Goal: Information Seeking & Learning: Compare options

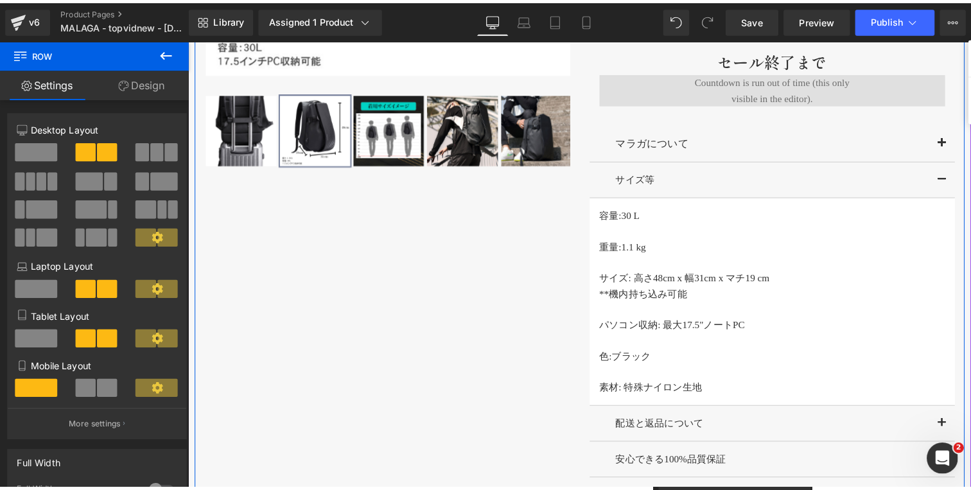
scroll to position [970, 0]
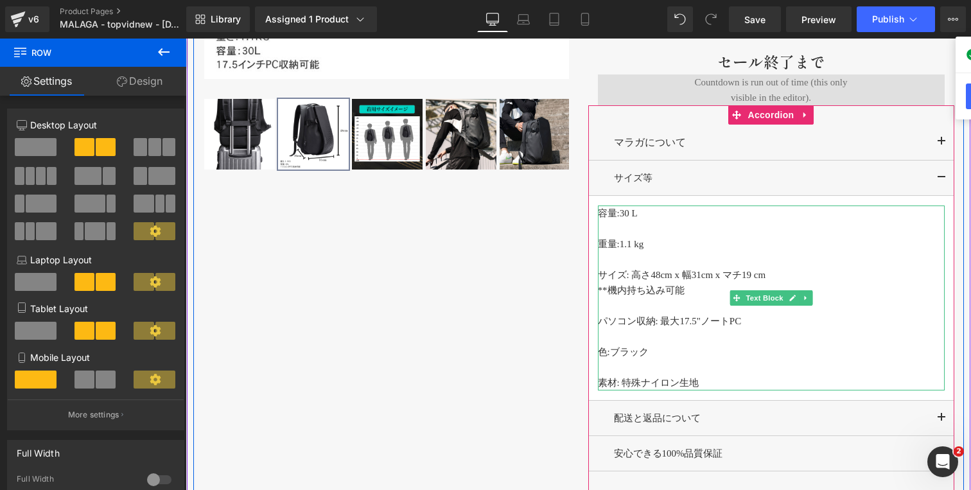
click at [696, 290] on p "**機内持ち込み可能" at bounding box center [771, 290] width 347 height 15
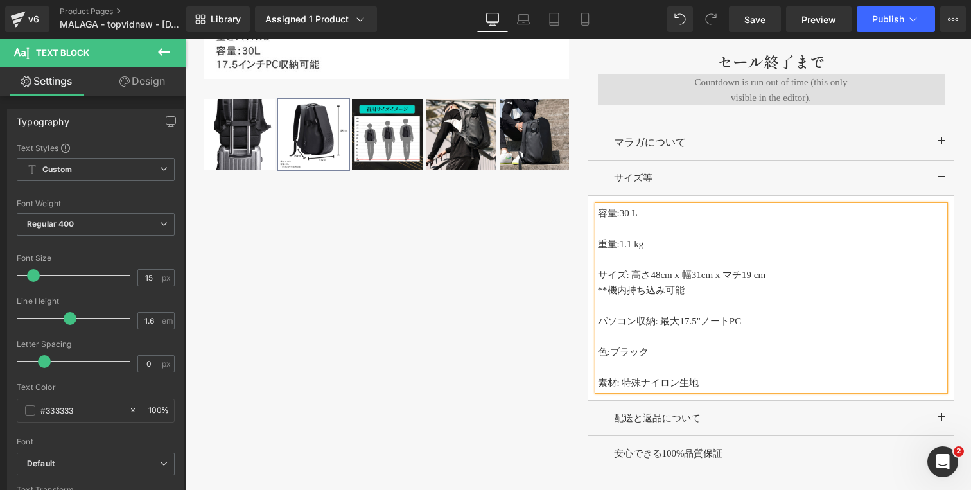
copy span "**機内持ち込み可能"
click at [744, 324] on p "パソコン収納: 最大17.5"ノートPC" at bounding box center [771, 320] width 347 height 15
copy span "パソコン収納: 最大17.5"ノートPC"
click at [580, 247] on div "MALAGA BACKPACK (P) Title Judge.me Reviews - Star Badge Judge.me Reviews ¥22,00…" at bounding box center [771, 122] width 385 height 841
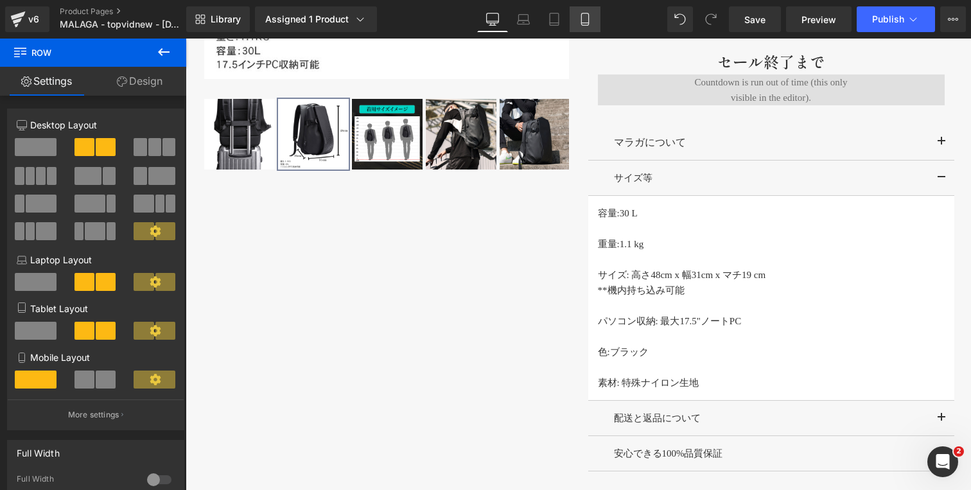
click at [583, 21] on icon at bounding box center [585, 19] width 13 height 13
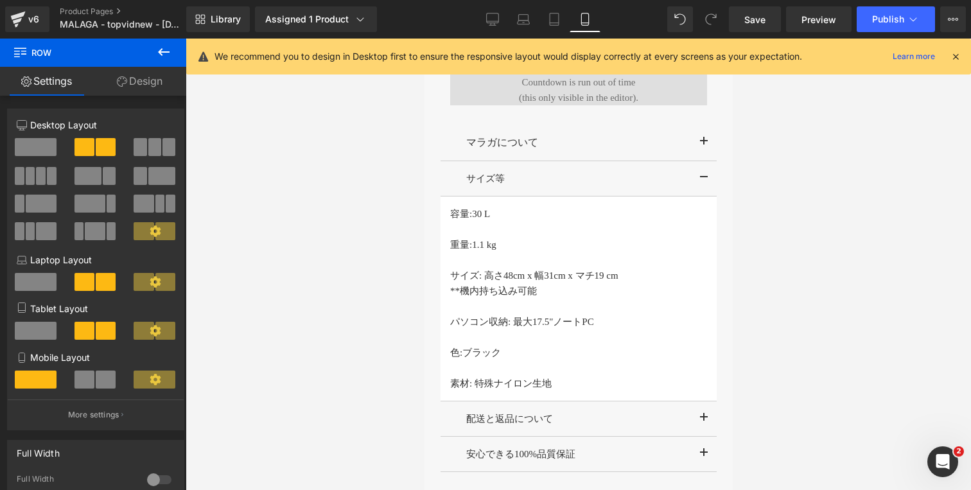
scroll to position [1026, 0]
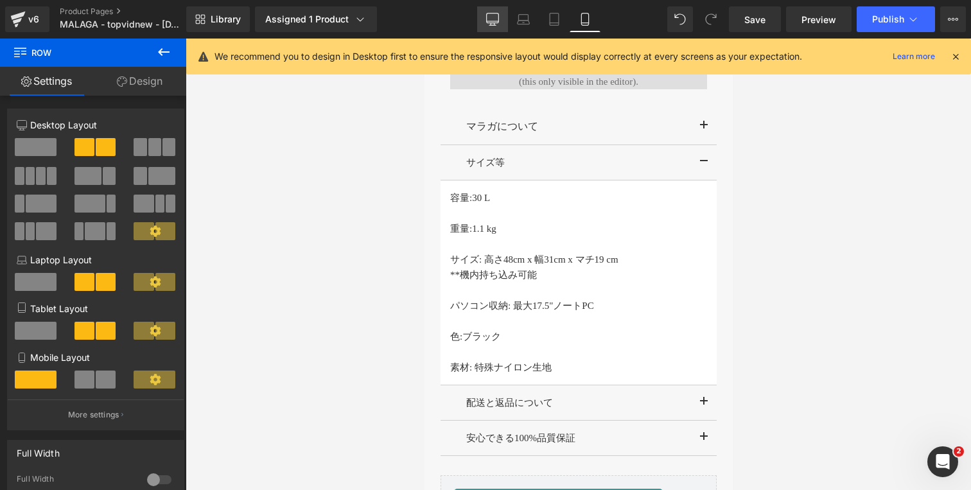
click at [492, 21] on icon at bounding box center [493, 21] width 12 height 0
type input "1200"
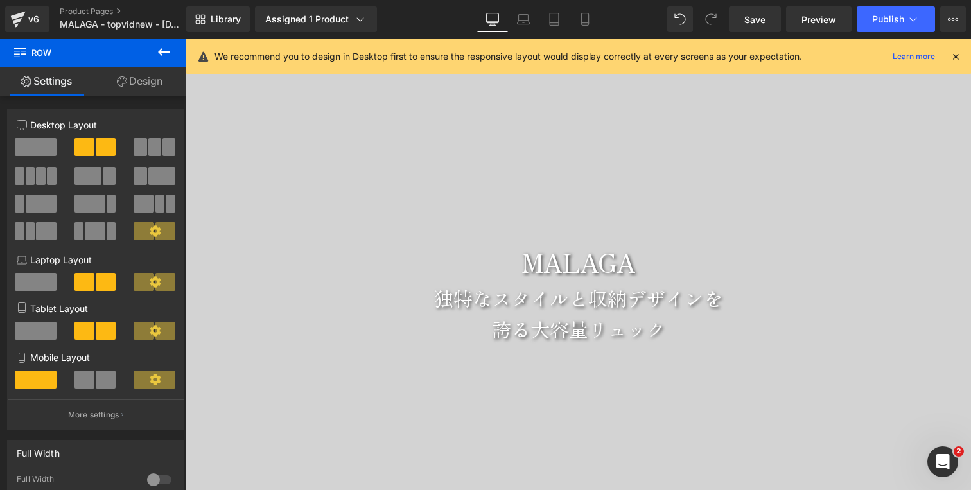
scroll to position [0, 0]
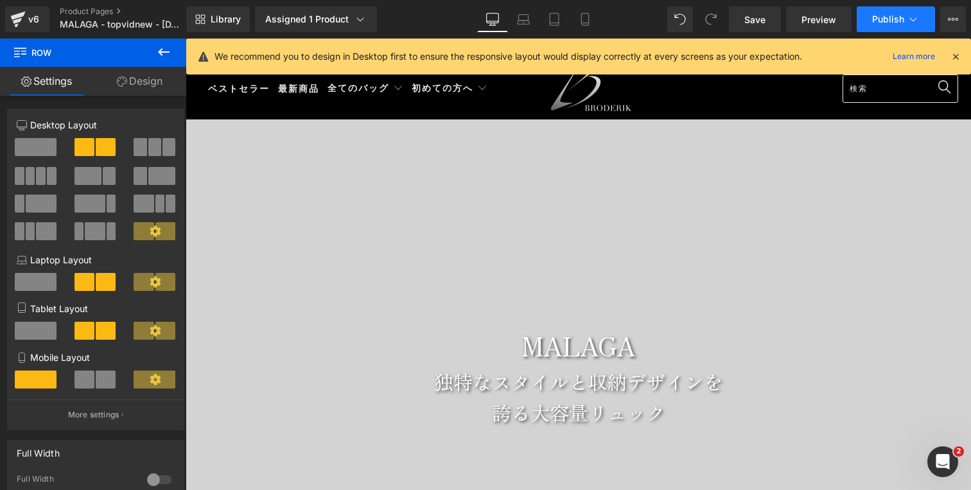
click at [897, 19] on span "Publish" at bounding box center [888, 19] width 32 height 10
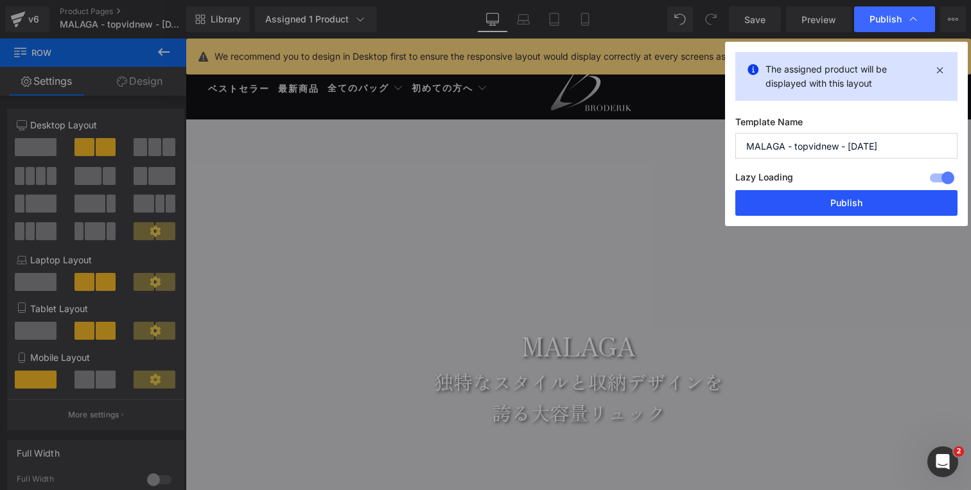
drag, startPoint x: 831, startPoint y: 191, endPoint x: 523, endPoint y: 184, distance: 308.4
click at [831, 191] on button "Publish" at bounding box center [846, 203] width 222 height 26
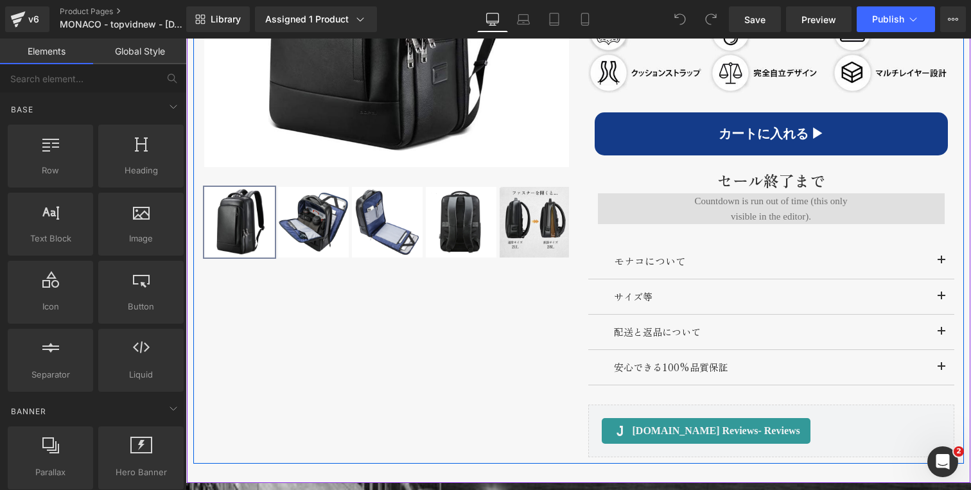
scroll to position [888, 0]
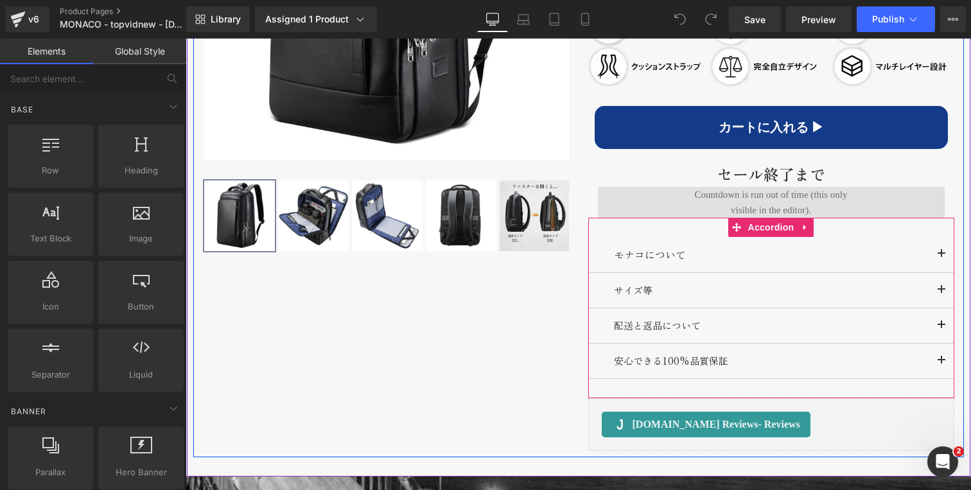
click at [940, 289] on button "button" at bounding box center [942, 290] width 26 height 35
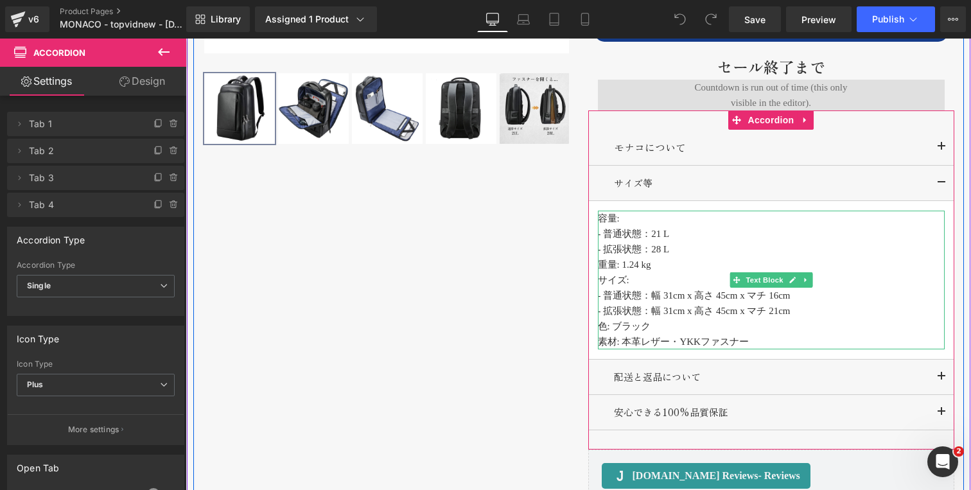
scroll to position [994, 0]
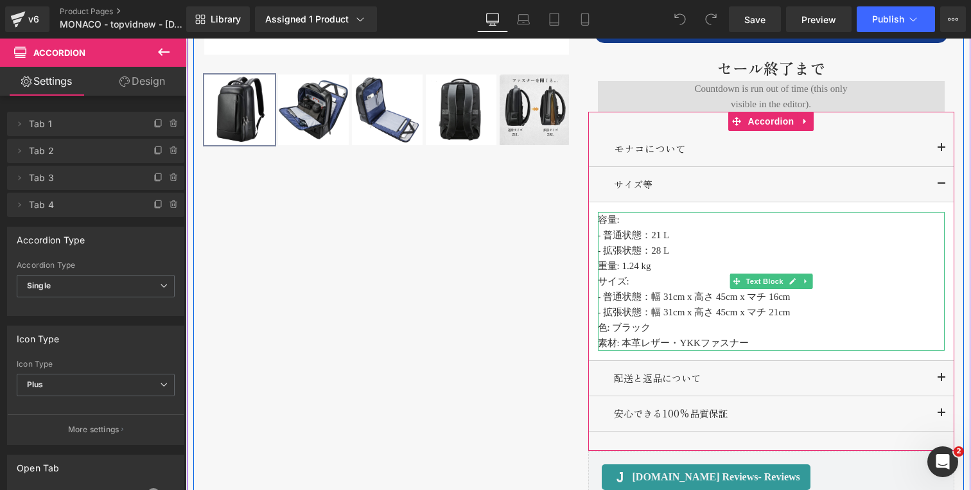
click at [676, 254] on p "- 拡張状態：28 L" at bounding box center [771, 250] width 347 height 15
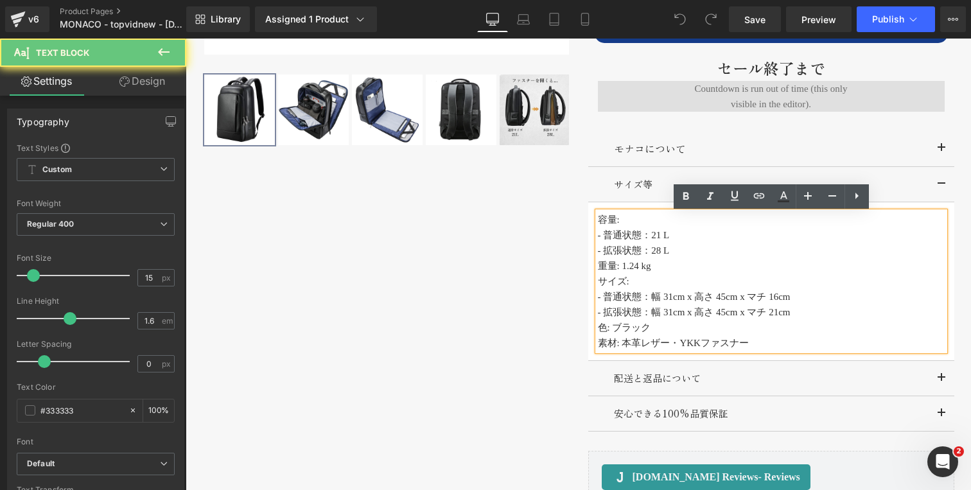
click at [683, 252] on p "- 拡張状態：28 L" at bounding box center [771, 250] width 347 height 15
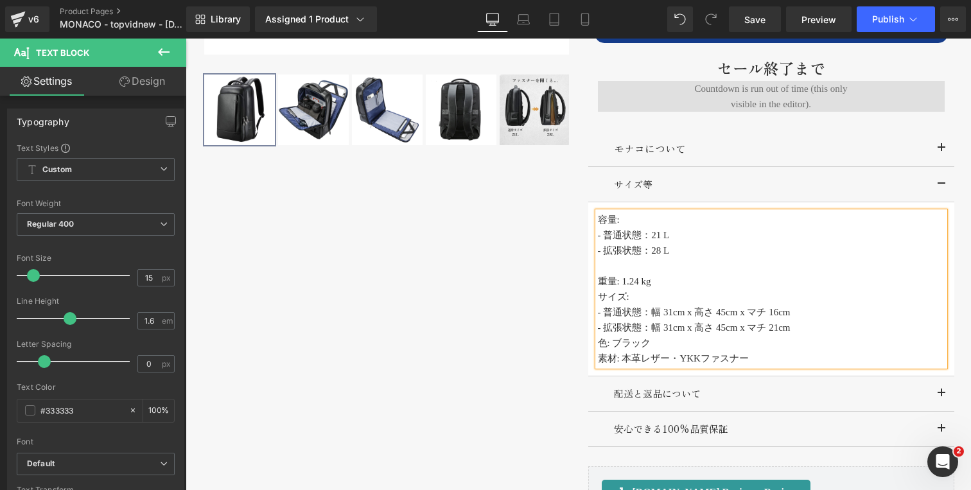
click at [658, 282] on p "重量: 1.24 kg" at bounding box center [771, 281] width 347 height 15
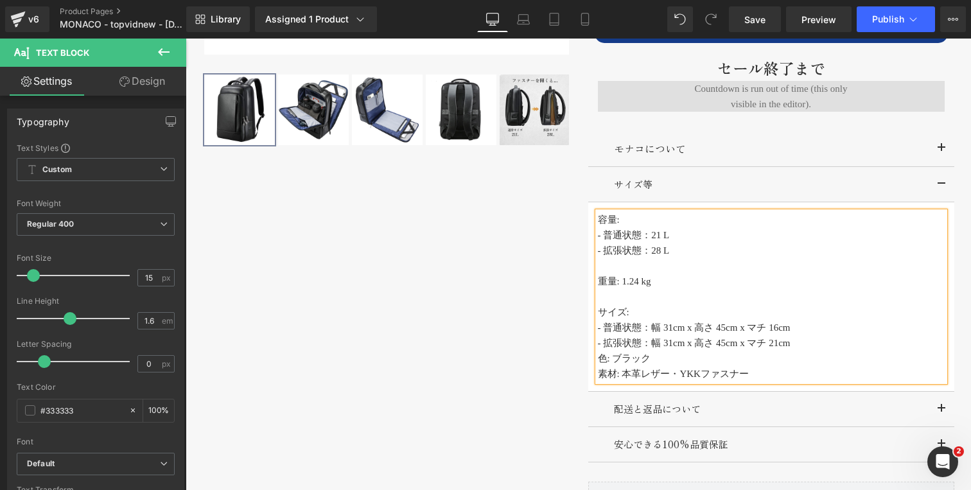
click at [807, 344] on p "- 拡張状態：幅 31cm x 高さ 45cm x マチ 21cm" at bounding box center [771, 342] width 347 height 15
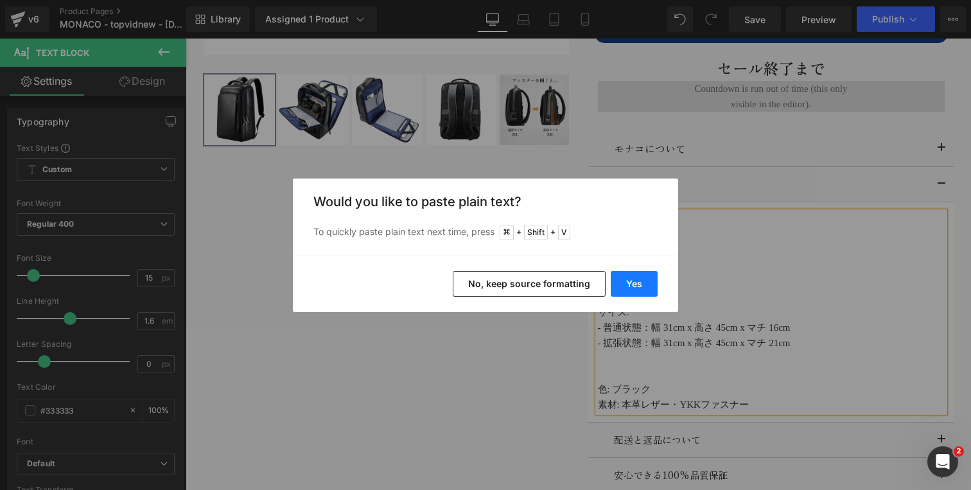
click at [629, 291] on button "Yes" at bounding box center [634, 284] width 47 height 26
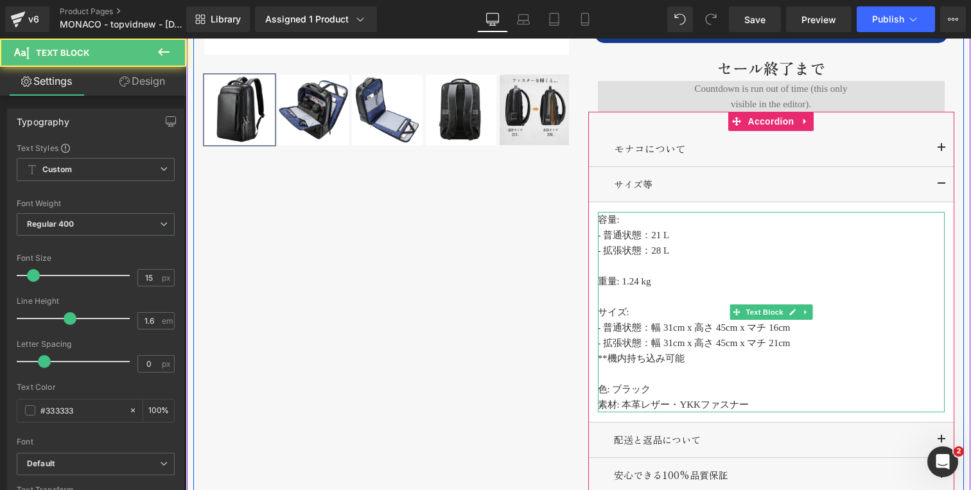
click at [654, 389] on p "色: ブラック" at bounding box center [771, 388] width 347 height 15
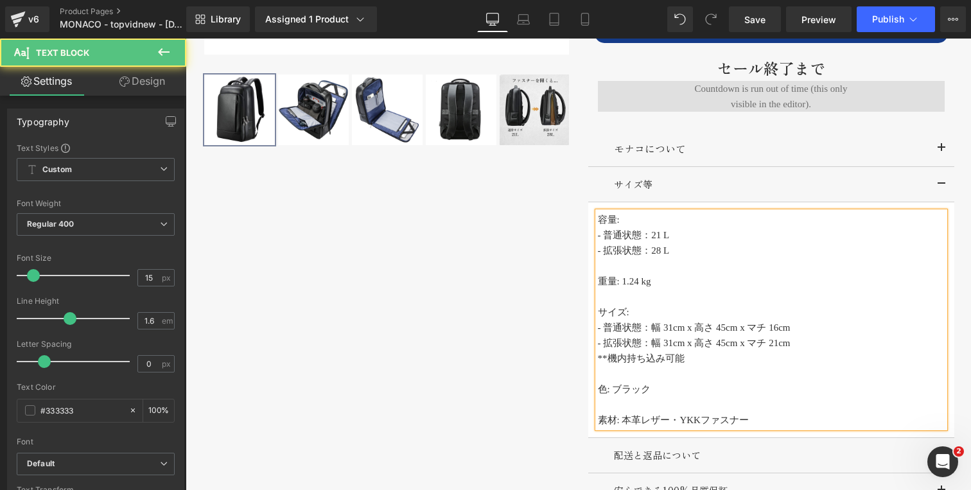
click at [696, 360] on p "**機内持ち込み可能" at bounding box center [771, 358] width 347 height 15
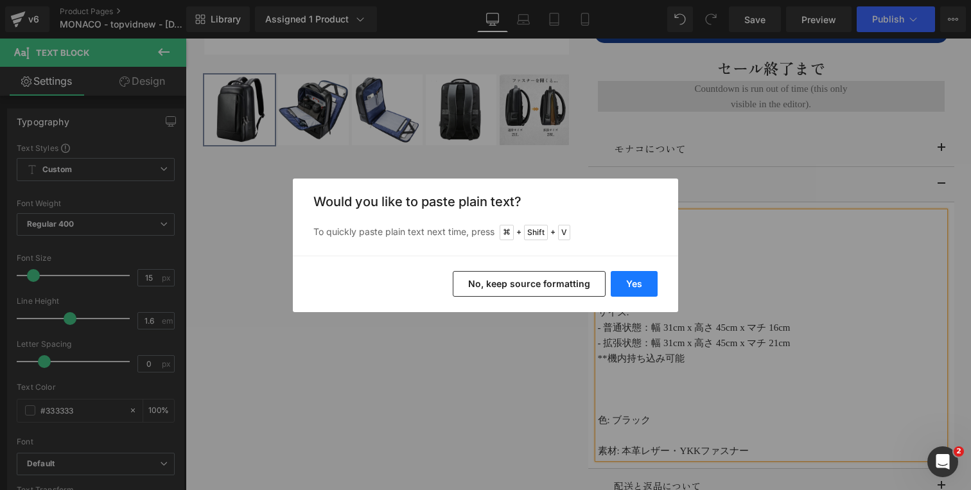
click at [635, 281] on button "Yes" at bounding box center [634, 284] width 47 height 26
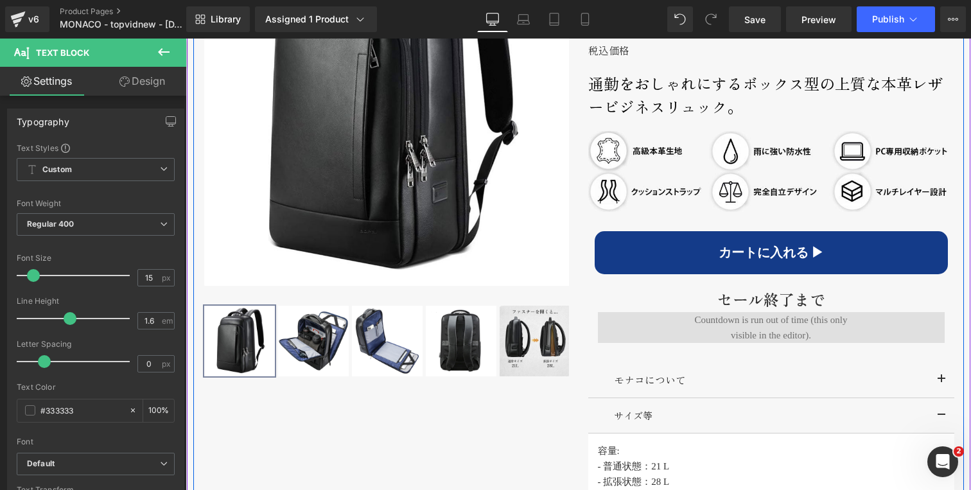
scroll to position [760, 0]
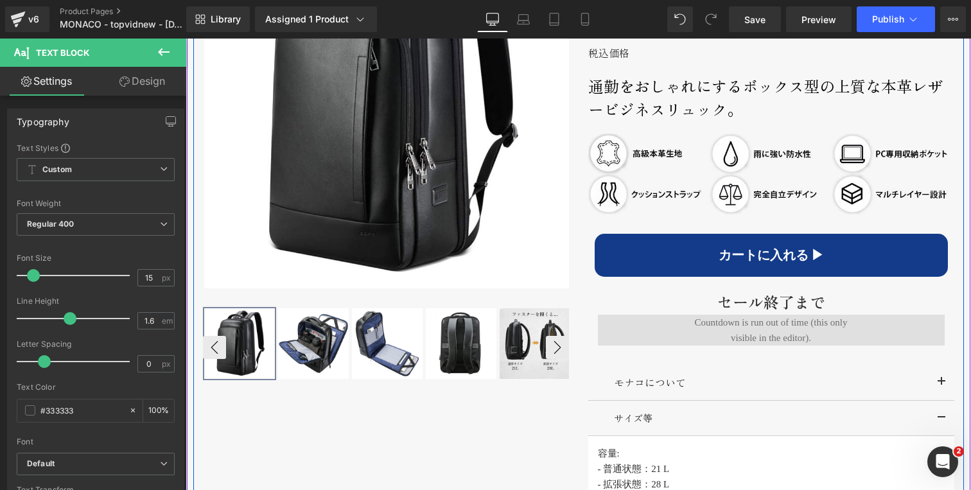
click at [518, 336] on img at bounding box center [535, 343] width 71 height 71
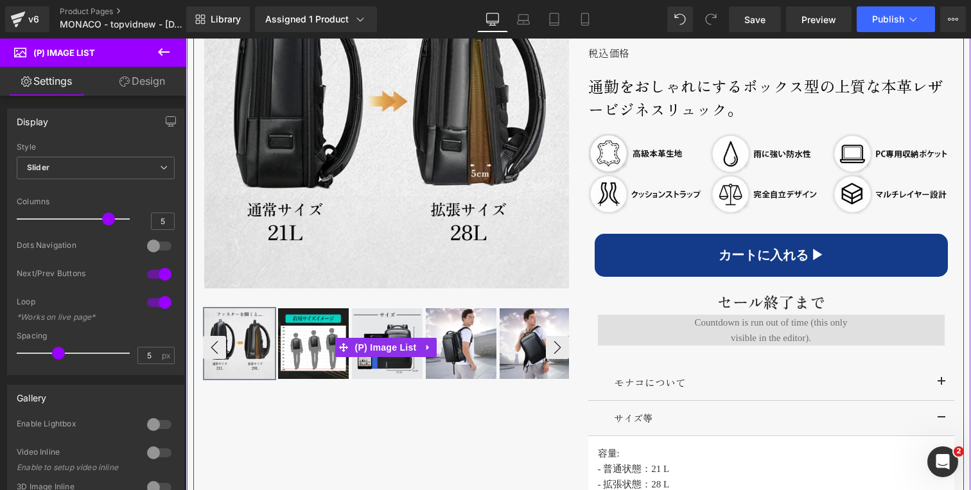
click at [365, 322] on img at bounding box center [387, 343] width 71 height 71
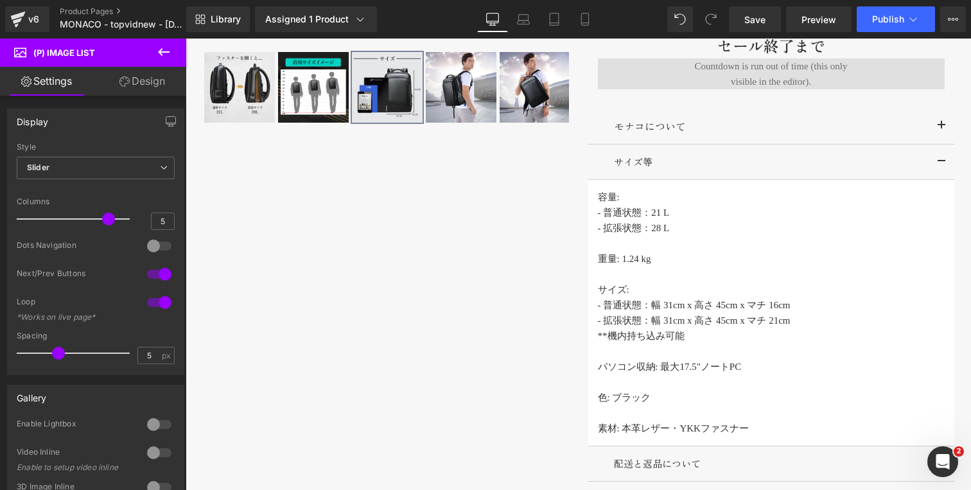
scroll to position [1018, 0]
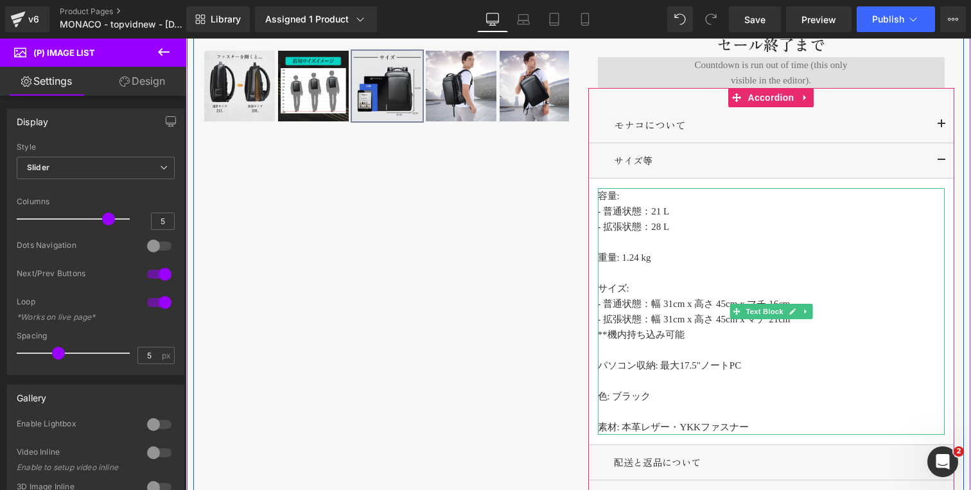
click at [697, 368] on p "パソコン収納: 最大17.5"ノートPC" at bounding box center [771, 365] width 347 height 15
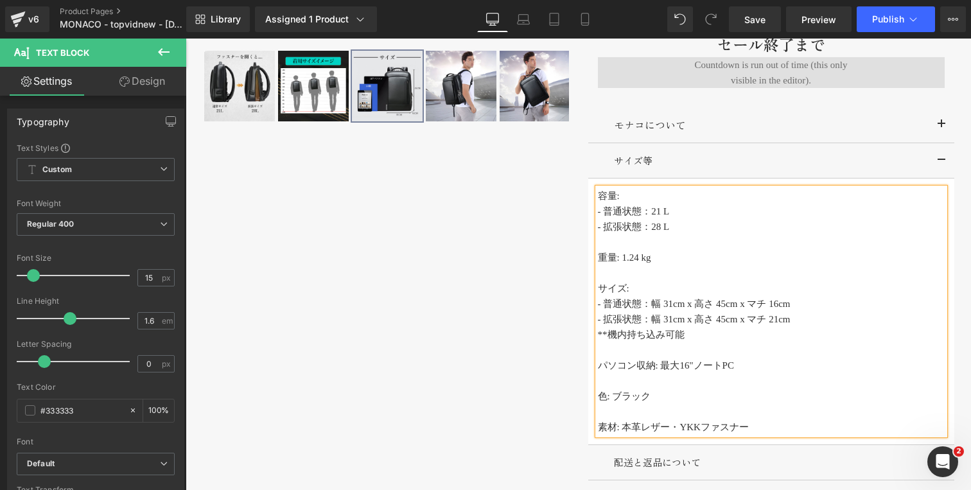
click at [498, 309] on div "‹" at bounding box center [578, 115] width 771 height 960
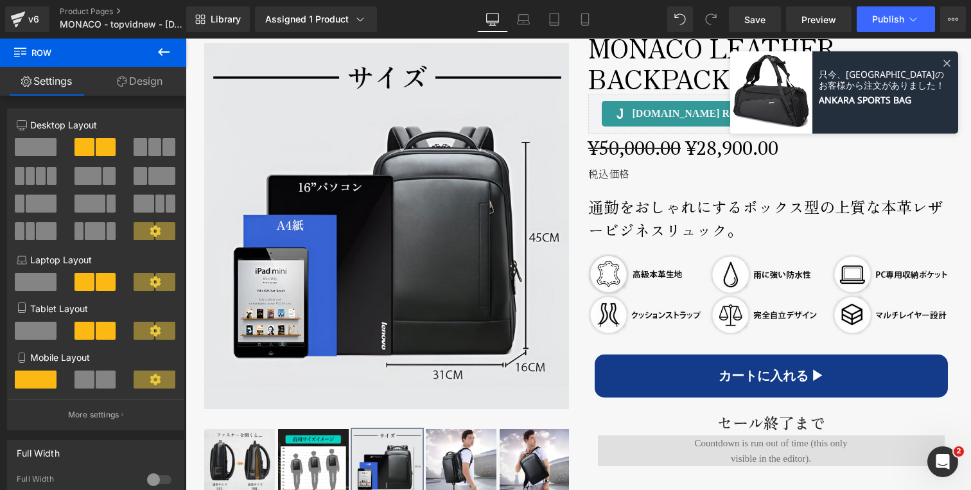
scroll to position [644, 0]
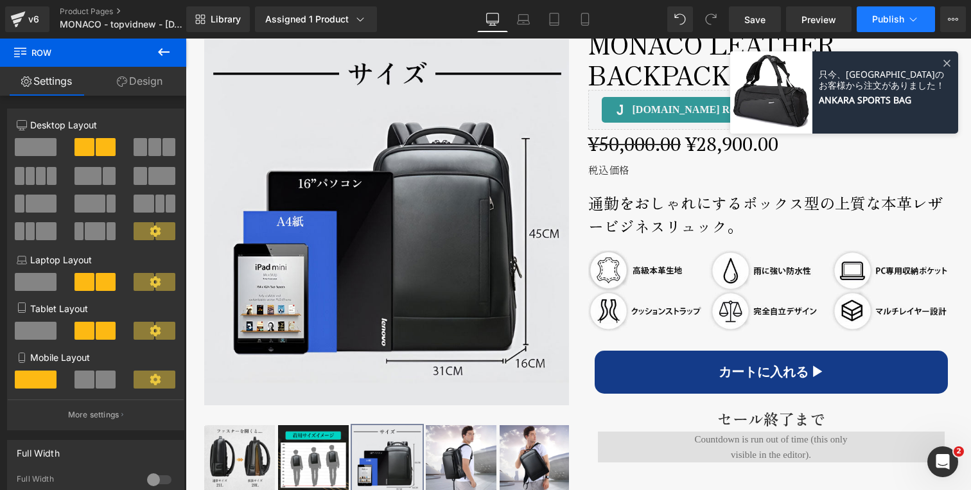
click at [888, 22] on span "Publish" at bounding box center [888, 19] width 32 height 10
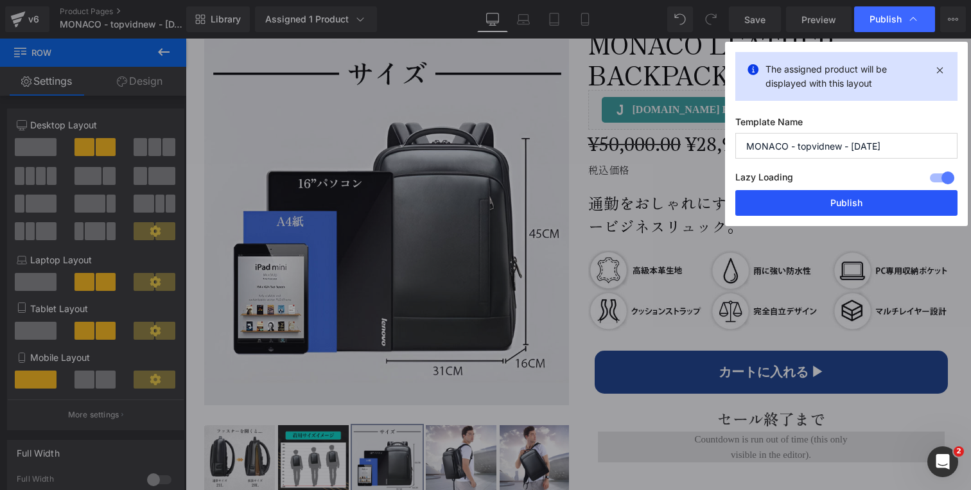
click at [845, 200] on button "Publish" at bounding box center [846, 203] width 222 height 26
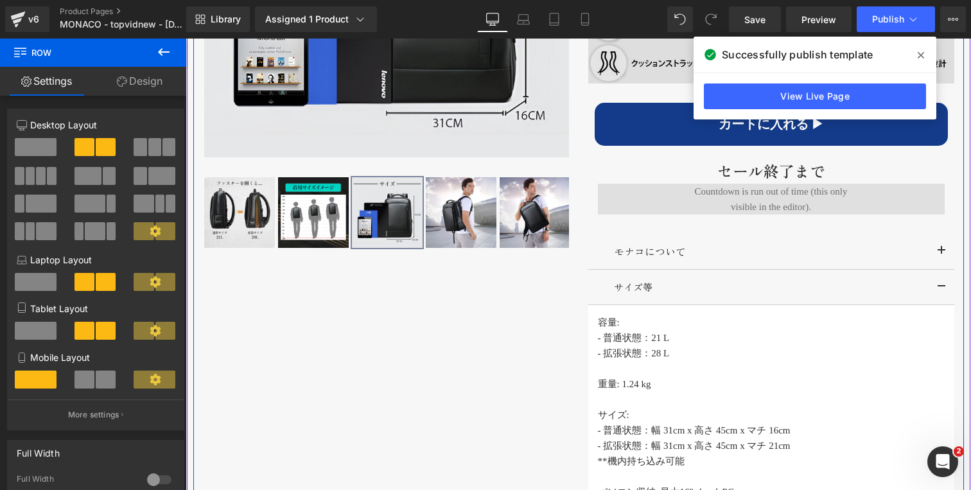
scroll to position [994, 0]
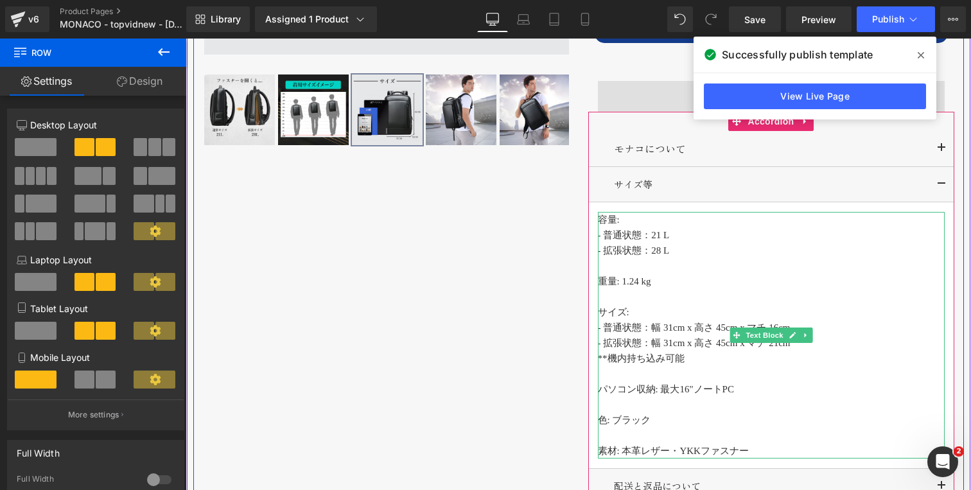
click at [690, 360] on p "**機内持ち込み可能" at bounding box center [771, 358] width 347 height 15
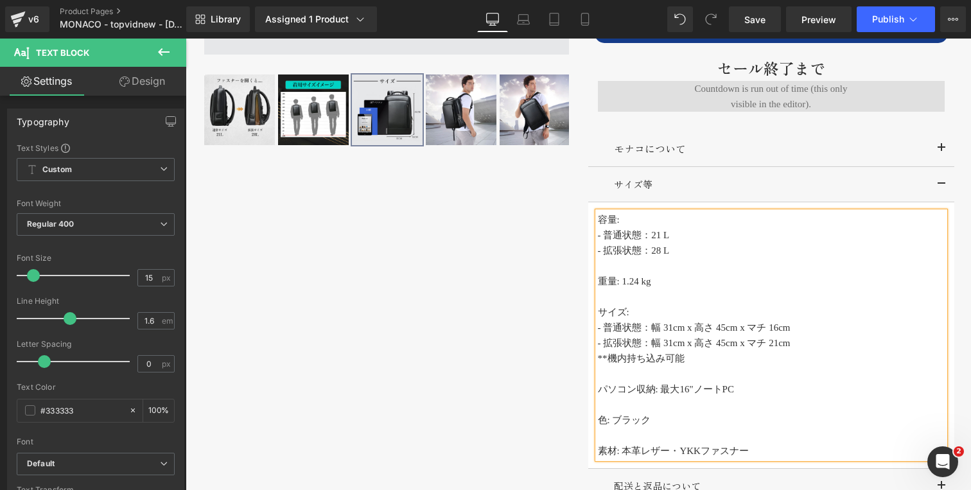
copy p "**機内持ち込み可能"
click at [751, 392] on p "パソコン収納: 最大16"ノートPC" at bounding box center [771, 388] width 347 height 15
copy p "パソコン収納: 最大16"ノートPC"
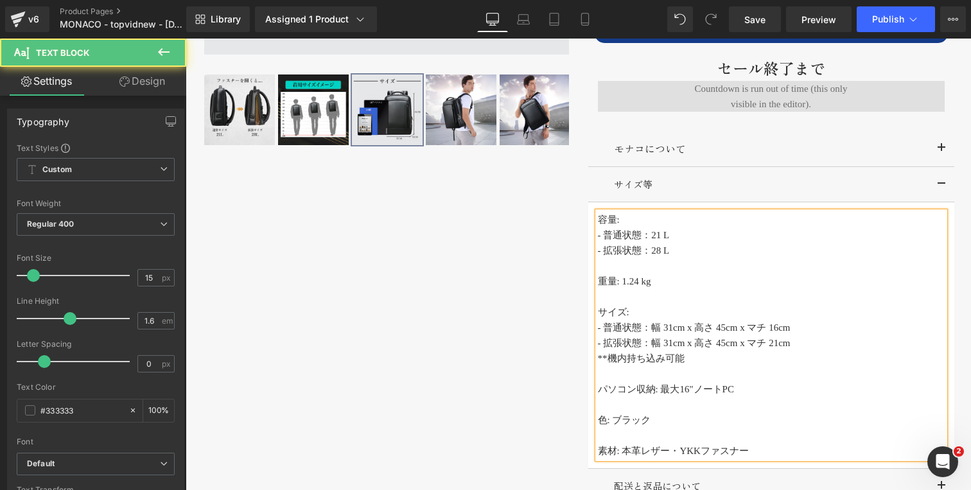
click at [669, 453] on p "素材: 本革レザー・YKKファスナー" at bounding box center [771, 450] width 347 height 15
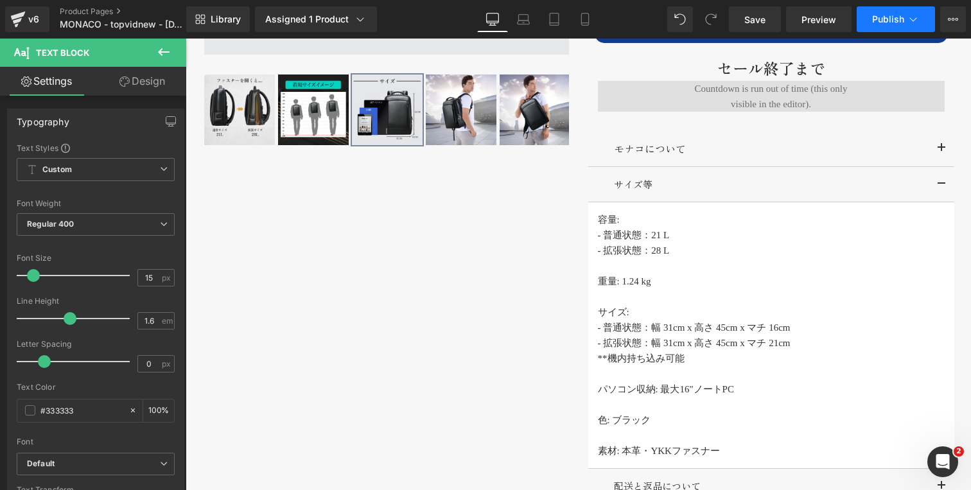
click at [884, 24] on button "Publish" at bounding box center [896, 19] width 78 height 26
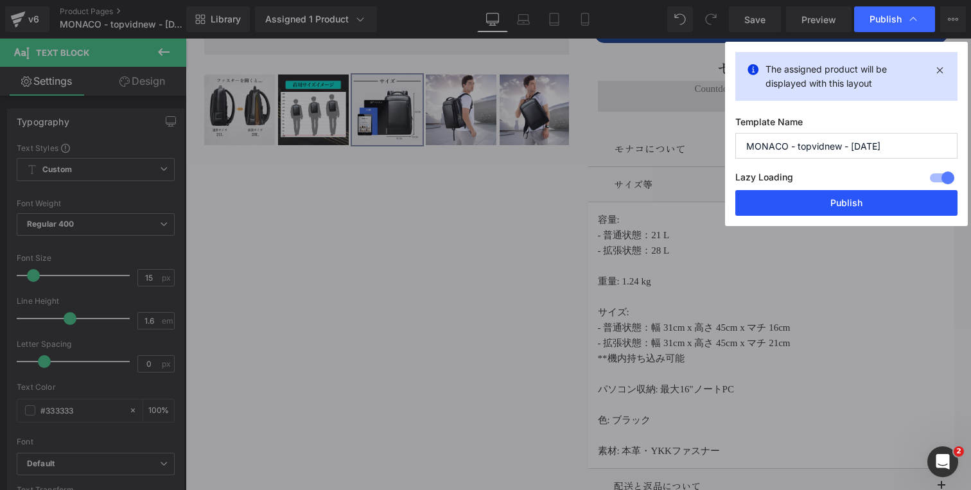
click at [864, 200] on button "Publish" at bounding box center [846, 203] width 222 height 26
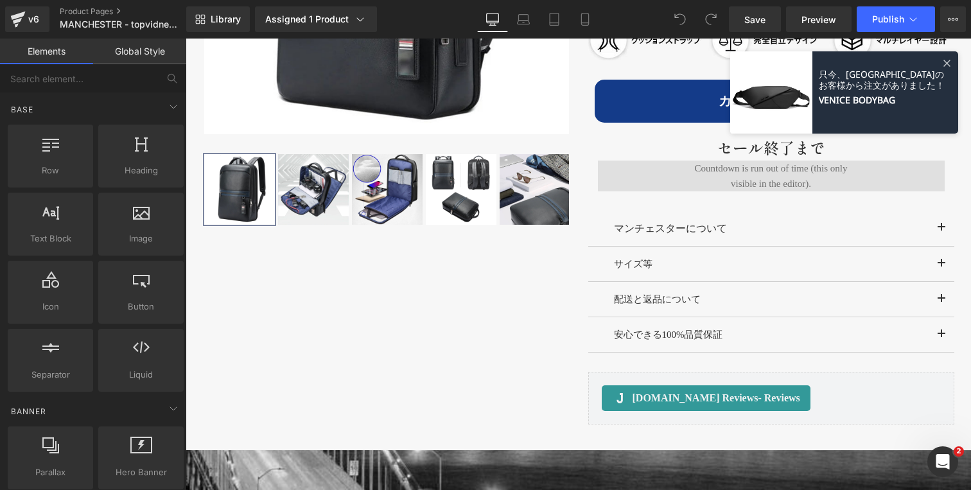
scroll to position [921, 0]
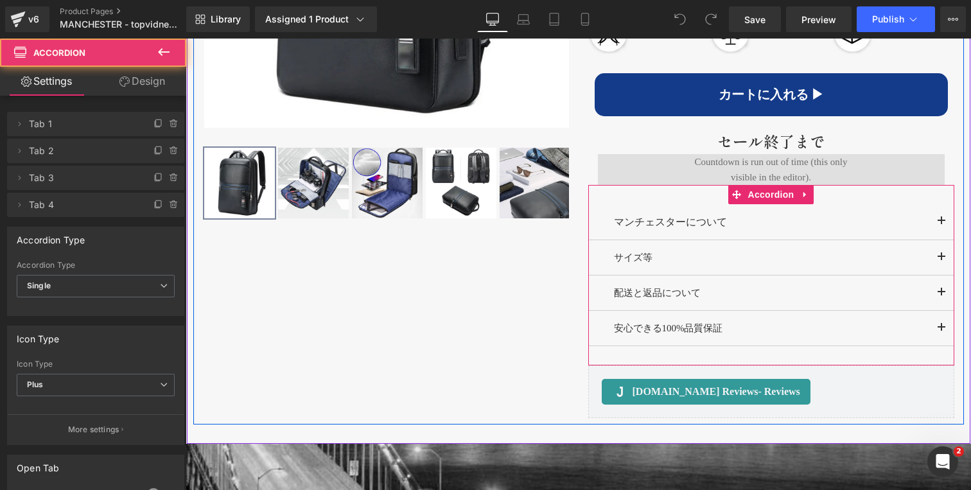
click at [938, 256] on button "button" at bounding box center [942, 257] width 26 height 35
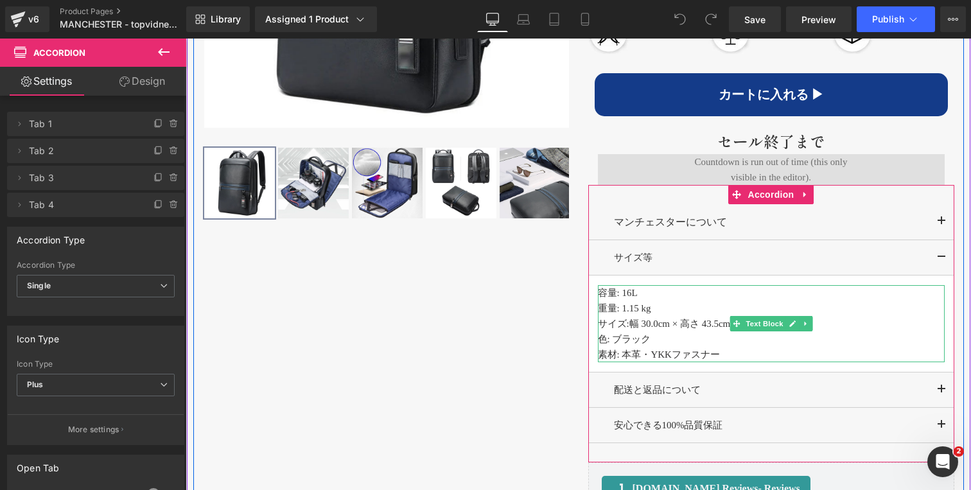
click at [648, 294] on p "容量: 16L" at bounding box center [771, 292] width 347 height 15
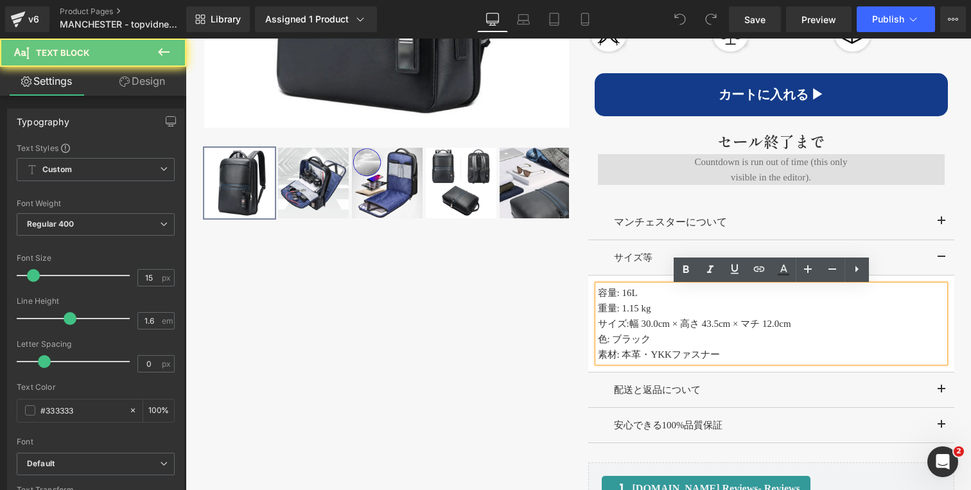
click at [648, 294] on p "容量: 16L" at bounding box center [771, 292] width 347 height 15
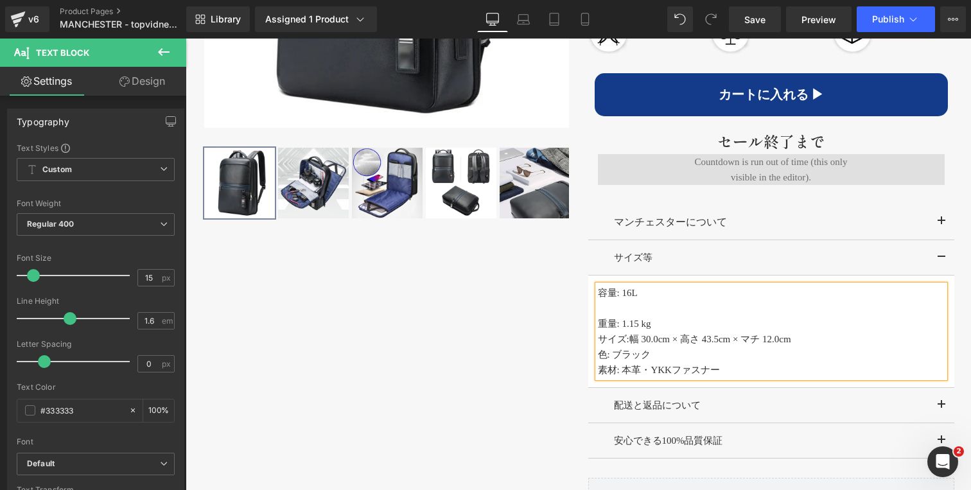
click at [665, 331] on p "重量: 1.15 kg" at bounding box center [771, 323] width 347 height 15
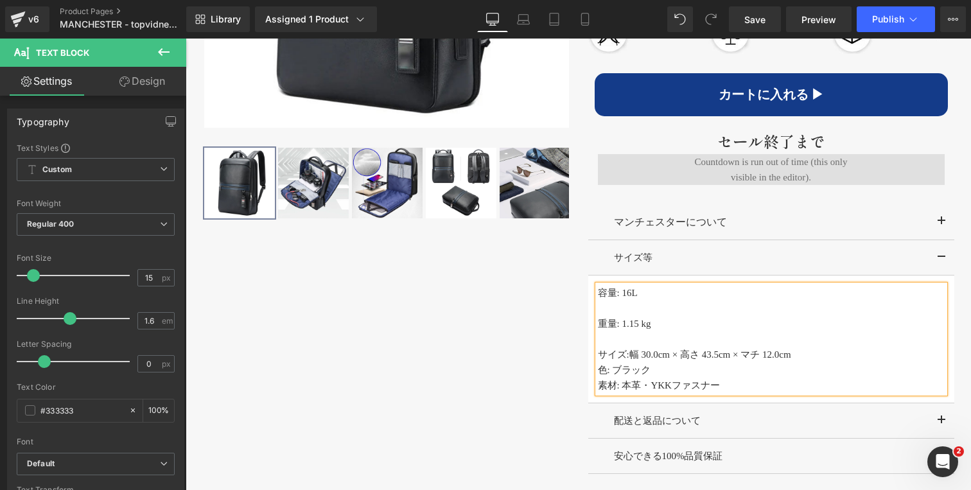
click at [816, 358] on p "サイズ: 幅 30.0cm × 高さ 43.5cm × マチ 12.0cm" at bounding box center [771, 354] width 347 height 15
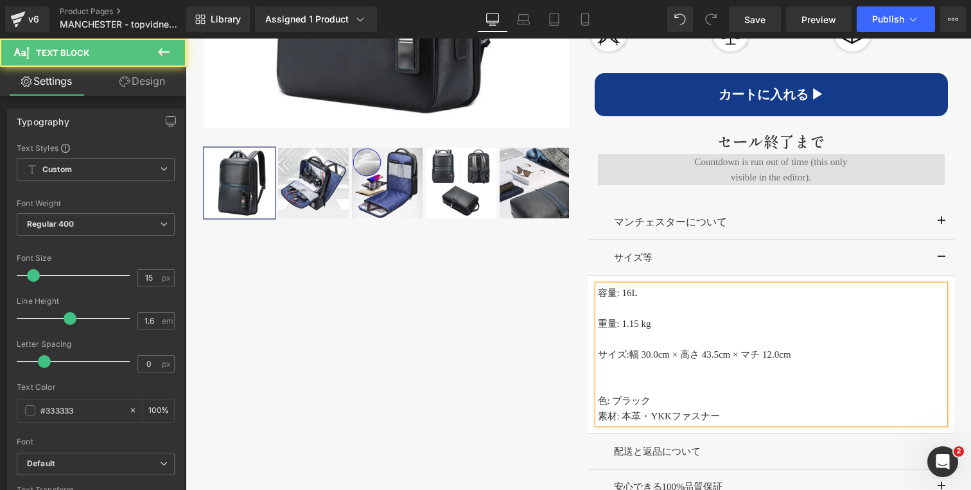
click at [649, 400] on p "色: ブラック" at bounding box center [771, 400] width 347 height 15
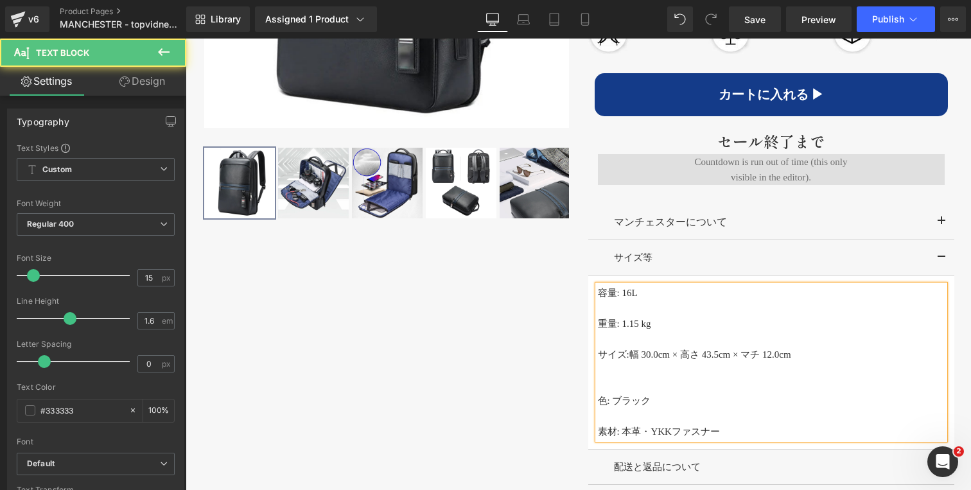
click at [657, 369] on p at bounding box center [771, 369] width 347 height 15
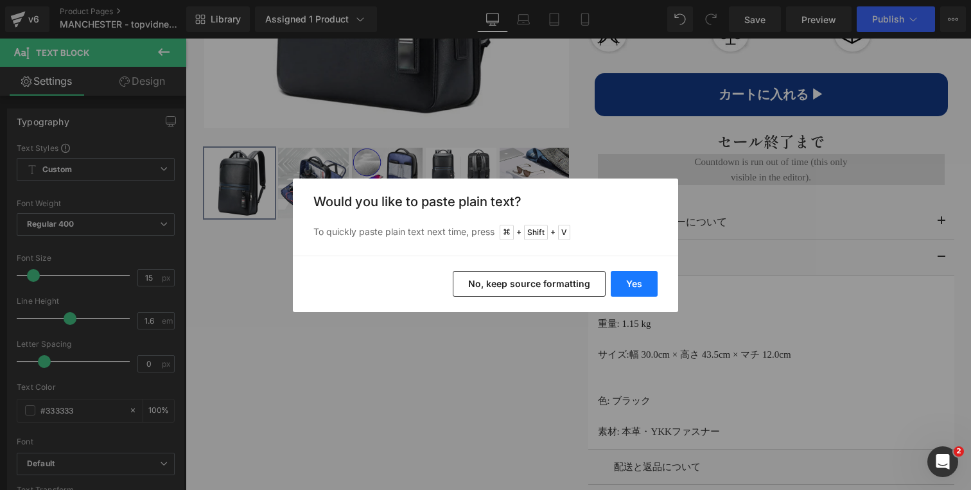
click at [631, 283] on button "Yes" at bounding box center [634, 284] width 47 height 26
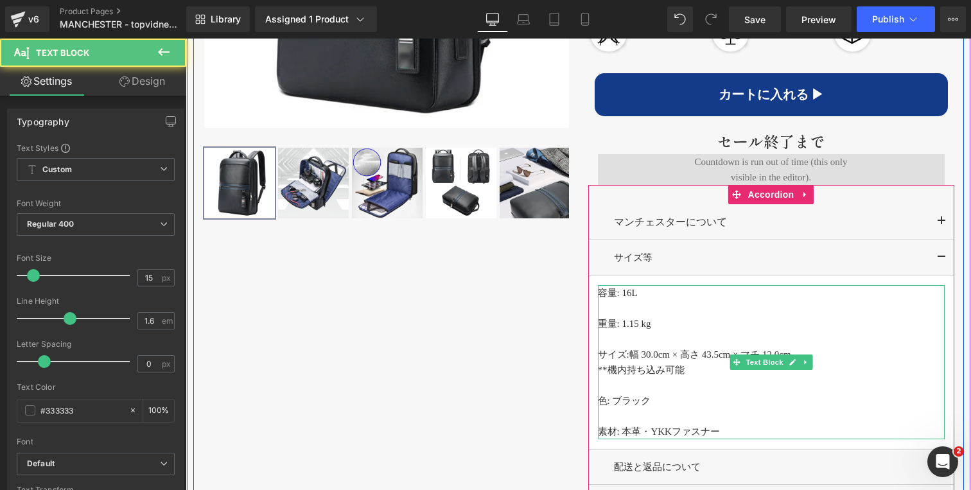
click at [693, 371] on p "**機内持ち込み可能" at bounding box center [771, 369] width 347 height 15
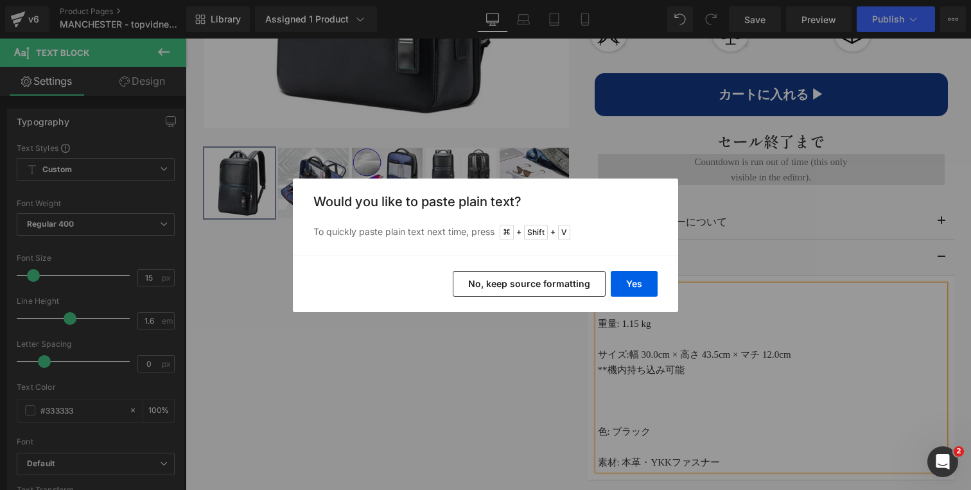
click at [633, 264] on div "Yes No, keep source formatting" at bounding box center [485, 284] width 385 height 57
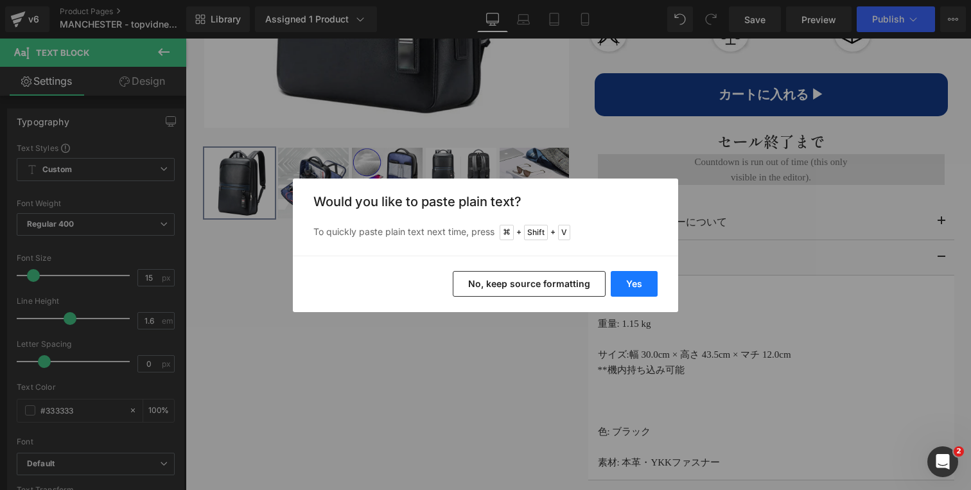
click at [633, 279] on button "Yes" at bounding box center [634, 284] width 47 height 26
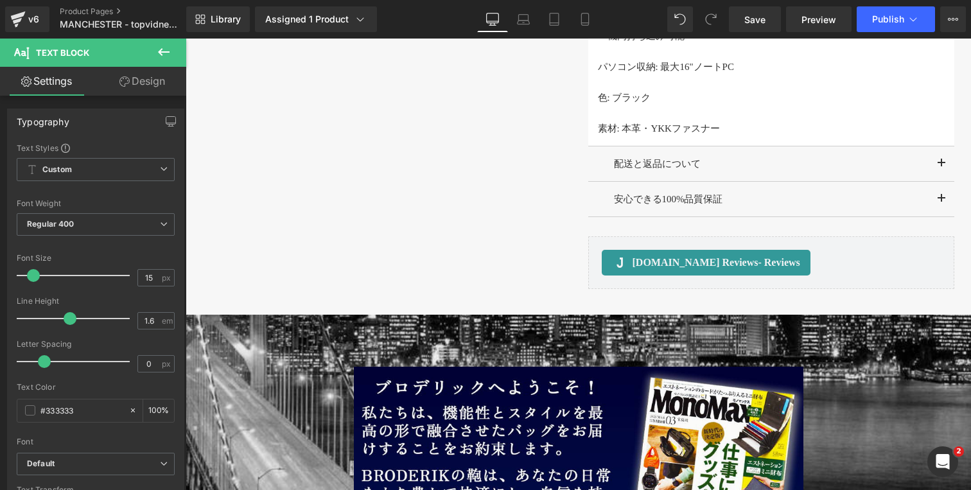
scroll to position [1015, 0]
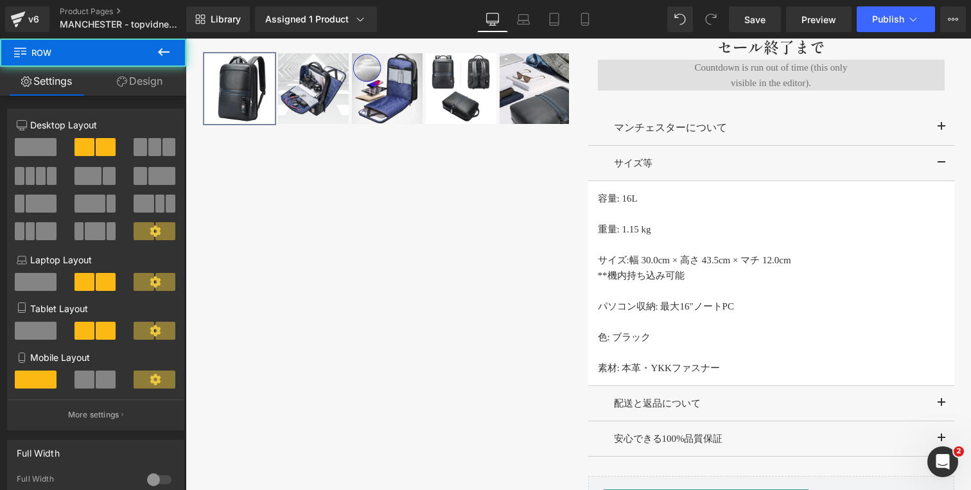
click at [530, 306] on div "‹" at bounding box center [578, 86] width 771 height 898
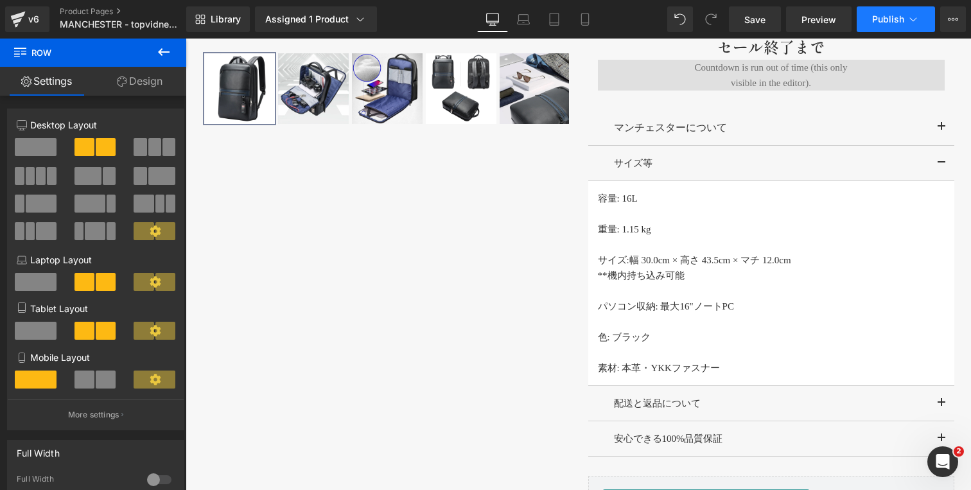
click at [911, 21] on icon at bounding box center [913, 19] width 13 height 13
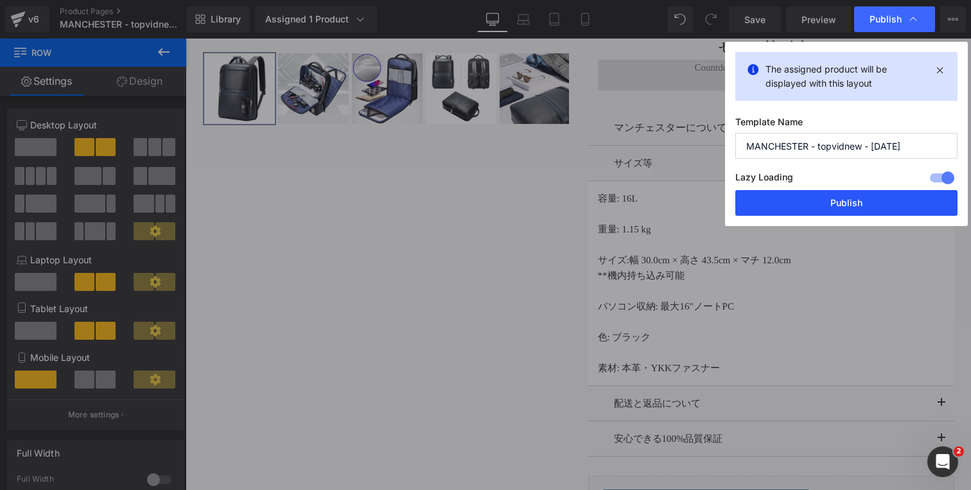
click at [827, 205] on button "Publish" at bounding box center [846, 203] width 222 height 26
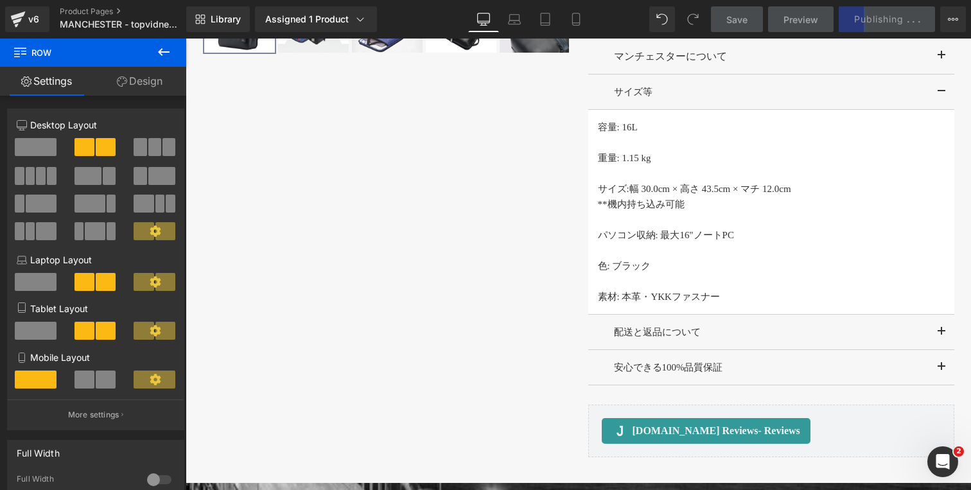
scroll to position [1085, 0]
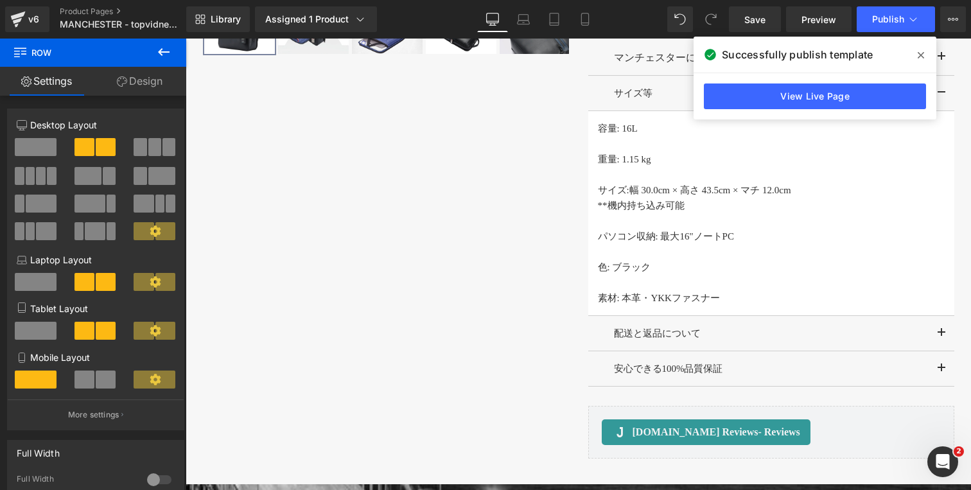
click at [924, 53] on span at bounding box center [921, 55] width 21 height 21
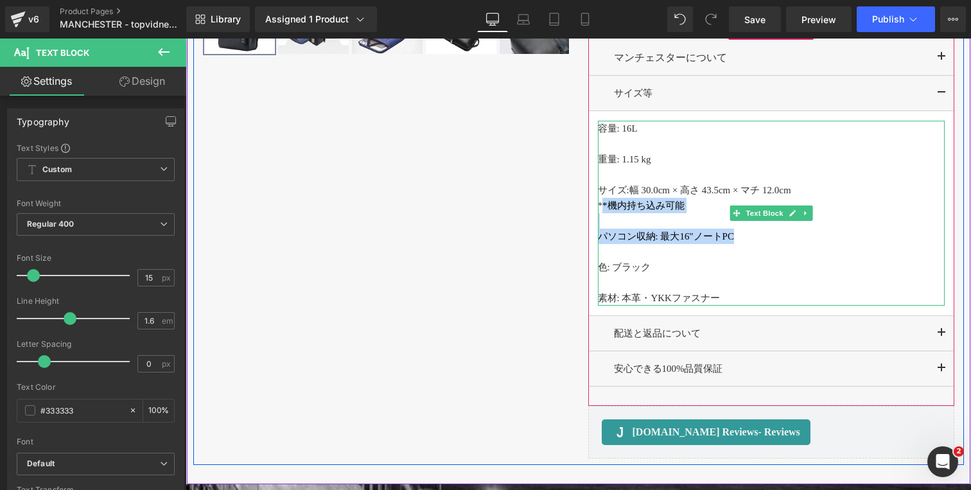
drag, startPoint x: 751, startPoint y: 240, endPoint x: 600, endPoint y: 209, distance: 153.5
click at [600, 209] on div "容量: 16L 重量: 1.15 kg サイズ: 幅 30.0cm × 高さ 43.5cm × マチ 12.0cm **機内持ち込み可能 パソコン収納: 最大…" at bounding box center [771, 213] width 347 height 185
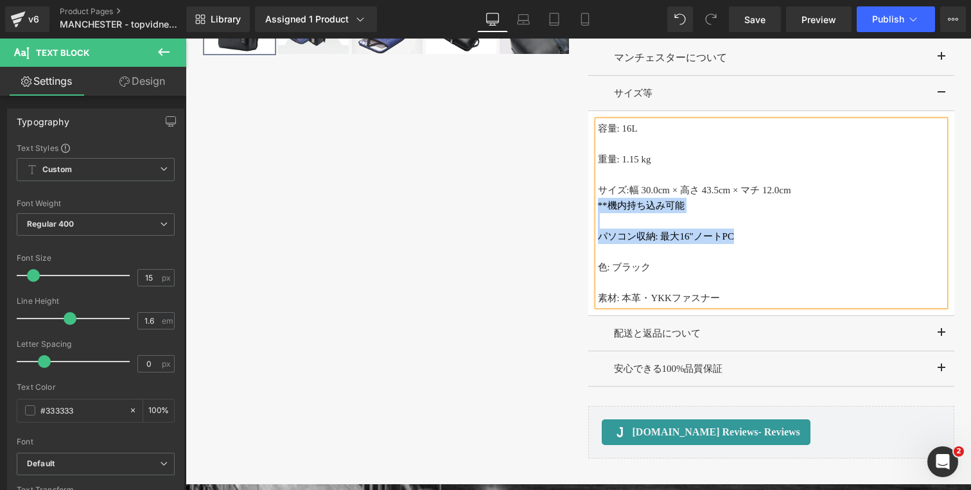
copy div "**機内持ち込み可能 パソコン収納: 最大16"ノートPC"
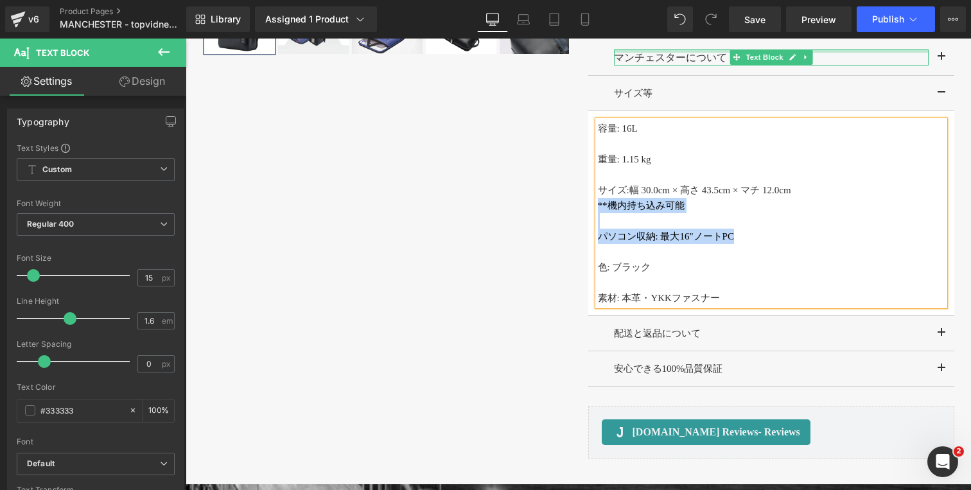
click at [496, 211] on div "‹" at bounding box center [578, 16] width 771 height 898
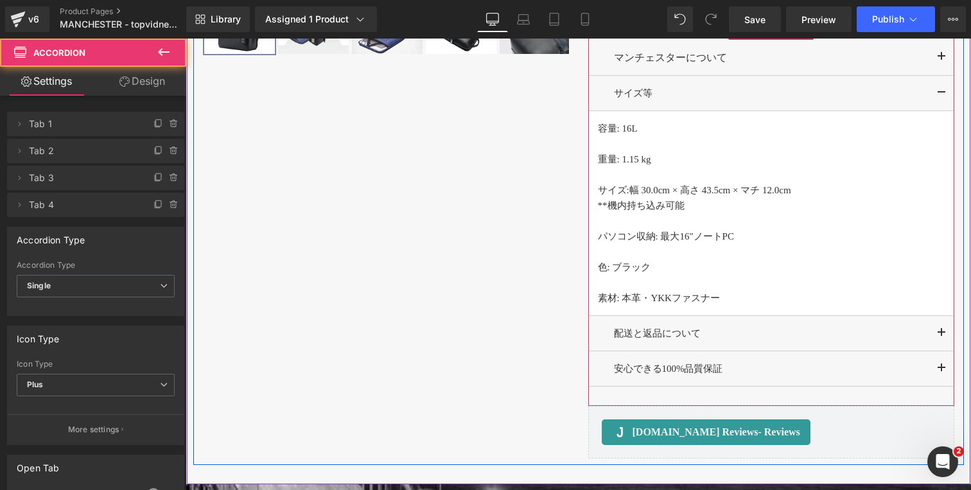
click at [933, 91] on button "button" at bounding box center [942, 93] width 26 height 35
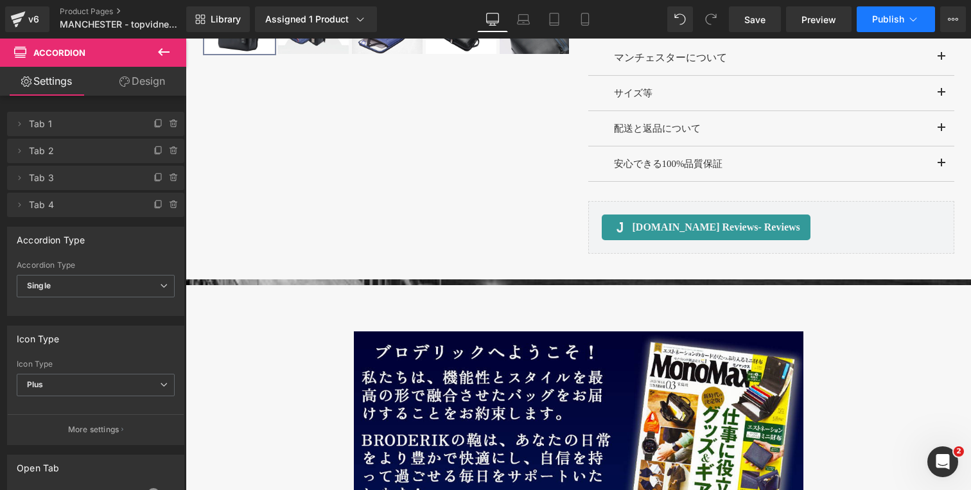
click at [905, 21] on button "Publish" at bounding box center [896, 19] width 78 height 26
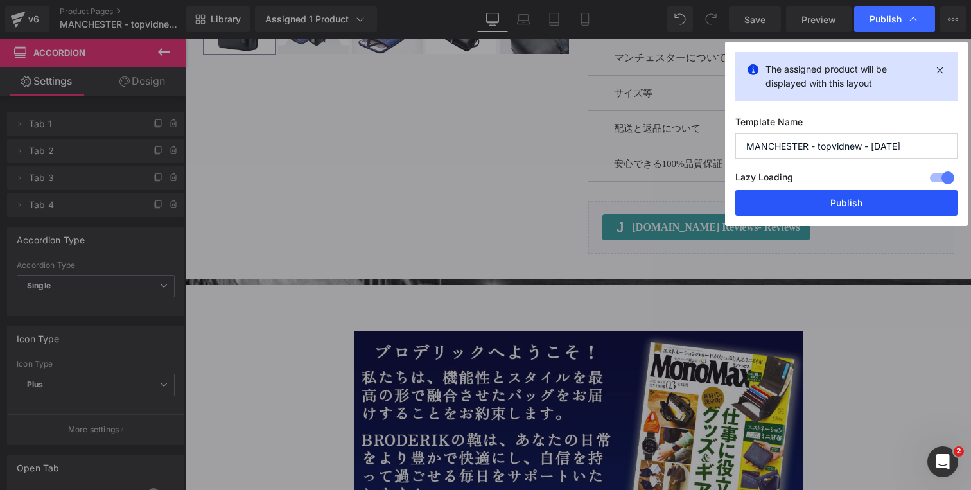
click at [856, 199] on button "Publish" at bounding box center [846, 203] width 222 height 26
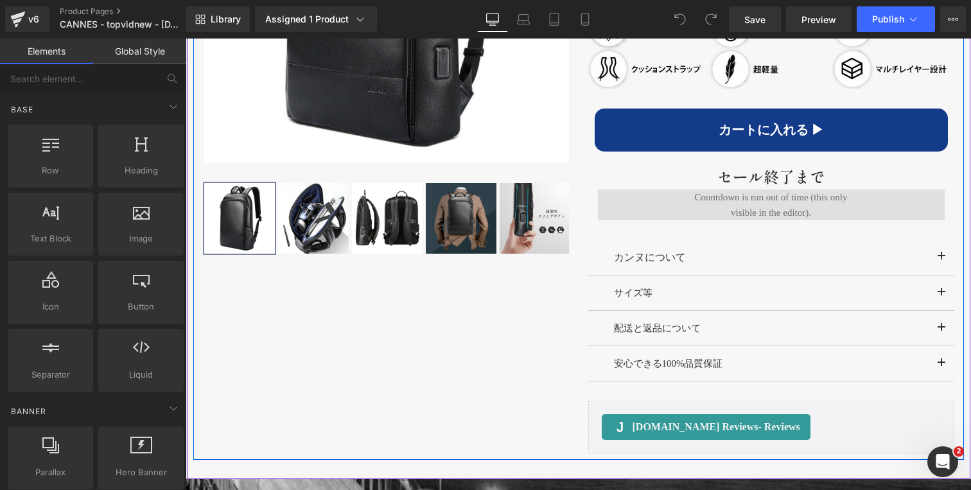
scroll to position [904, 0]
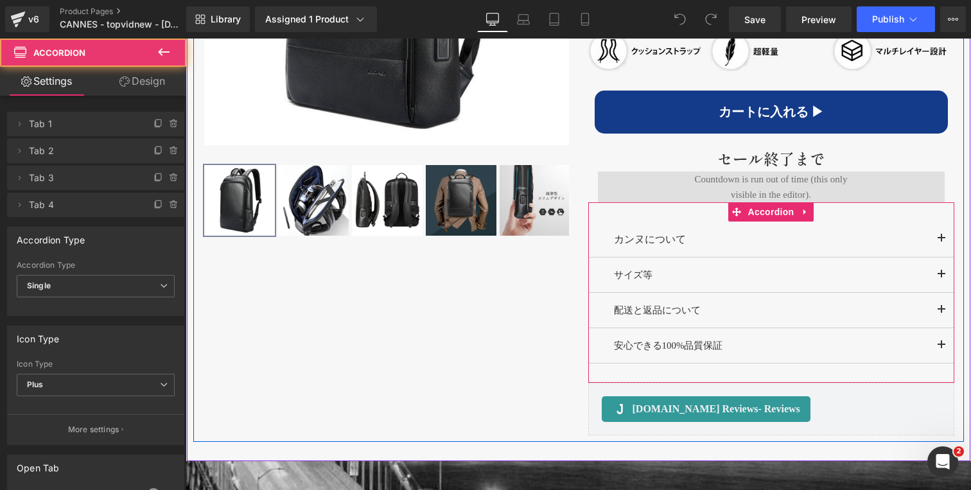
click at [942, 278] on span "button" at bounding box center [942, 278] width 0 height 0
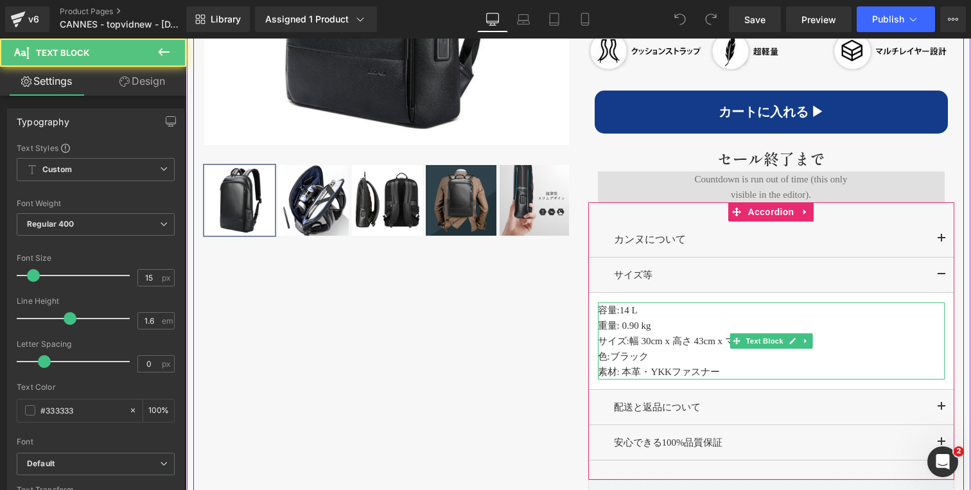
click at [649, 314] on p "容量: 14 L" at bounding box center [771, 309] width 347 height 15
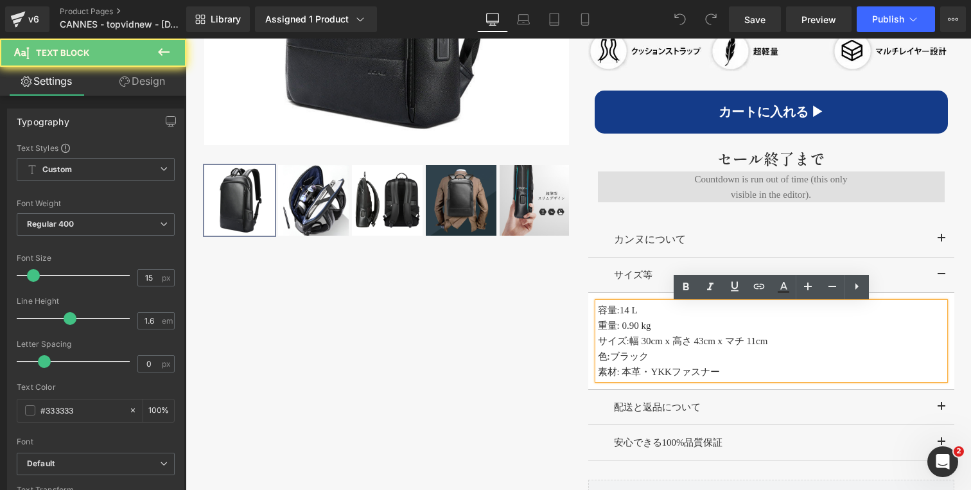
click at [649, 314] on p "容量: 14 L" at bounding box center [771, 309] width 347 height 15
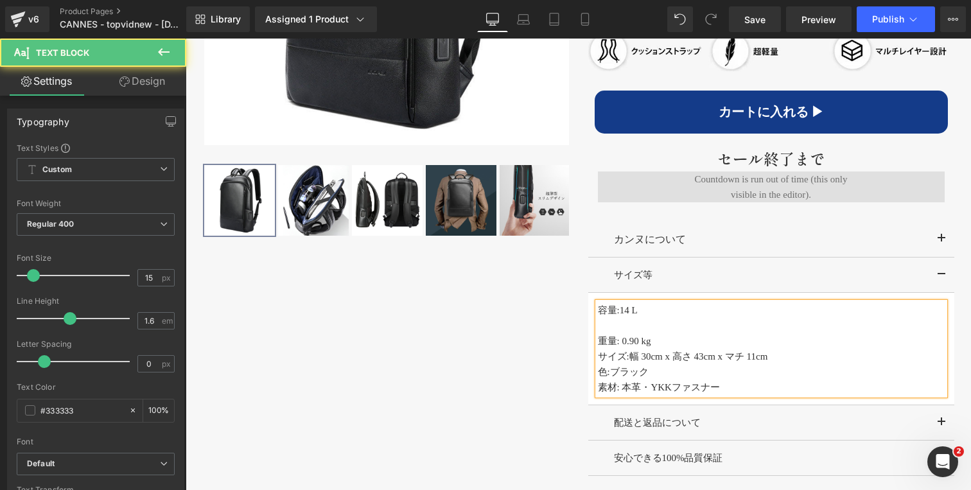
click at [659, 342] on p "重量: 0.90 kg" at bounding box center [771, 340] width 347 height 15
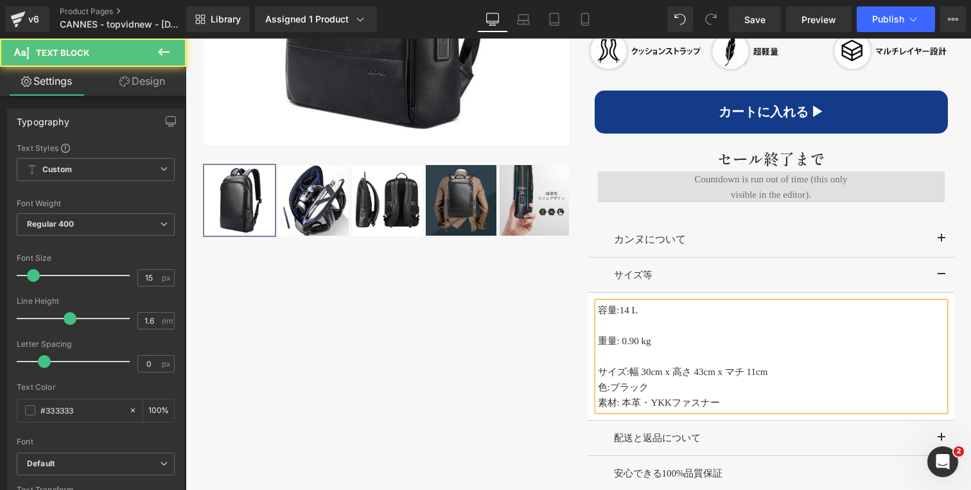
click at [782, 373] on p "サイズ: 幅 30cm x 高さ 43cm x マチ 11cm" at bounding box center [771, 371] width 347 height 15
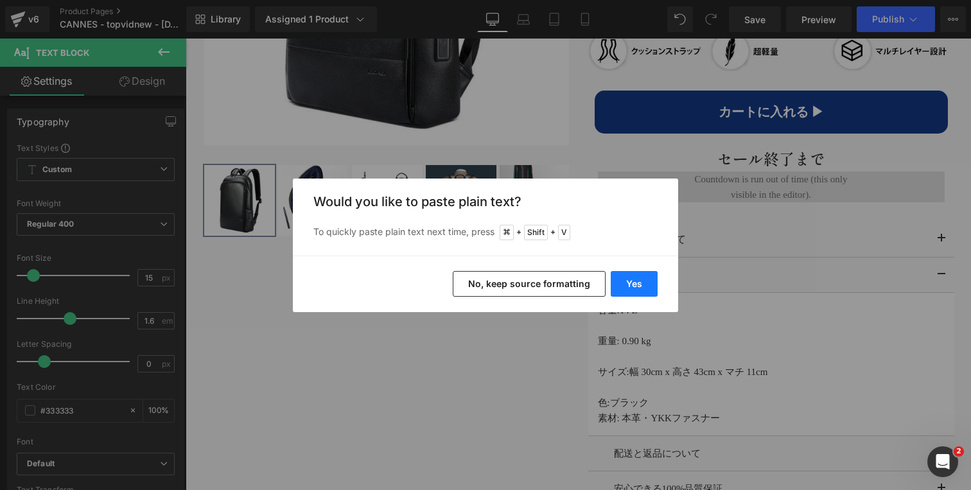
click at [644, 284] on button "Yes" at bounding box center [634, 284] width 47 height 26
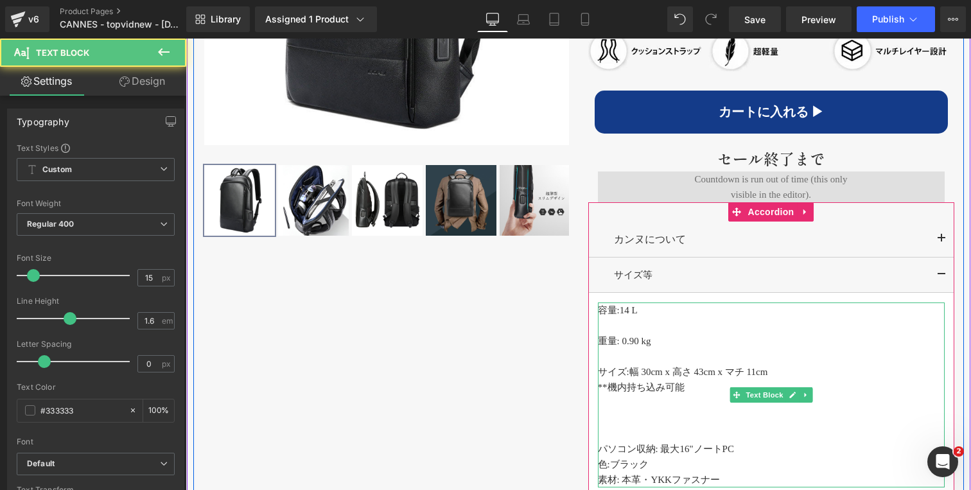
click at [659, 421] on p at bounding box center [771, 417] width 347 height 15
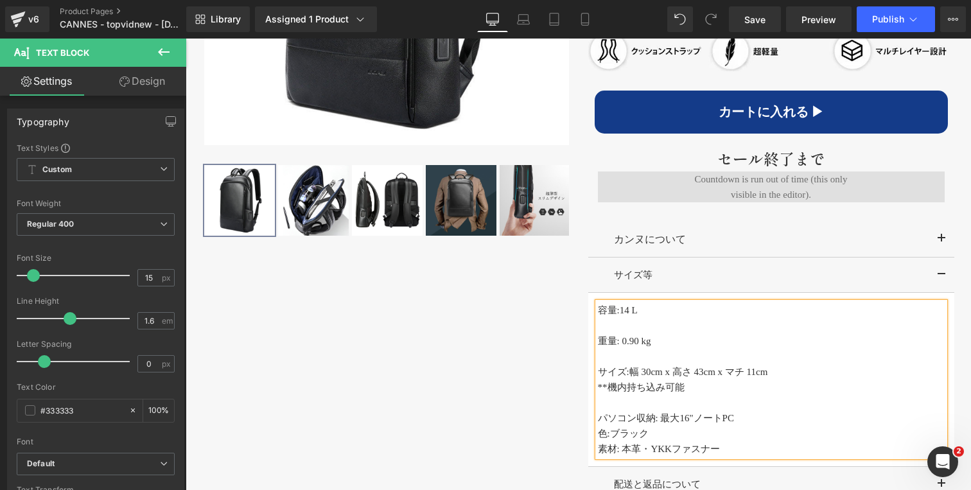
click at [749, 421] on p "パソコン収納: 最大16"ノートPC" at bounding box center [771, 417] width 347 height 15
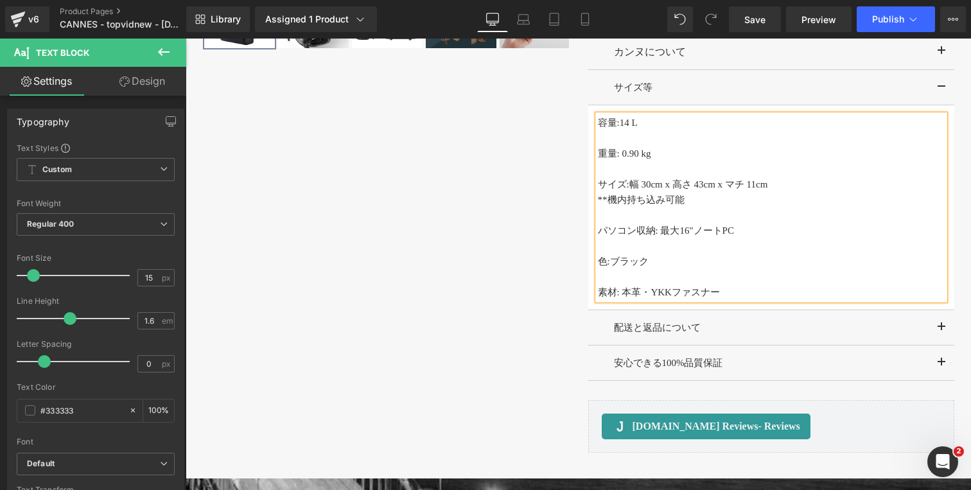
scroll to position [1105, 0]
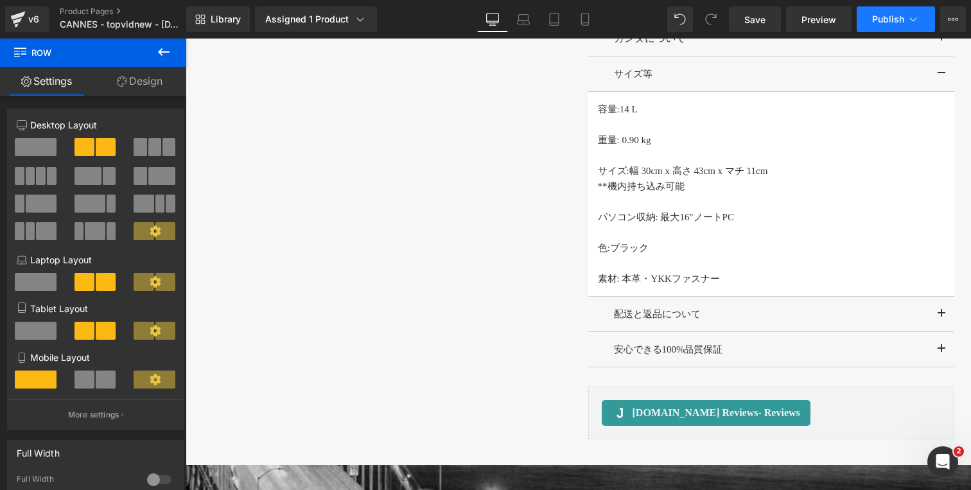
click at [907, 24] on icon at bounding box center [913, 19] width 13 height 13
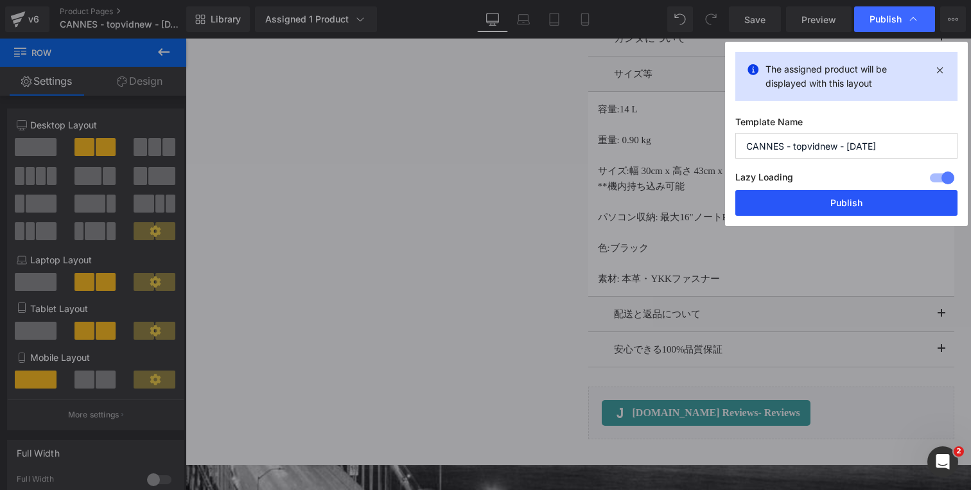
click at [843, 202] on button "Publish" at bounding box center [846, 203] width 222 height 26
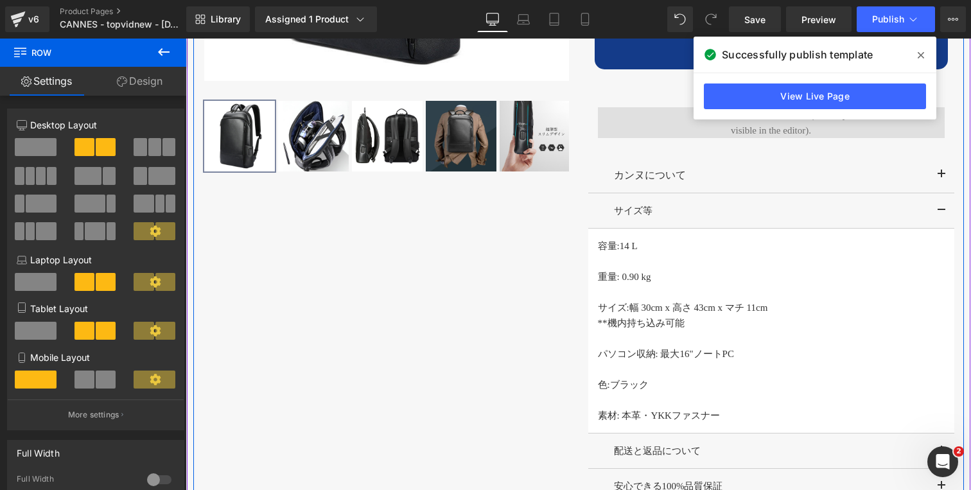
scroll to position [925, 0]
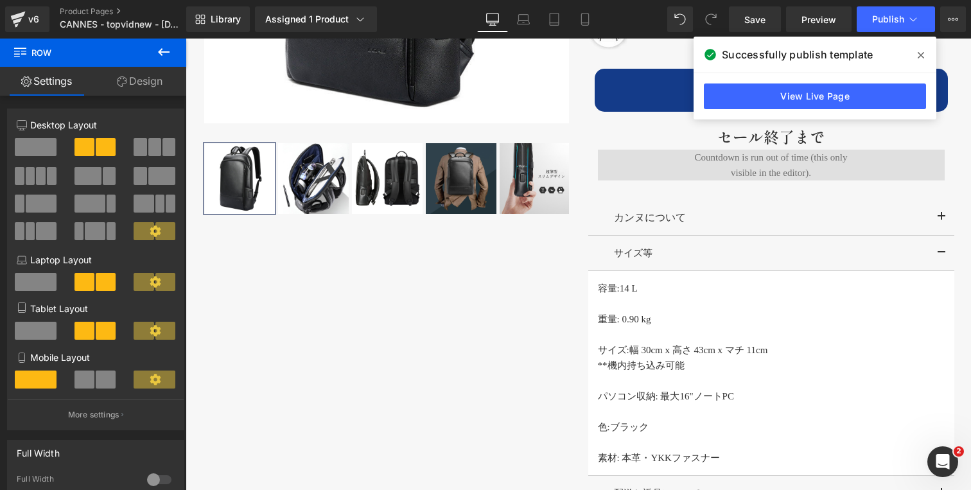
click at [915, 53] on span at bounding box center [921, 55] width 21 height 21
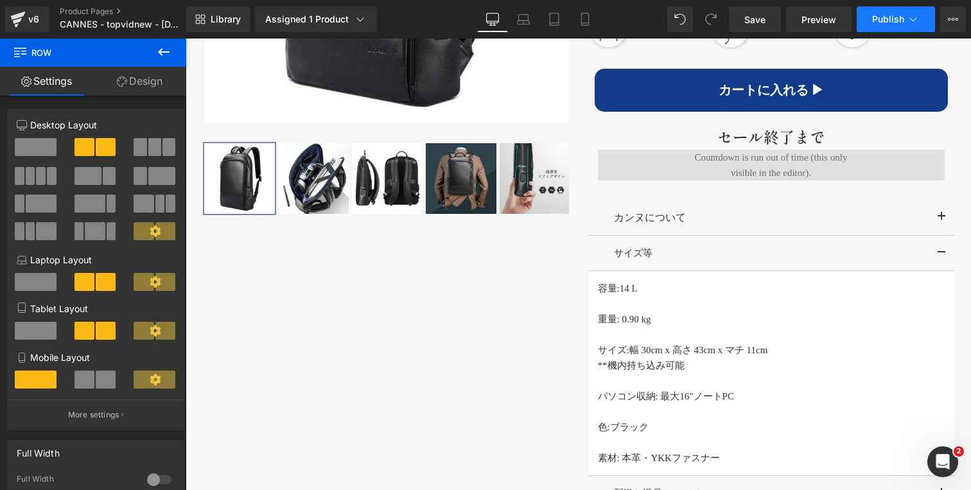
click at [904, 15] on button "Publish" at bounding box center [896, 19] width 78 height 26
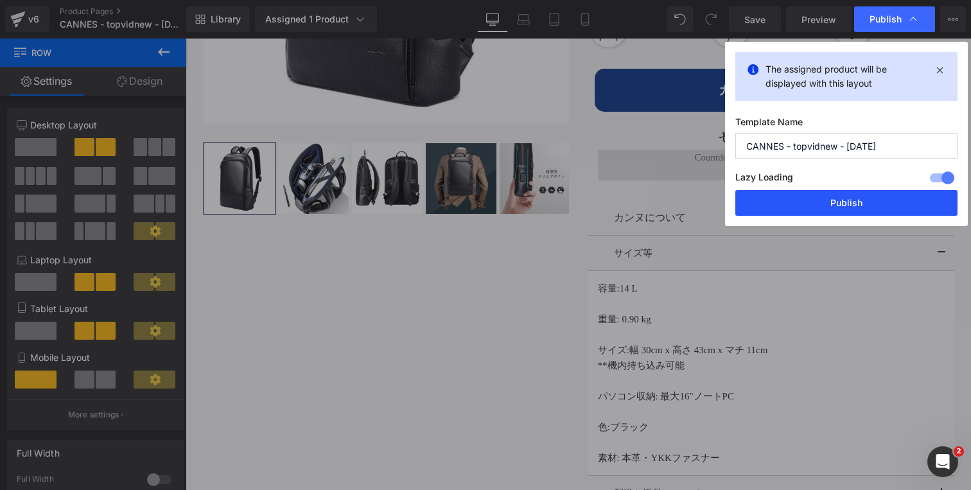
click at [809, 201] on button "Publish" at bounding box center [846, 203] width 222 height 26
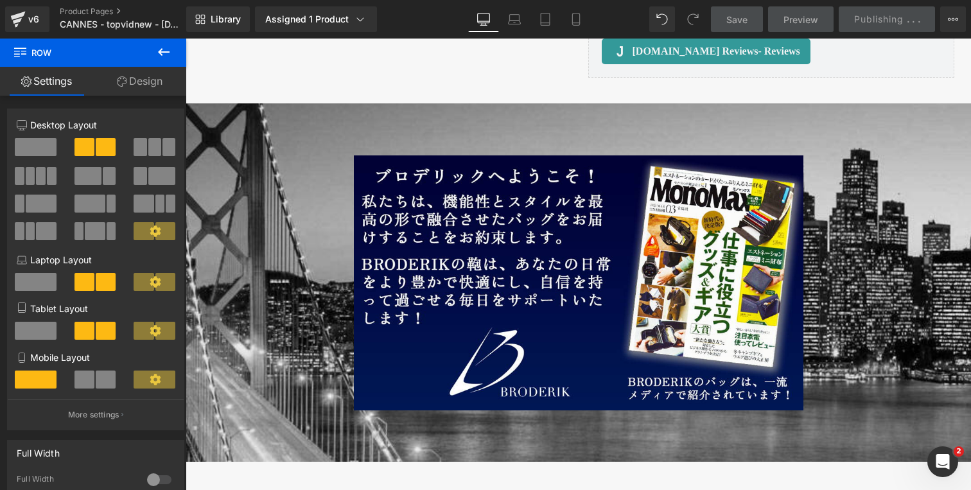
scroll to position [1455, 0]
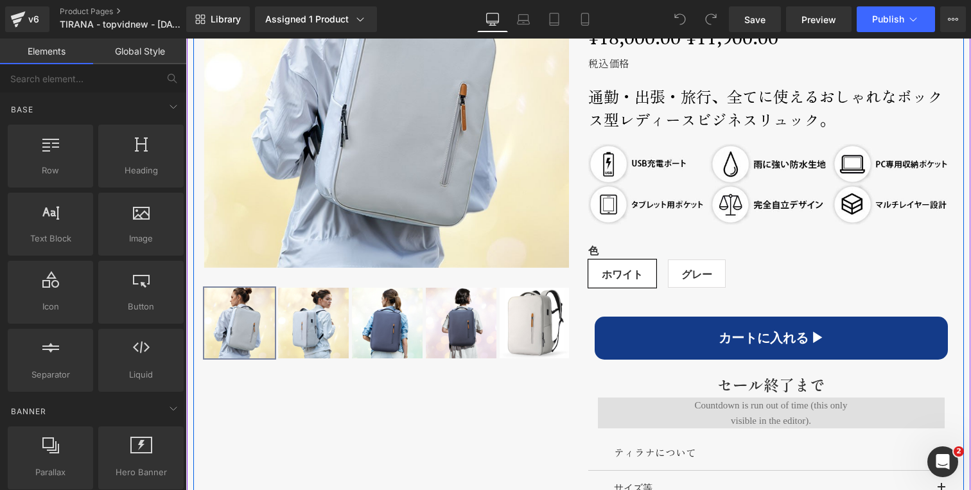
scroll to position [1008, 0]
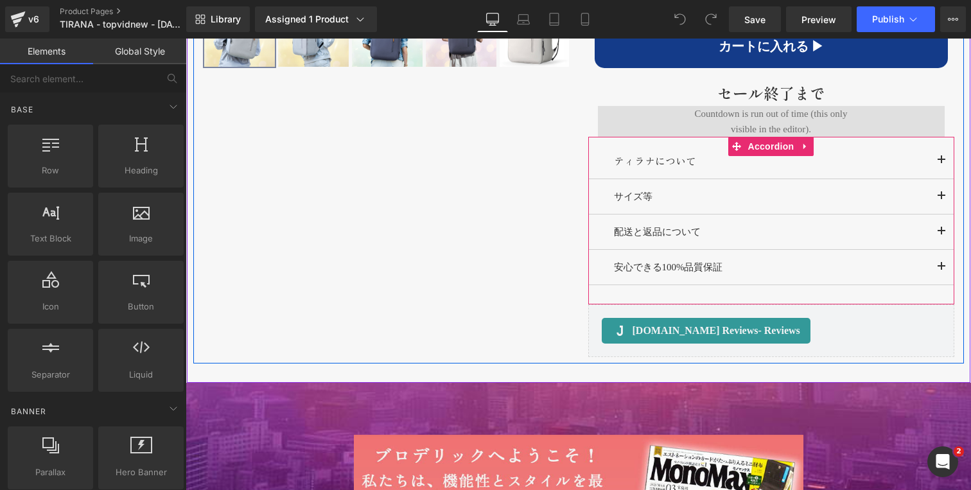
click at [942, 200] on span "button" at bounding box center [942, 200] width 0 height 0
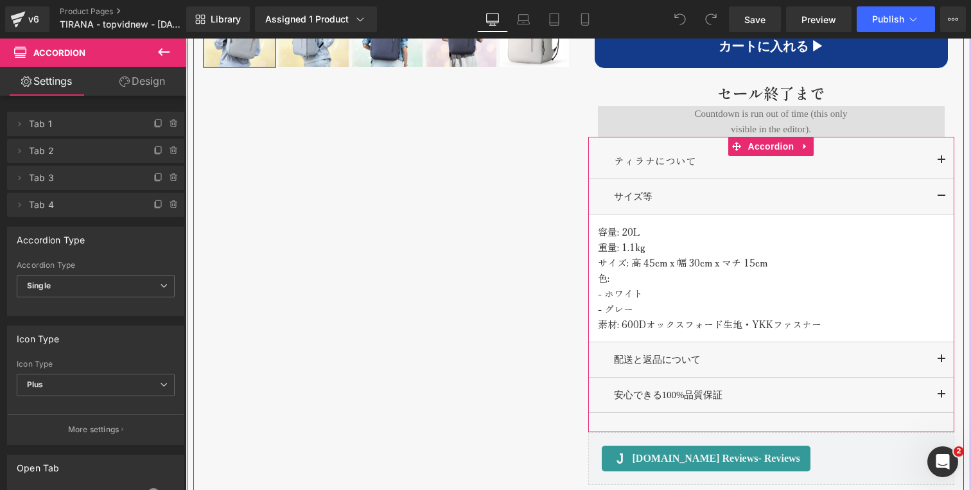
click at [654, 224] on p "容量: 20L" at bounding box center [771, 231] width 347 height 15
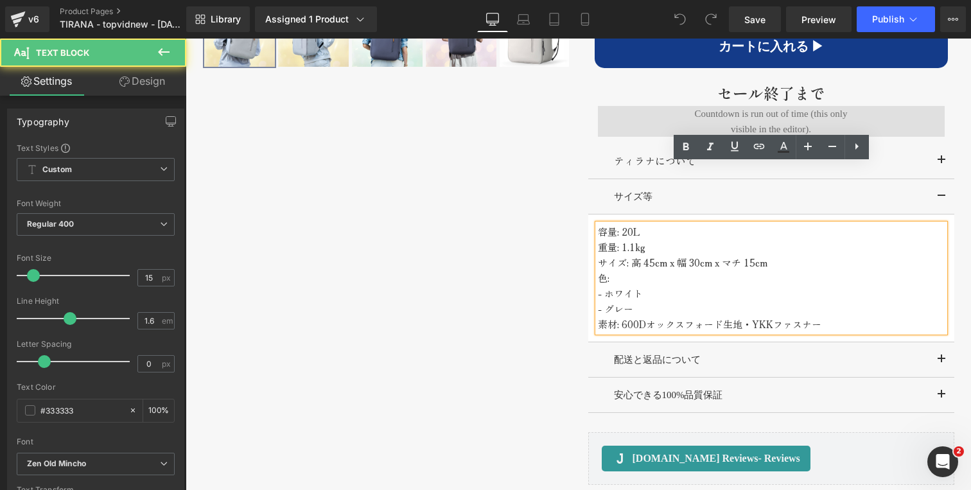
click at [645, 224] on p "容量: 20L" at bounding box center [771, 231] width 347 height 15
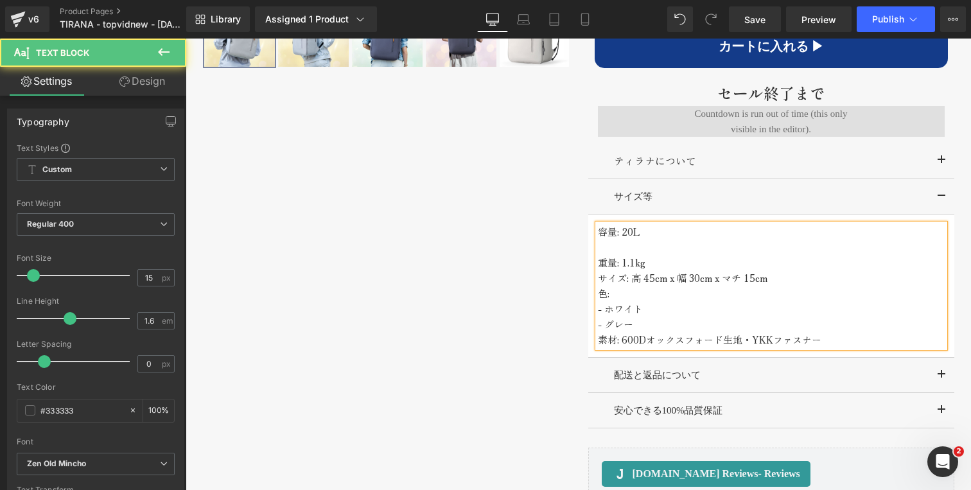
click at [654, 255] on p "重量: 1.1kg" at bounding box center [771, 262] width 347 height 15
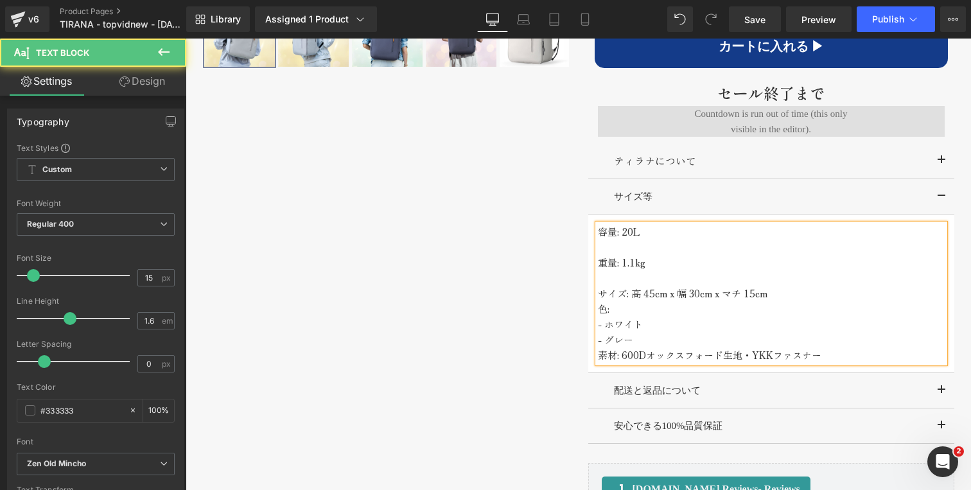
click at [776, 286] on p "サイズ: 高 45cm x 幅 30cm x マチ 15cm" at bounding box center [771, 293] width 347 height 15
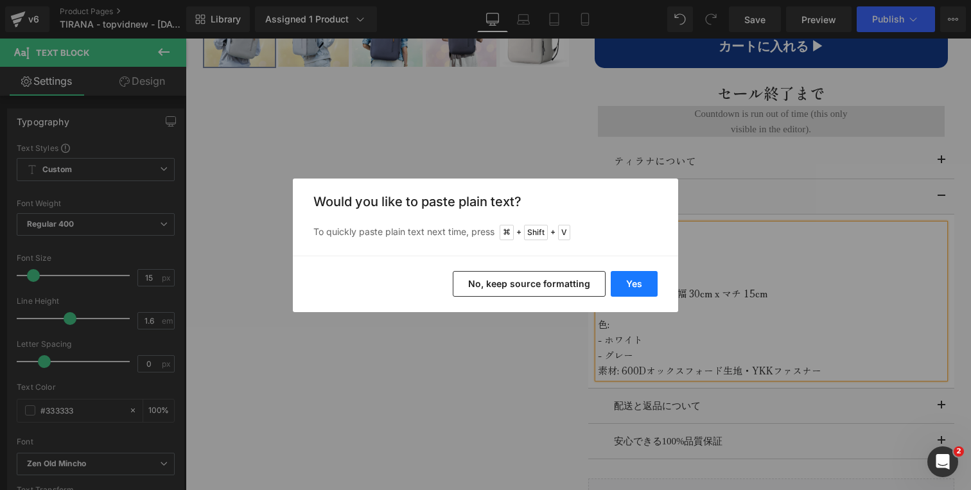
click at [647, 276] on button "Yes" at bounding box center [634, 284] width 47 height 26
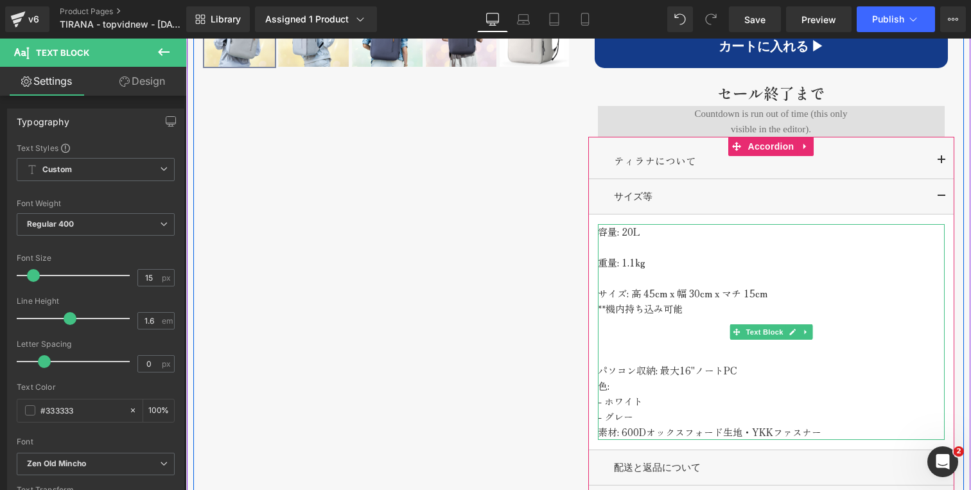
click at [748, 363] on p "パソコン収納: 最大16"ノートPC" at bounding box center [771, 370] width 347 height 15
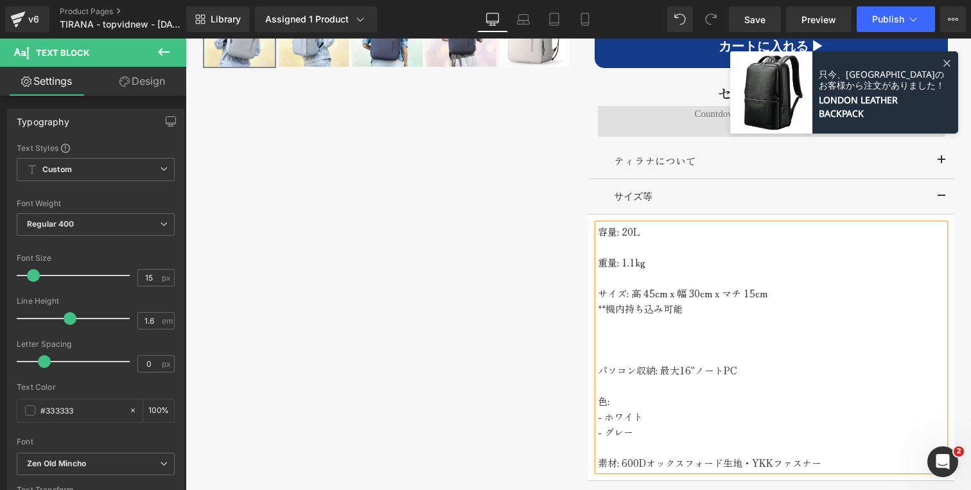
click at [642, 347] on p at bounding box center [771, 354] width 347 height 15
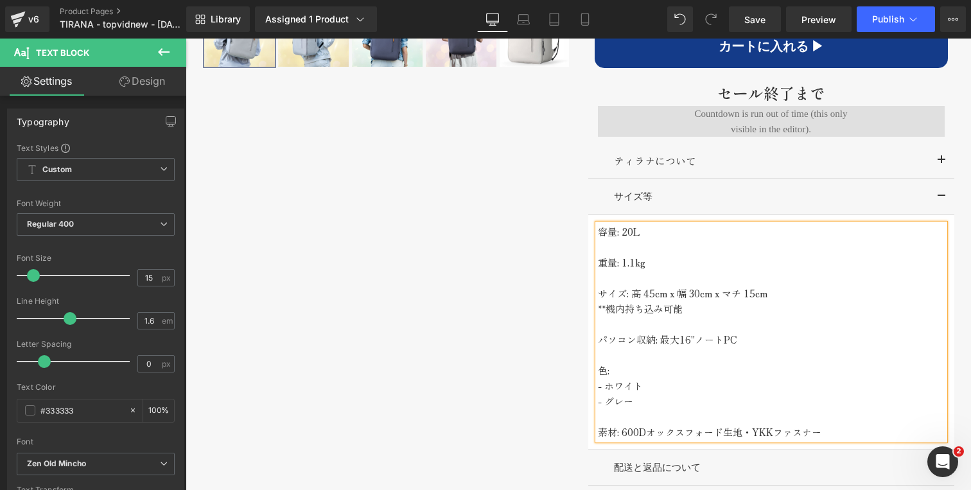
click at [542, 254] on div "‹" at bounding box center [578, 89] width 771 height 1019
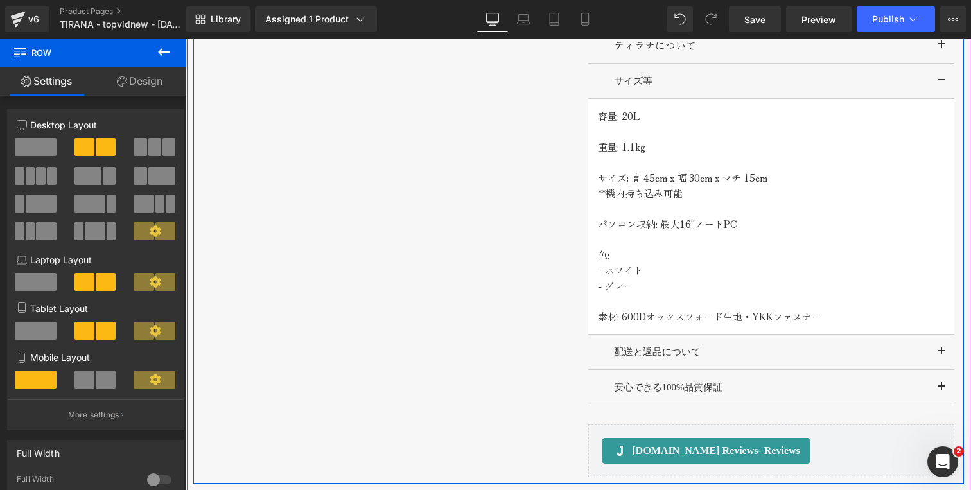
scroll to position [1121, 0]
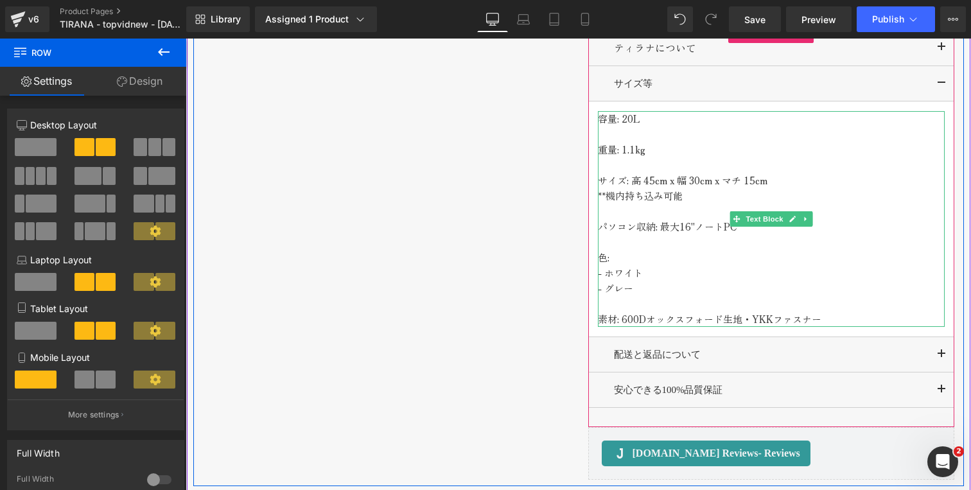
click at [615, 296] on p at bounding box center [771, 303] width 347 height 15
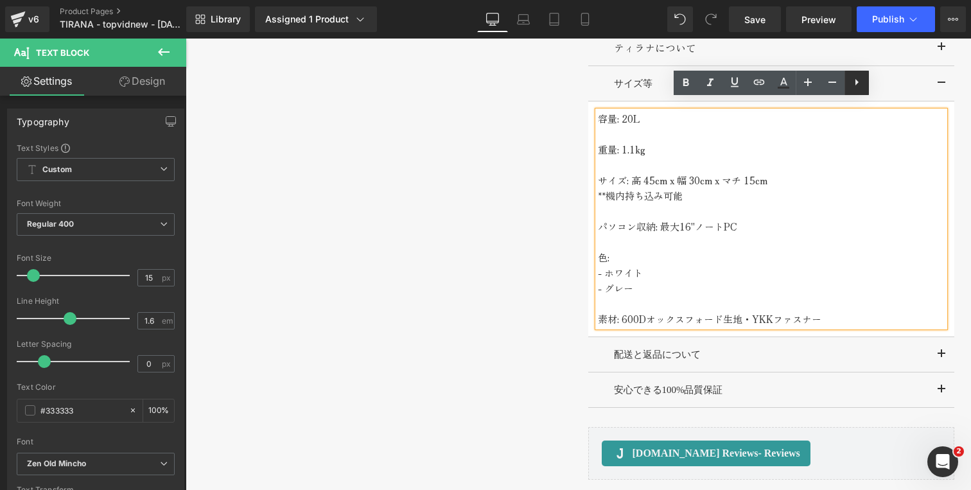
click at [857, 81] on icon at bounding box center [856, 82] width 3 height 6
click at [647, 296] on p at bounding box center [771, 303] width 347 height 15
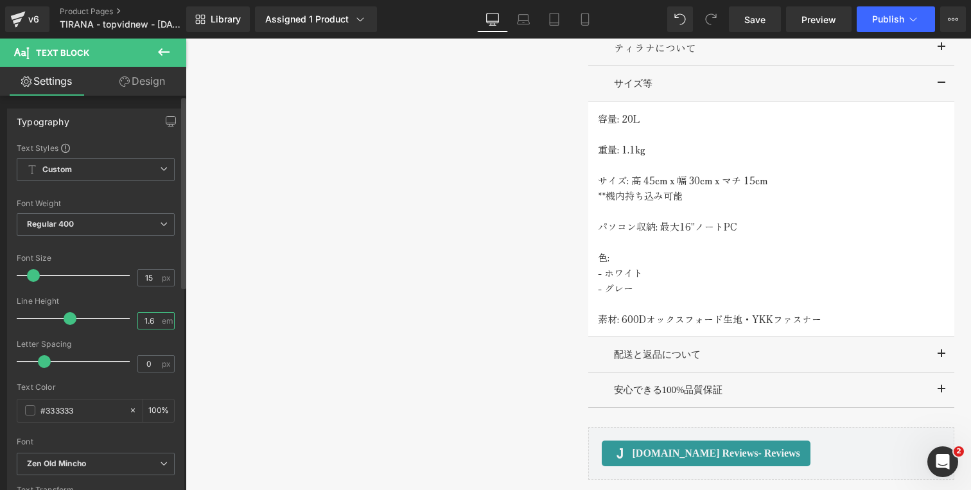
click at [152, 320] on input "1.6" at bounding box center [149, 321] width 22 height 16
click at [127, 302] on div "Line Height" at bounding box center [96, 301] width 158 height 9
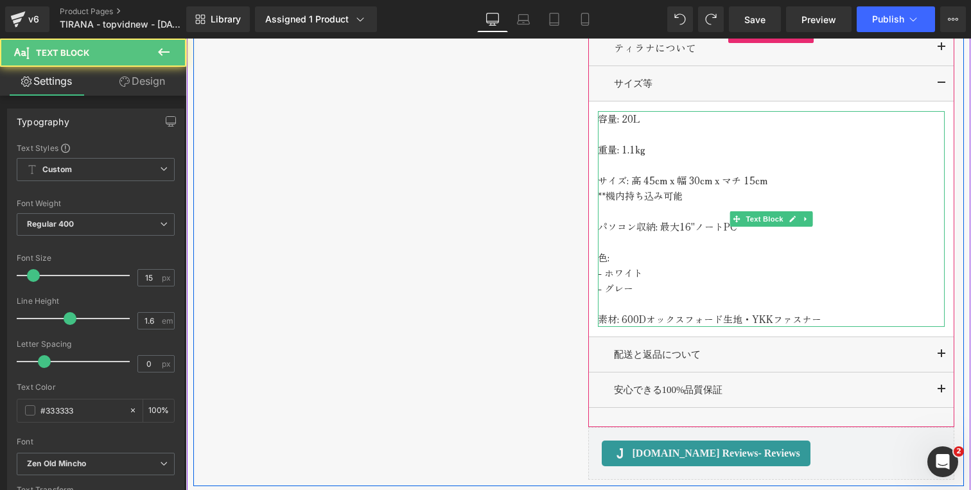
click at [625, 296] on p at bounding box center [771, 303] width 347 height 15
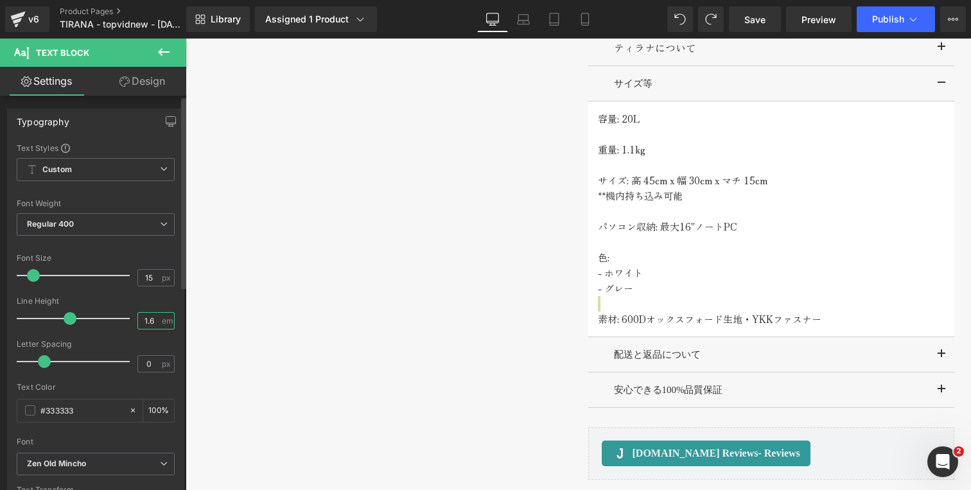
click at [153, 320] on input "1.6" at bounding box center [149, 321] width 22 height 16
click at [145, 299] on div "Line Height" at bounding box center [96, 301] width 158 height 9
type input "1.6"
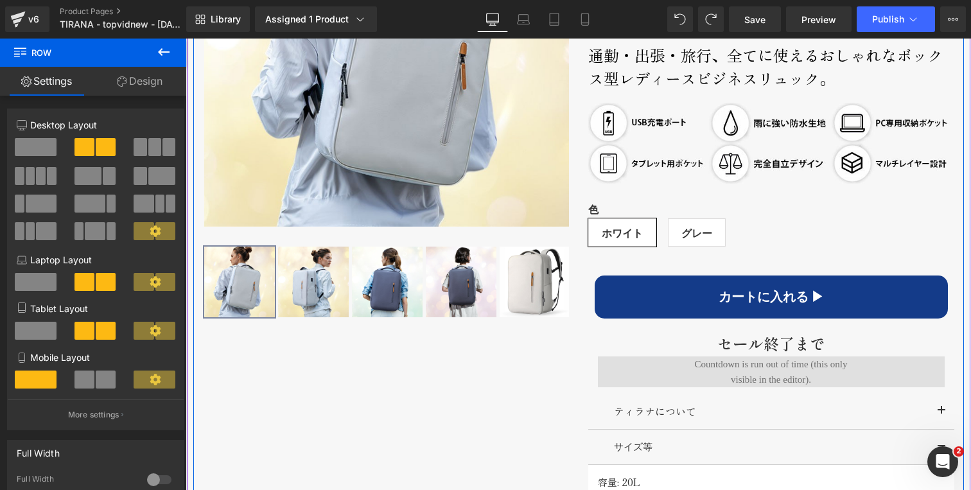
scroll to position [780, 0]
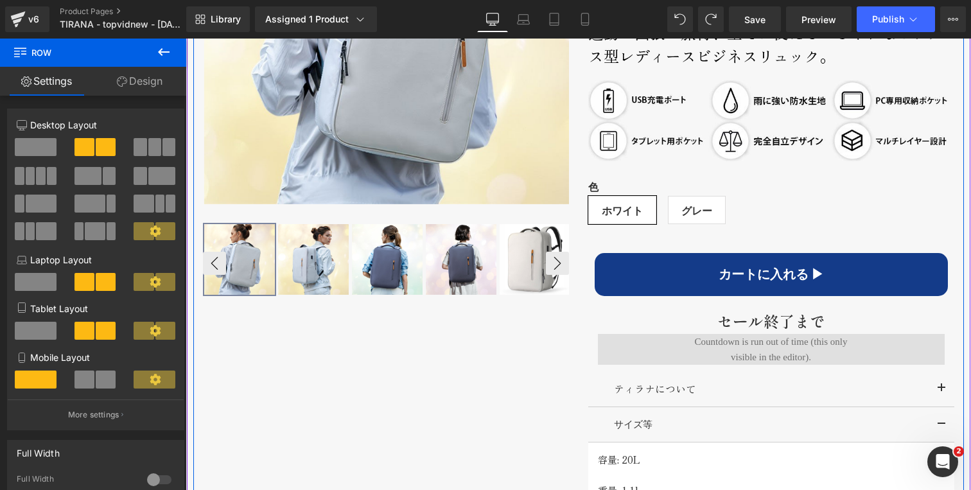
click at [526, 258] on img at bounding box center [535, 259] width 71 height 71
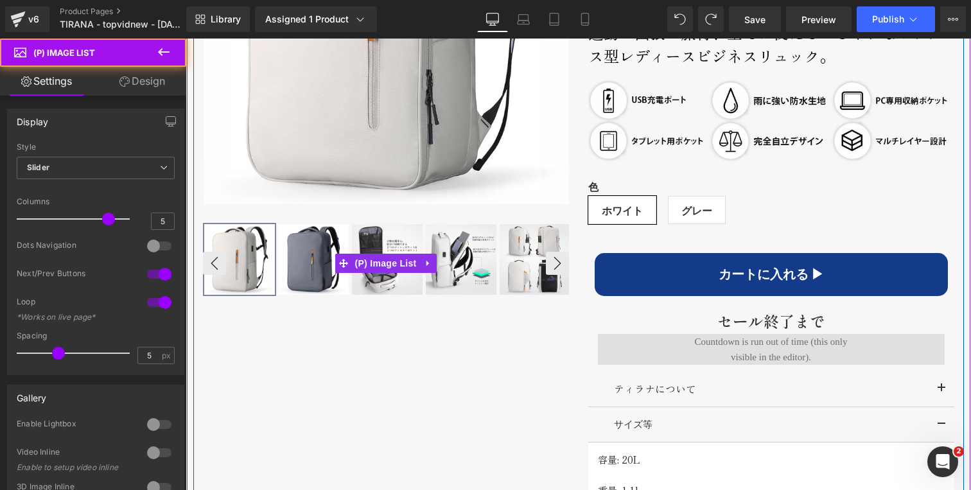
click at [484, 263] on img at bounding box center [461, 259] width 71 height 71
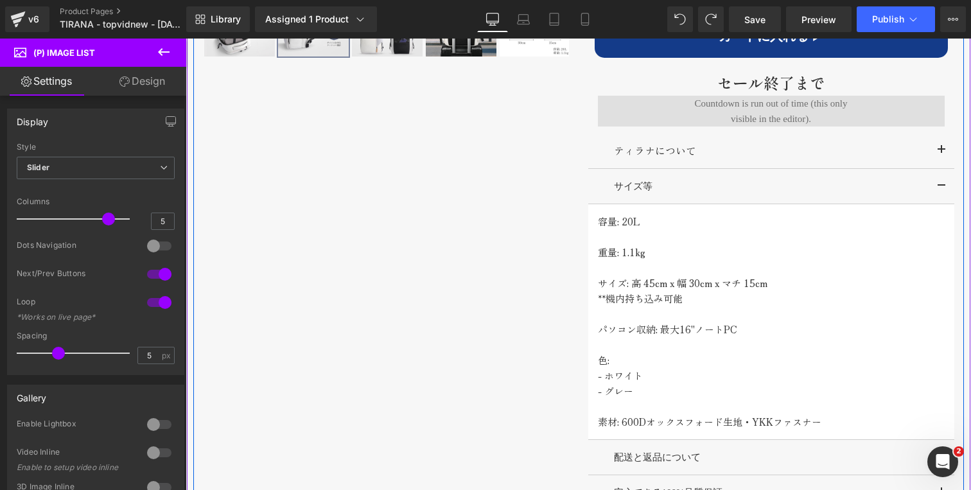
scroll to position [1097, 0]
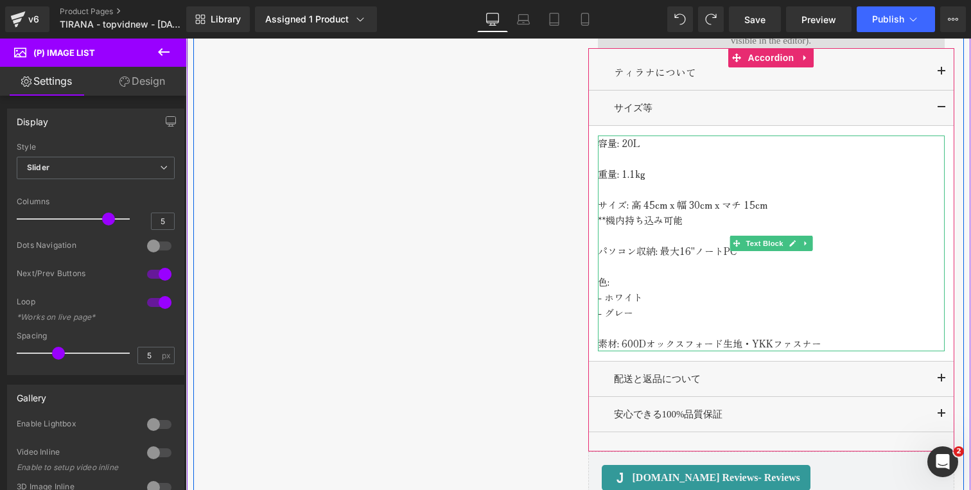
click at [690, 243] on p "パソコン収納: 最大16"ノートPC" at bounding box center [771, 250] width 347 height 15
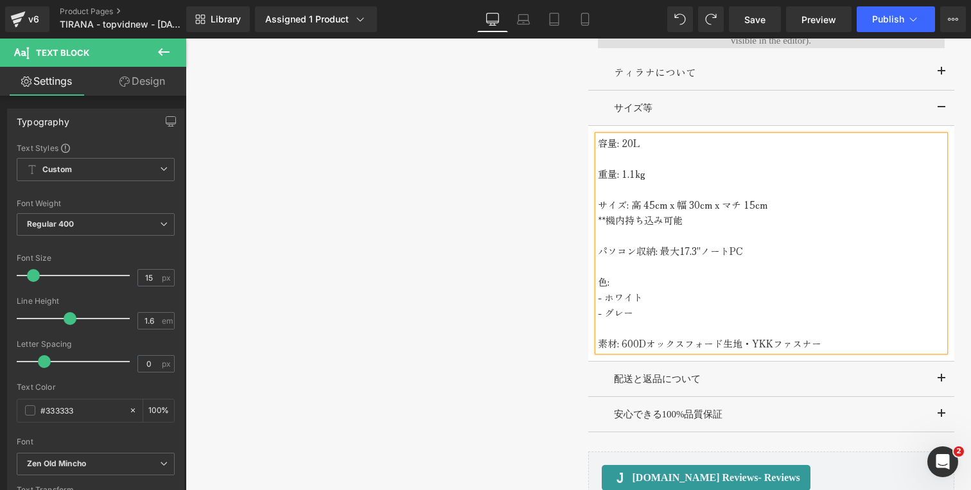
click at [507, 255] on div "‹" at bounding box center [578, 0] width 771 height 1019
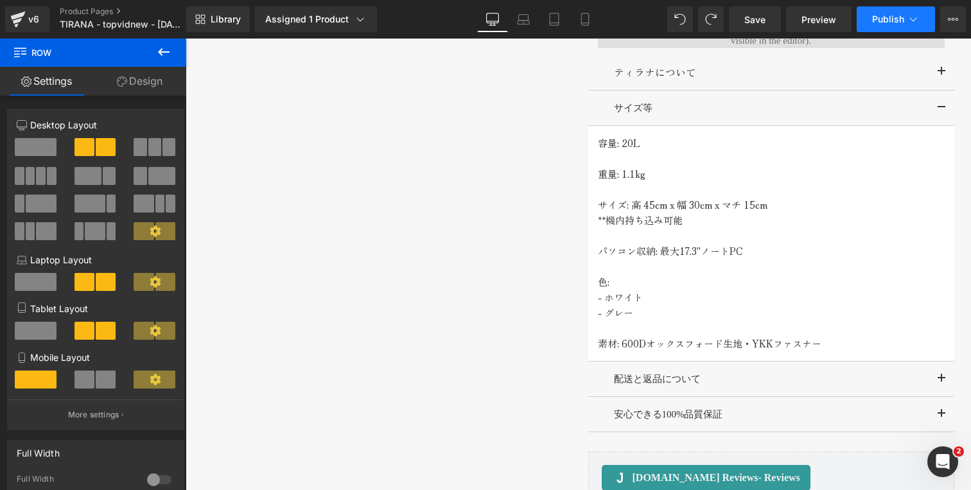
click at [884, 14] on span "Publish" at bounding box center [888, 19] width 32 height 10
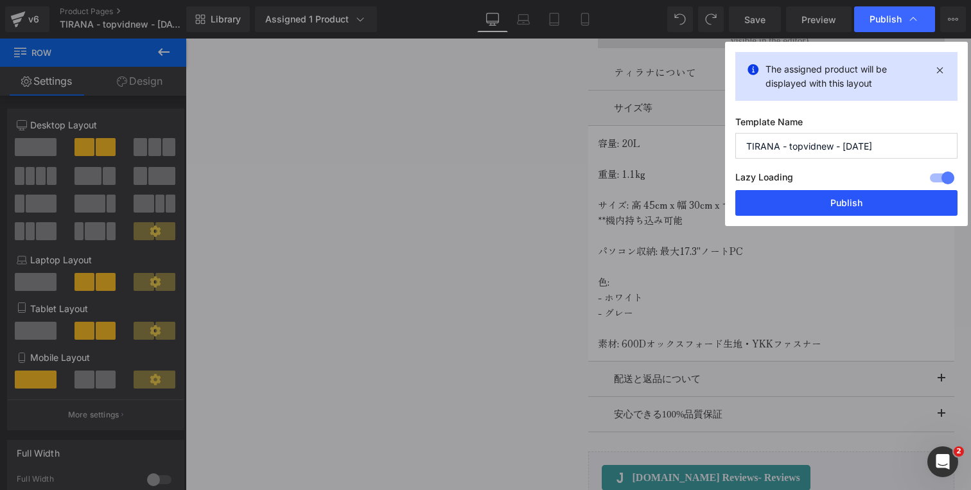
click at [811, 195] on button "Publish" at bounding box center [846, 203] width 222 height 26
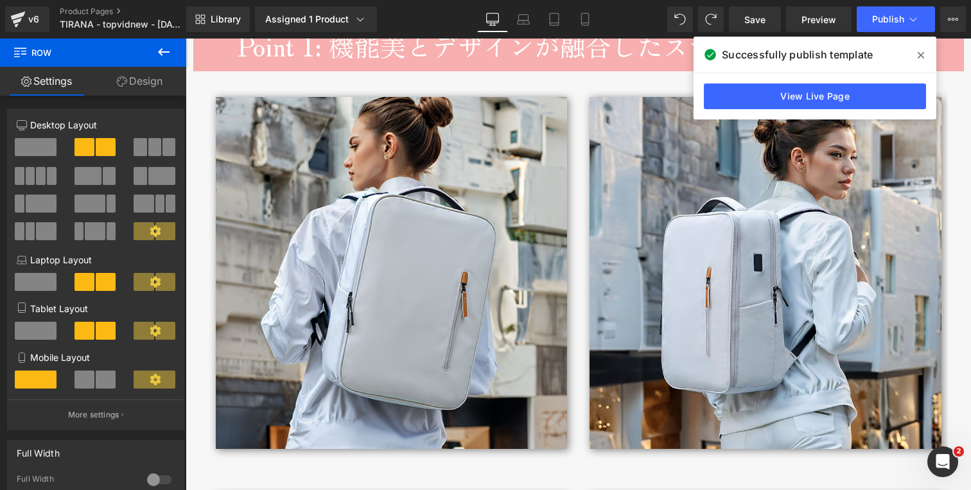
scroll to position [2077, 0]
click at [920, 52] on icon at bounding box center [921, 55] width 6 height 10
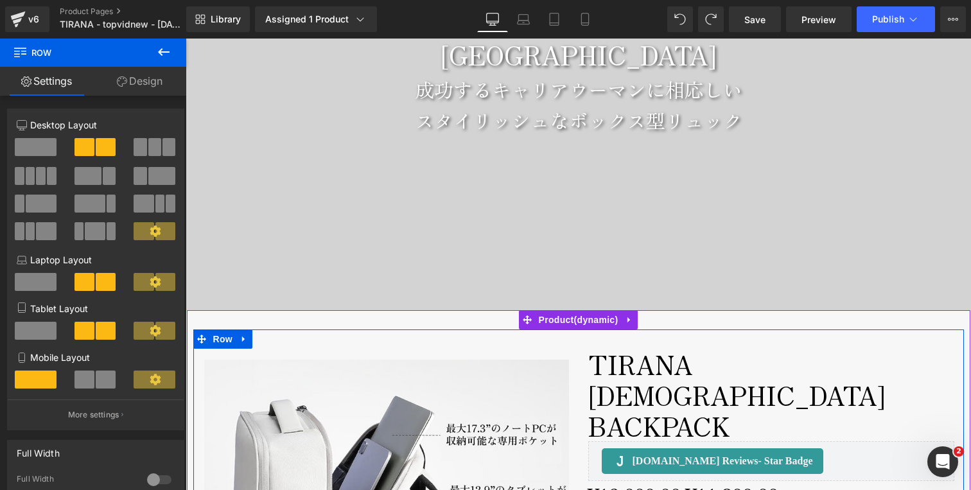
scroll to position [258, 0]
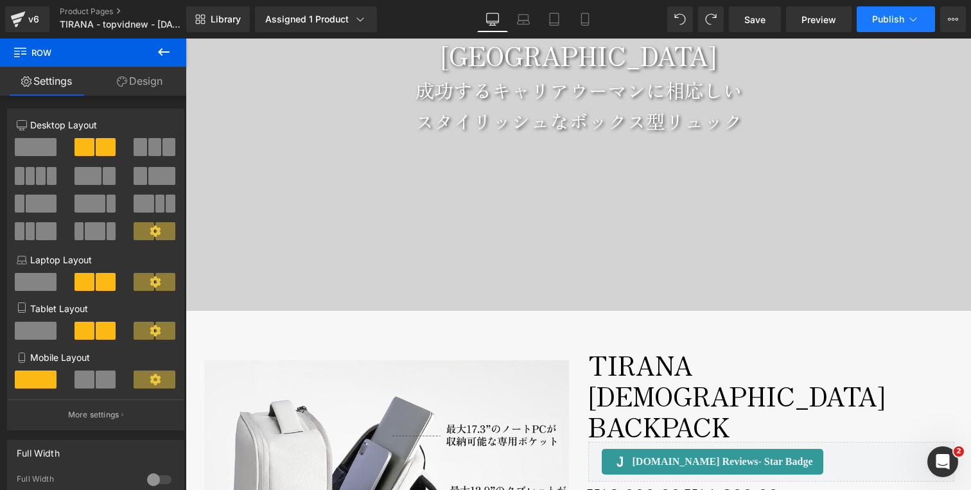
click at [872, 26] on button "Publish" at bounding box center [896, 19] width 78 height 26
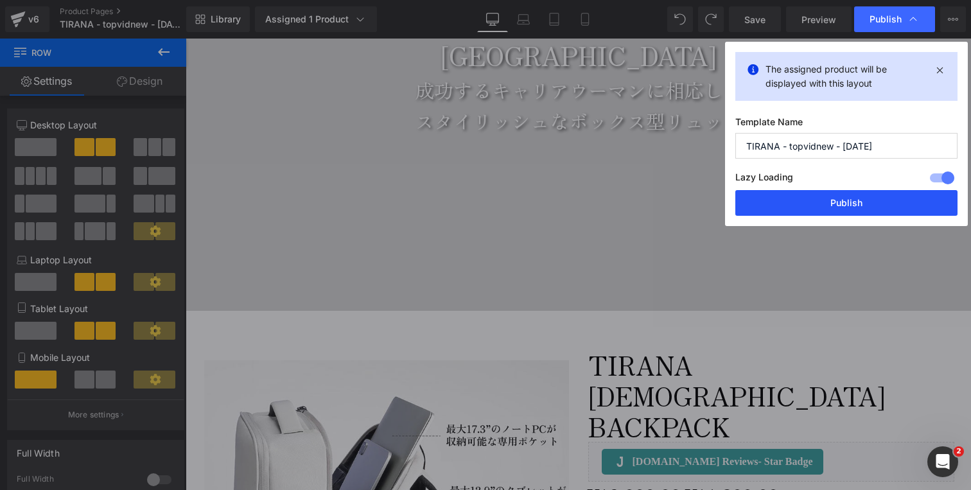
click at [821, 201] on button "Publish" at bounding box center [846, 203] width 222 height 26
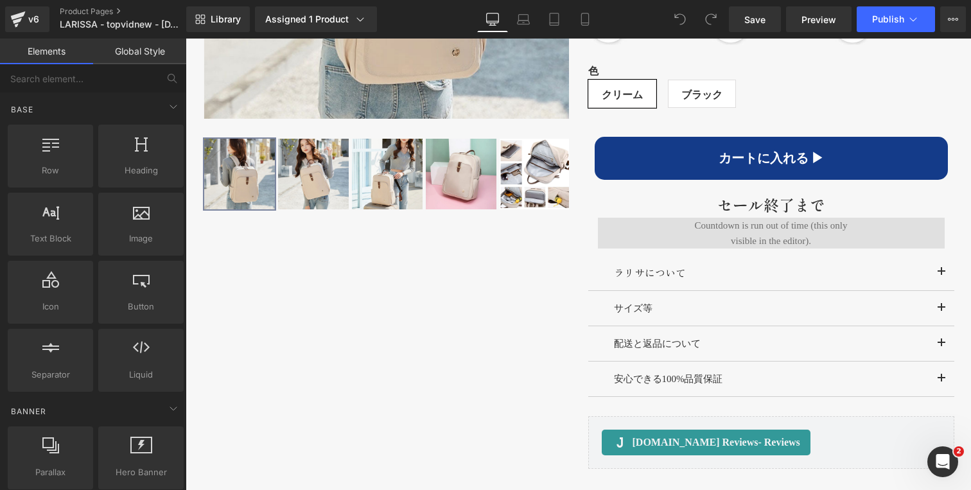
scroll to position [929, 0]
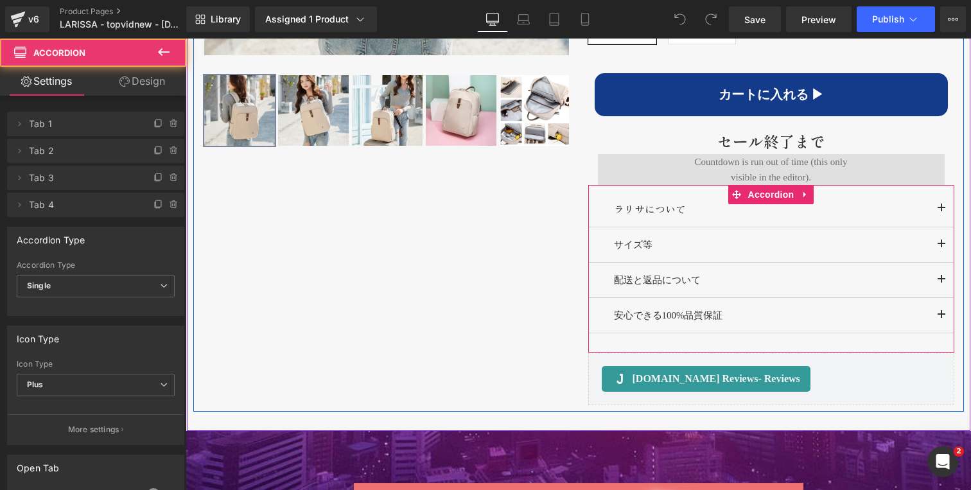
click at [947, 227] on button "button" at bounding box center [942, 244] width 26 height 35
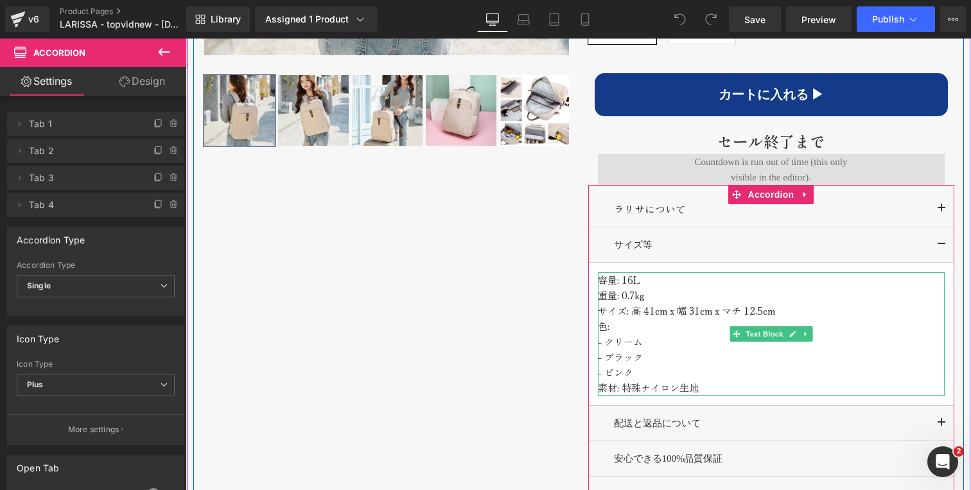
click at [787, 303] on p "サイズ: 高 41cm x 幅 31cm x マチ 12.5cm" at bounding box center [771, 310] width 347 height 15
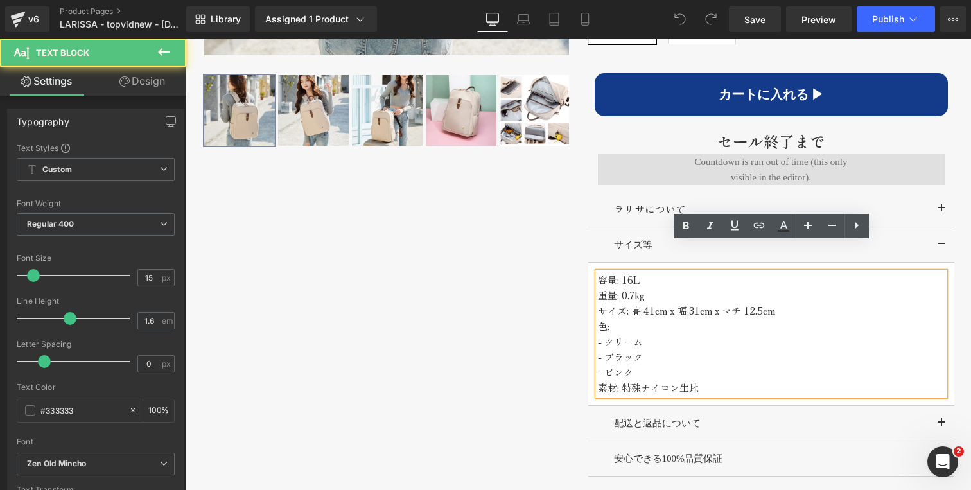
click at [776, 303] on p "サイズ: 高 41cm x 幅 31cm x マチ 12.5cm" at bounding box center [771, 310] width 347 height 15
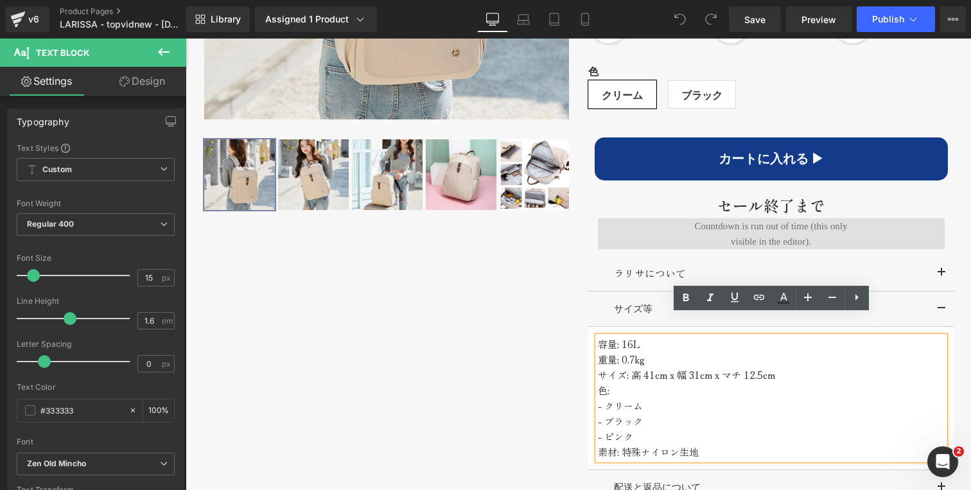
scroll to position [875, 0]
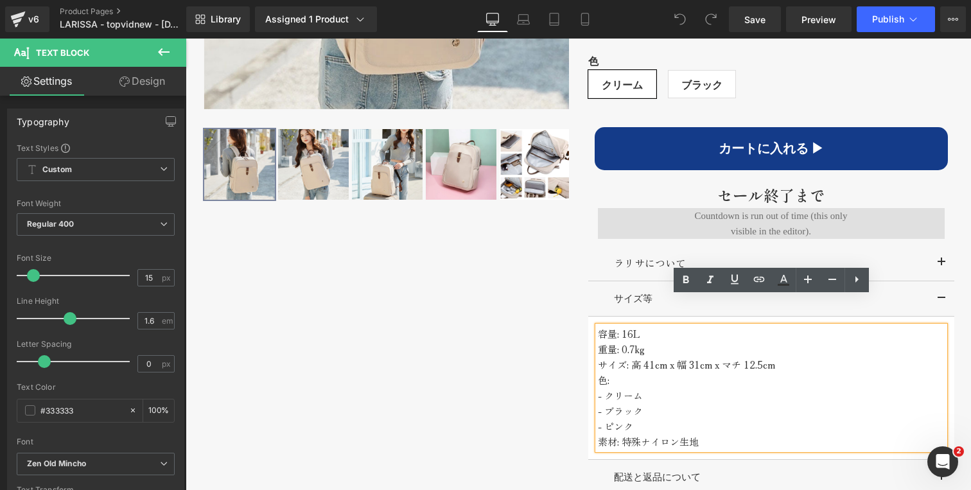
click at [649, 419] on p "- ピンク" at bounding box center [771, 426] width 347 height 15
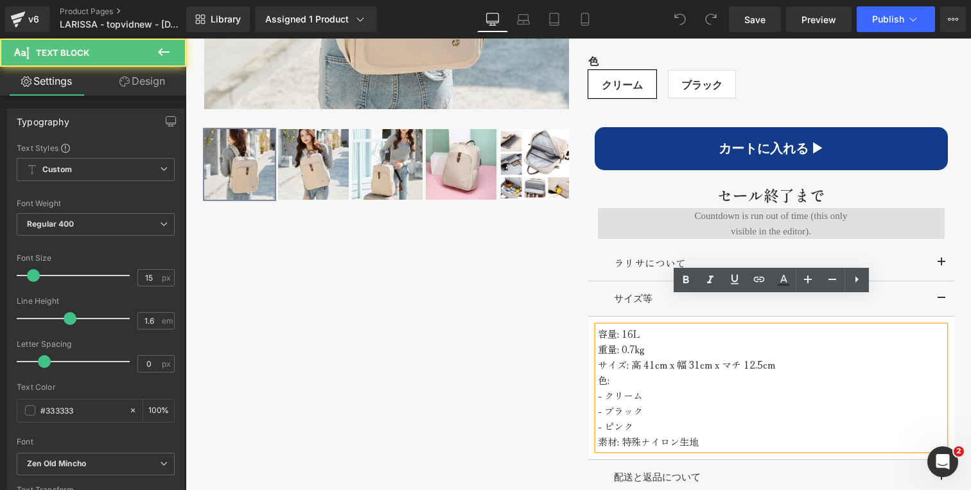
click at [661, 419] on p "- ピンク" at bounding box center [771, 426] width 347 height 15
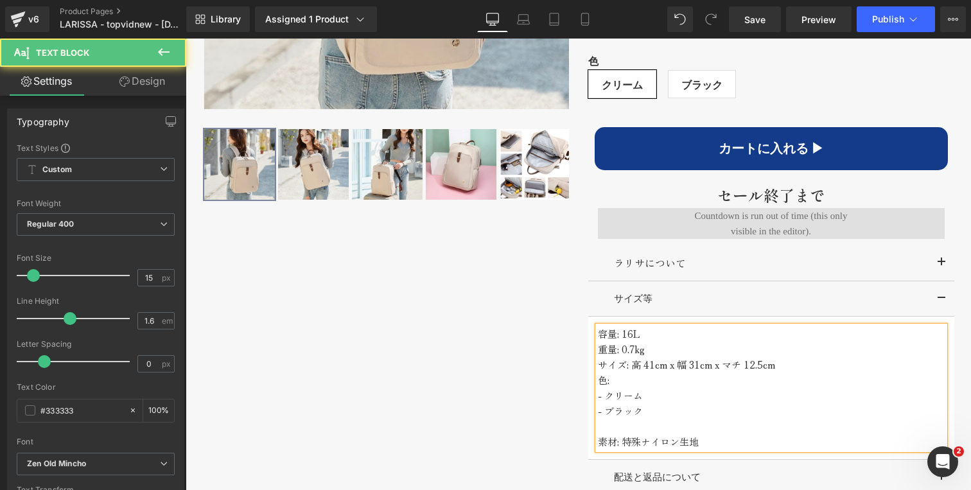
click at [785, 357] on p "サイズ: 高 41cm x 幅 31cm x マチ 12.5cm" at bounding box center [771, 364] width 347 height 15
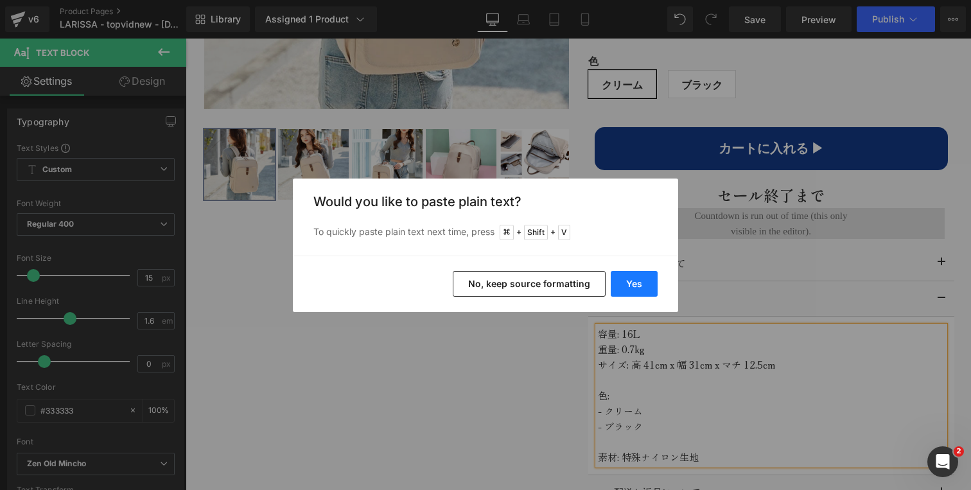
click at [641, 282] on button "Yes" at bounding box center [634, 284] width 47 height 26
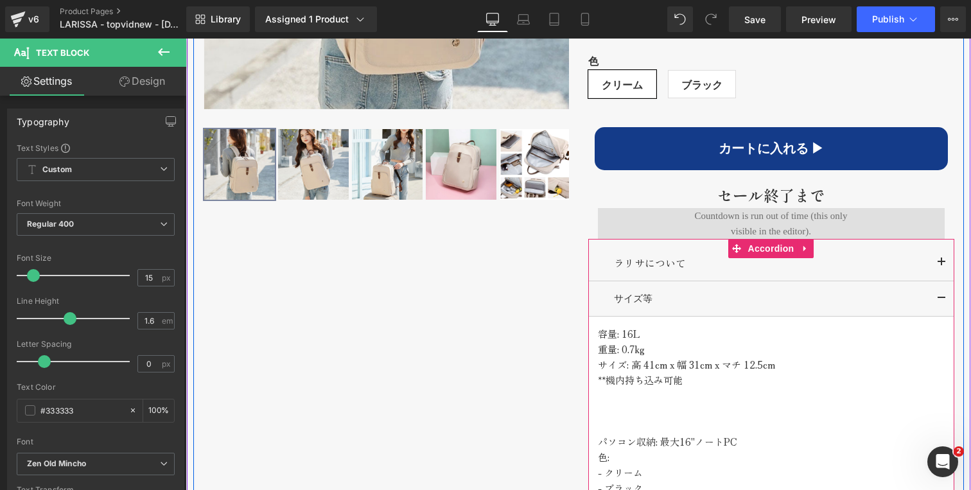
click at [614, 419] on p at bounding box center [771, 426] width 347 height 15
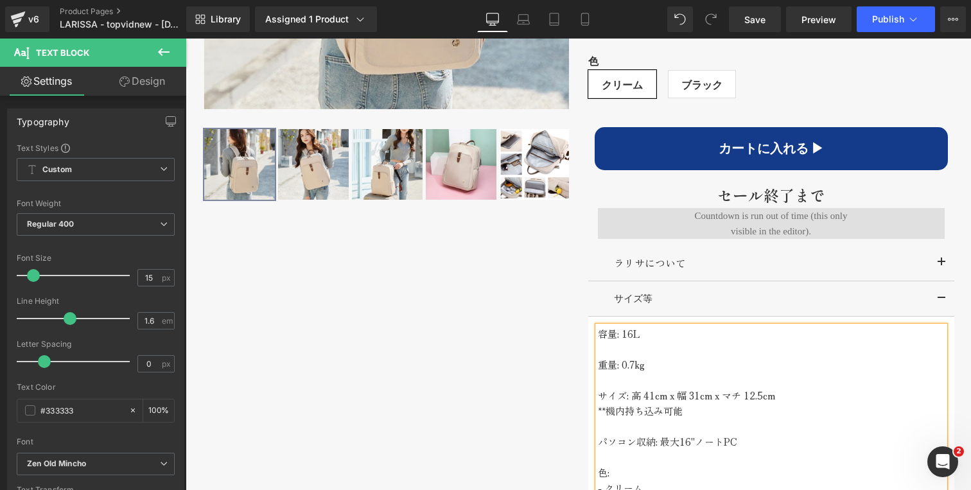
click at [466, 378] on div "‹" at bounding box center [578, 207] width 771 height 988
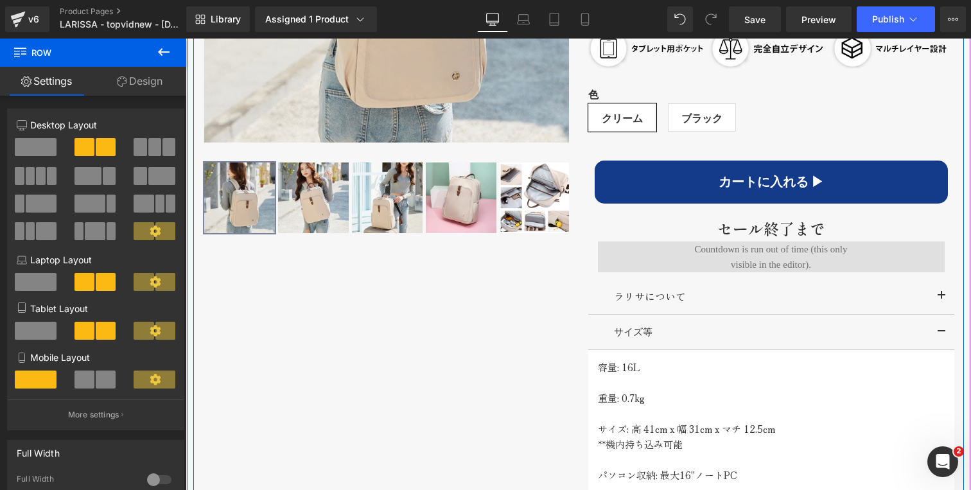
scroll to position [722, 0]
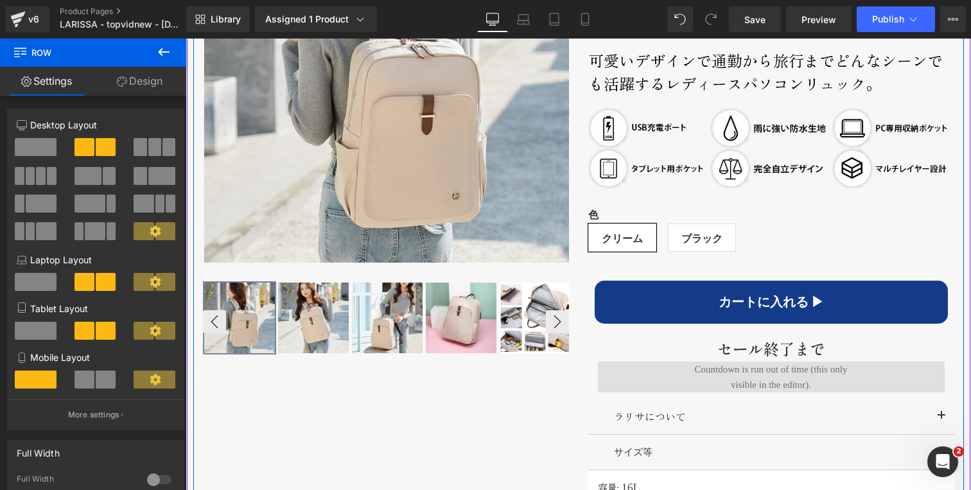
click at [533, 314] on img at bounding box center [535, 318] width 71 height 71
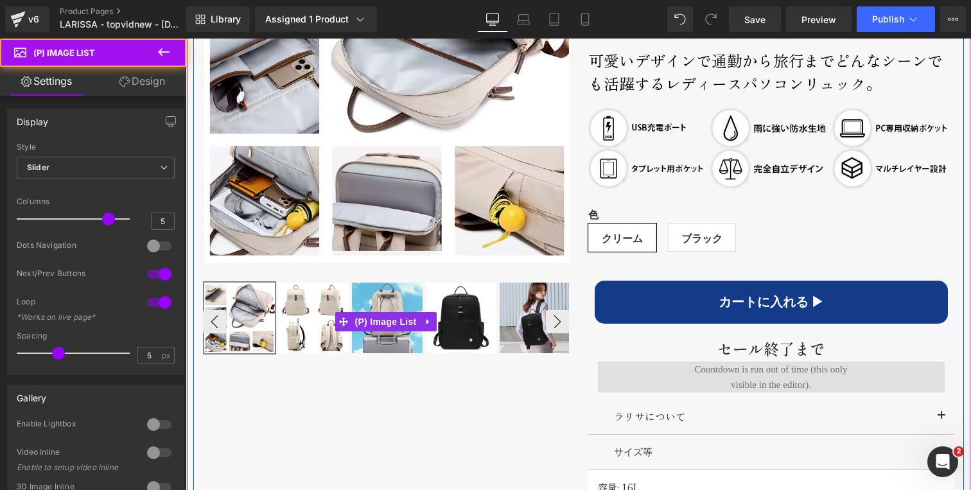
click at [529, 319] on img at bounding box center [535, 318] width 71 height 71
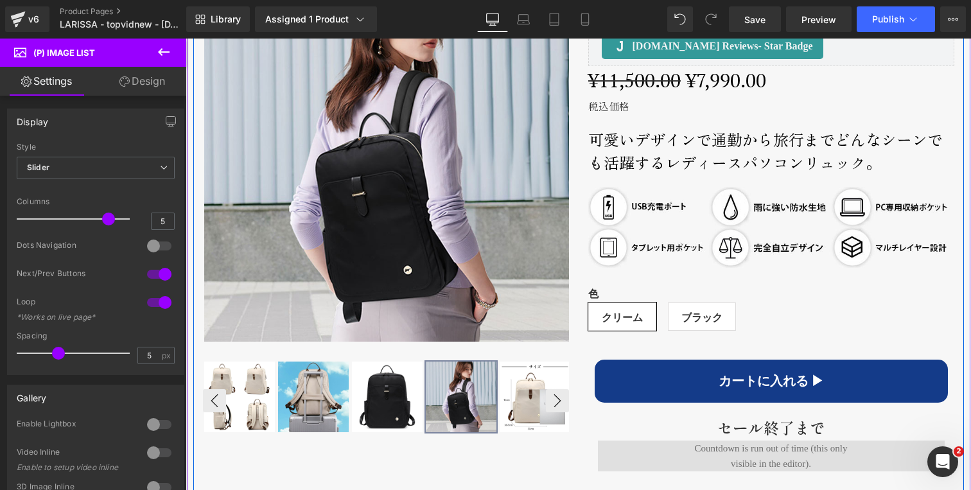
scroll to position [639, 0]
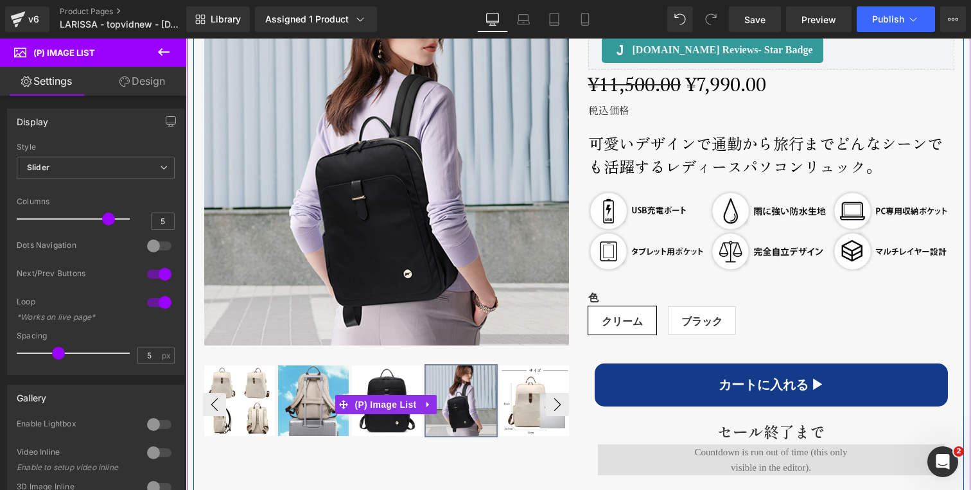
click at [528, 388] on img at bounding box center [535, 400] width 71 height 71
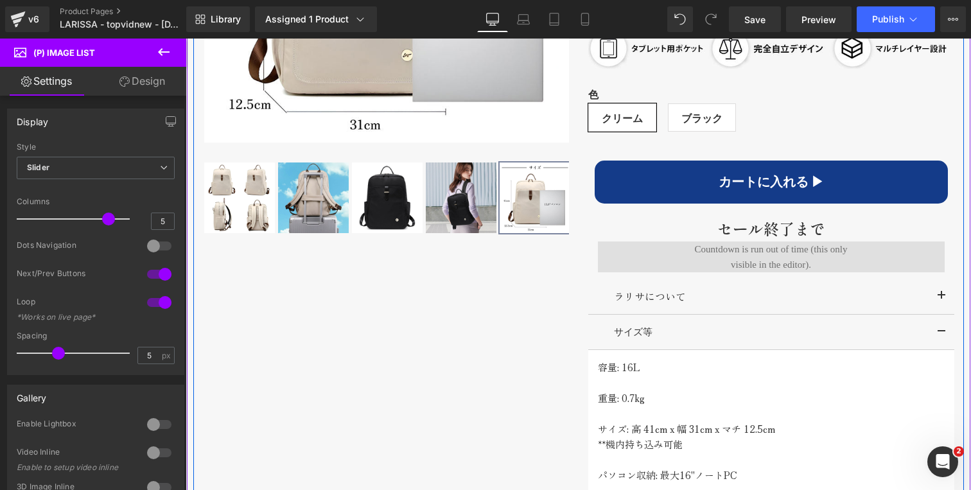
scroll to position [846, 0]
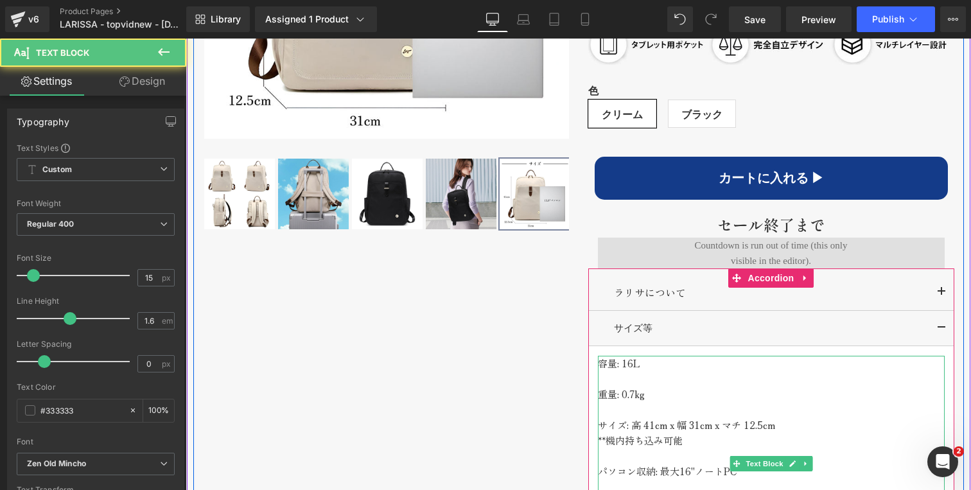
click at [682, 464] on p "パソコン収納: 最大16"ノートPC" at bounding box center [771, 471] width 347 height 15
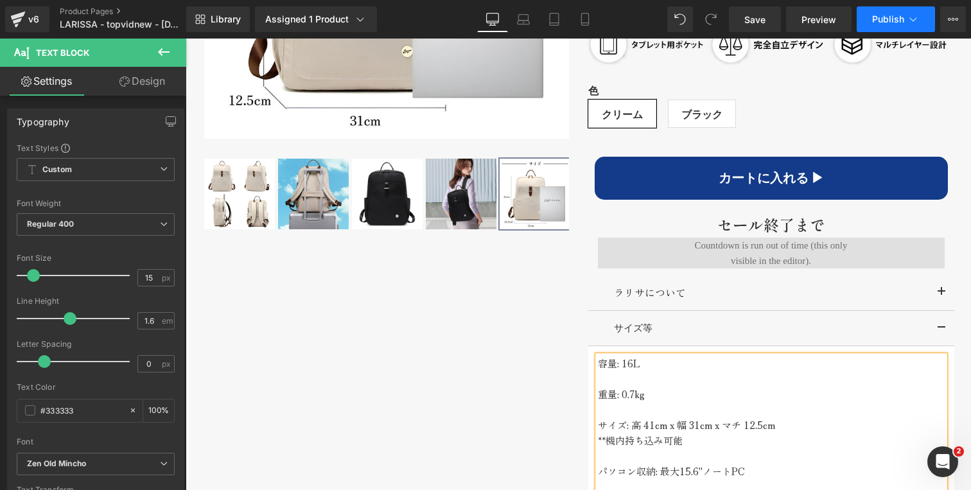
click at [893, 16] on span "Publish" at bounding box center [888, 19] width 32 height 10
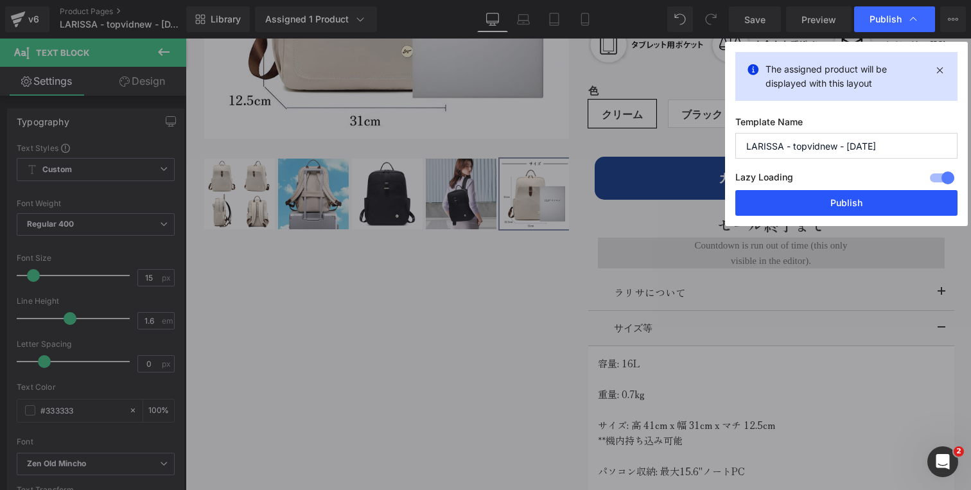
click at [807, 206] on button "Publish" at bounding box center [846, 203] width 222 height 26
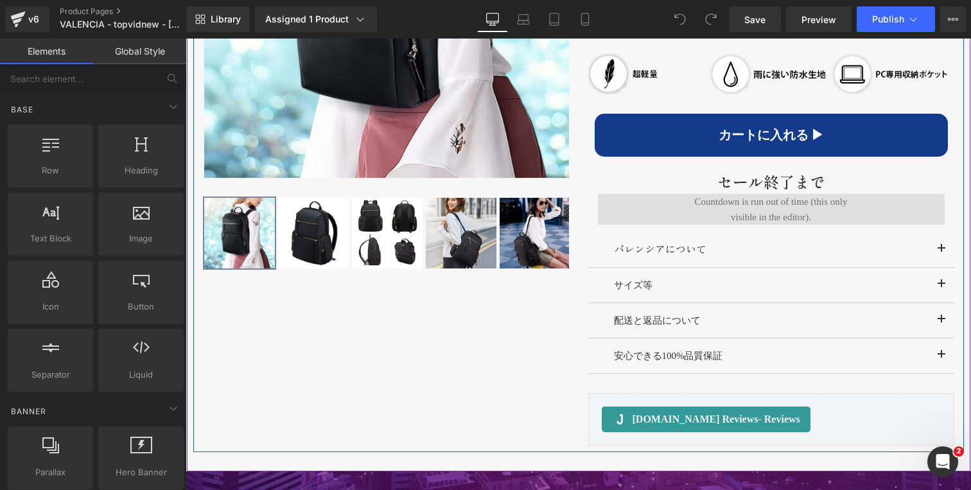
scroll to position [808, 0]
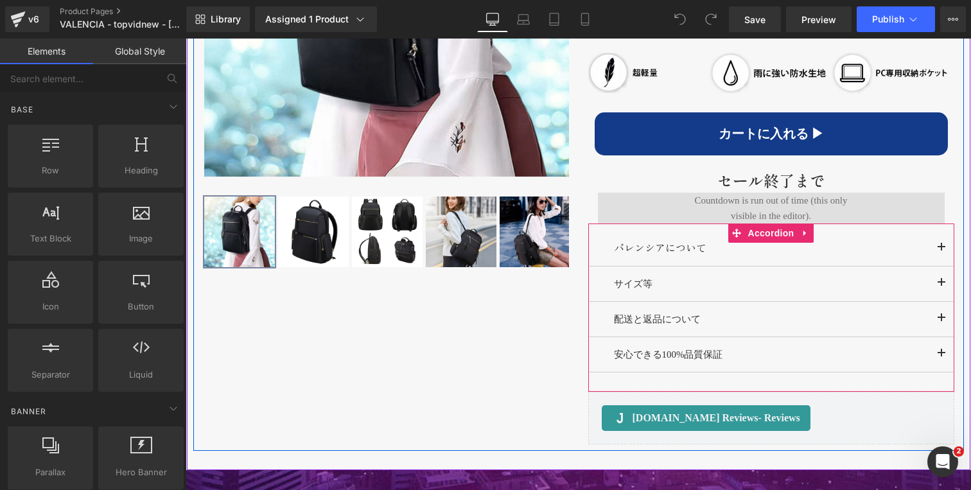
click at [942, 267] on button "button" at bounding box center [942, 284] width 26 height 35
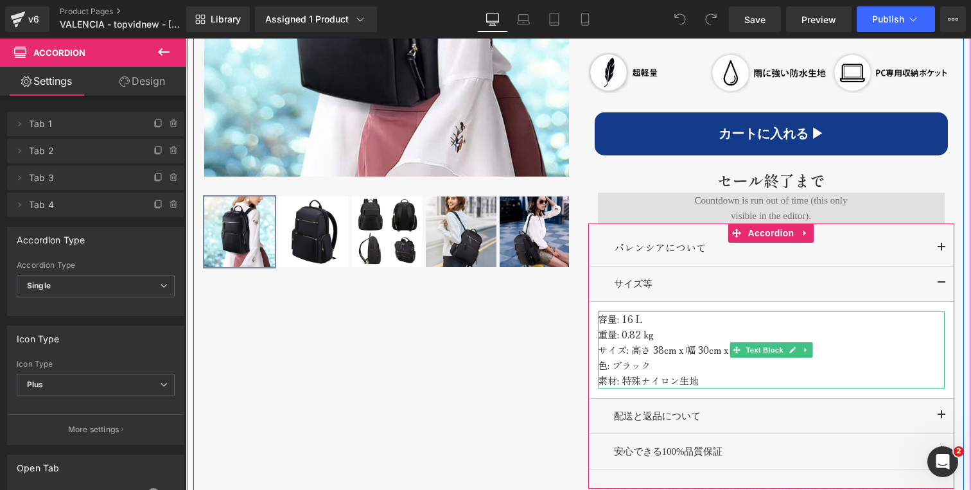
click at [649, 311] on p "容量: 16 L" at bounding box center [771, 318] width 347 height 15
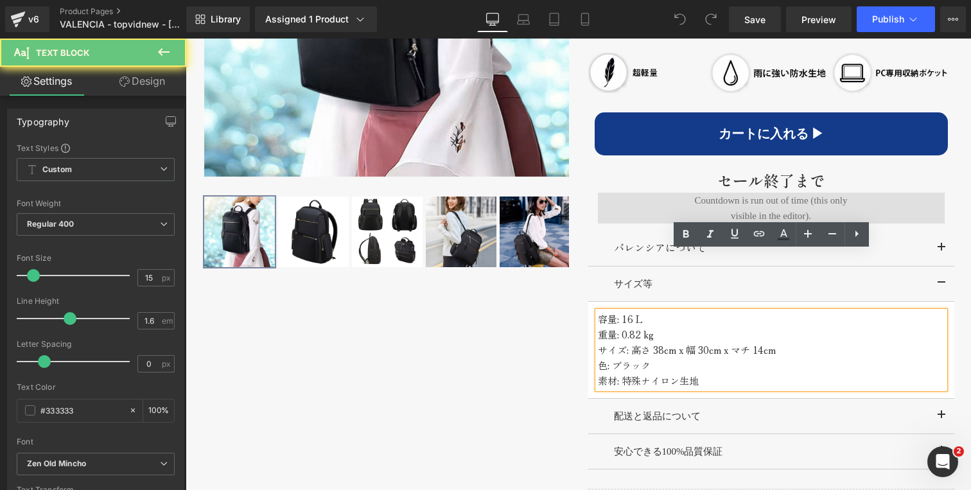
click at [641, 311] on p "容量: 16 L" at bounding box center [771, 318] width 347 height 15
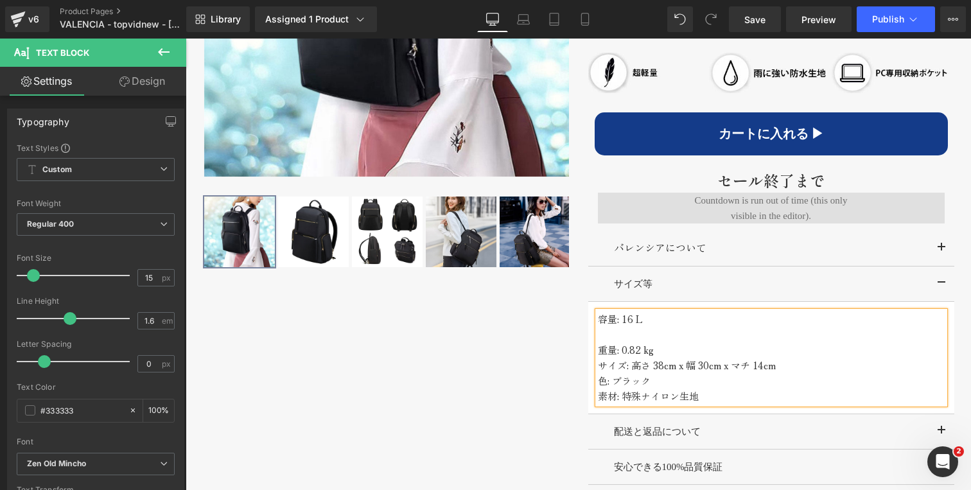
click at [663, 342] on p "重量: 0.82 kg" at bounding box center [771, 349] width 347 height 15
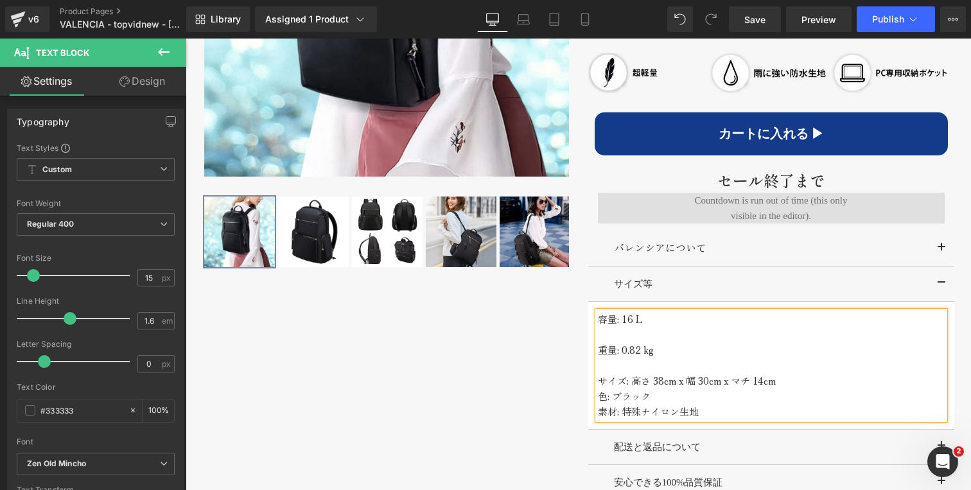
click at [781, 373] on p "サイズ: 高さ 38cm x 幅 30cm x マチ 14cm" at bounding box center [771, 380] width 347 height 15
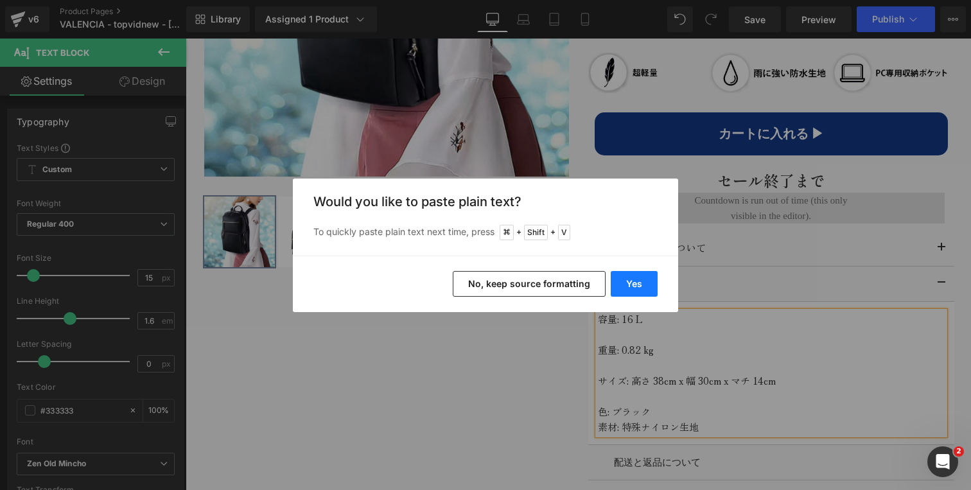
click at [628, 282] on button "Yes" at bounding box center [634, 284] width 47 height 26
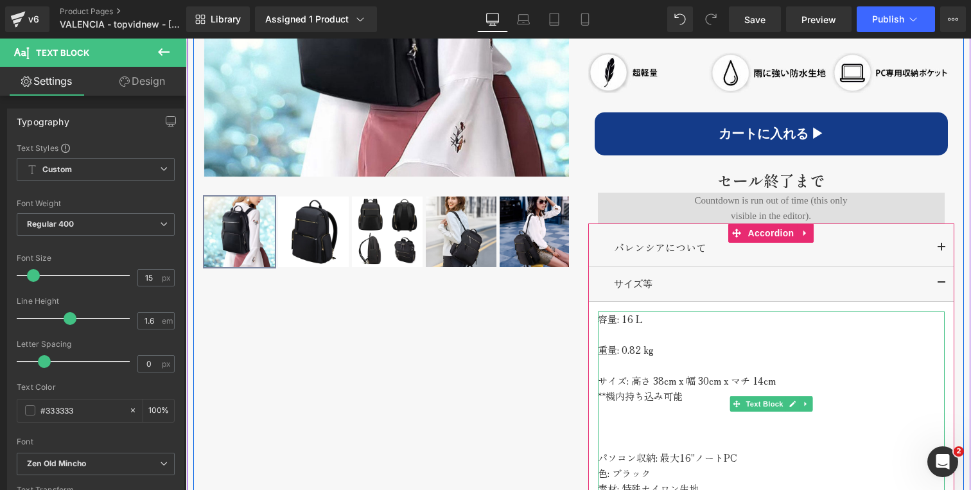
click at [627, 435] on p at bounding box center [771, 442] width 347 height 15
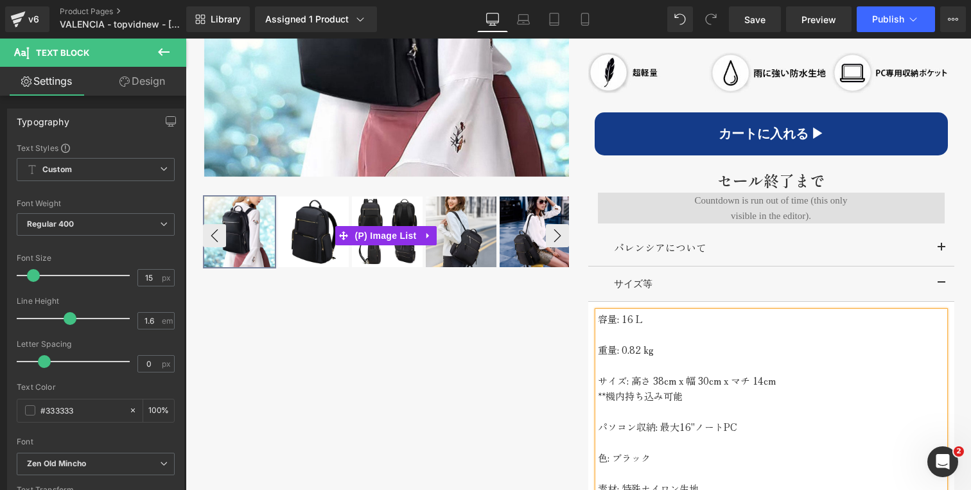
click at [532, 249] on img at bounding box center [535, 232] width 71 height 71
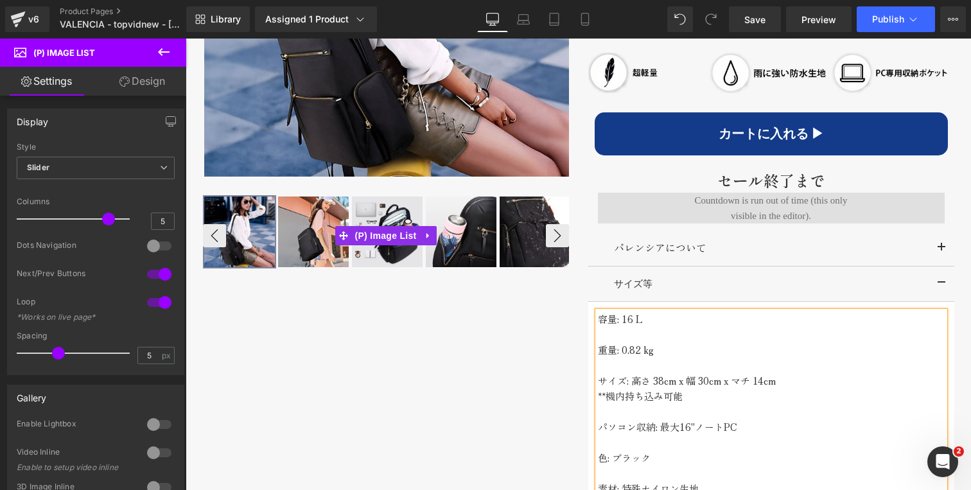
click at [532, 249] on img at bounding box center [535, 232] width 71 height 71
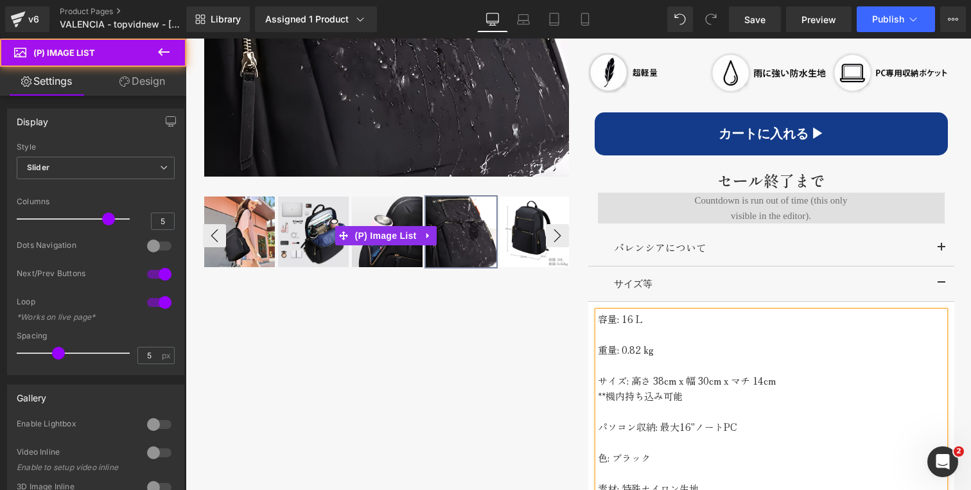
click at [532, 249] on img at bounding box center [535, 232] width 71 height 71
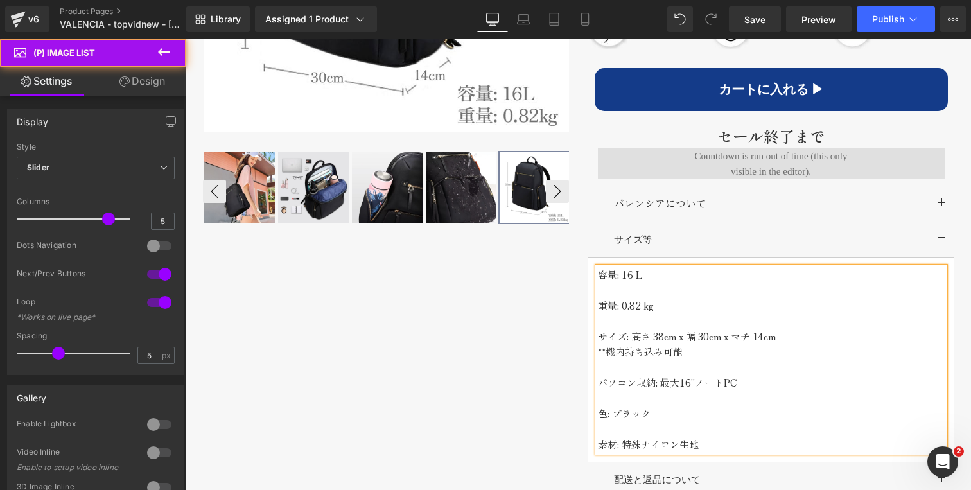
click at [329, 190] on img at bounding box center [313, 187] width 71 height 71
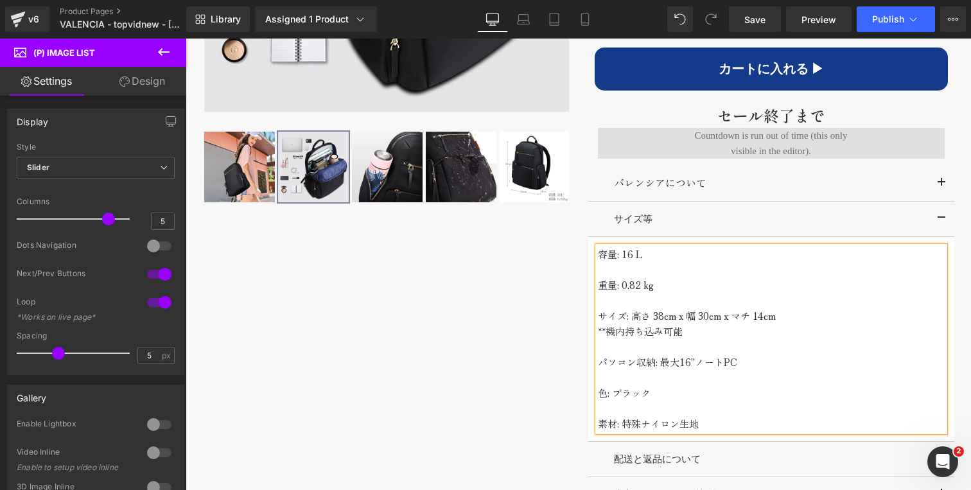
scroll to position [938, 0]
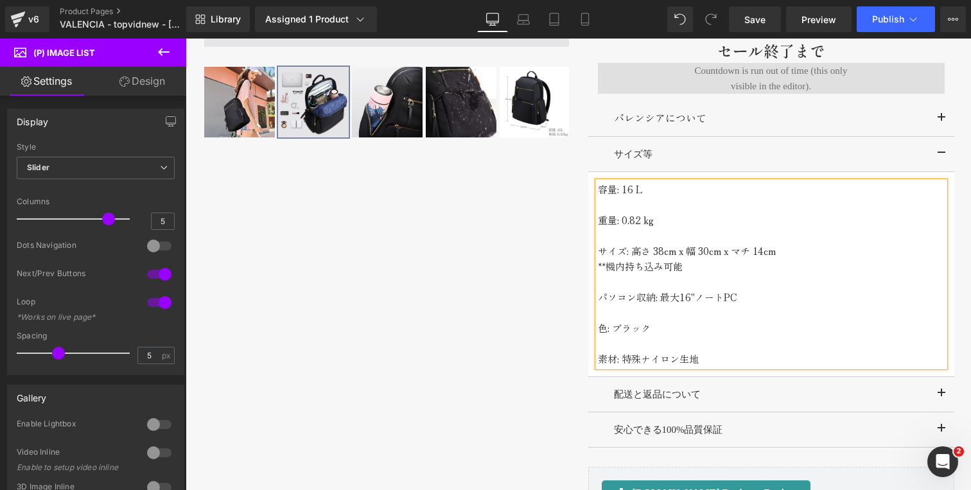
click at [690, 290] on p "パソコン収納: 最大16"ノートPC" at bounding box center [771, 297] width 347 height 15
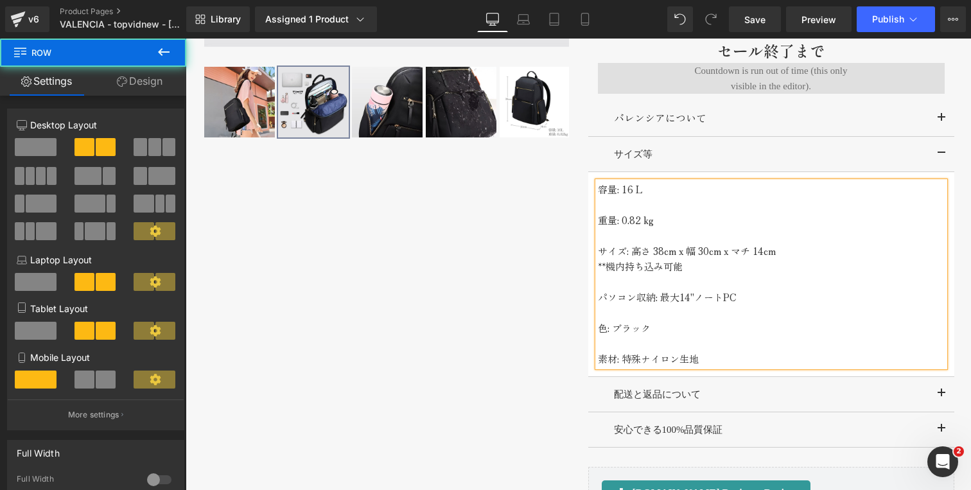
click at [547, 270] on div "‹" at bounding box center [578, 88] width 771 height 875
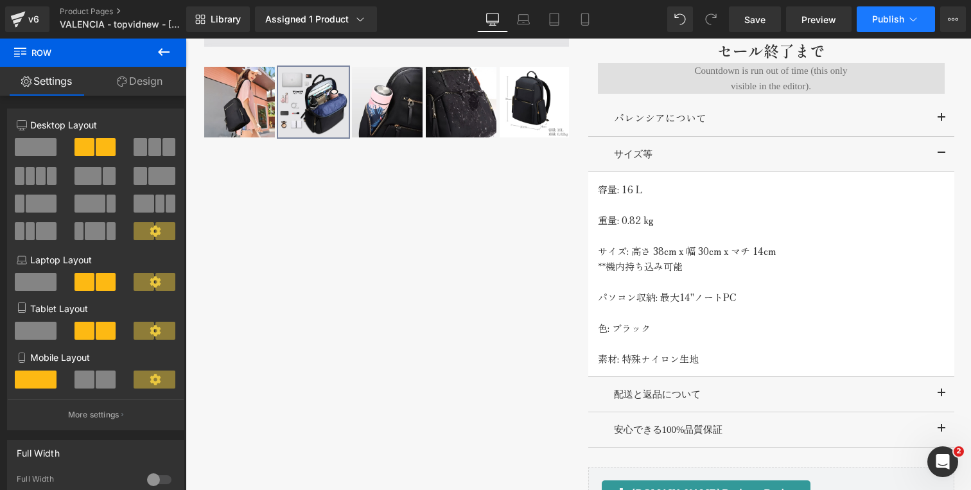
click at [895, 15] on span "Publish" at bounding box center [888, 19] width 32 height 10
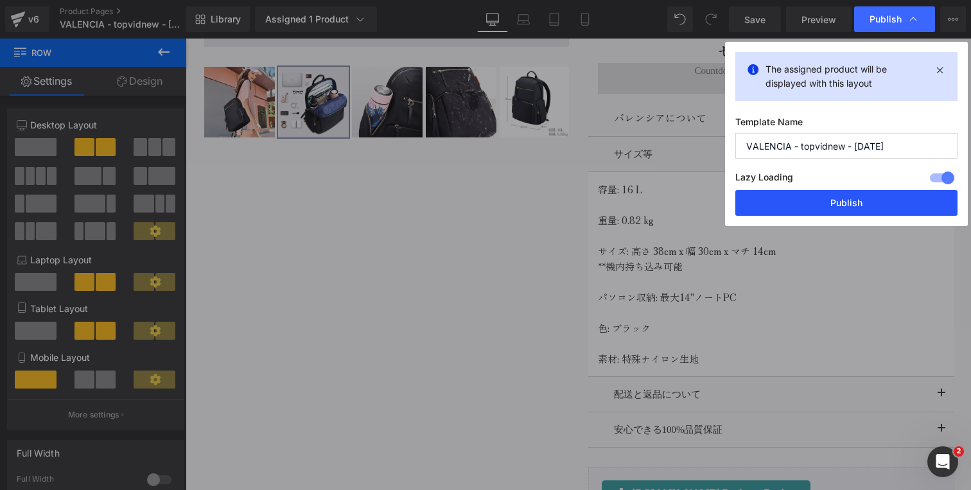
click at [835, 203] on button "Publish" at bounding box center [846, 203] width 222 height 26
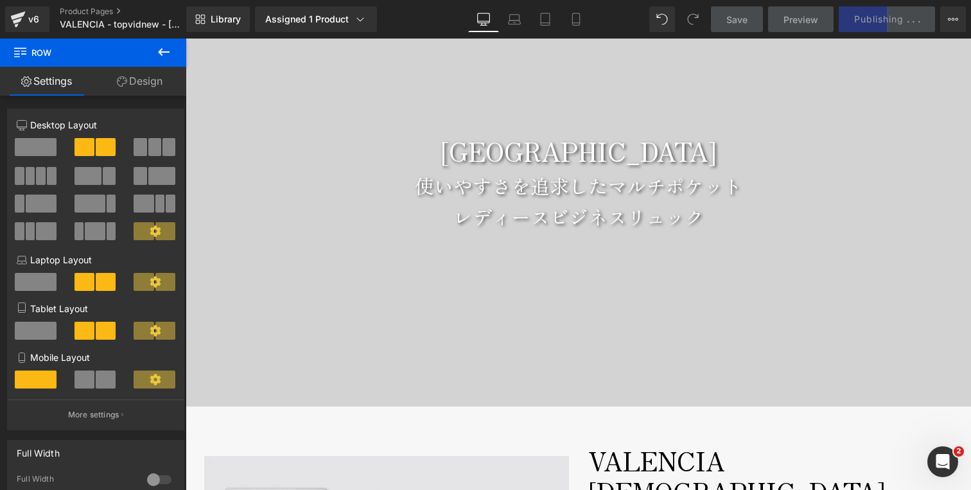
scroll to position [159, 0]
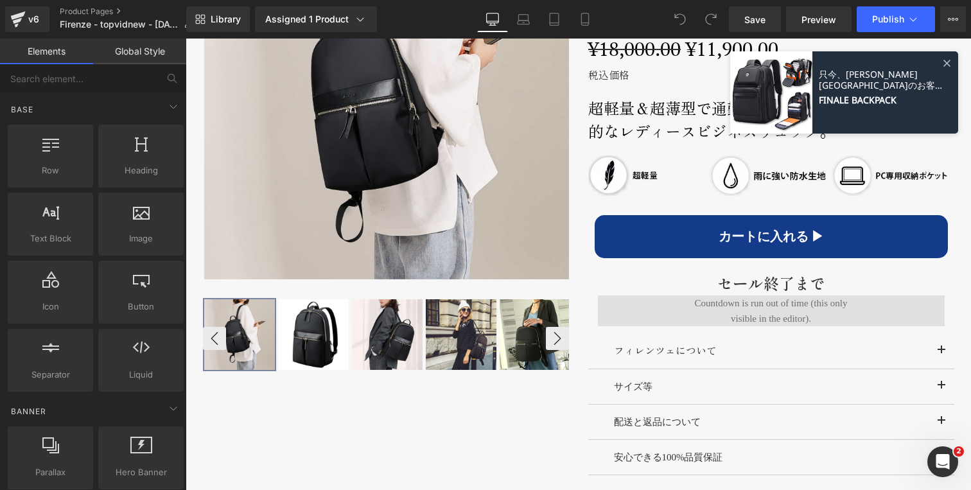
click at [522, 357] on img at bounding box center [535, 334] width 71 height 71
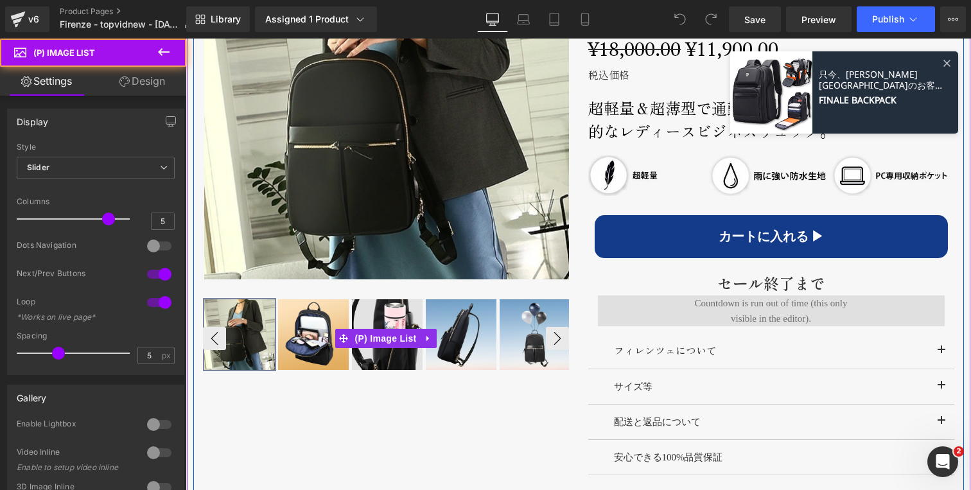
click at [522, 357] on img at bounding box center [535, 334] width 71 height 71
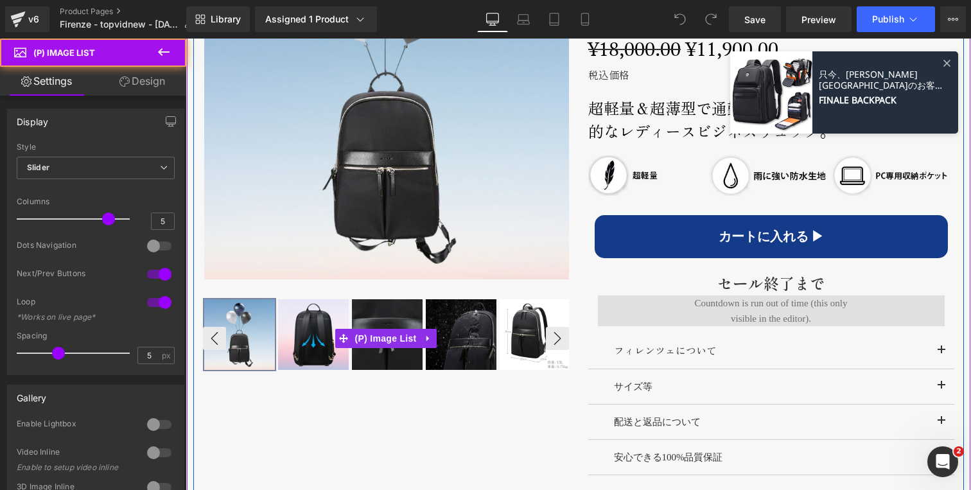
click at [522, 357] on img at bounding box center [535, 334] width 71 height 71
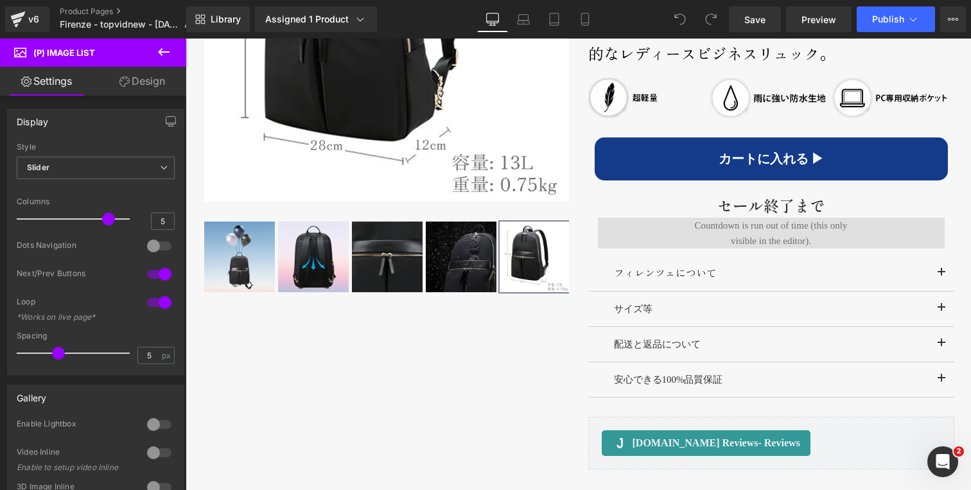
scroll to position [861, 0]
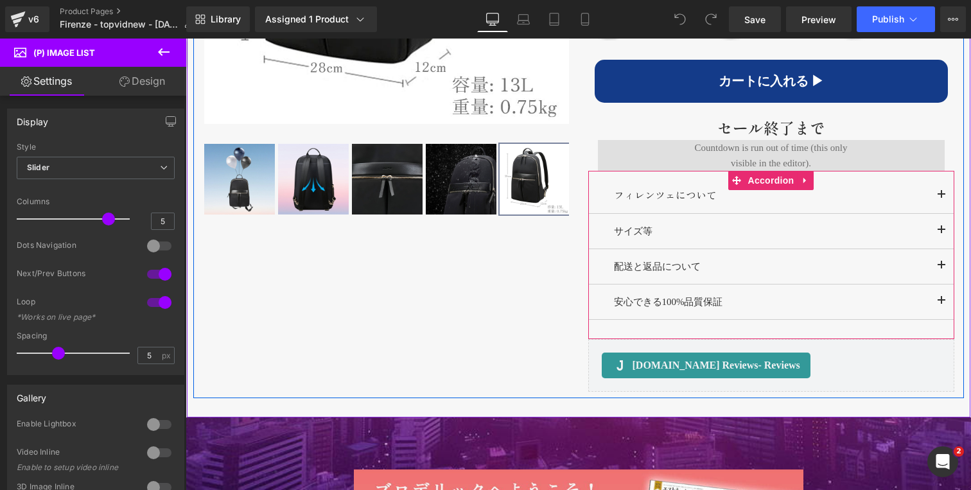
click at [942, 234] on span "button" at bounding box center [942, 234] width 0 height 0
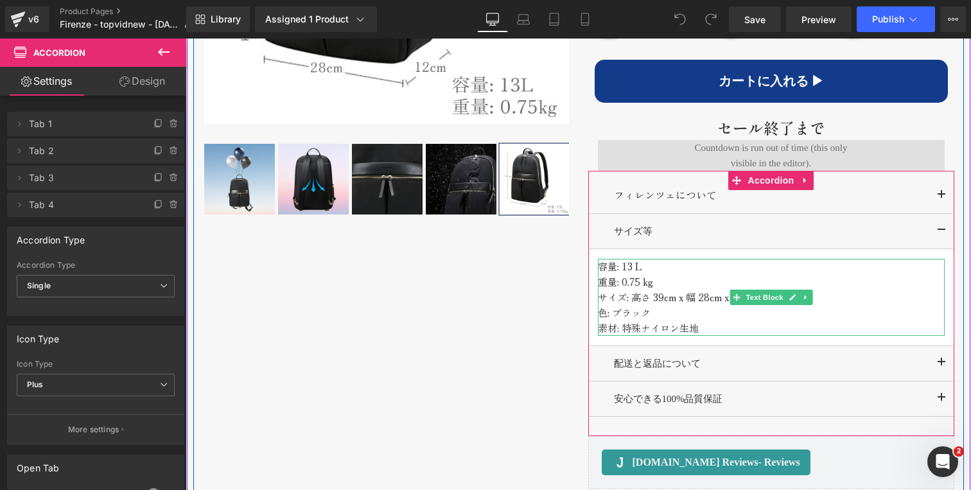
click at [669, 305] on p "色: ブラック" at bounding box center [771, 312] width 347 height 15
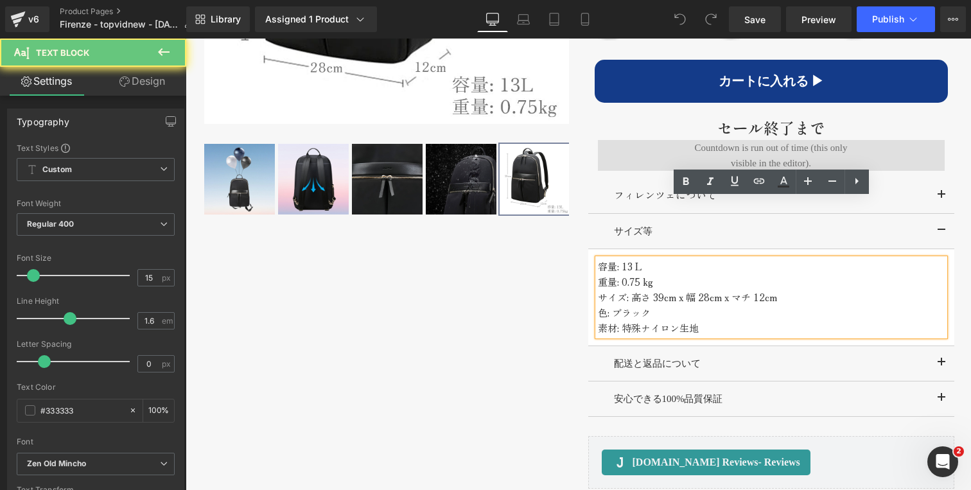
click at [669, 305] on p "色: ブラック" at bounding box center [771, 312] width 347 height 15
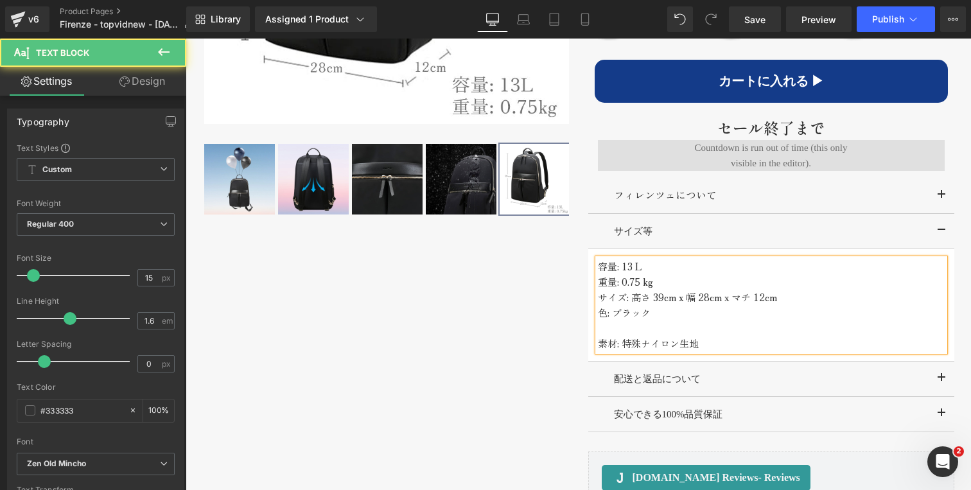
click at [601, 305] on p "色: ブラック" at bounding box center [771, 312] width 347 height 15
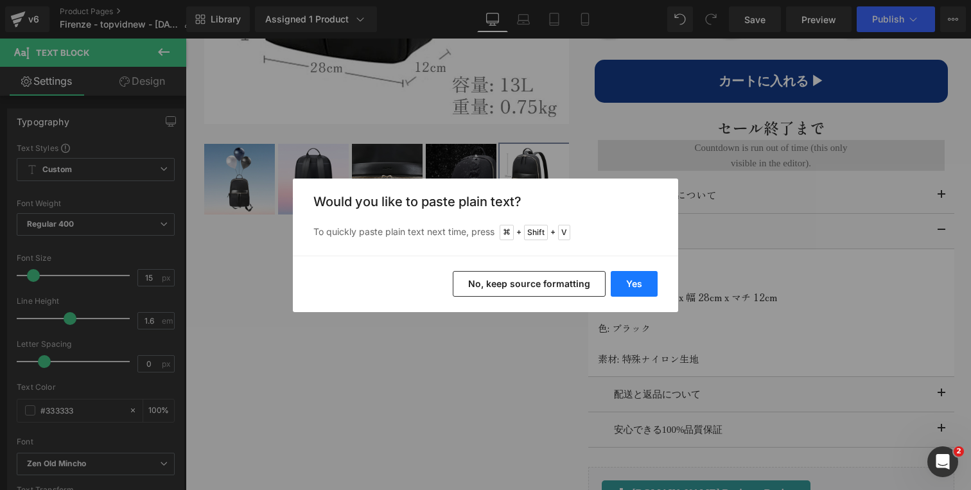
click at [631, 286] on button "Yes" at bounding box center [634, 284] width 47 height 26
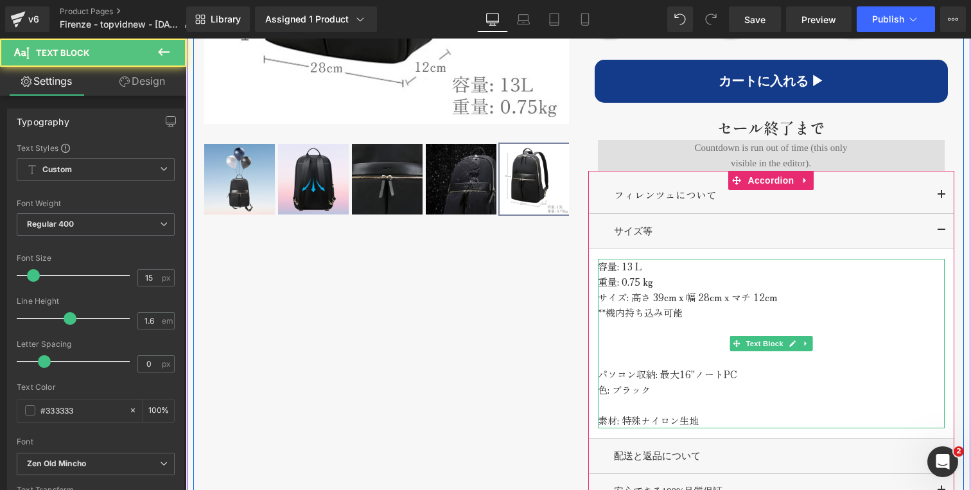
click at [628, 351] on p at bounding box center [771, 358] width 347 height 15
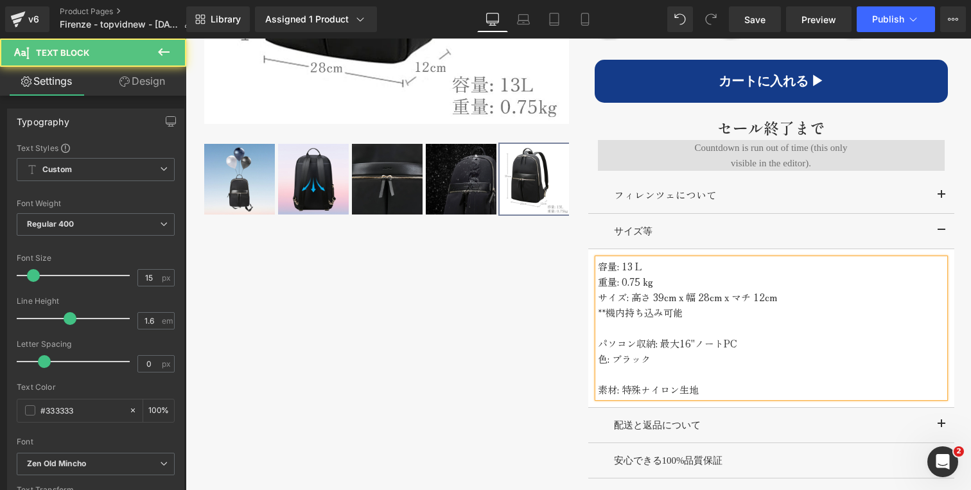
click at [689, 336] on p "パソコン収納: 最大16"ノートPC" at bounding box center [771, 343] width 347 height 15
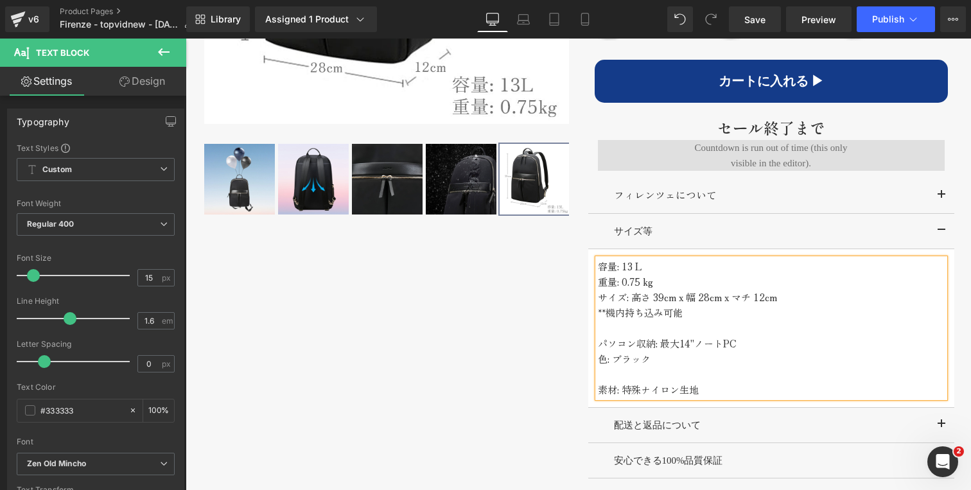
click at [740, 336] on p "パソコン収納: 最大14"ノートPC" at bounding box center [771, 343] width 347 height 15
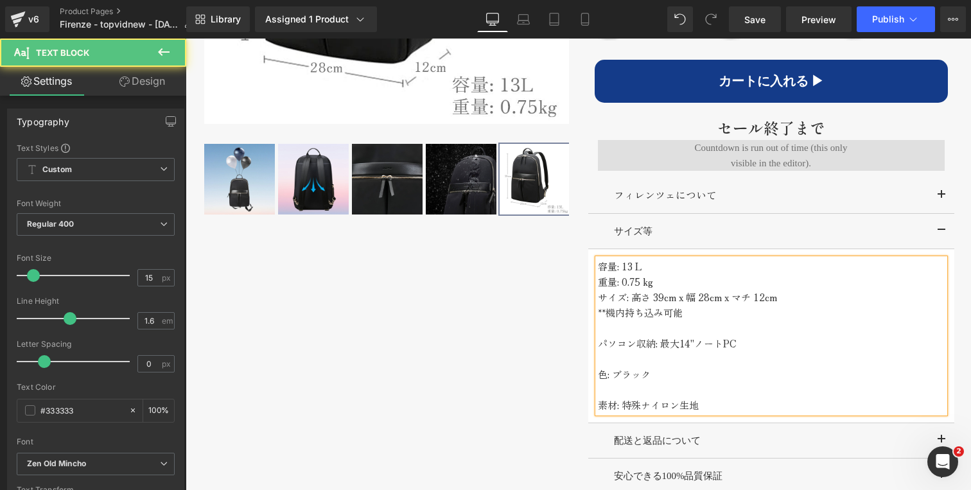
click at [697, 274] on p "重量: 0.75 kg" at bounding box center [771, 281] width 347 height 15
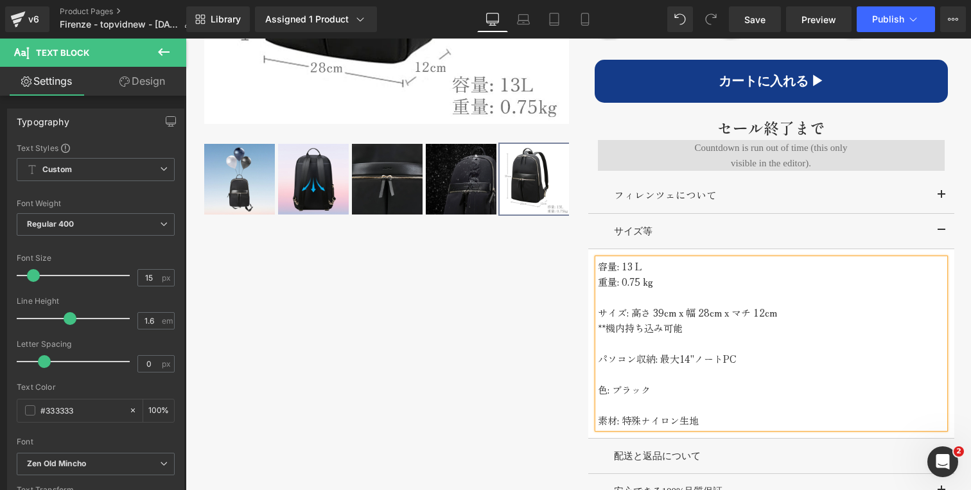
click at [663, 259] on p "容量: 13 L" at bounding box center [771, 266] width 347 height 15
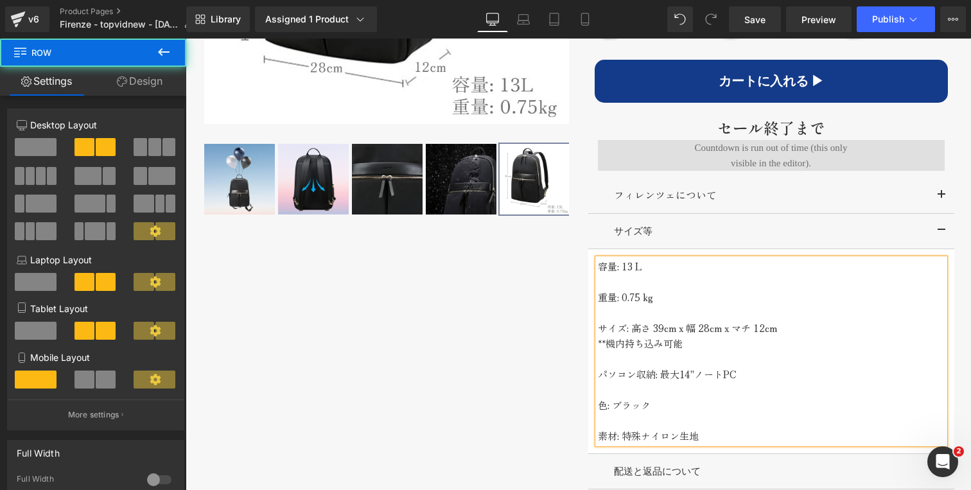
click at [523, 332] on div "‹" at bounding box center [578, 165] width 771 height 875
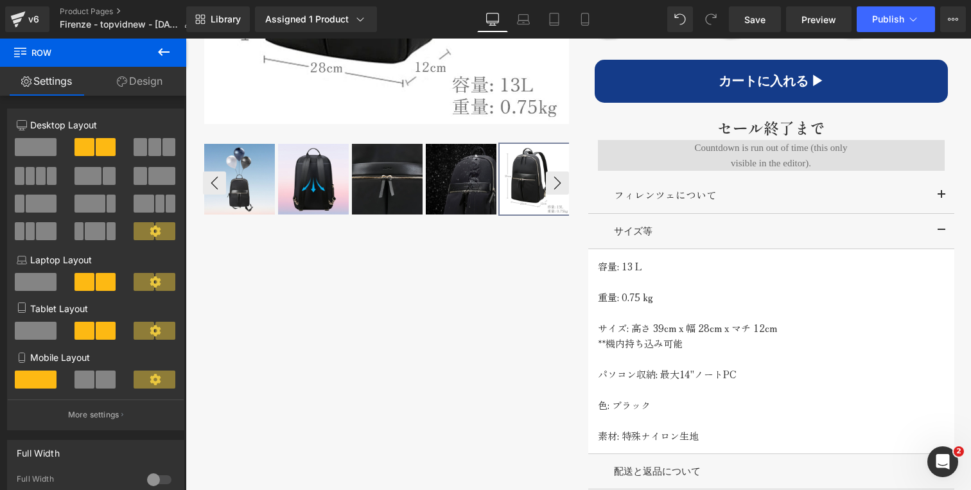
click at [527, 204] on img at bounding box center [535, 179] width 71 height 71
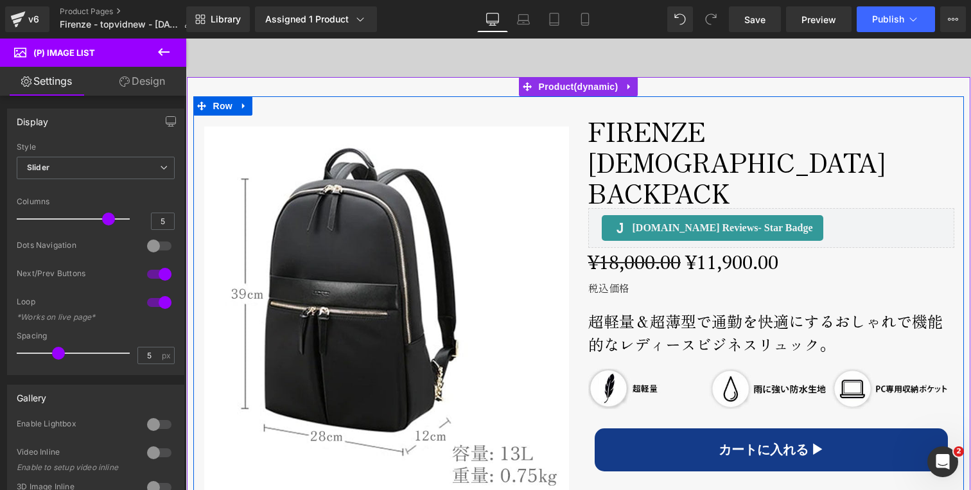
scroll to position [487, 0]
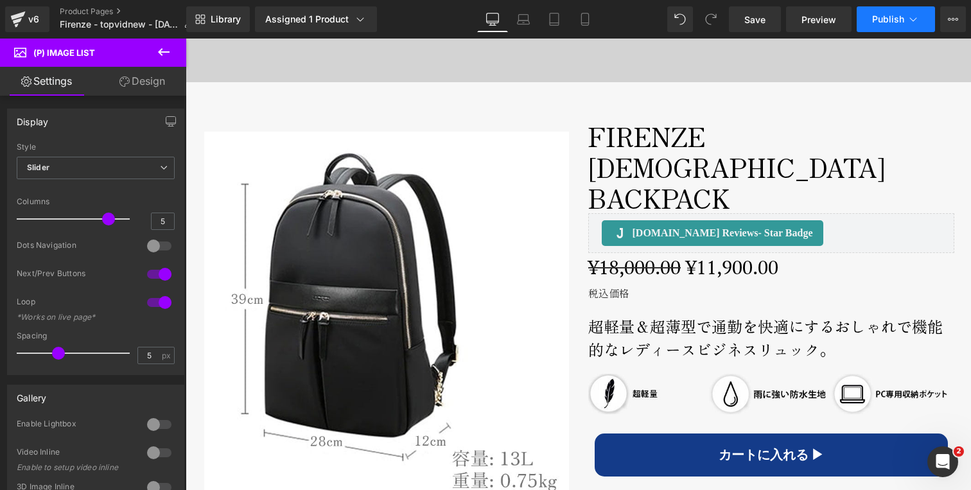
click at [898, 18] on span "Publish" at bounding box center [888, 19] width 32 height 10
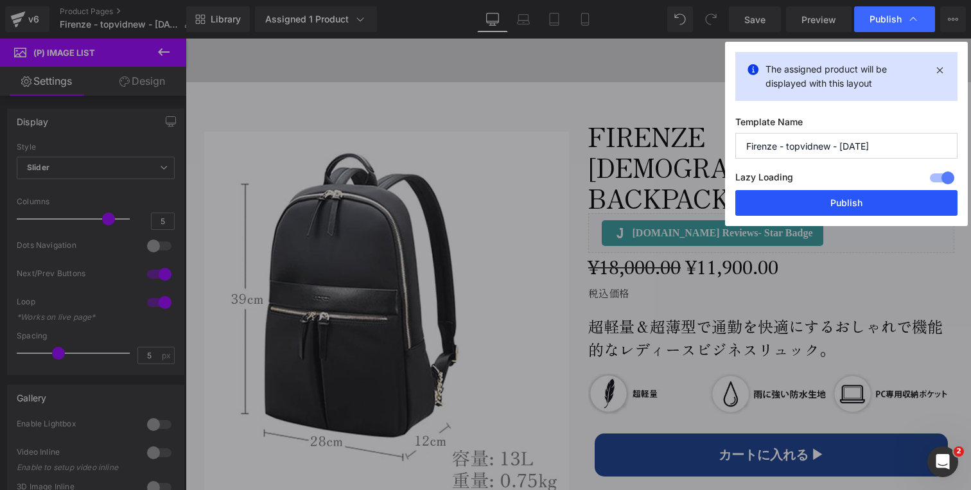
drag, startPoint x: 849, startPoint y: 200, endPoint x: 391, endPoint y: 281, distance: 465.0
click at [849, 200] on button "Publish" at bounding box center [846, 203] width 222 height 26
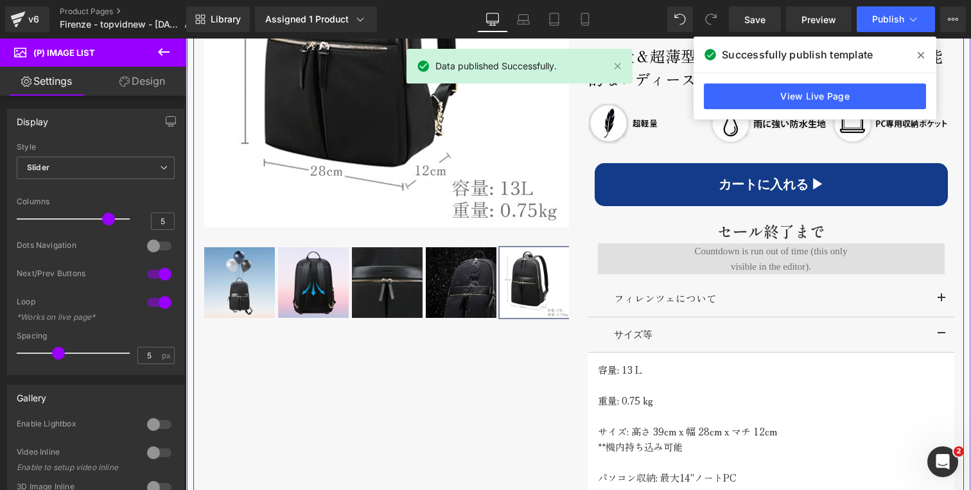
scroll to position [812, 0]
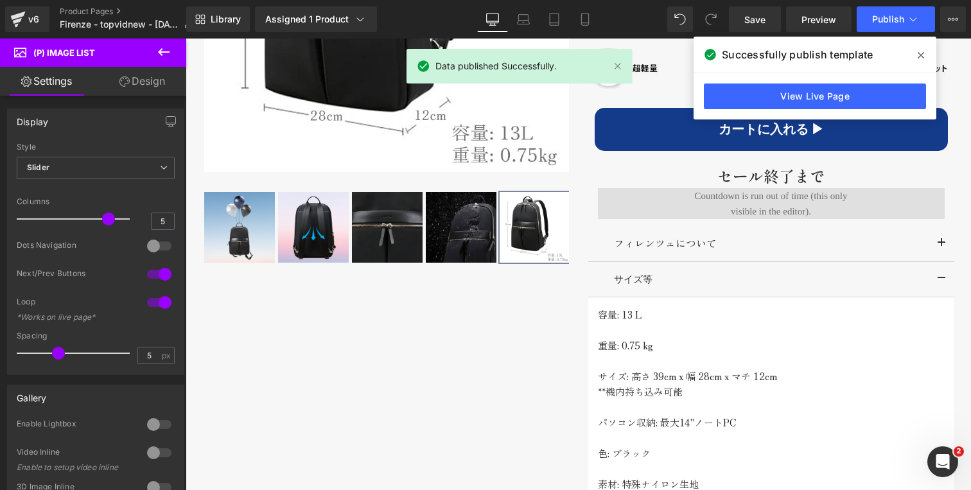
click at [923, 57] on icon at bounding box center [921, 55] width 6 height 6
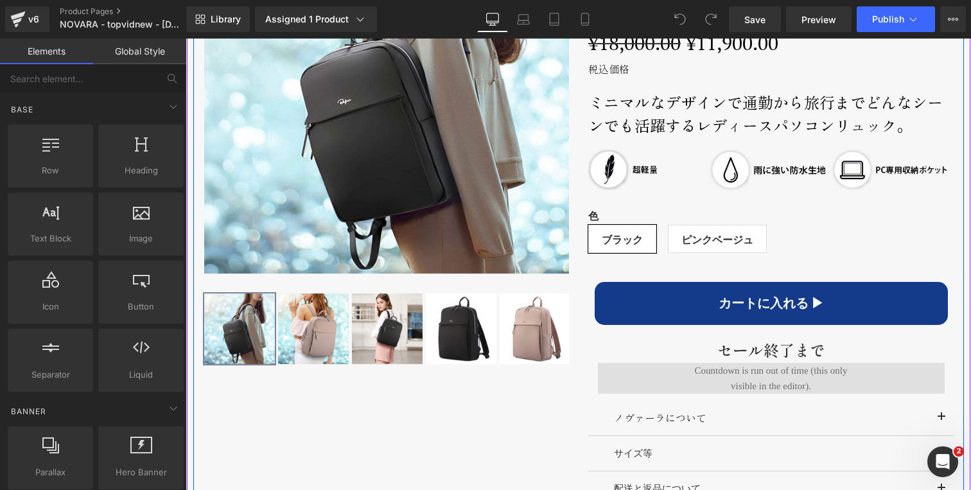
scroll to position [791, 0]
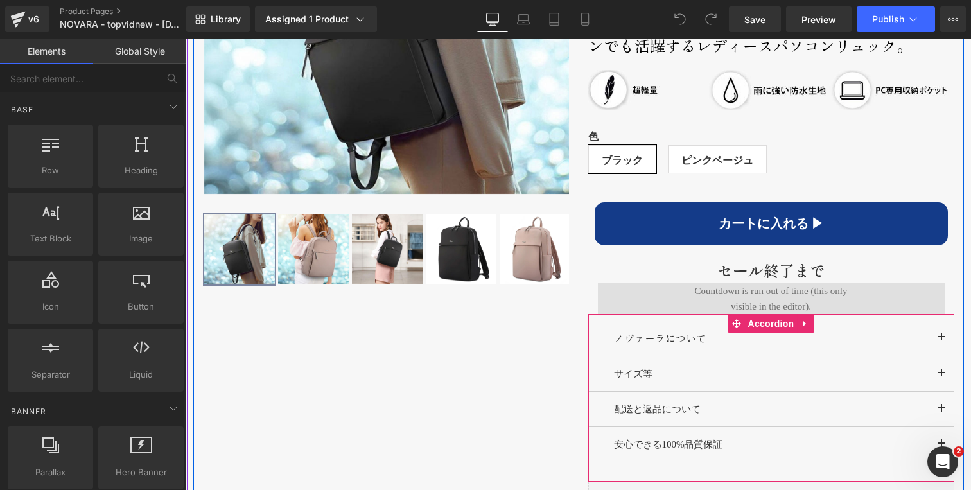
click at [939, 356] on button "button" at bounding box center [942, 373] width 26 height 35
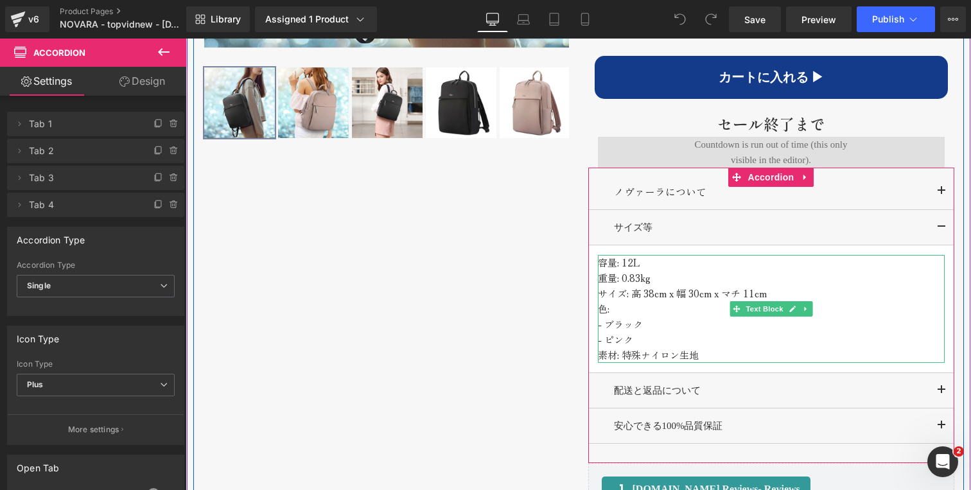
scroll to position [940, 0]
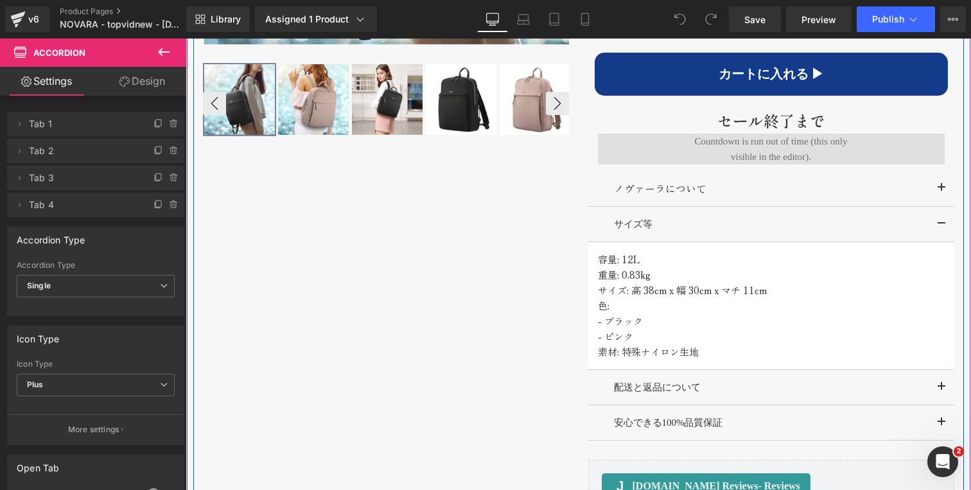
click at [541, 106] on img at bounding box center [535, 99] width 71 height 71
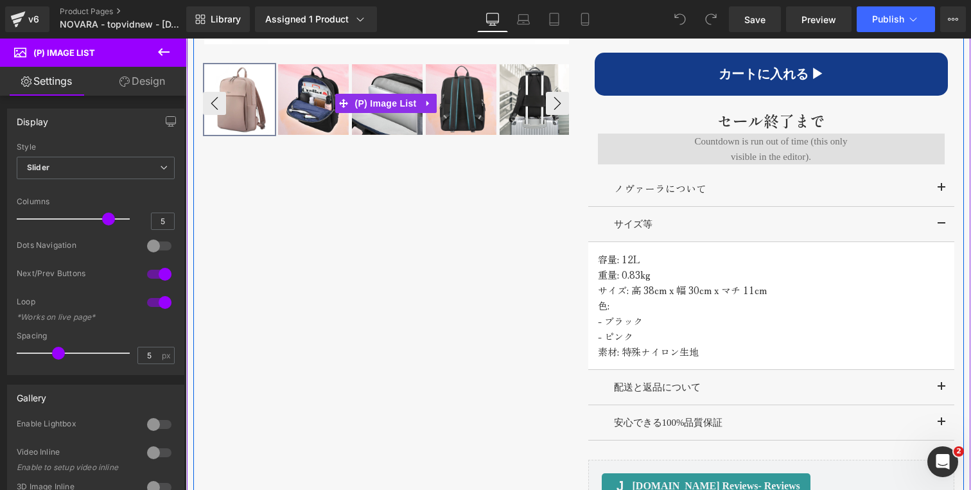
click at [514, 114] on img at bounding box center [535, 99] width 71 height 71
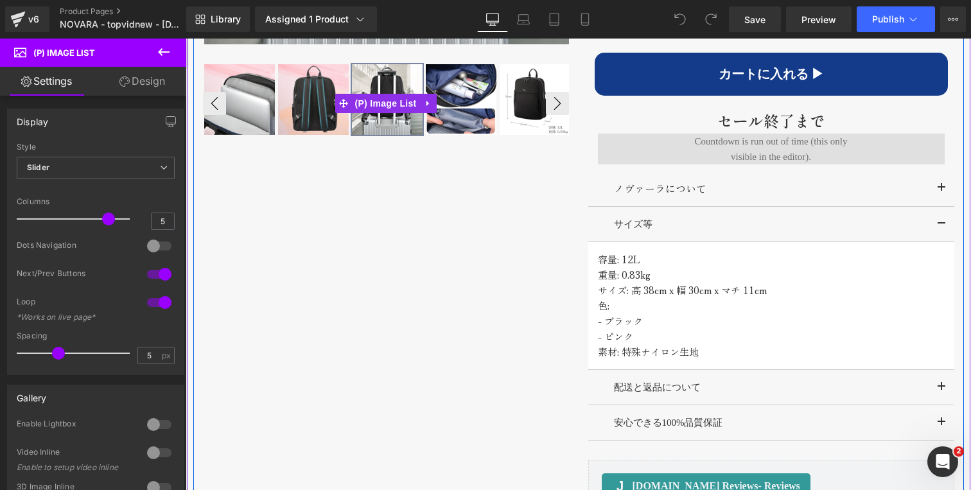
click at [514, 114] on img at bounding box center [535, 99] width 71 height 71
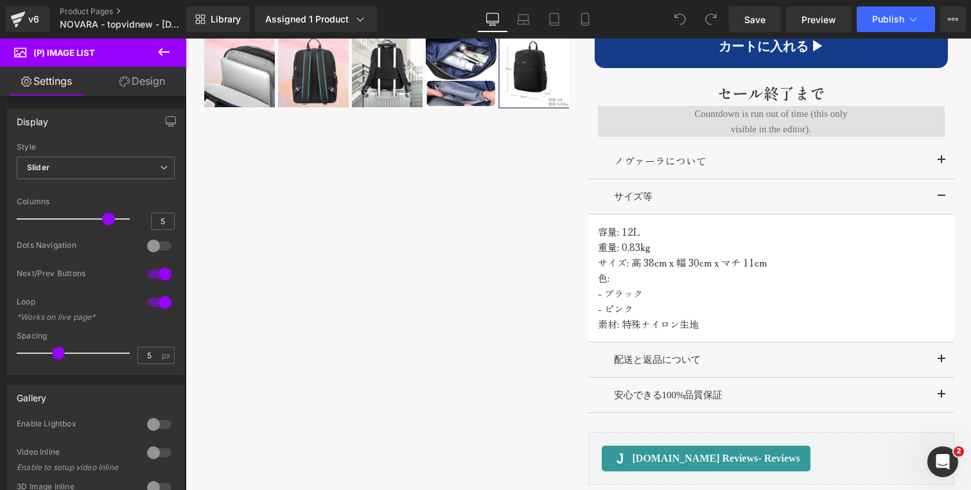
scroll to position [901, 0]
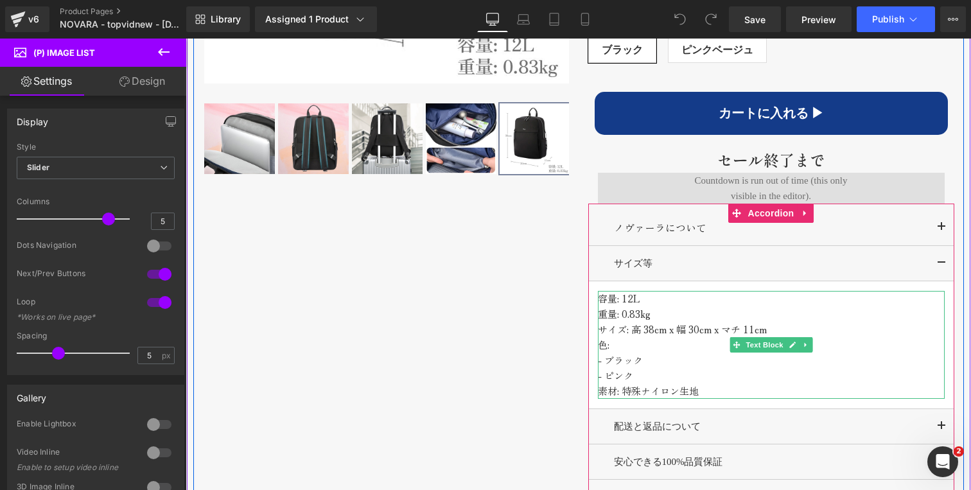
click at [657, 306] on p "重量: 0.83kg" at bounding box center [771, 313] width 347 height 15
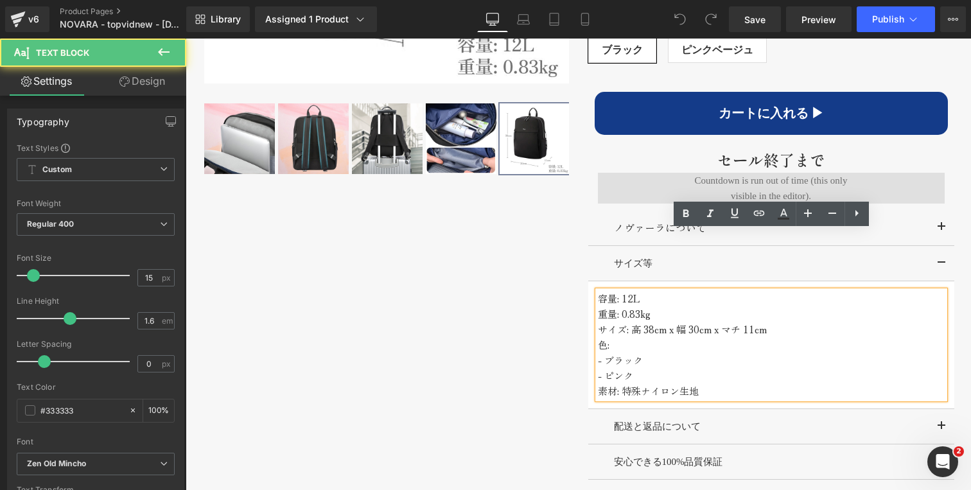
click at [650, 291] on p "容量: 12L" at bounding box center [771, 298] width 347 height 15
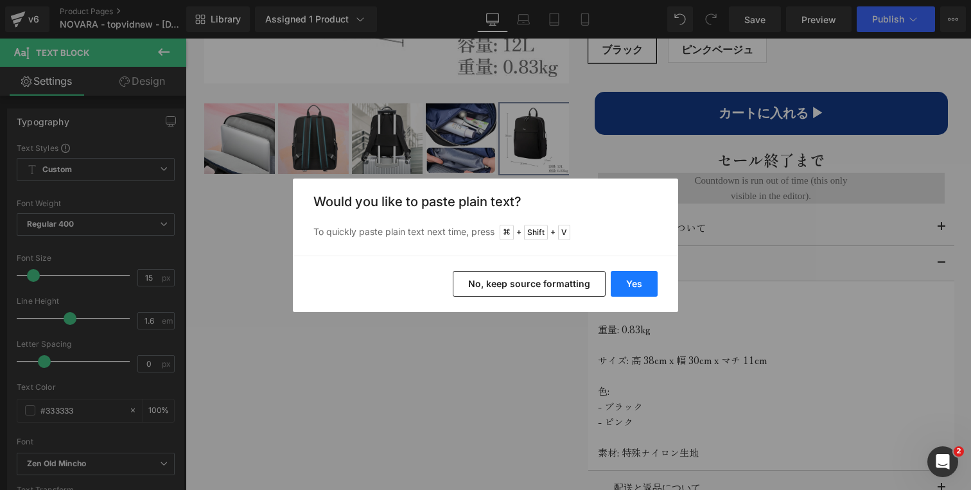
click at [642, 288] on button "Yes" at bounding box center [634, 284] width 47 height 26
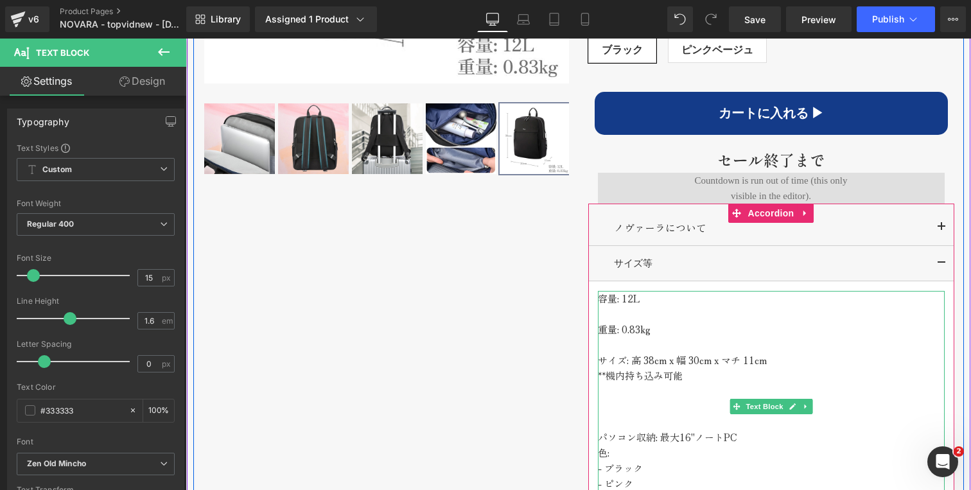
click at [627, 414] on p at bounding box center [771, 421] width 347 height 15
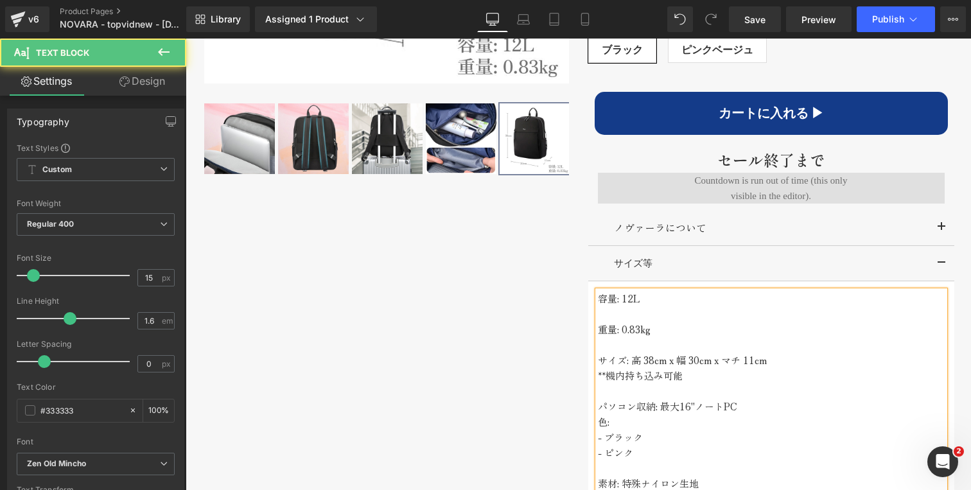
click at [744, 399] on p "パソコン収納: 最大16"ノートPC" at bounding box center [771, 406] width 347 height 15
click at [685, 399] on p "パソコン収納: 最大16"ノートPC" at bounding box center [771, 406] width 347 height 15
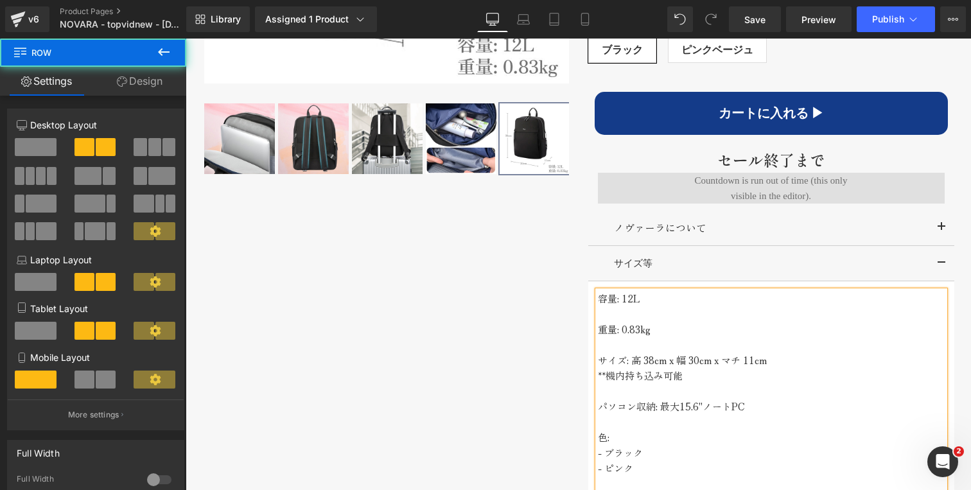
click at [528, 319] on div "‹" at bounding box center [578, 176] width 771 height 979
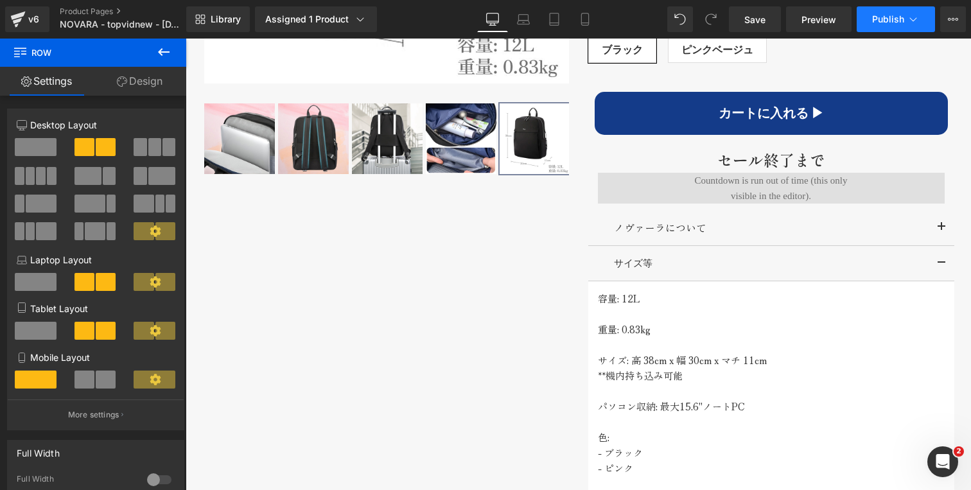
click at [886, 26] on button "Publish" at bounding box center [896, 19] width 78 height 26
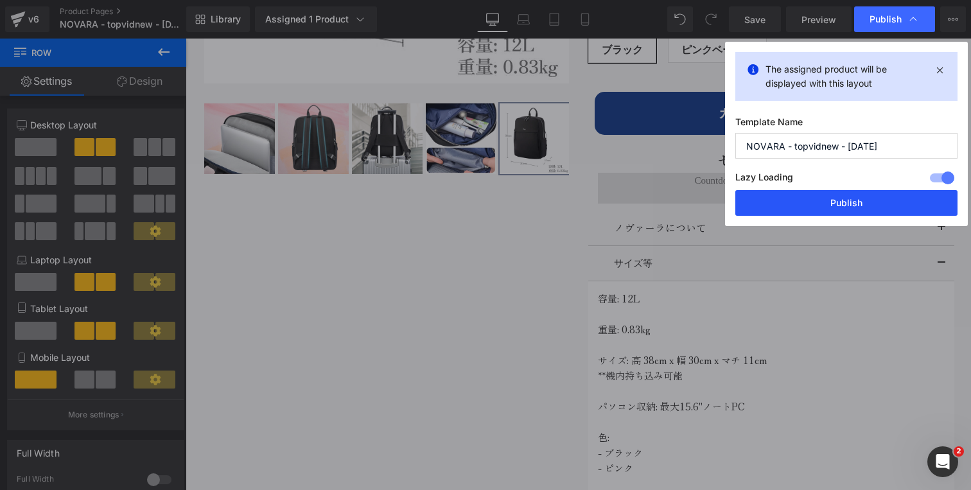
click at [837, 205] on button "Publish" at bounding box center [846, 203] width 222 height 26
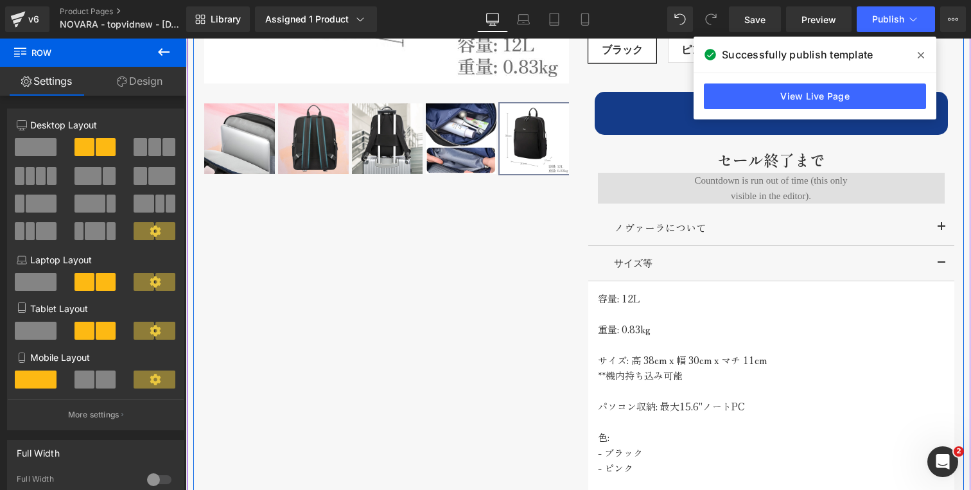
click at [389, 319] on div "‹" at bounding box center [578, 176] width 771 height 979
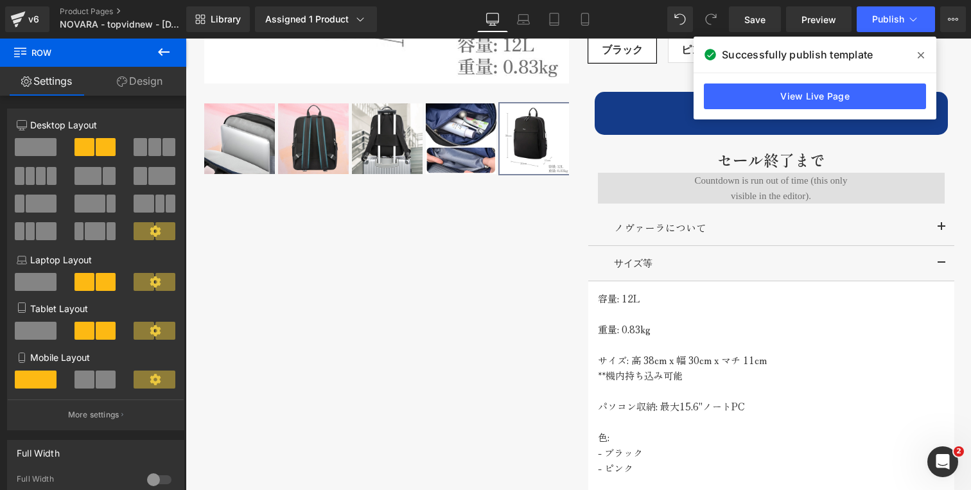
click at [922, 53] on icon at bounding box center [921, 55] width 6 height 6
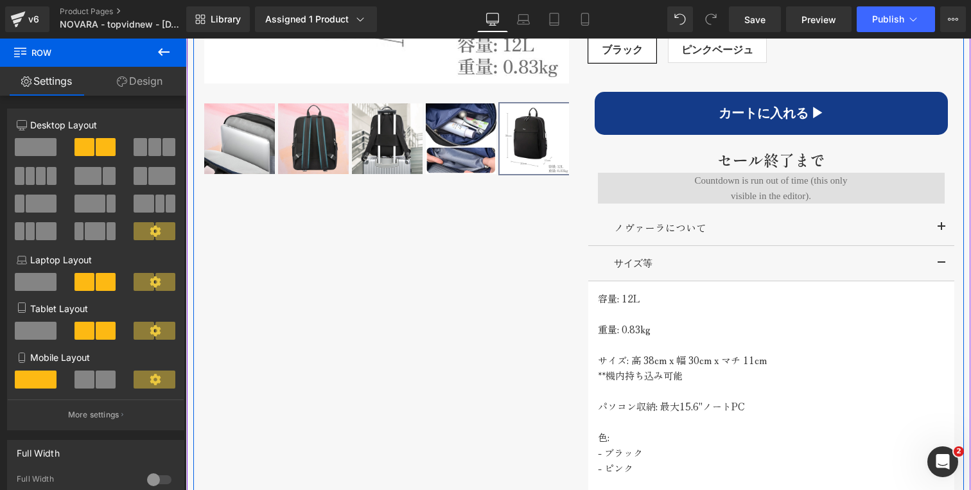
click at [551, 295] on div "‹" at bounding box center [578, 176] width 771 height 979
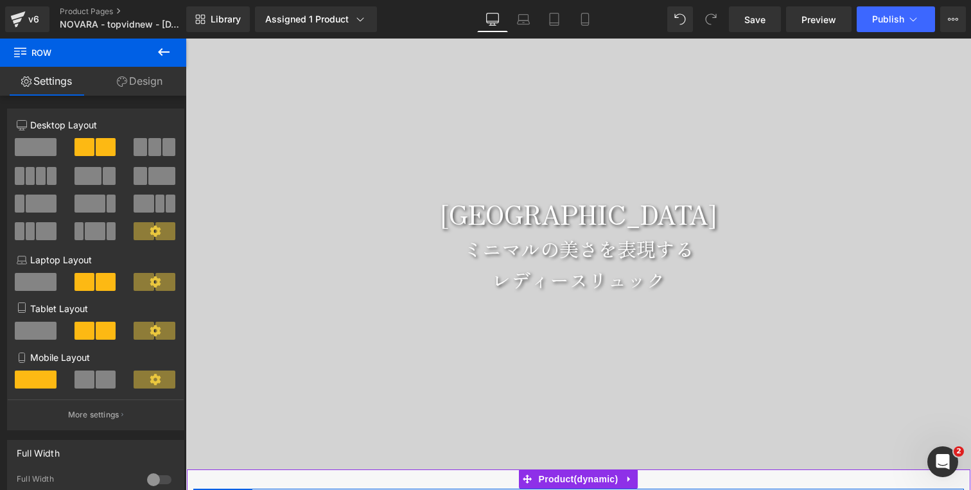
scroll to position [0, 0]
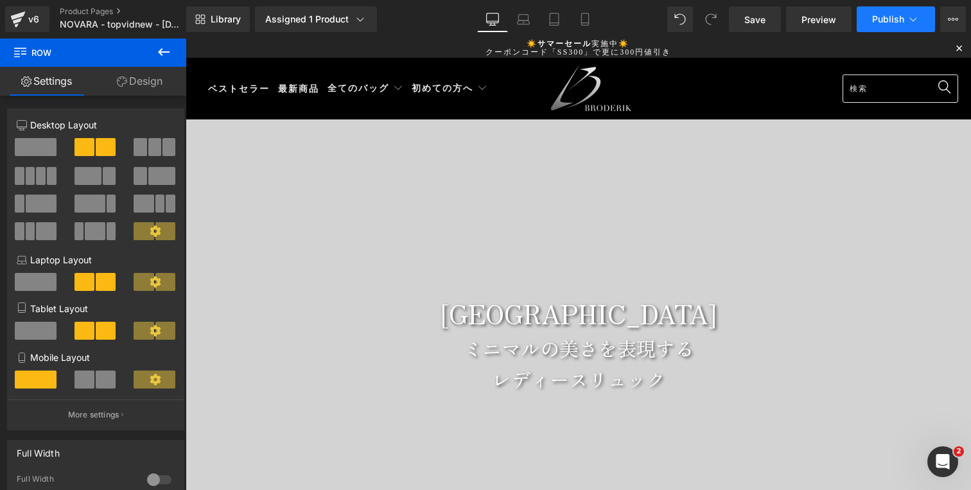
click at [889, 21] on span "Publish" at bounding box center [888, 19] width 32 height 10
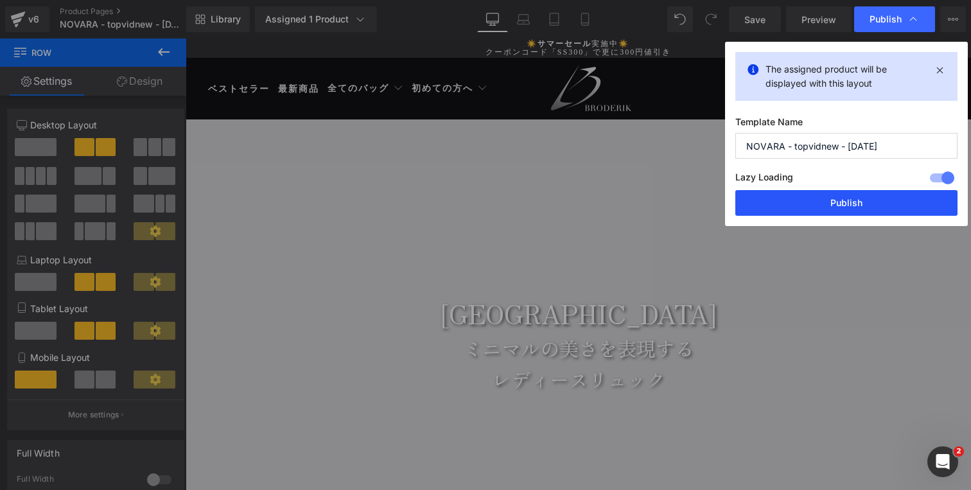
click at [831, 199] on button "Publish" at bounding box center [846, 203] width 222 height 26
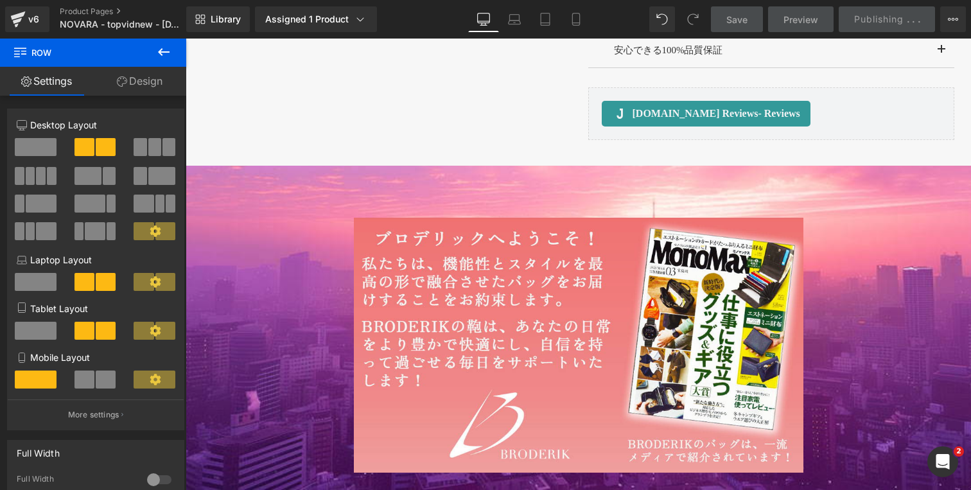
scroll to position [1454, 0]
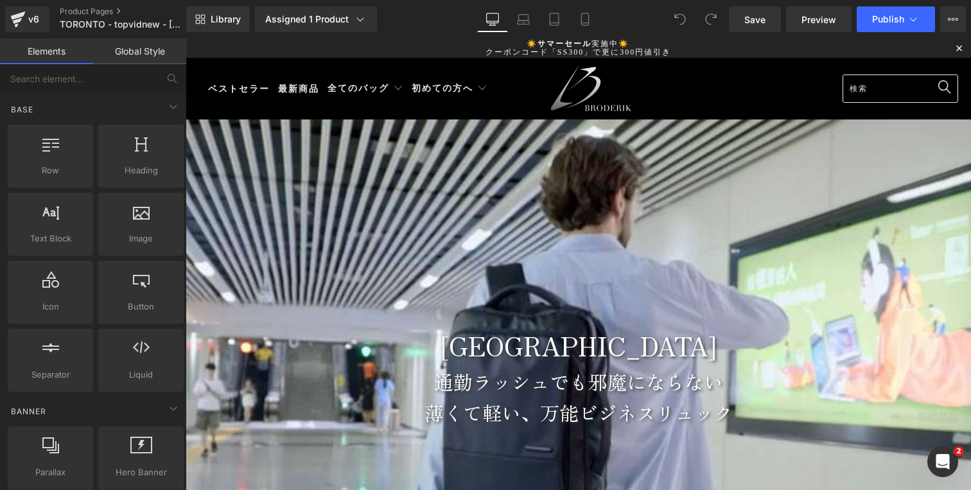
click at [258, 182] on div at bounding box center [578, 376] width 785 height 514
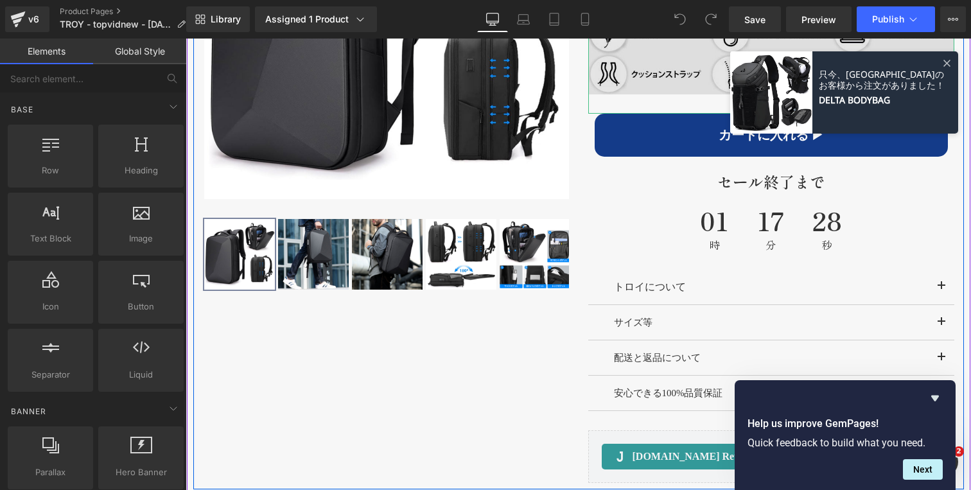
scroll to position [945, 0]
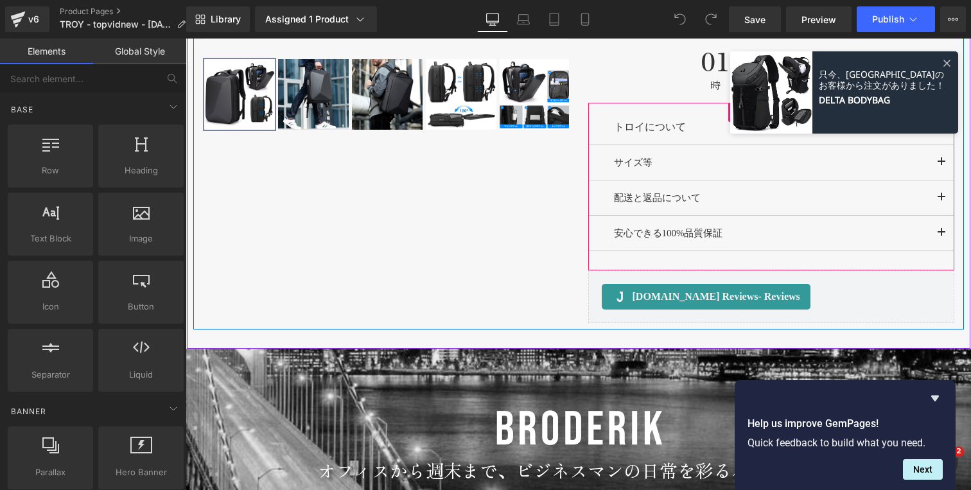
click at [942, 166] on span "button" at bounding box center [942, 166] width 0 height 0
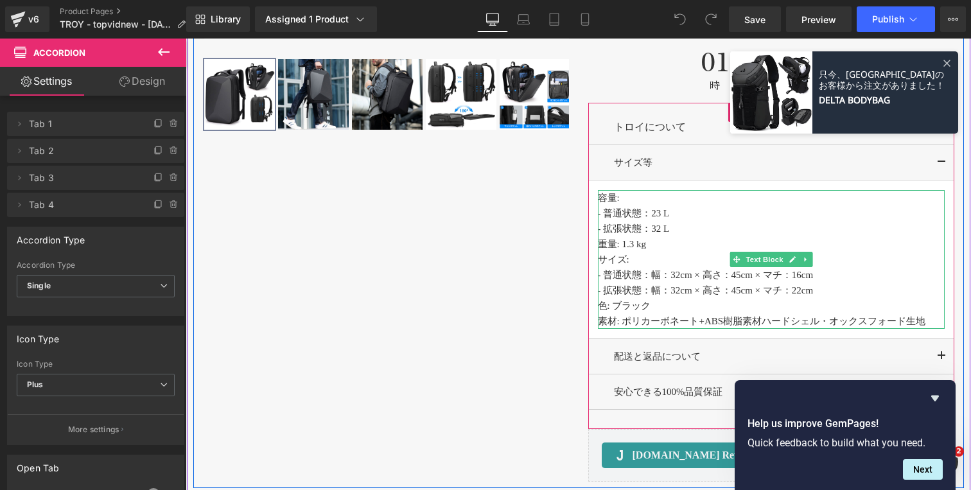
click at [680, 224] on p "- 拡張状態：32 L" at bounding box center [771, 228] width 347 height 15
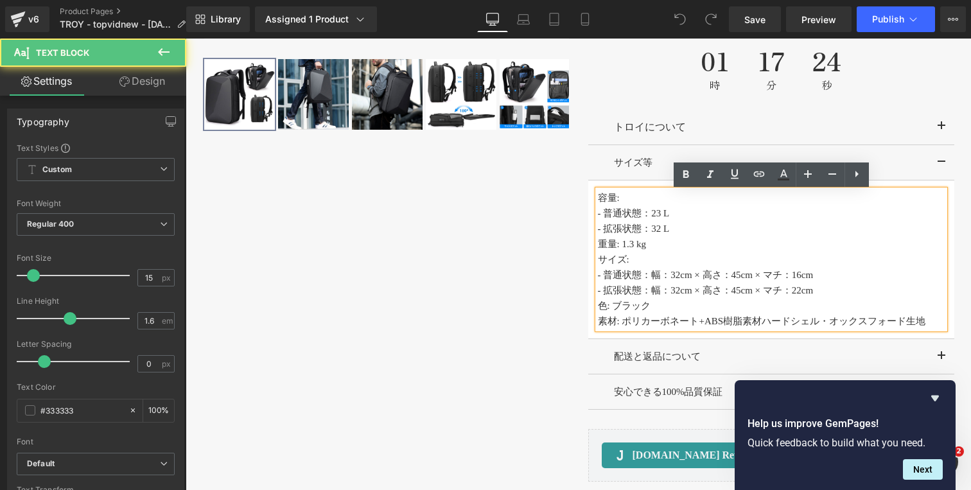
click at [683, 231] on p "- 拡張状態：32 L" at bounding box center [771, 228] width 347 height 15
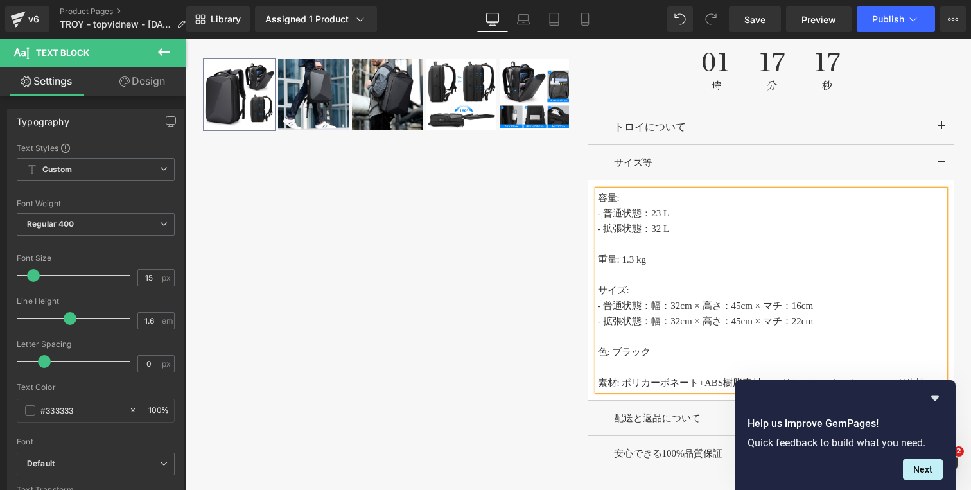
click at [674, 309] on p "- 普通状態：幅：32cm × 高さ：45cm × マチ：16cm" at bounding box center [771, 305] width 347 height 15
click at [716, 306] on p "- 普通状態：幅 32cm x 高さ：45cm × マチ：16cm" at bounding box center [771, 305] width 347 height 15
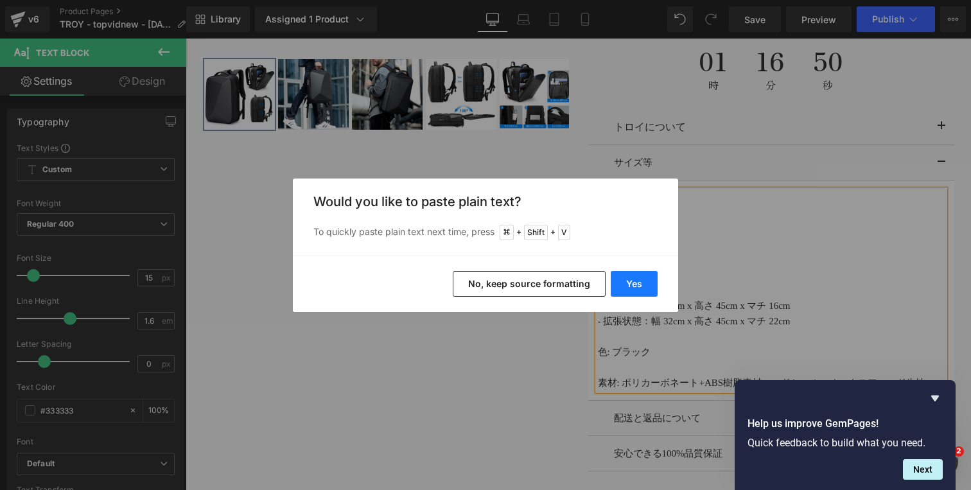
drag, startPoint x: 629, startPoint y: 292, endPoint x: 444, endPoint y: 254, distance: 188.9
click at [629, 292] on button "Yes" at bounding box center [634, 284] width 47 height 26
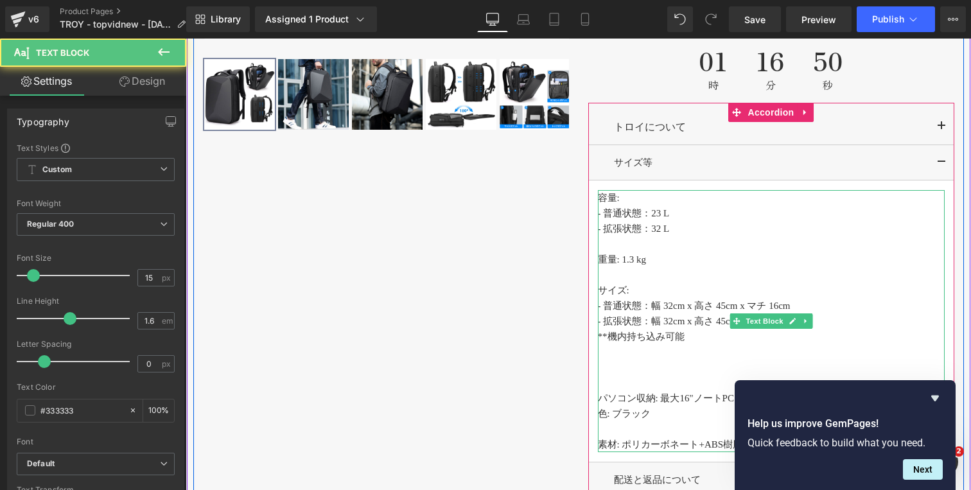
click at [621, 384] on p at bounding box center [771, 382] width 347 height 15
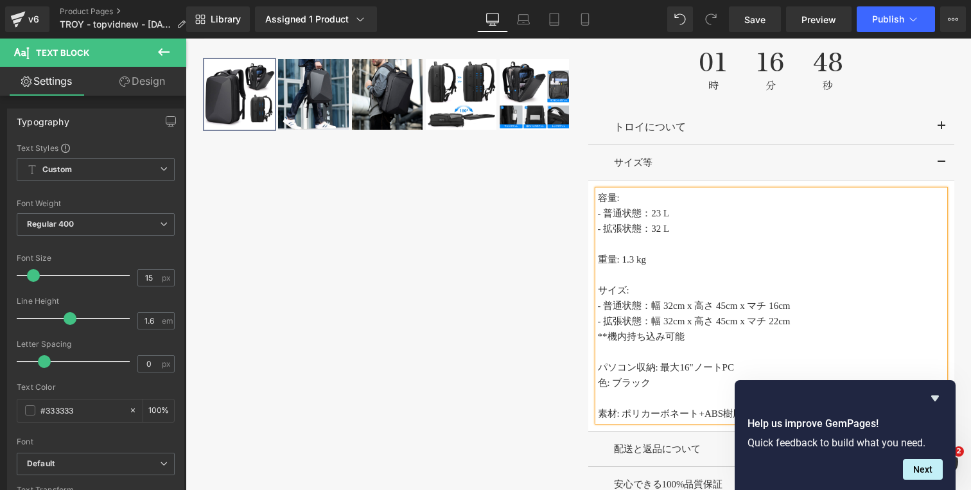
click at [739, 371] on p "パソコン収納: 最大16"ノートPC" at bounding box center [771, 367] width 347 height 15
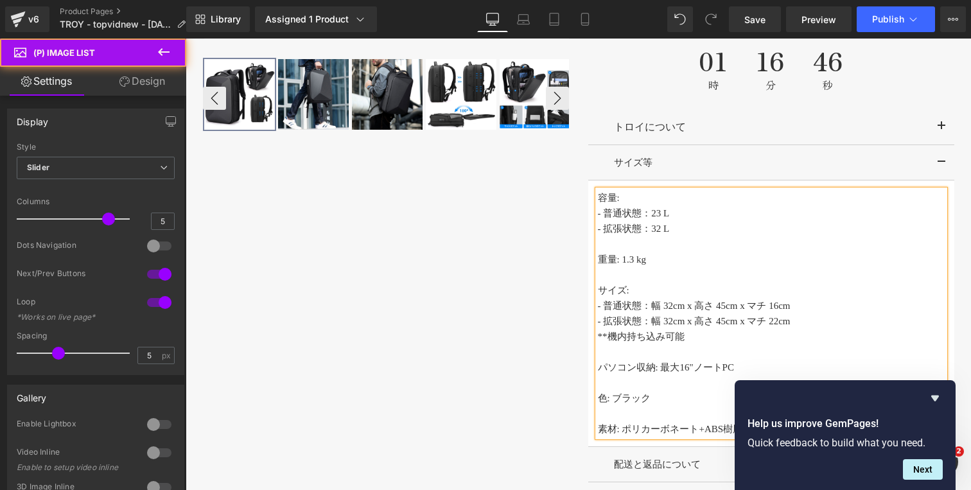
click at [527, 123] on img at bounding box center [535, 94] width 71 height 71
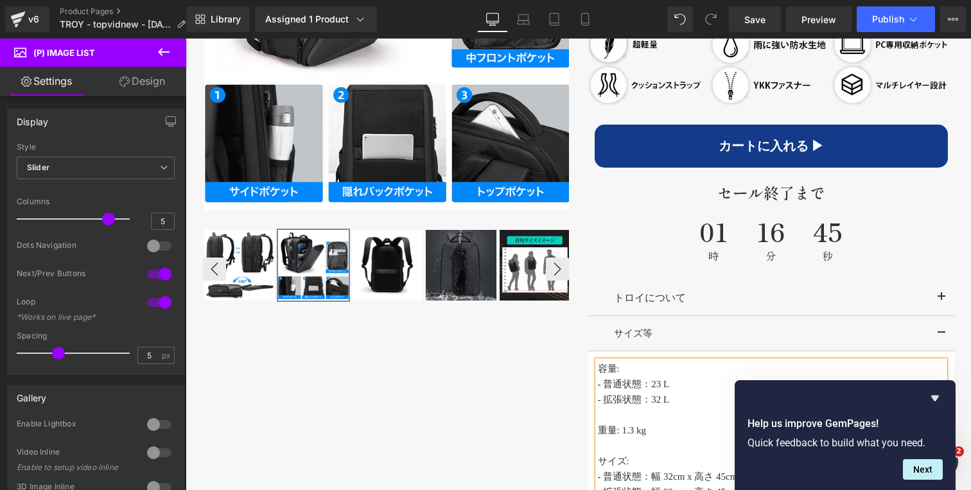
scroll to position [764, 0]
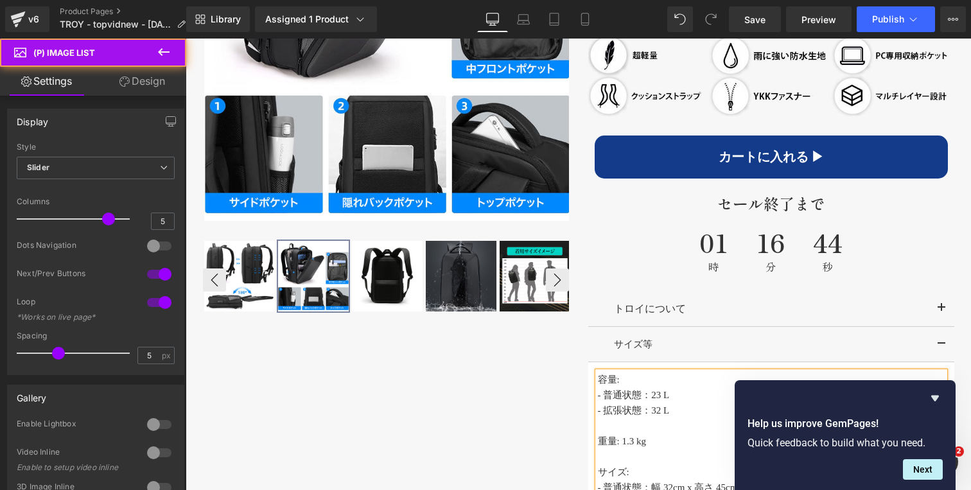
click at [525, 249] on img at bounding box center [535, 276] width 71 height 71
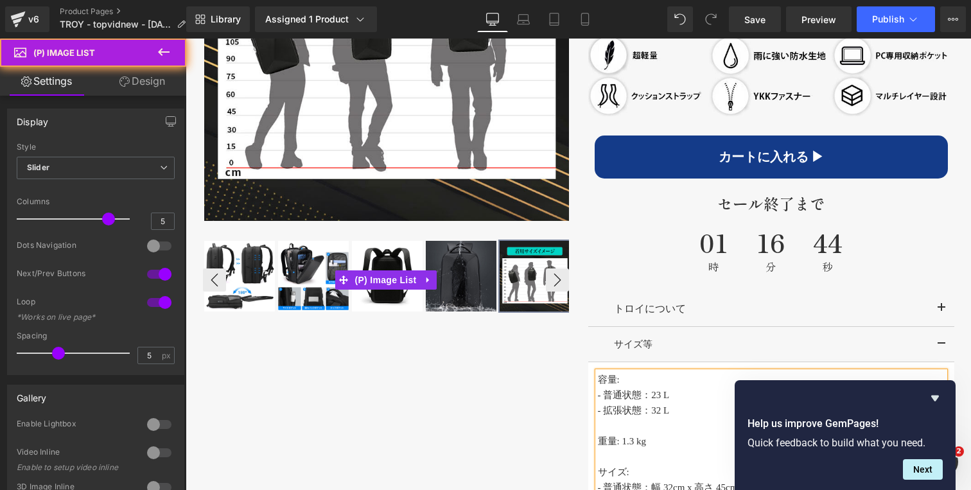
click at [444, 277] on img at bounding box center [461, 276] width 71 height 71
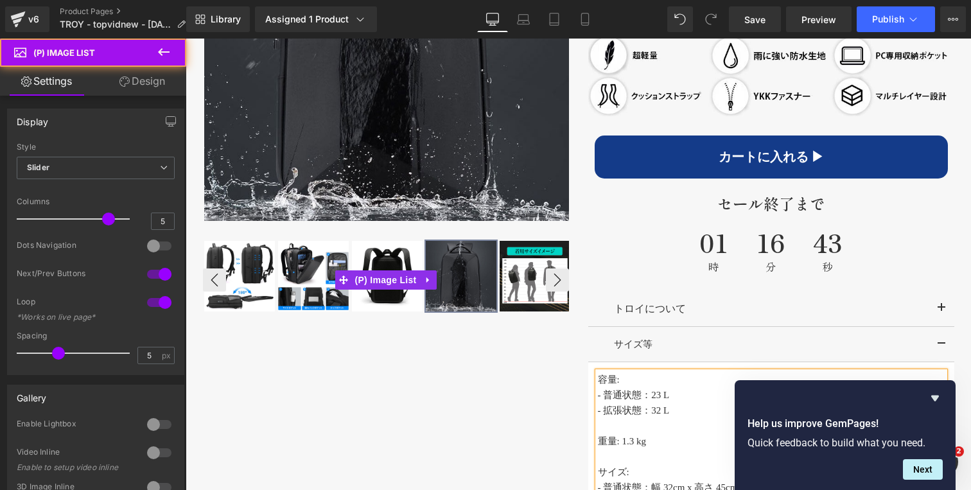
click at [302, 295] on img at bounding box center [313, 276] width 71 height 71
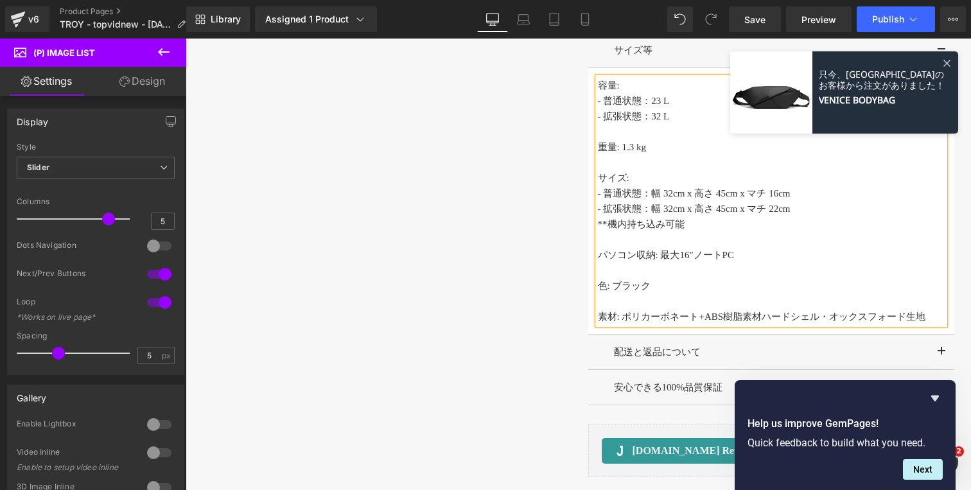
scroll to position [1021, 0]
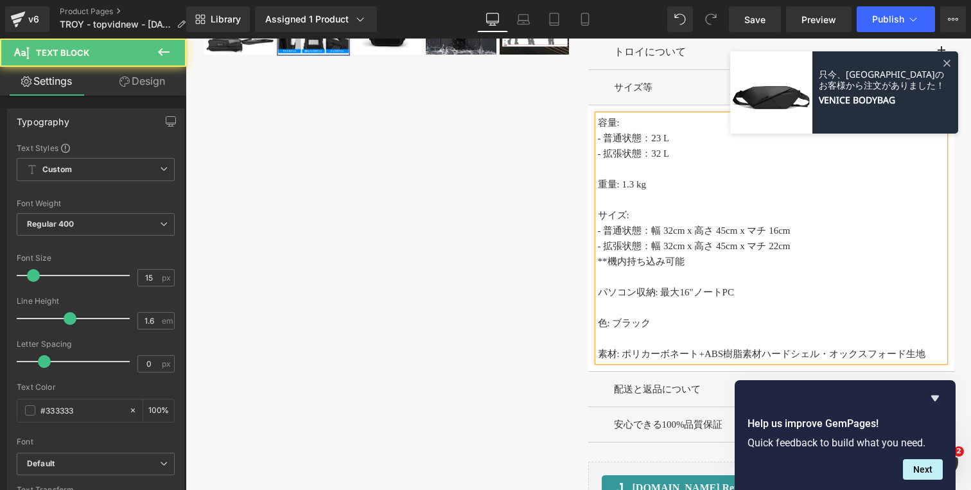
click at [690, 295] on p "パソコン収納: 最大16"ノートPC" at bounding box center [771, 292] width 347 height 15
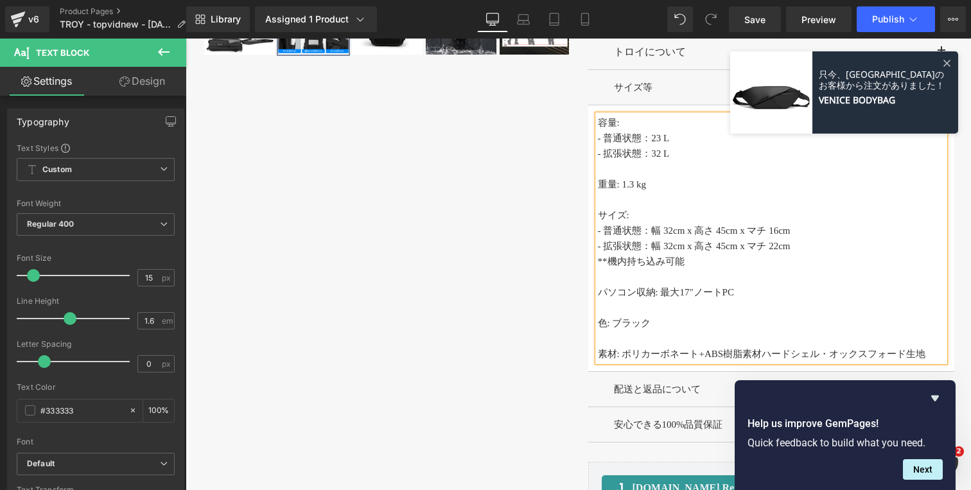
click at [542, 232] on div "‹ ›" at bounding box center [578, 44] width 771 height 953
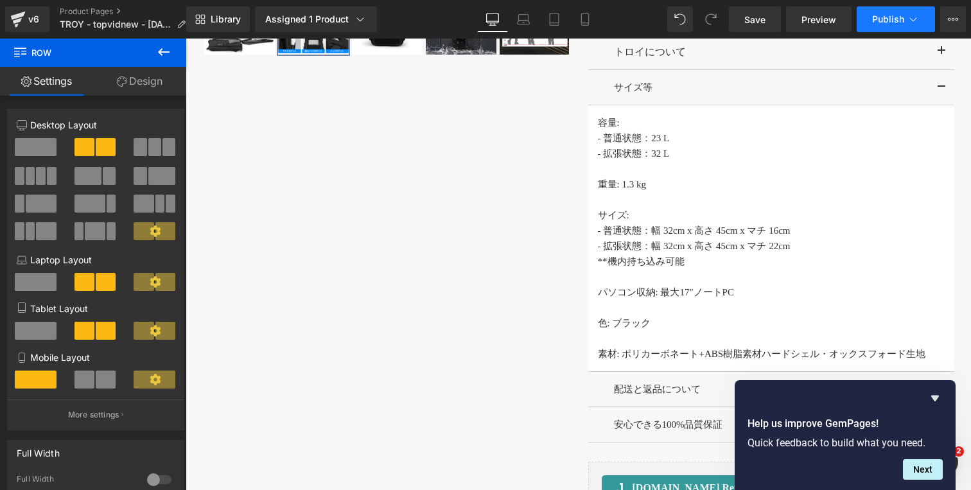
click at [886, 16] on span "Publish" at bounding box center [888, 19] width 32 height 10
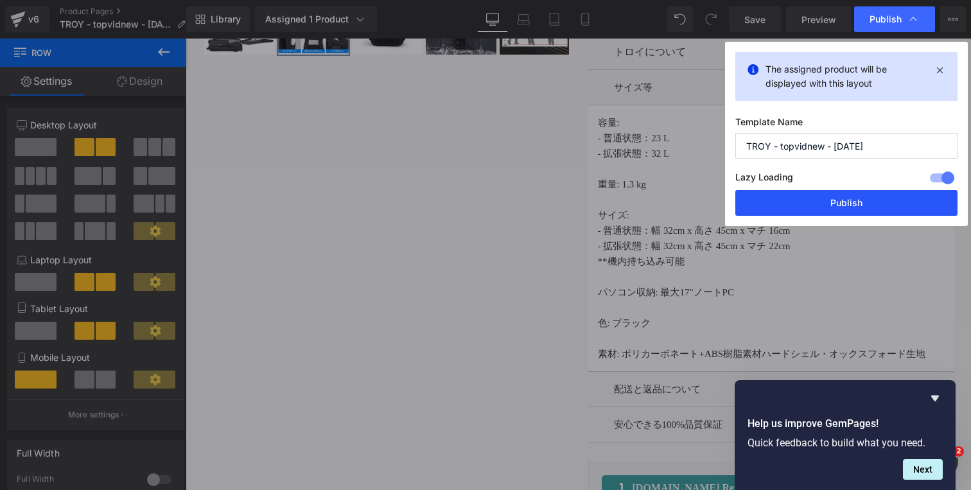
click at [832, 197] on button "Publish" at bounding box center [846, 203] width 222 height 26
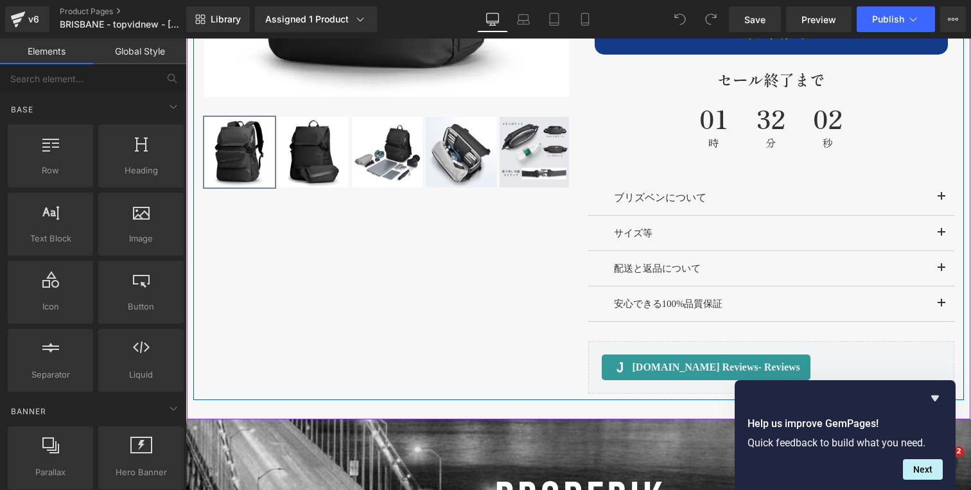
scroll to position [986, 0]
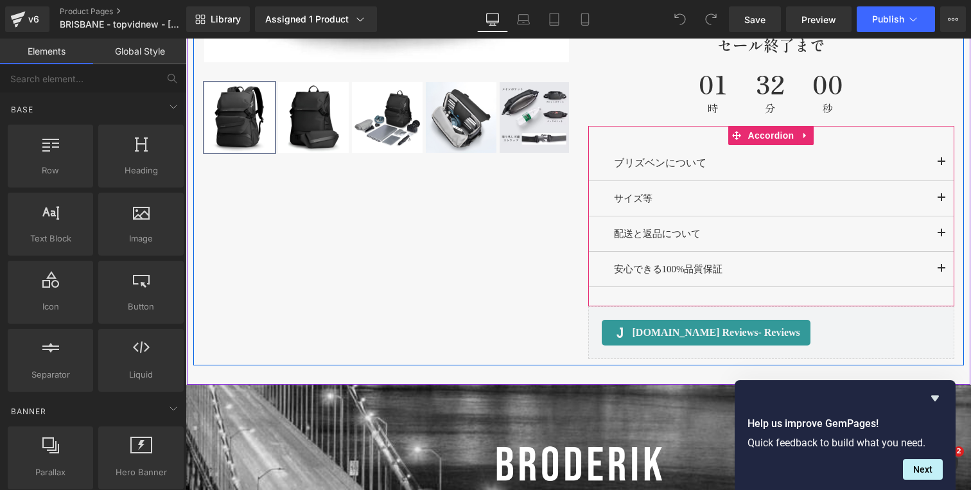
click at [942, 202] on span "button" at bounding box center [942, 202] width 0 height 0
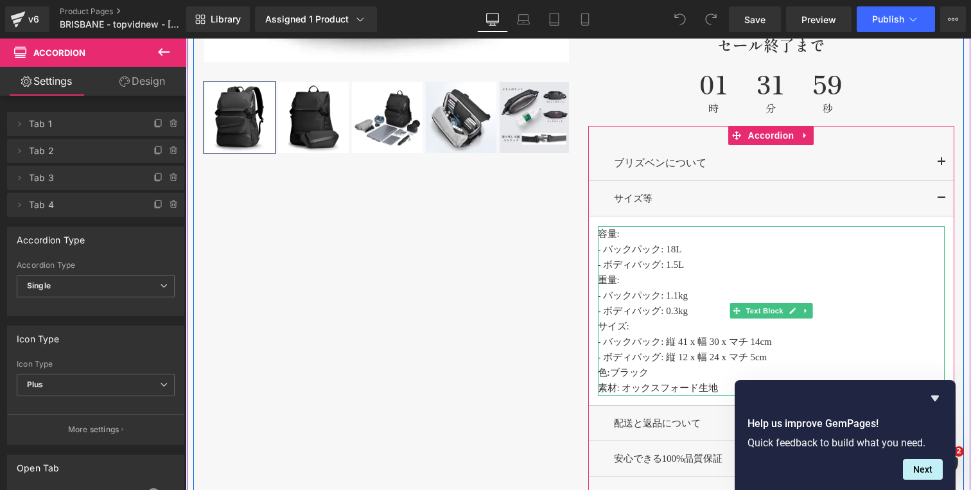
click at [699, 268] on p "- ボディバッグ: 1.5L" at bounding box center [771, 264] width 347 height 15
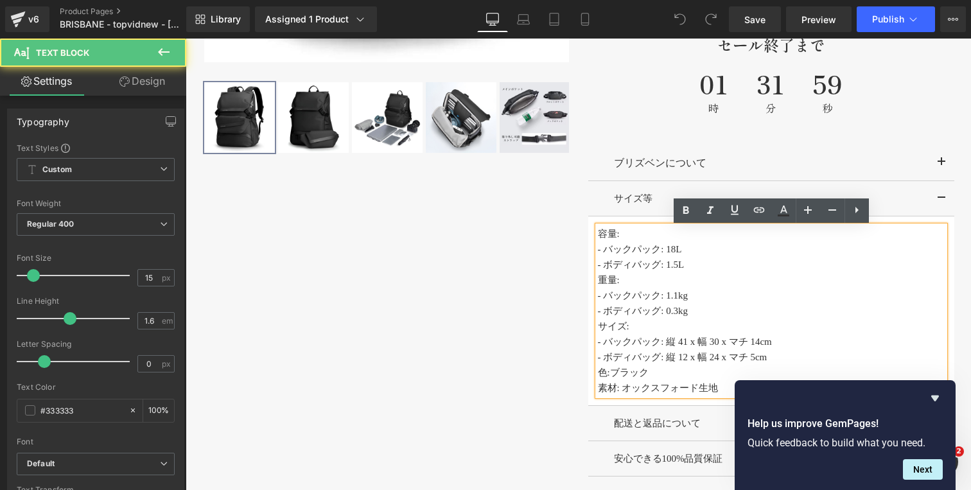
click at [694, 268] on p "- ボディバッグ: 1.5L" at bounding box center [771, 264] width 347 height 15
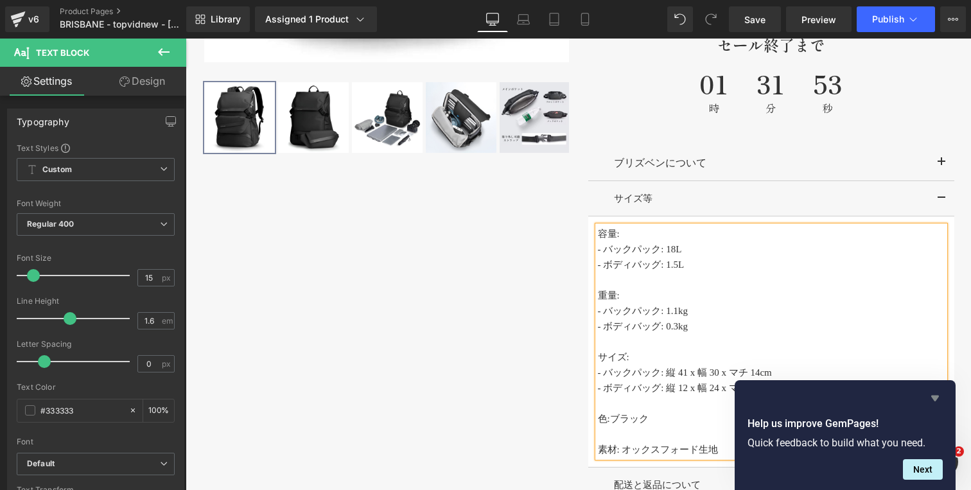
click at [931, 399] on icon "Hide survey" at bounding box center [934, 397] width 15 height 15
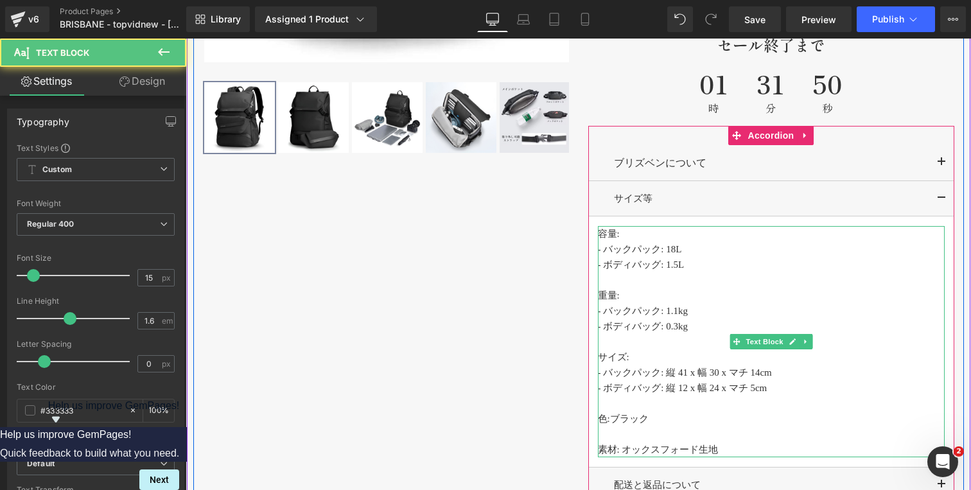
click at [687, 368] on p "- バックパック: 縦 41 x 幅 30 x マチ 14cm" at bounding box center [771, 372] width 347 height 15
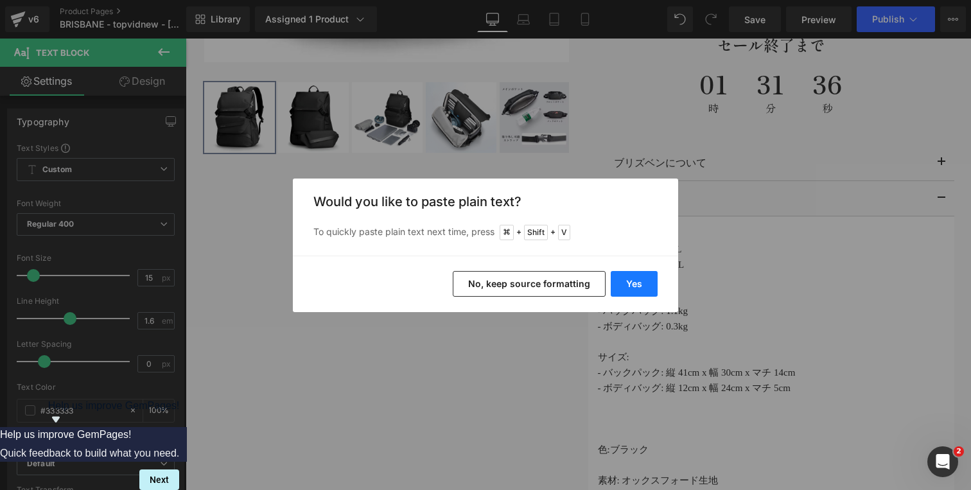
click at [635, 276] on button "Yes" at bounding box center [634, 284] width 47 height 26
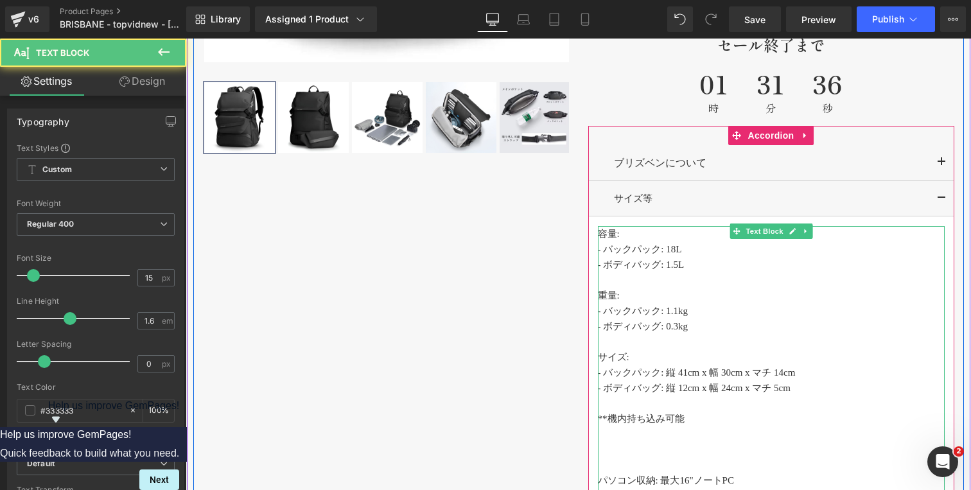
click at [620, 411] on p at bounding box center [771, 403] width 347 height 15
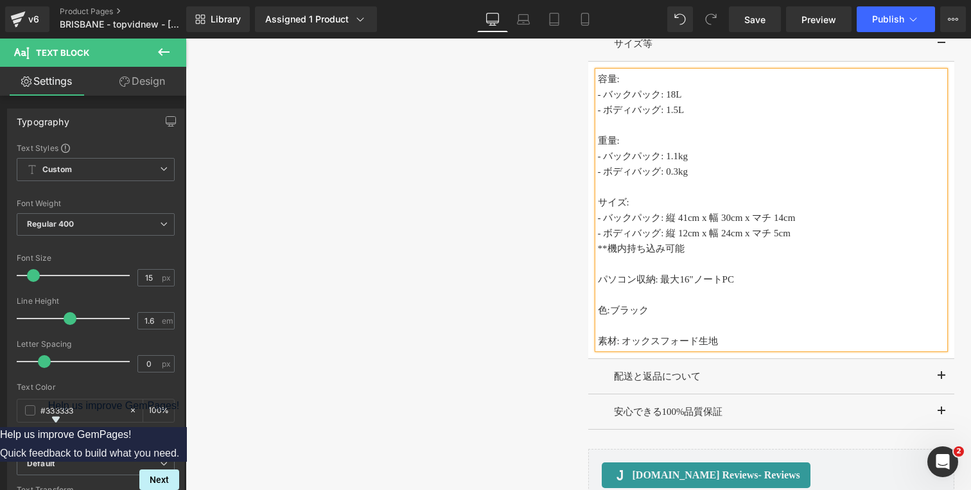
scroll to position [1130, 0]
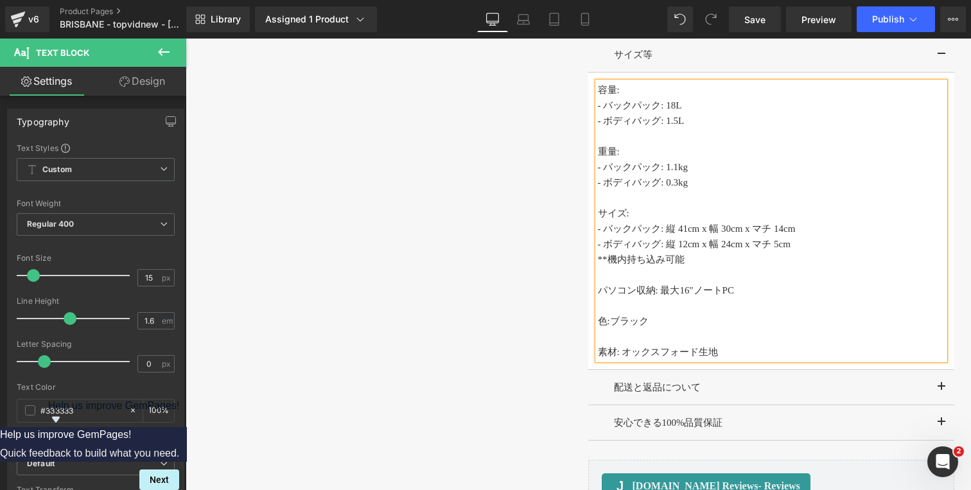
click at [685, 291] on span "パソコン収納: 最大16"ノートPC" at bounding box center [666, 290] width 136 height 10
click at [459, 210] on div "‹" at bounding box center [578, 20] width 771 height 997
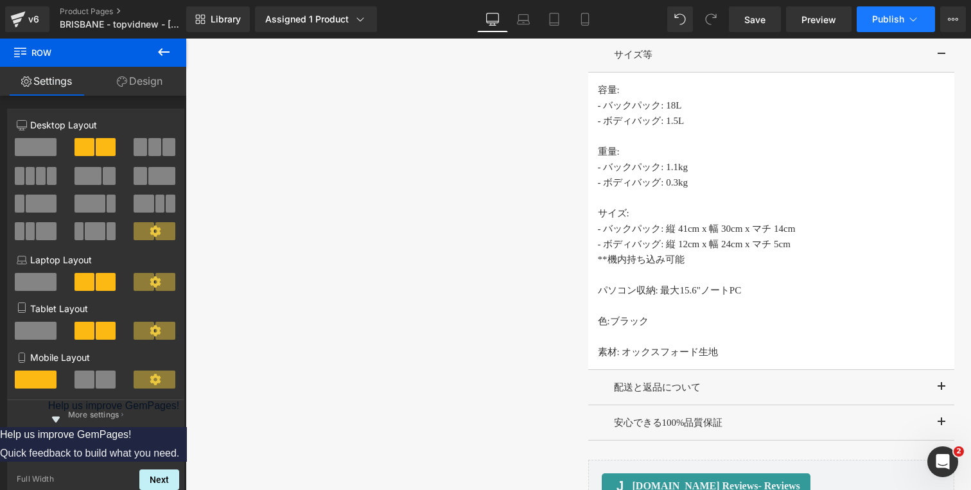
click at [881, 22] on span "Publish" at bounding box center [888, 19] width 32 height 10
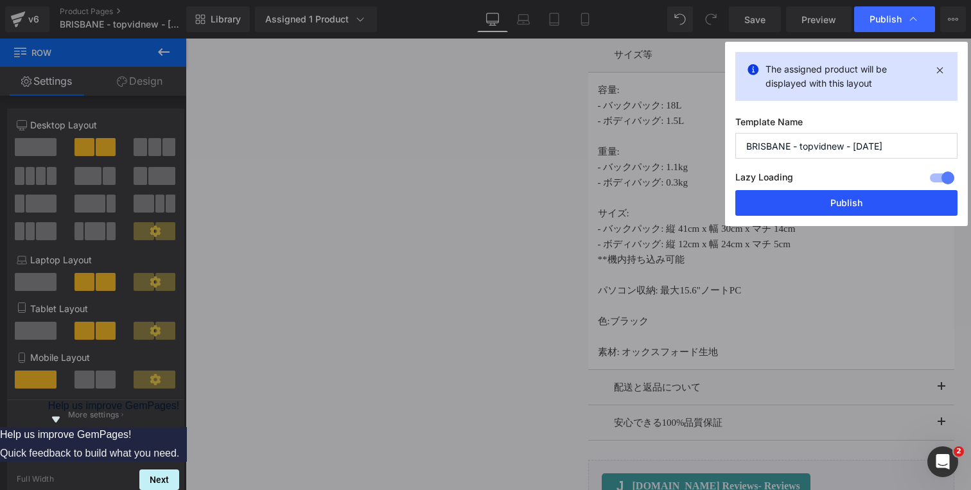
click at [840, 198] on button "Publish" at bounding box center [846, 203] width 222 height 26
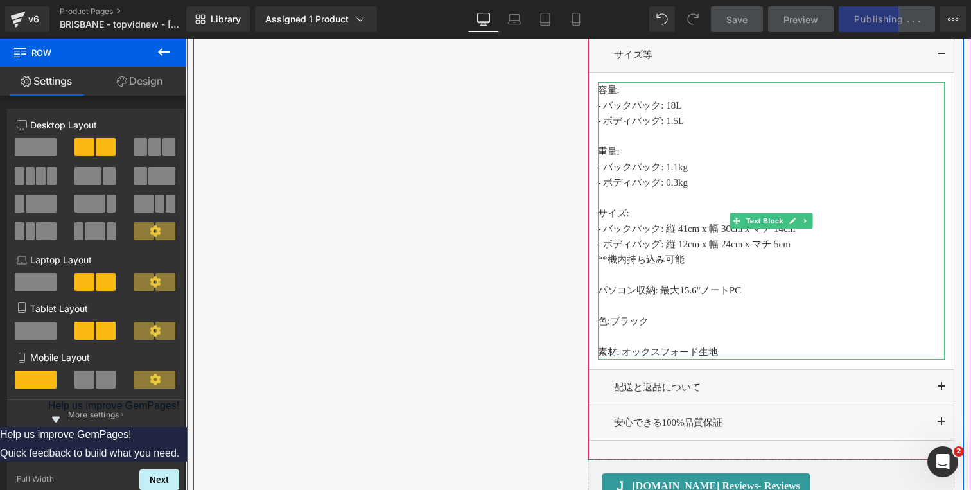
click at [720, 355] on p "素材: オックスフォード生地" at bounding box center [771, 351] width 347 height 15
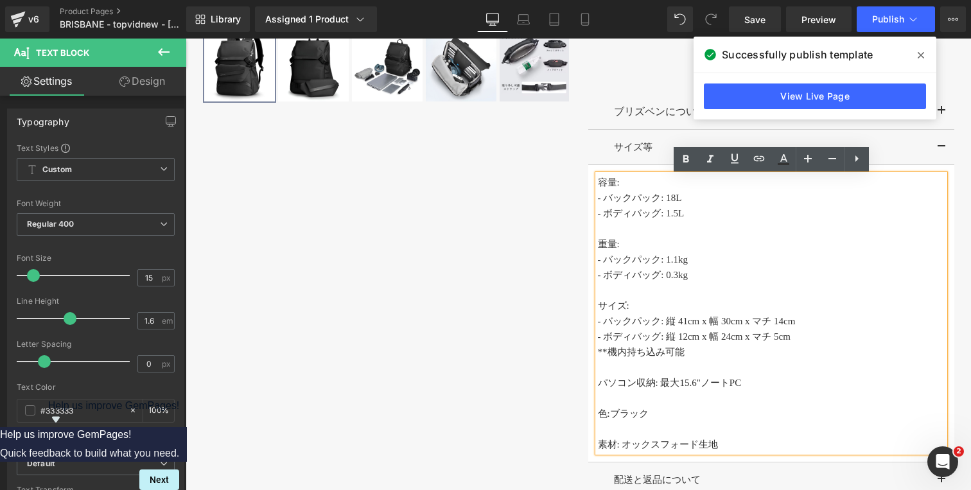
scroll to position [1104, 0]
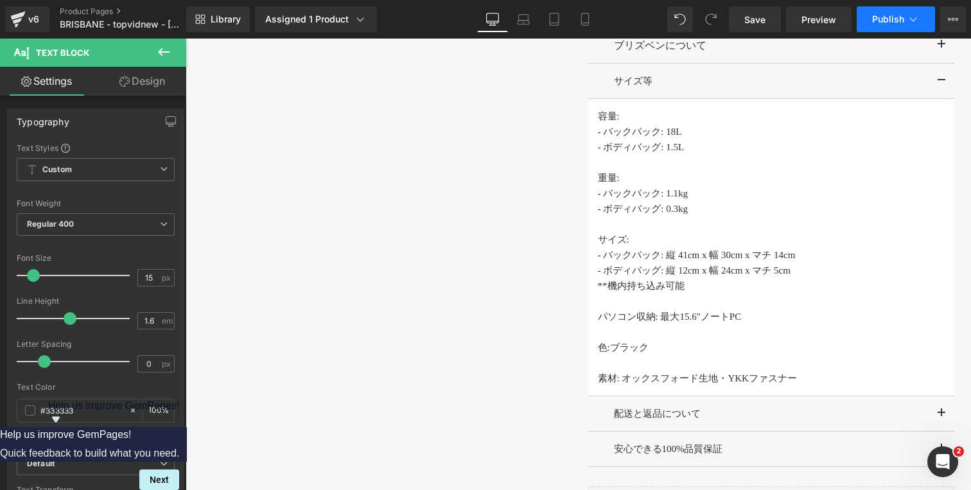
click at [913, 21] on icon at bounding box center [913, 19] width 7 height 4
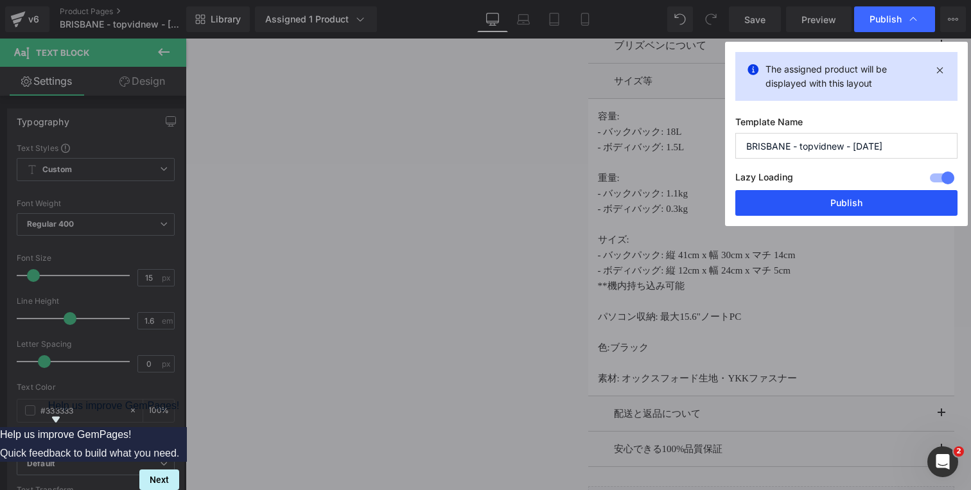
drag, startPoint x: 846, startPoint y: 201, endPoint x: 514, endPoint y: 141, distance: 337.5
click at [846, 201] on button "Publish" at bounding box center [846, 203] width 222 height 26
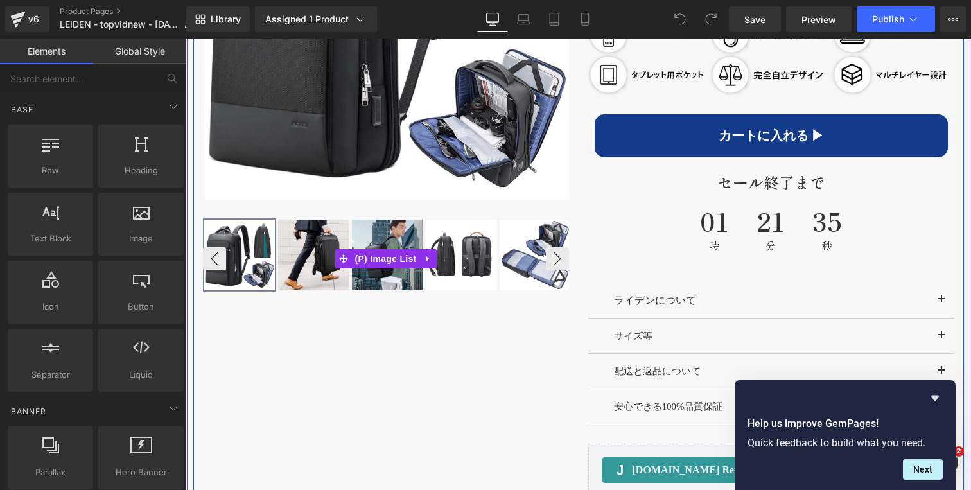
scroll to position [836, 0]
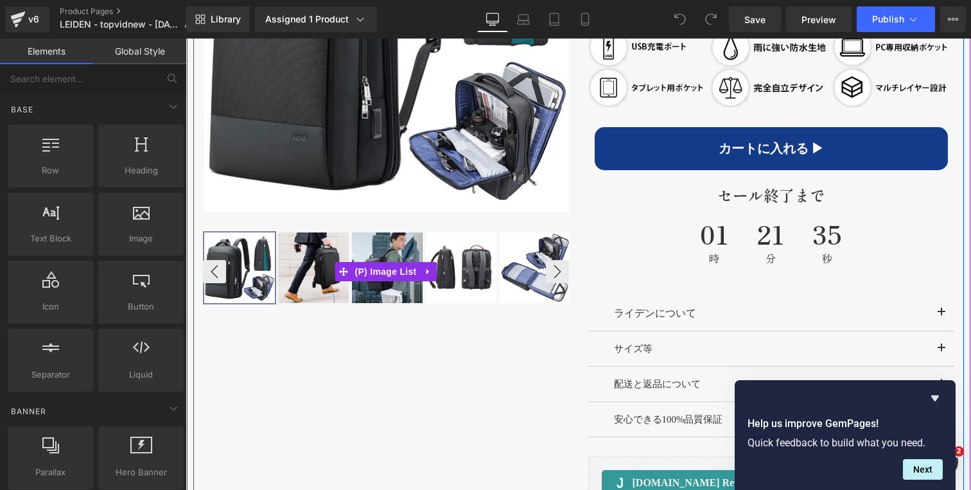
click at [531, 270] on img at bounding box center [535, 267] width 71 height 71
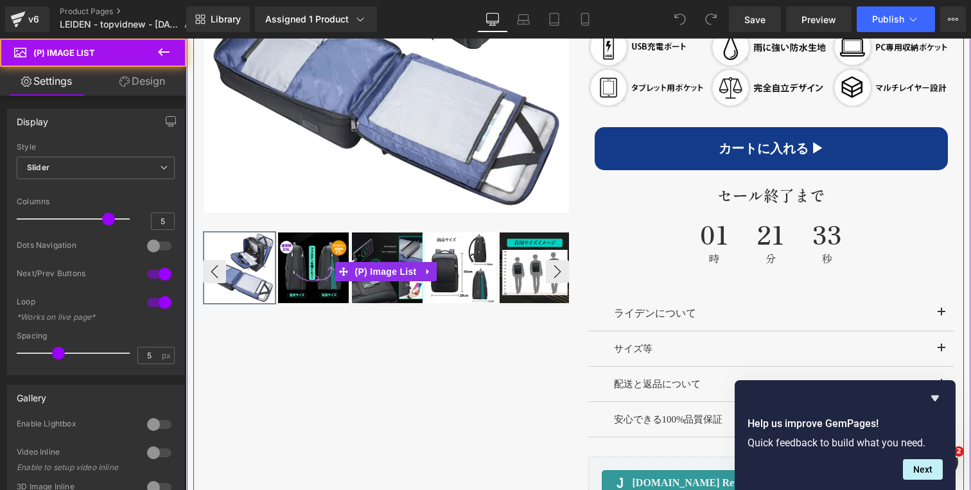
click at [451, 290] on img at bounding box center [461, 267] width 71 height 71
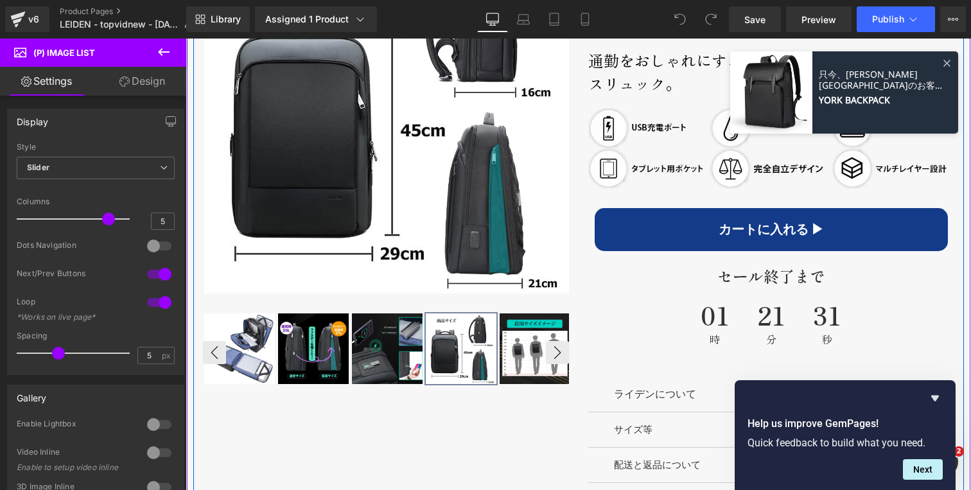
scroll to position [767, 0]
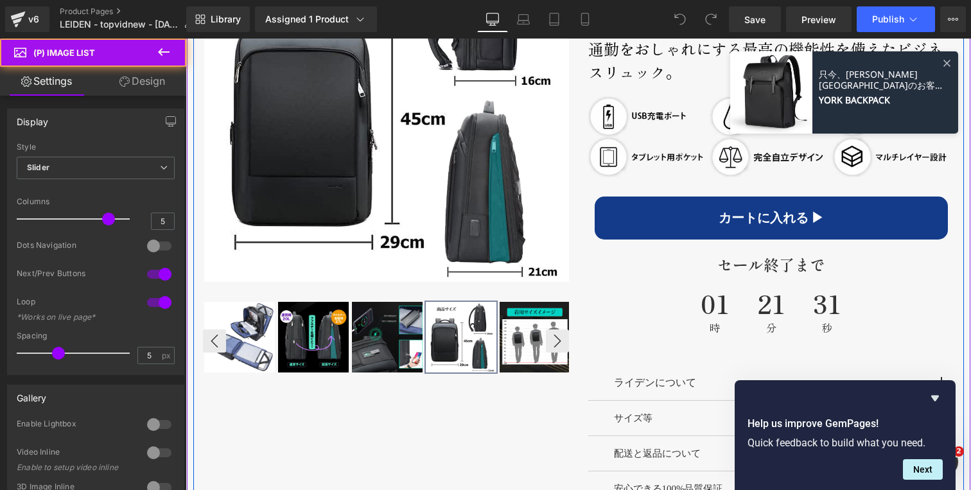
click at [456, 348] on img at bounding box center [461, 337] width 71 height 71
click at [398, 355] on img at bounding box center [387, 337] width 71 height 71
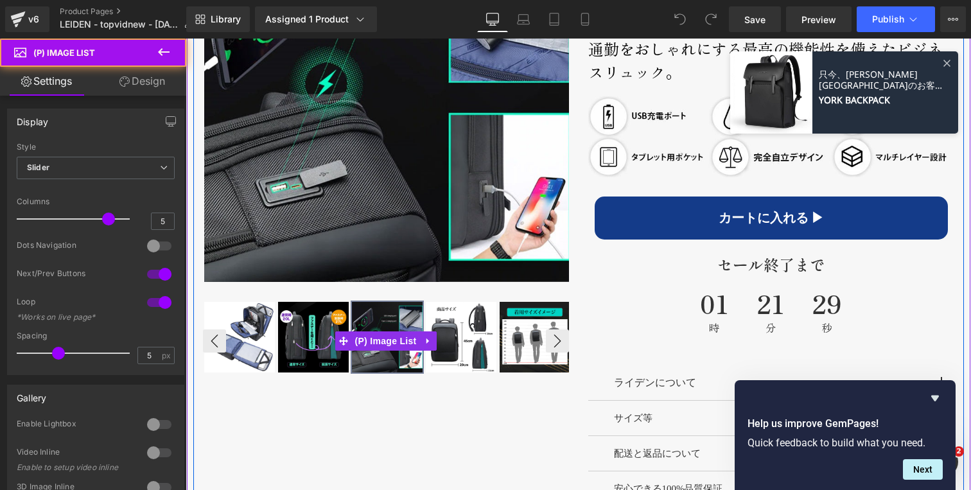
click at [319, 358] on img at bounding box center [313, 337] width 71 height 71
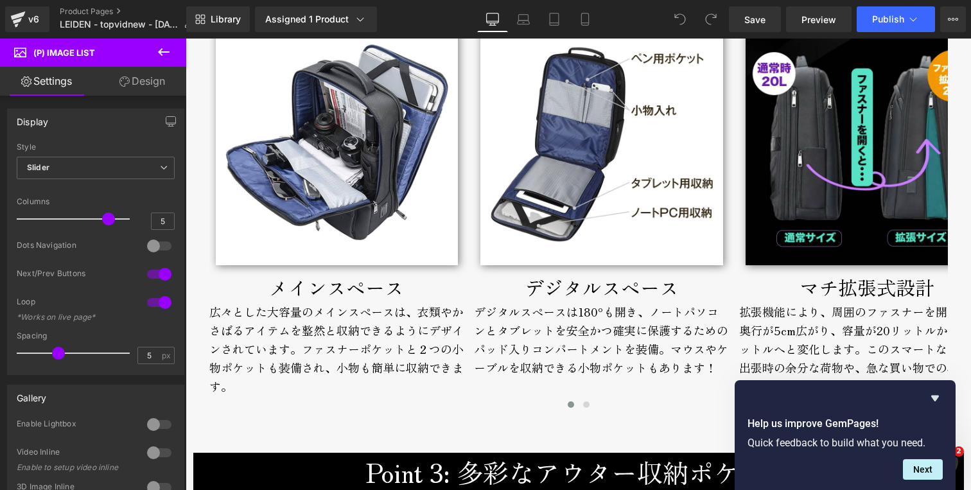
scroll to position [2071, 0]
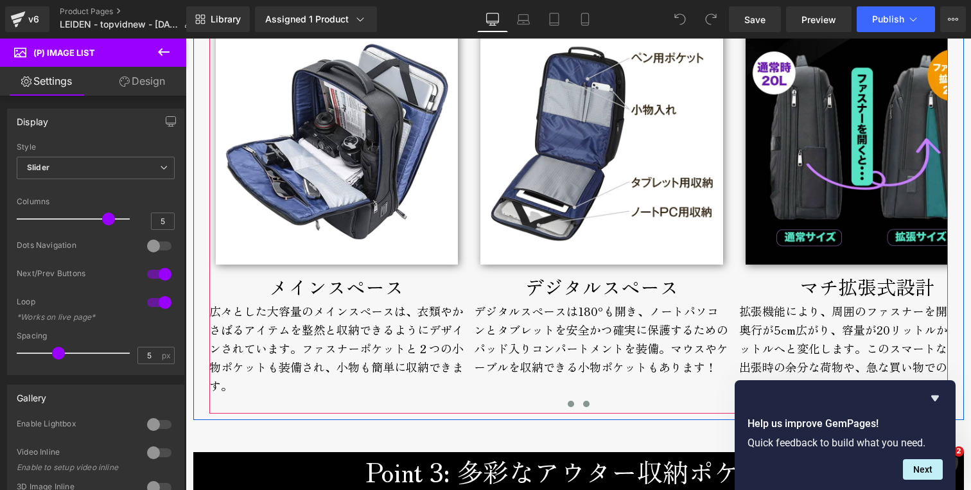
click at [586, 406] on span at bounding box center [586, 404] width 6 height 6
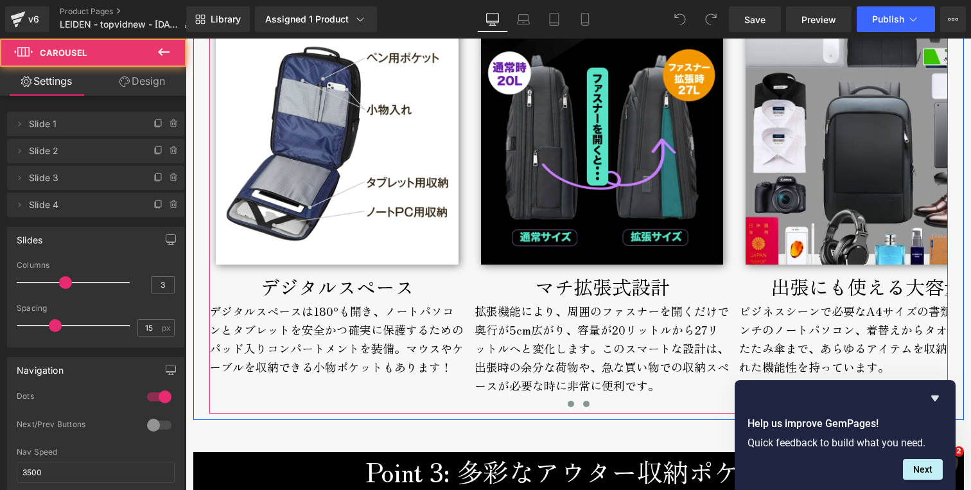
click at [571, 405] on span at bounding box center [571, 404] width 6 height 6
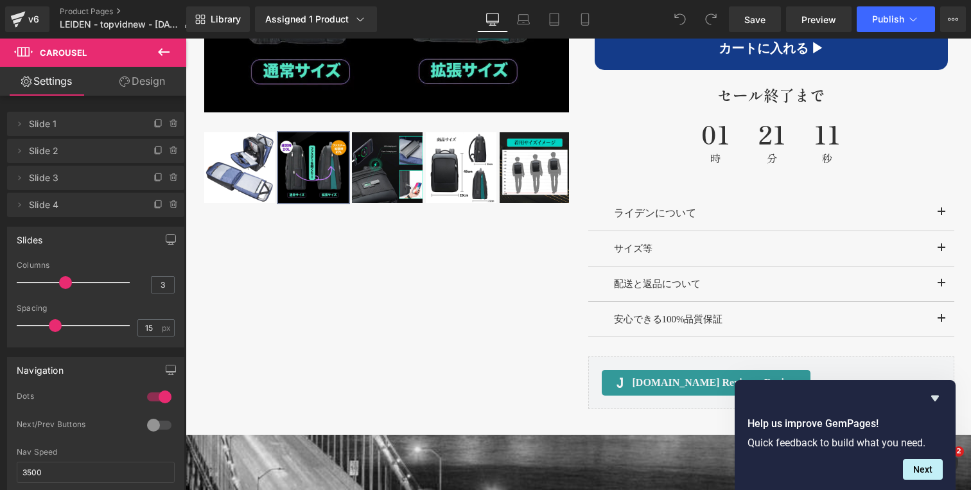
scroll to position [958, 0]
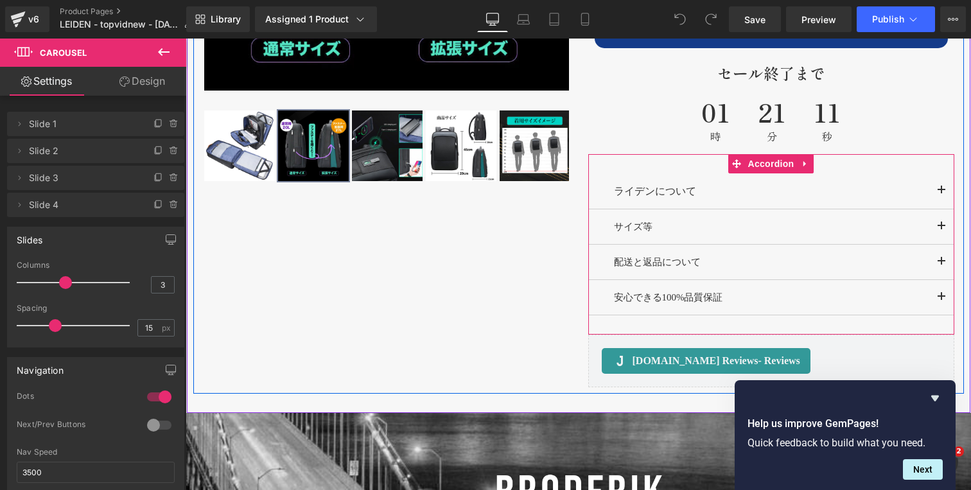
click at [942, 230] on span "button" at bounding box center [942, 230] width 0 height 0
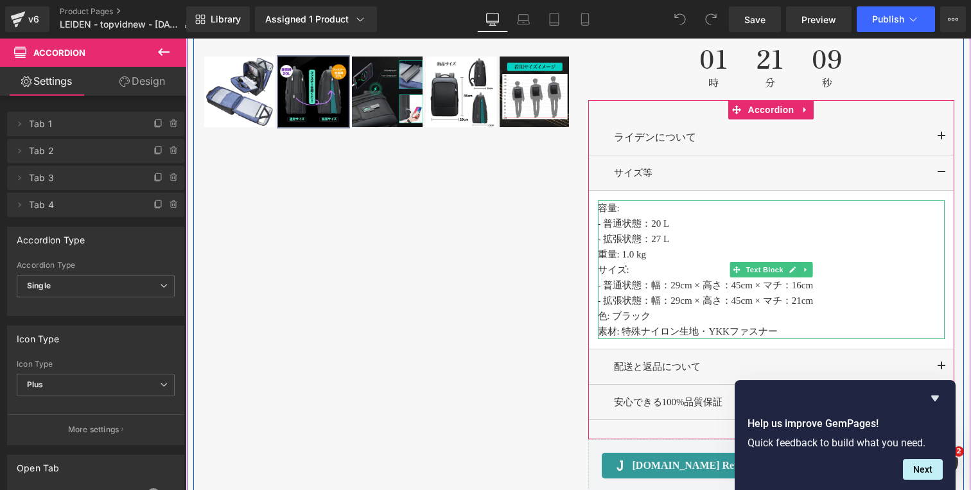
scroll to position [1013, 0]
click at [669, 244] on p "- 拡張状態：27 L" at bounding box center [771, 238] width 347 height 15
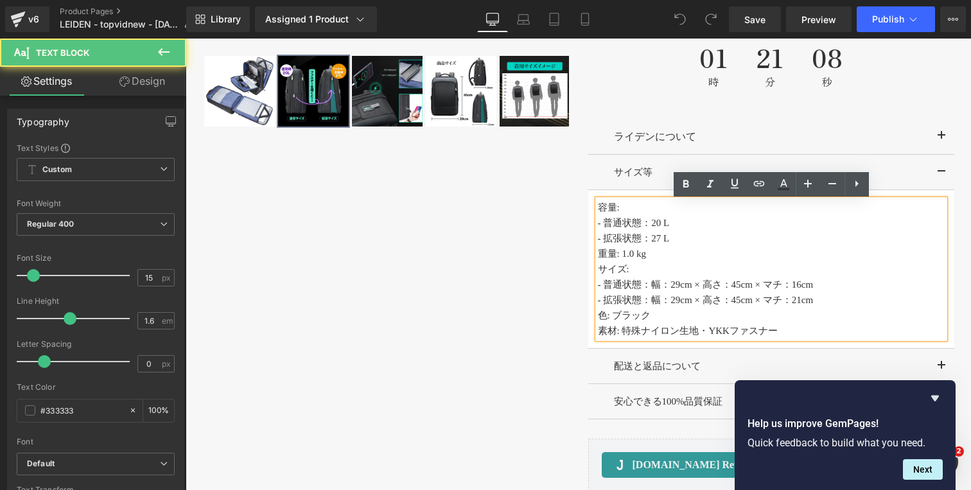
click at [681, 241] on p "- 拡張状態：27 L" at bounding box center [771, 238] width 347 height 15
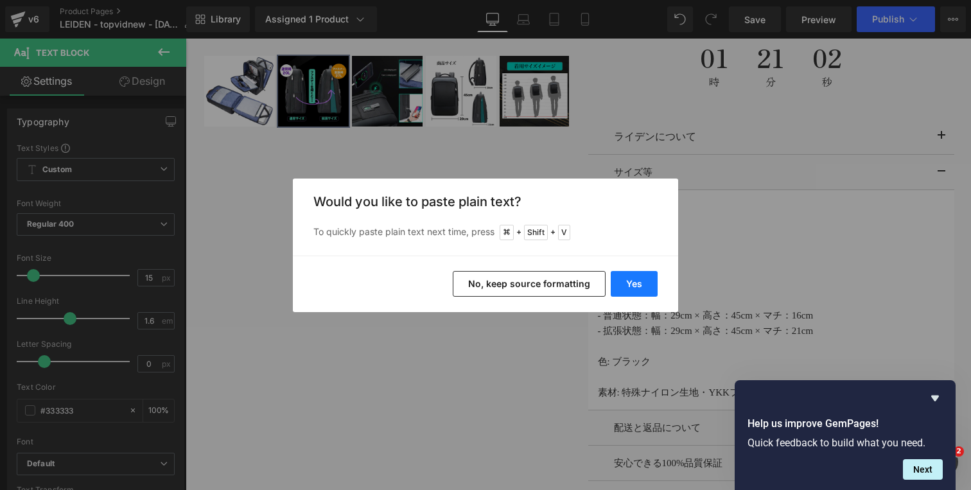
click at [638, 276] on button "Yes" at bounding box center [634, 284] width 47 height 26
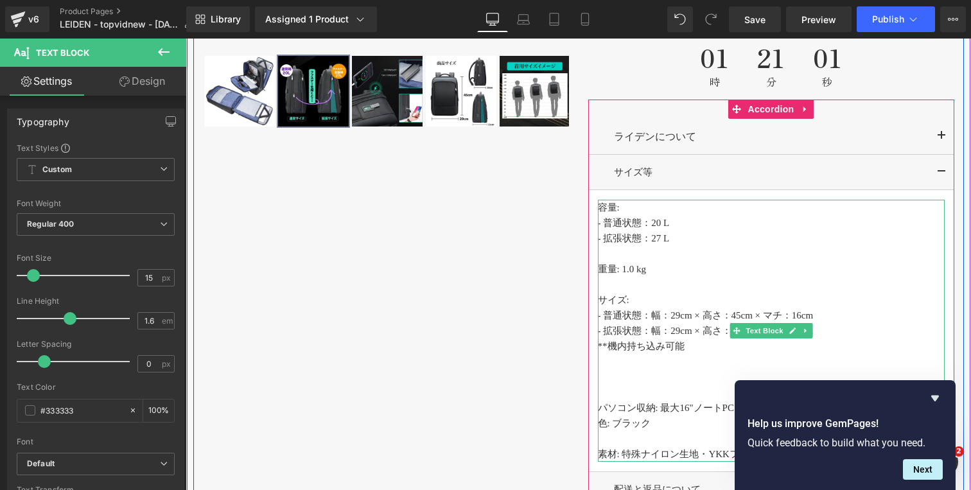
click at [609, 394] on p at bounding box center [771, 392] width 347 height 15
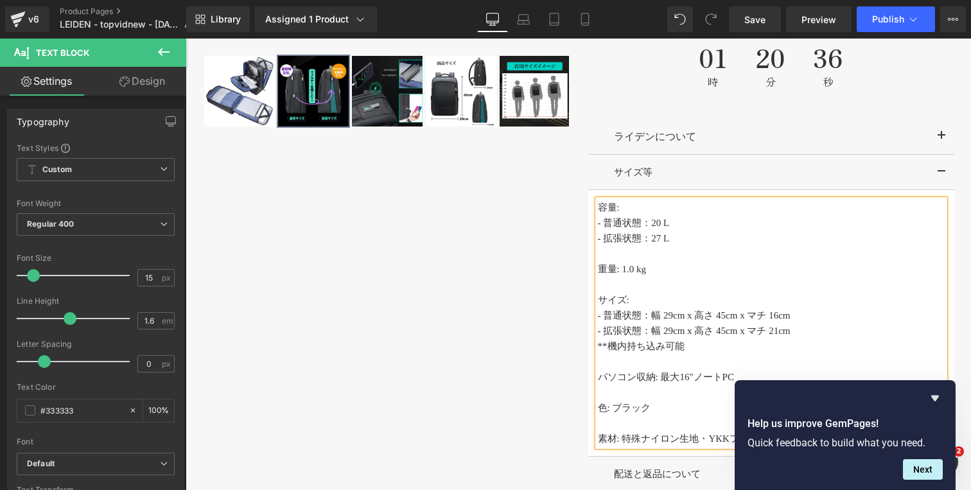
click at [504, 330] on div "‹" at bounding box center [578, 123] width 771 height 966
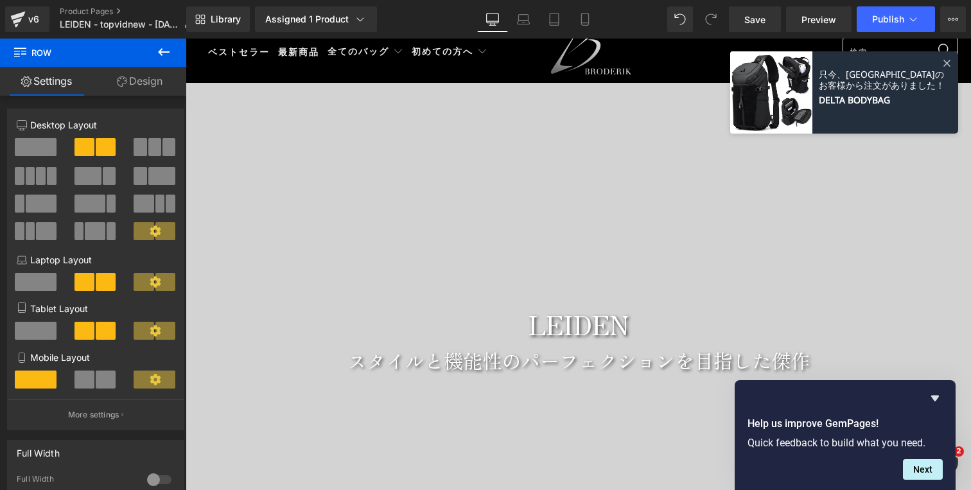
scroll to position [0, 0]
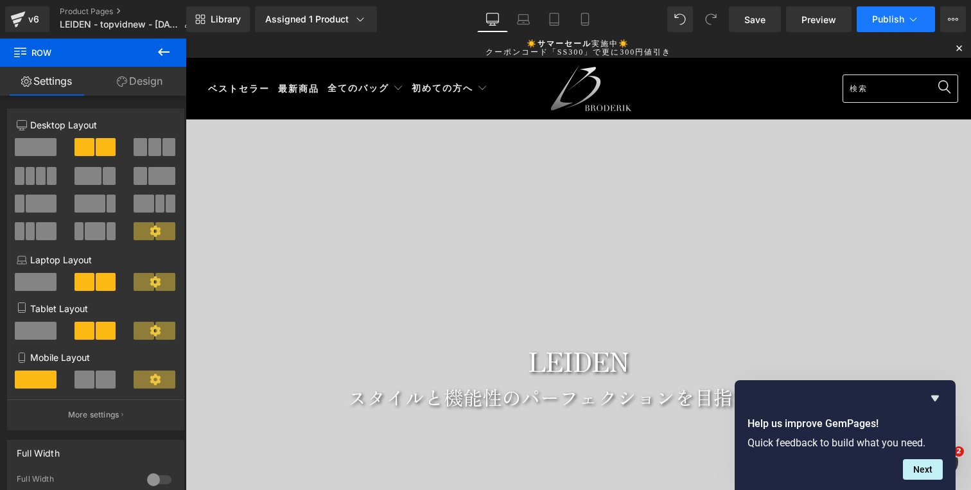
click at [910, 20] on icon at bounding box center [913, 19] width 13 height 13
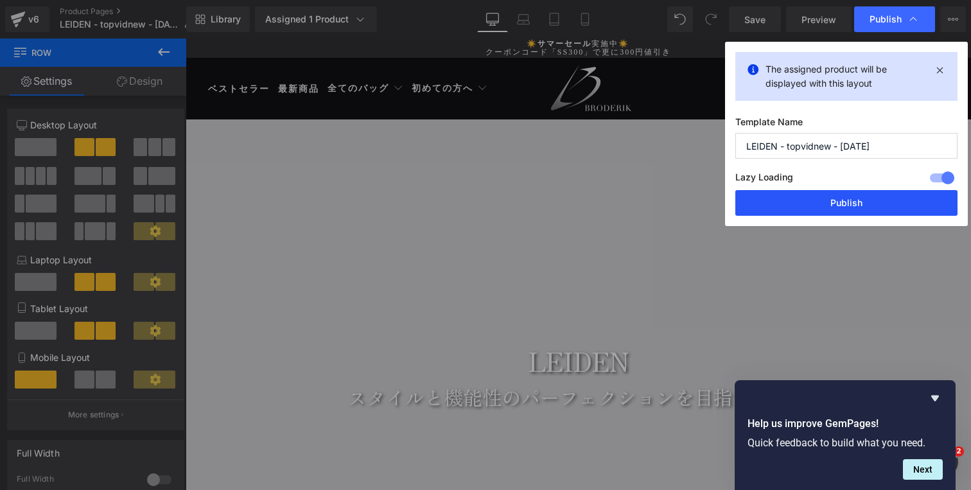
click at [827, 202] on button "Publish" at bounding box center [846, 203] width 222 height 26
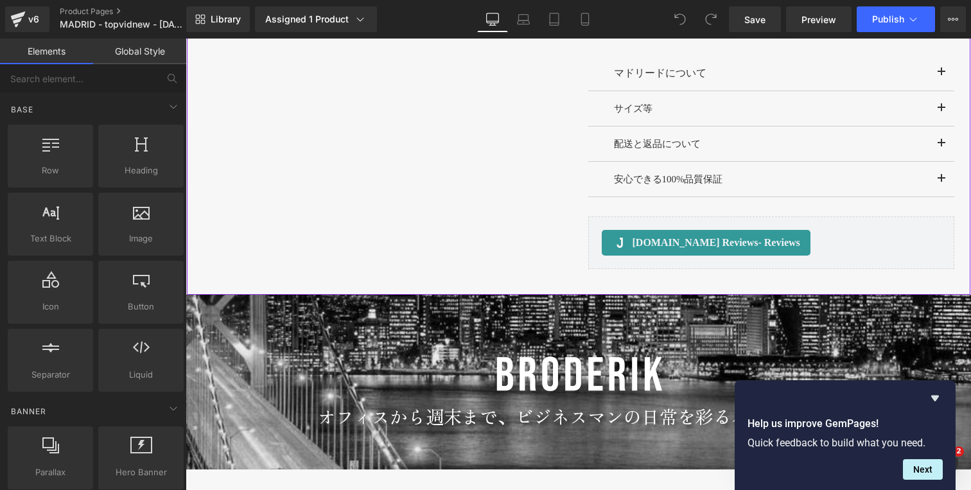
scroll to position [1134, 0]
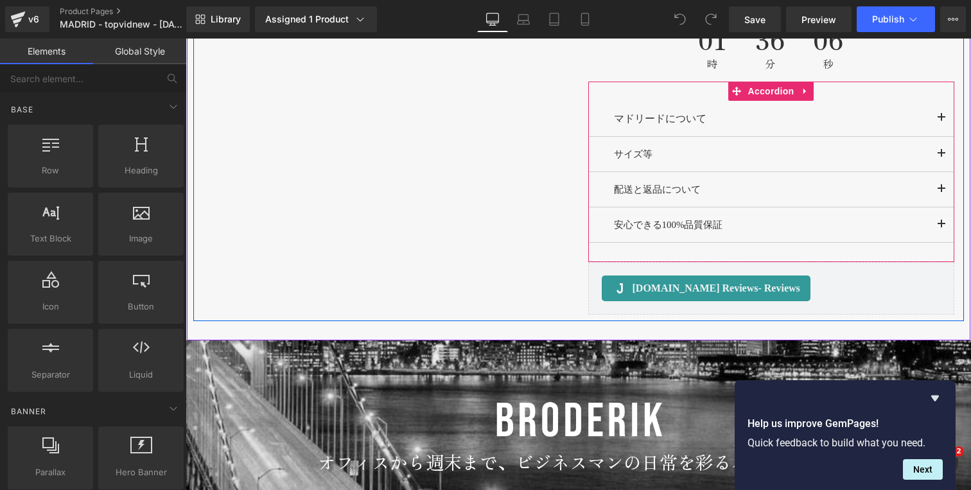
click at [942, 157] on button "button" at bounding box center [942, 154] width 26 height 35
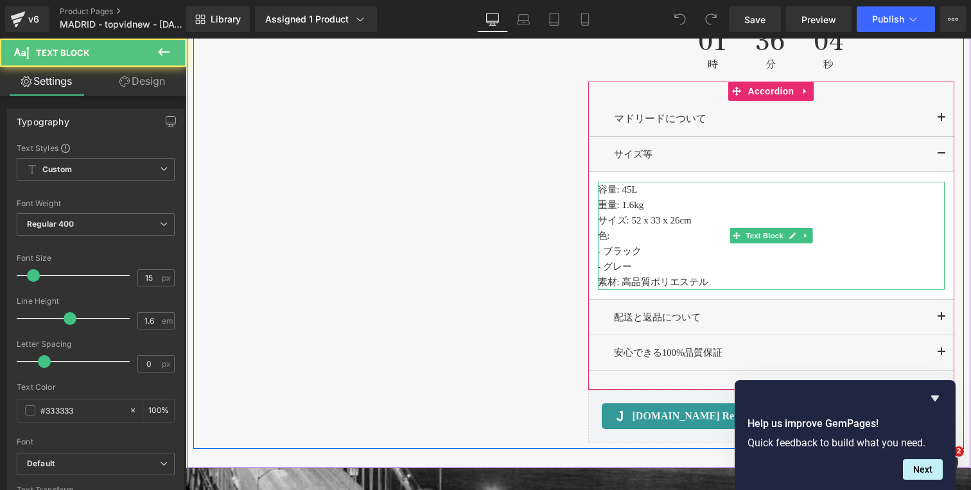
click at [647, 195] on p "容量: 45L" at bounding box center [771, 189] width 347 height 15
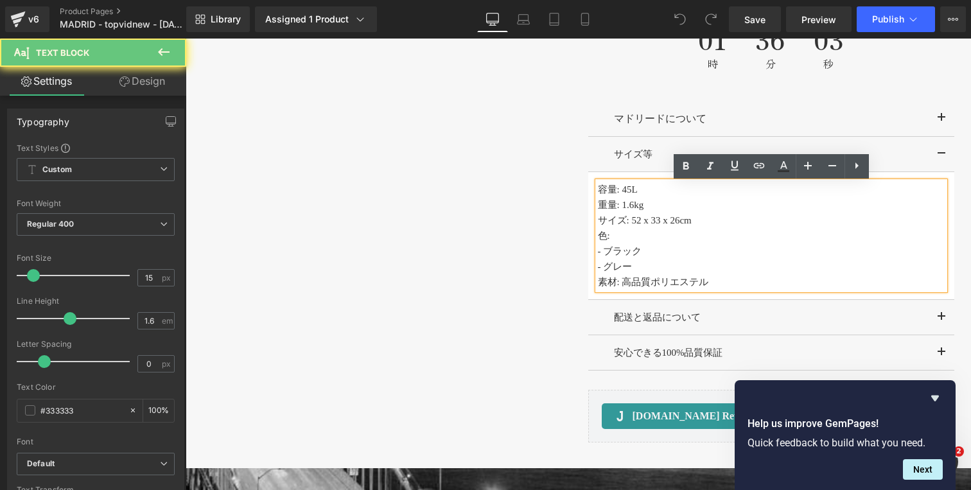
click at [642, 190] on p "容量: 45L" at bounding box center [771, 189] width 347 height 15
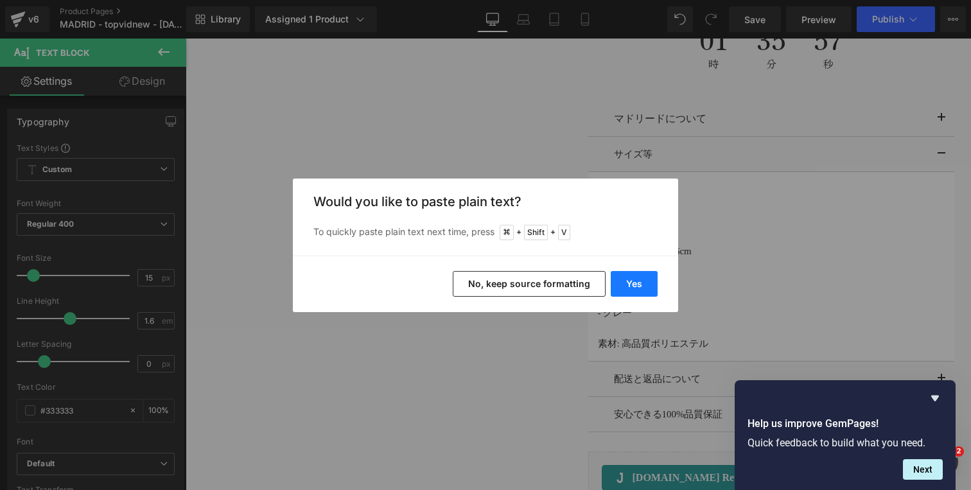
click at [636, 286] on button "Yes" at bounding box center [634, 284] width 47 height 26
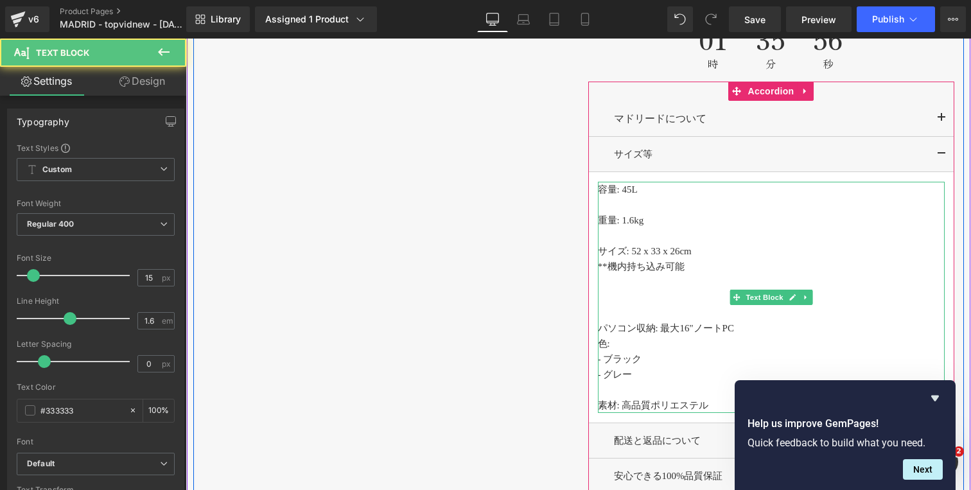
click at [618, 295] on p at bounding box center [771, 297] width 347 height 15
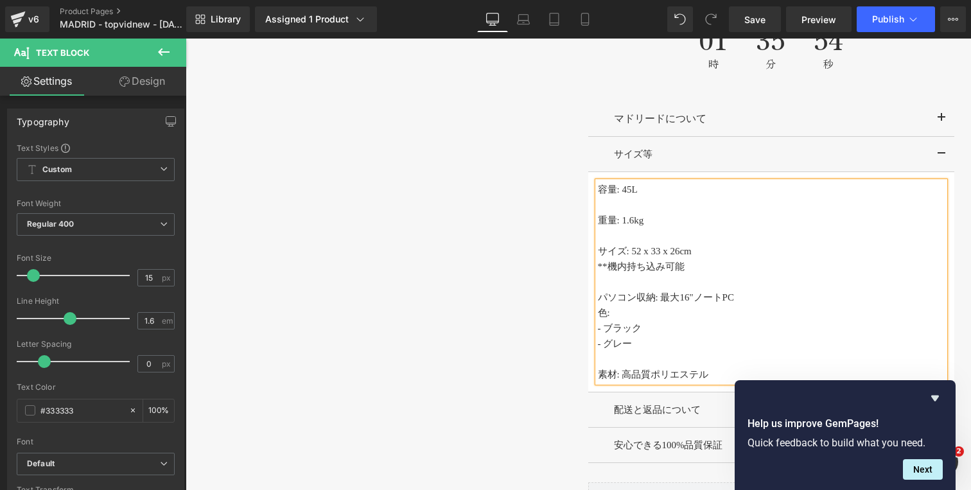
click at [744, 302] on p "パソコン収納: 最大16"ノートPC" at bounding box center [771, 297] width 347 height 15
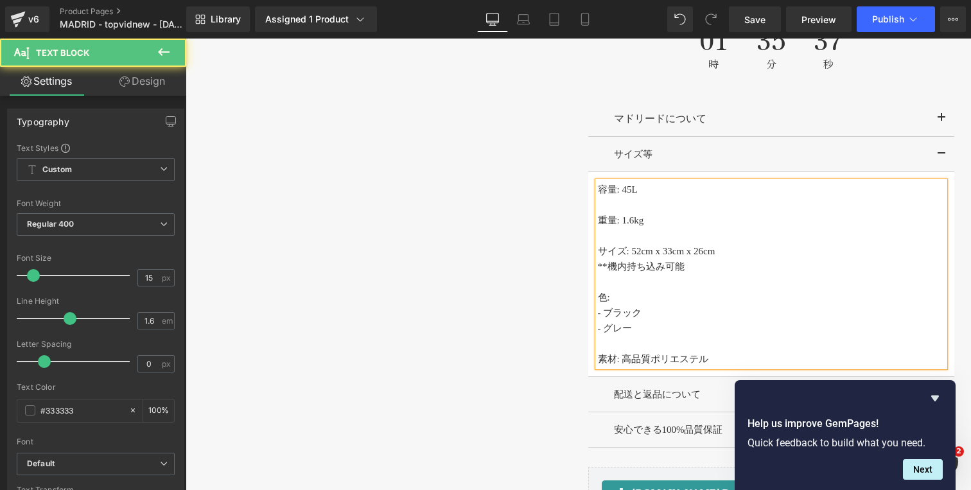
click at [624, 222] on p "重量: 1.6kg" at bounding box center [771, 220] width 347 height 15
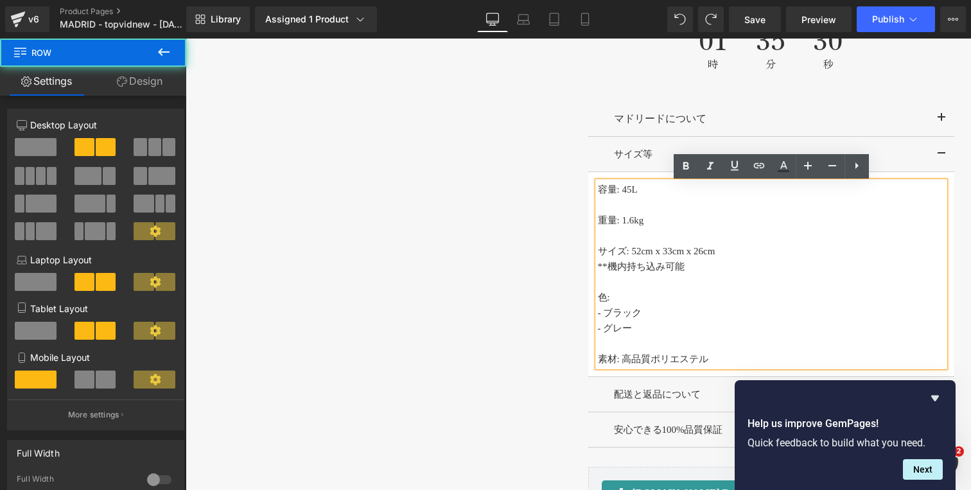
click at [556, 225] on div "‹ ›" at bounding box center [578, 22] width 771 height 1008
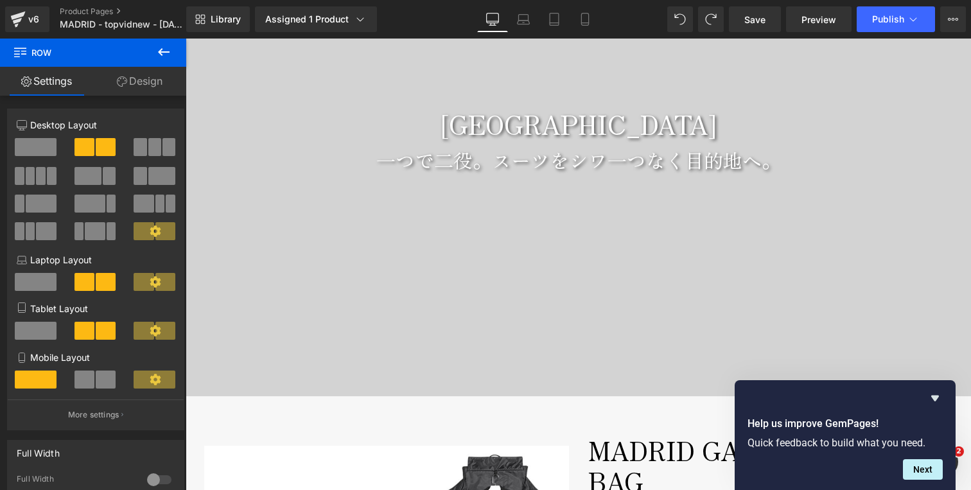
scroll to position [0, 0]
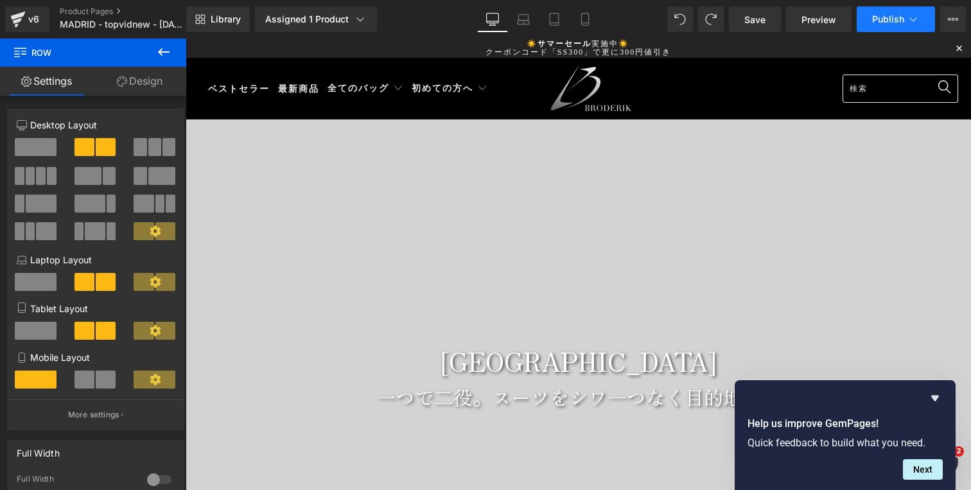
click at [877, 21] on span "Publish" at bounding box center [888, 19] width 32 height 10
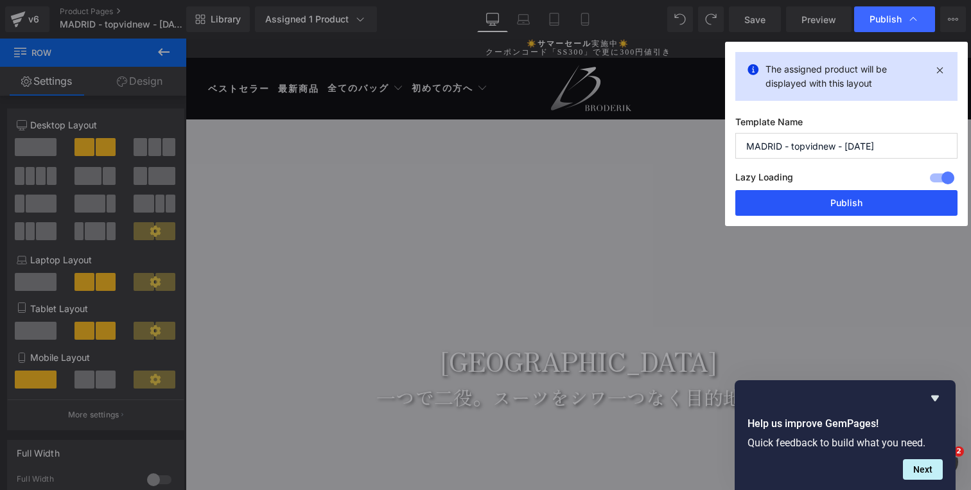
click at [811, 197] on button "Publish" at bounding box center [846, 203] width 222 height 26
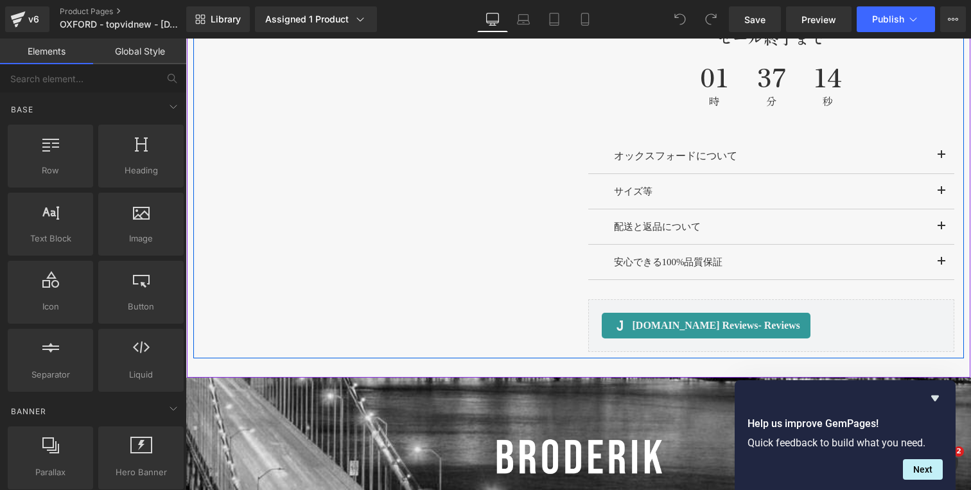
scroll to position [1150, 0]
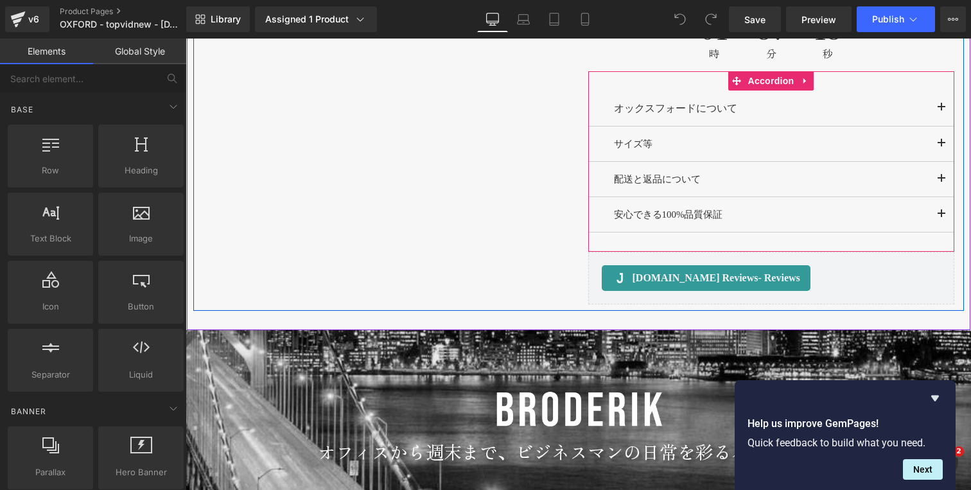
click at [943, 144] on button "button" at bounding box center [942, 144] width 26 height 35
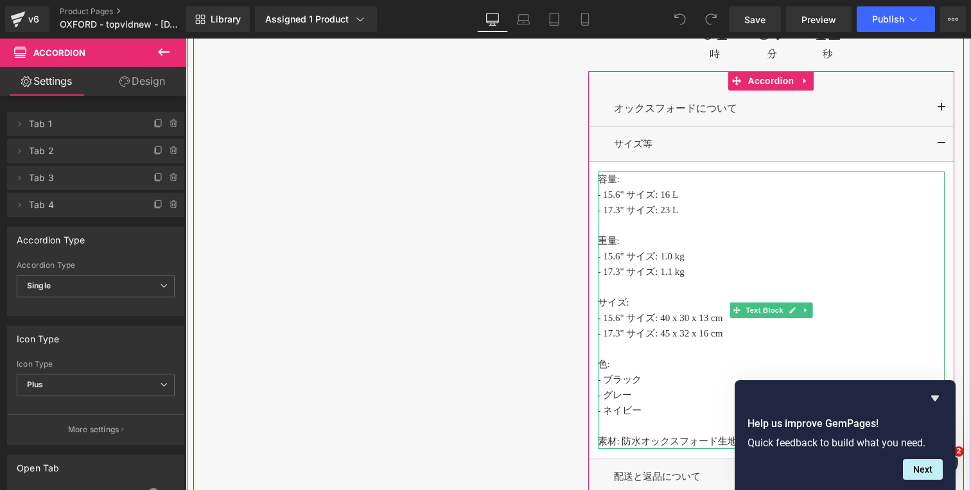
scroll to position [1185, 0]
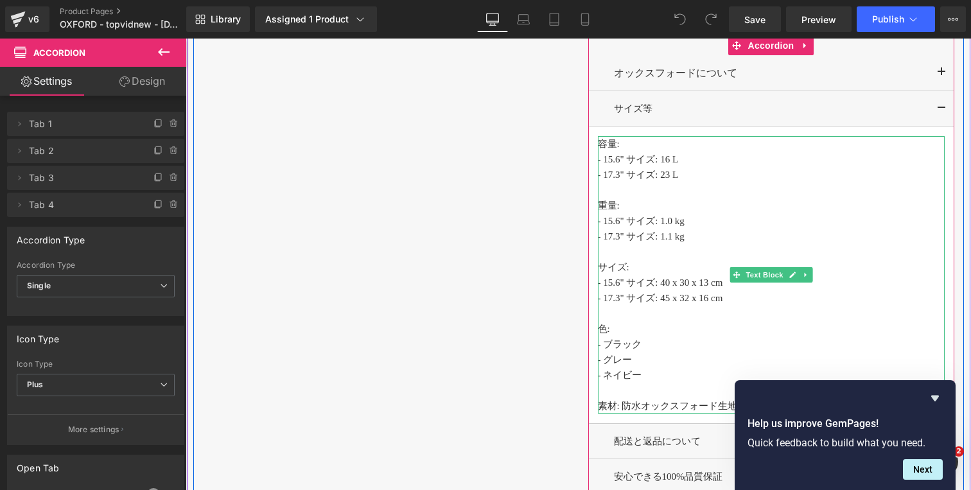
click at [758, 304] on p "- 17.3" サイズ: 45 x 32 x 16 cm" at bounding box center [771, 297] width 347 height 15
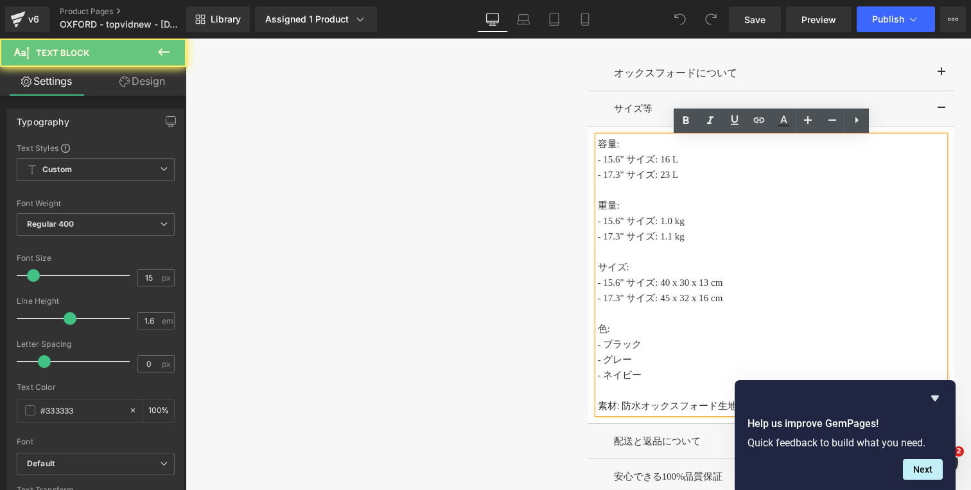
click at [742, 299] on p "- 17.3" サイズ: 45 x 32 x 16 cm" at bounding box center [771, 297] width 347 height 15
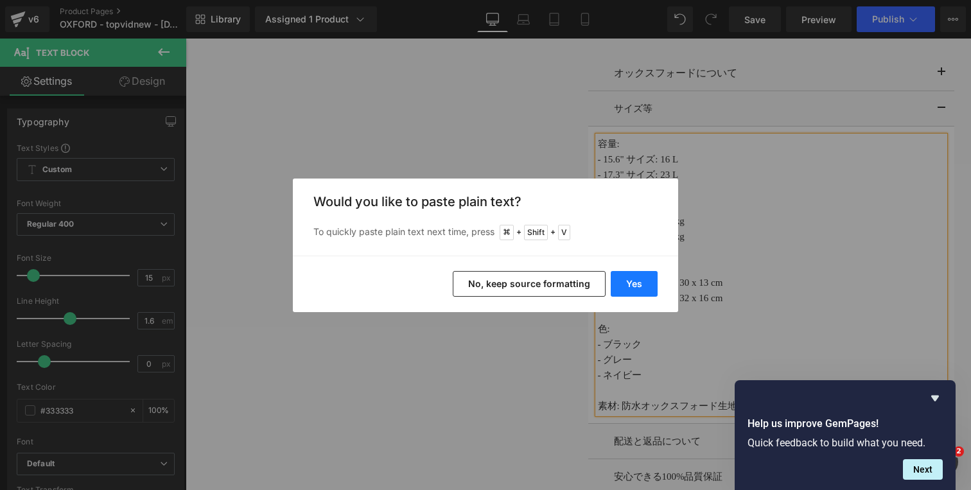
click at [650, 277] on button "Yes" at bounding box center [634, 284] width 47 height 26
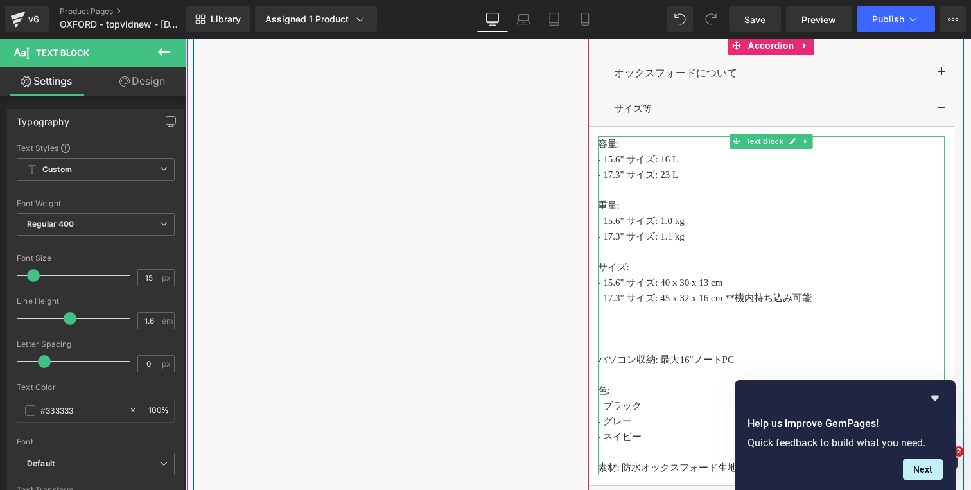
click at [622, 337] on p at bounding box center [771, 328] width 347 height 15
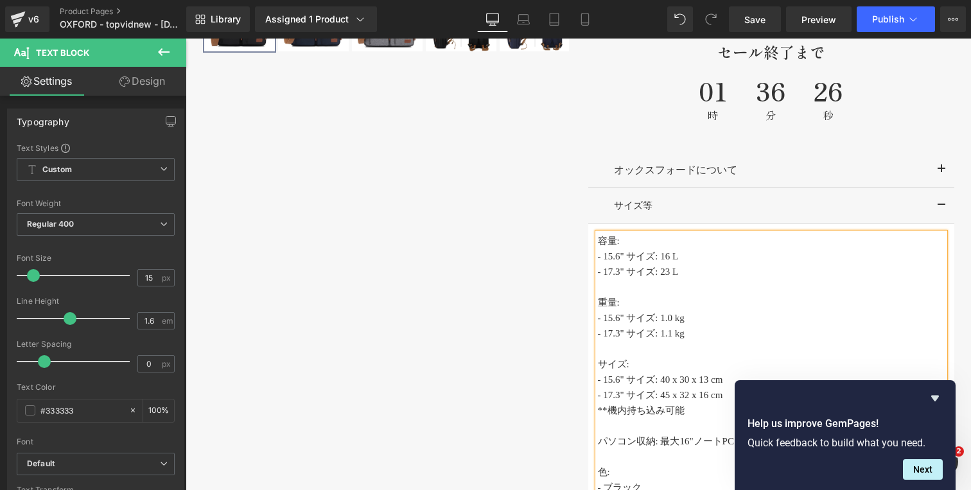
scroll to position [1227, 0]
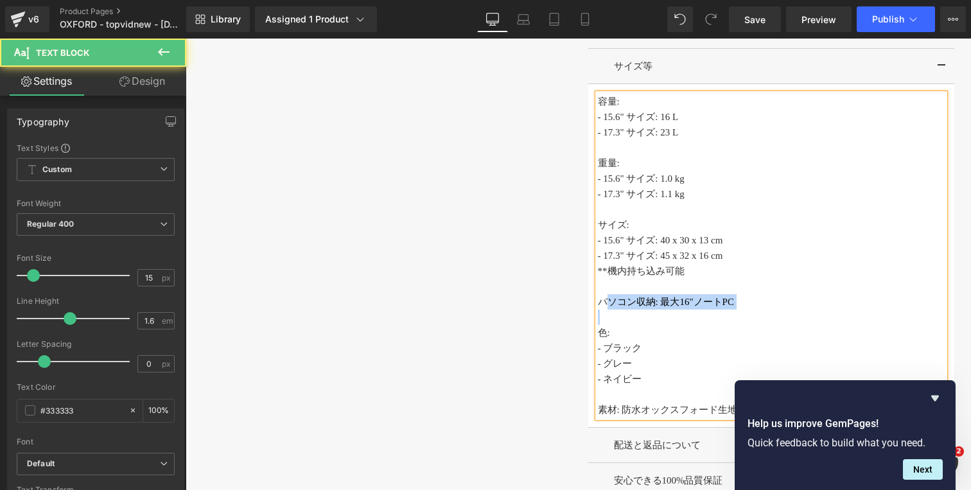
drag, startPoint x: 613, startPoint y: 320, endPoint x: 602, endPoint y: 305, distance: 18.4
click at [602, 305] on div "容量: - 15.6" サイズ: 16 L - 17.3" サイズ: 23 L 重量: - 15.6" サイズ: 1.0 kg - 17.3" サイズ: 1.…" at bounding box center [771, 256] width 347 height 324
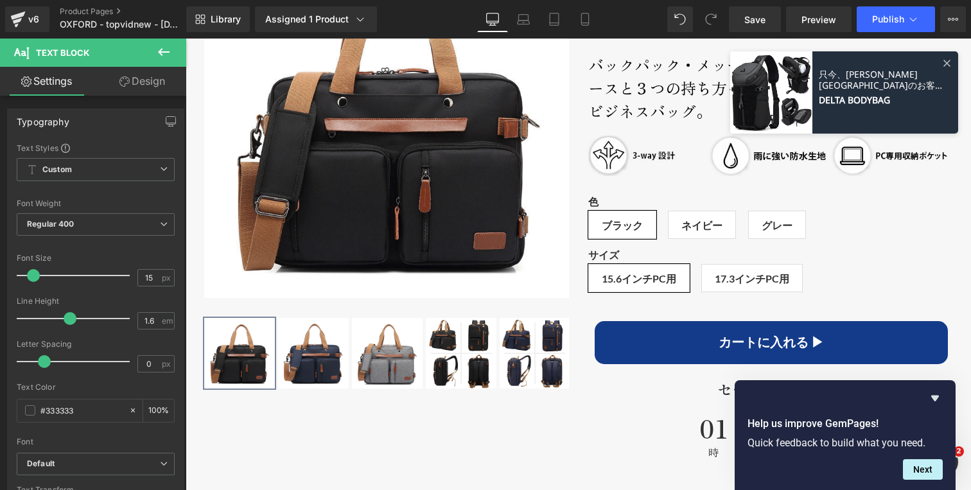
scroll to position [750, 0]
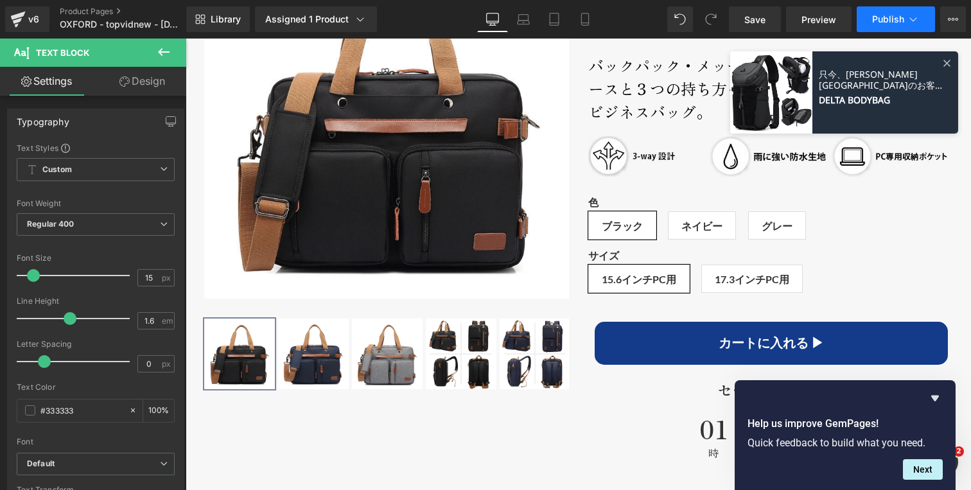
click at [907, 12] on button "Publish" at bounding box center [896, 19] width 78 height 26
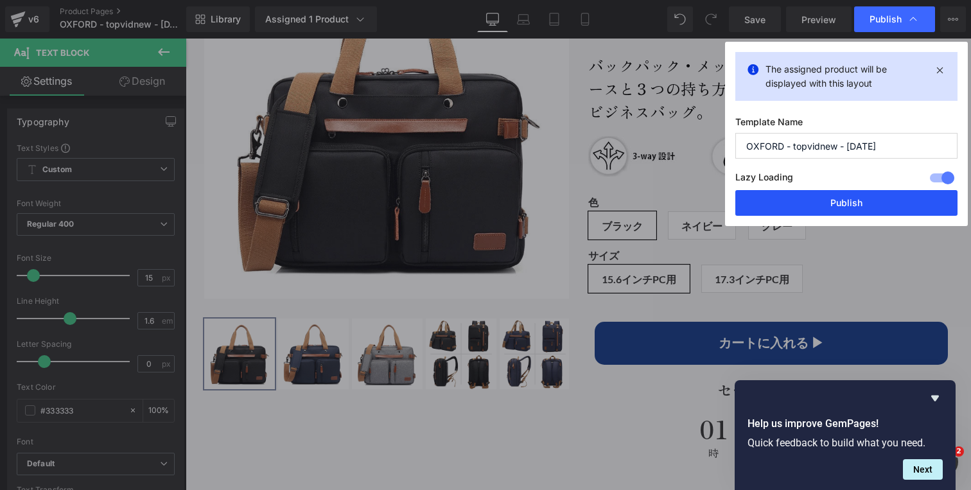
click at [805, 203] on button "Publish" at bounding box center [846, 203] width 222 height 26
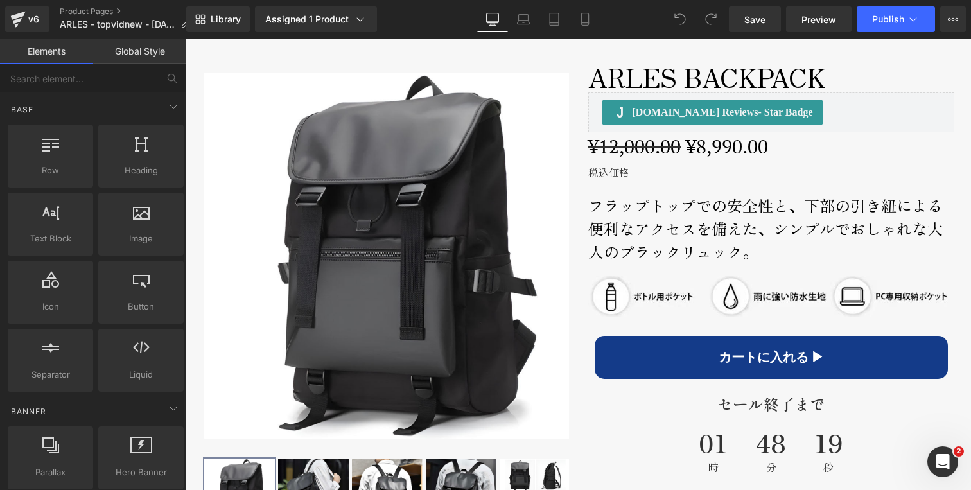
scroll to position [602, 0]
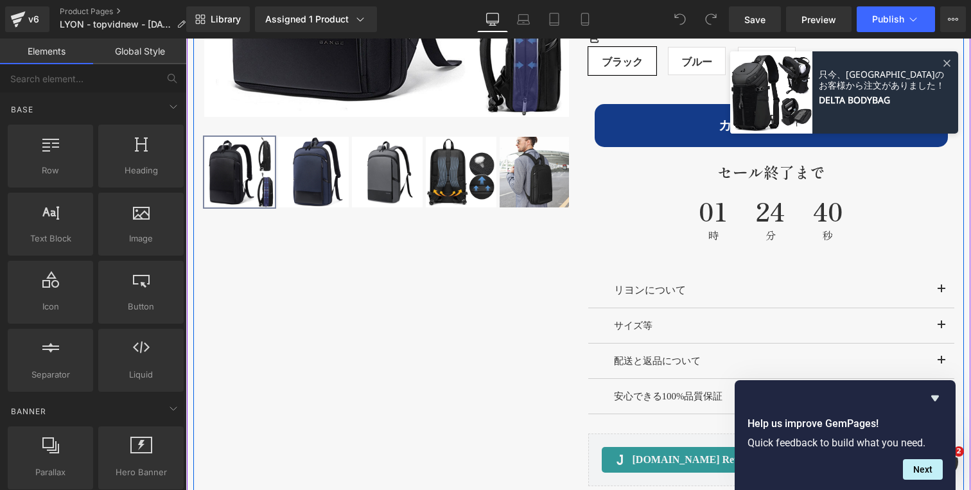
scroll to position [972, 0]
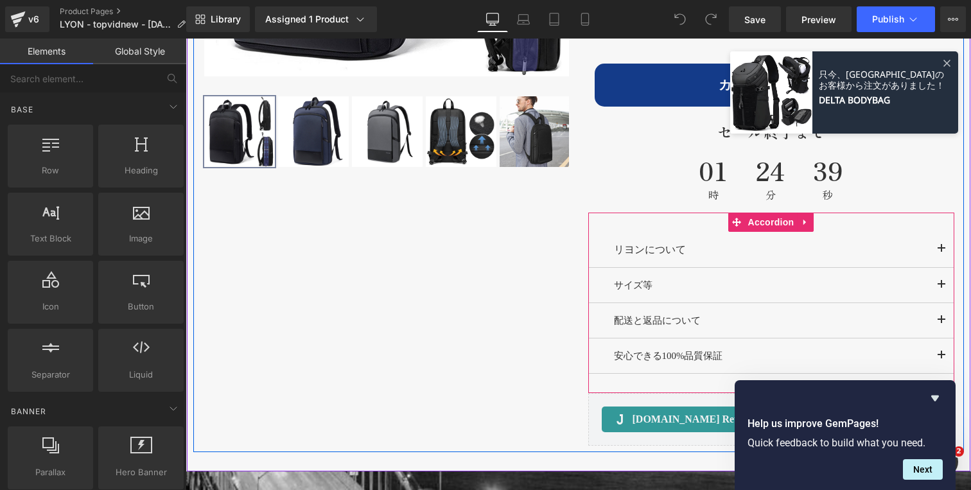
click at [936, 285] on button "button" at bounding box center [942, 285] width 26 height 35
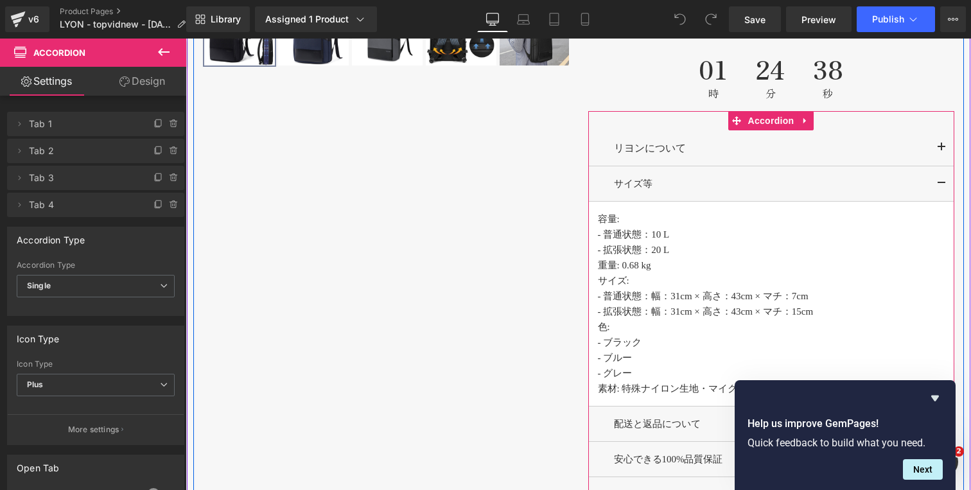
scroll to position [1076, 0]
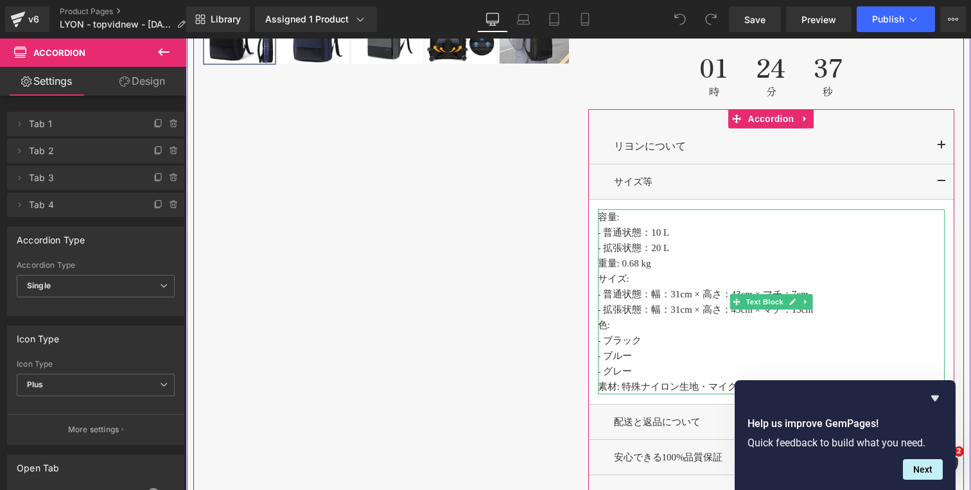
click at [696, 249] on p "- 拡張状態：20 L" at bounding box center [771, 247] width 347 height 15
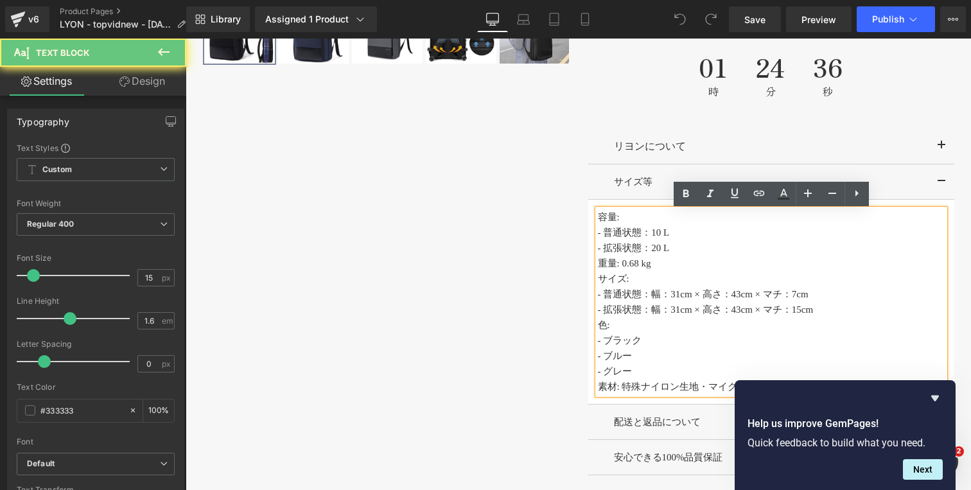
click at [687, 250] on p "- 拡張状態：20 L" at bounding box center [771, 247] width 347 height 15
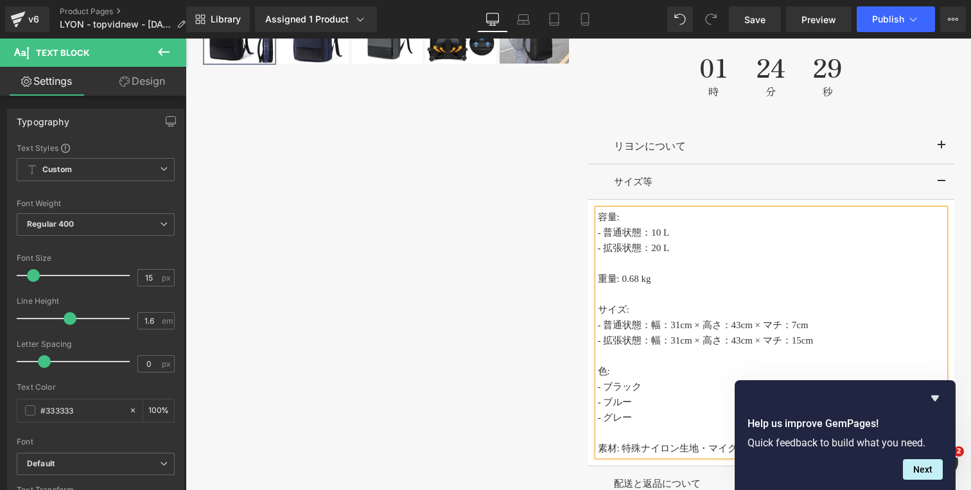
click at [837, 343] on p "- 拡張状態：幅：31cm × 高さ：43cm × マチ：15cm" at bounding box center [771, 340] width 347 height 15
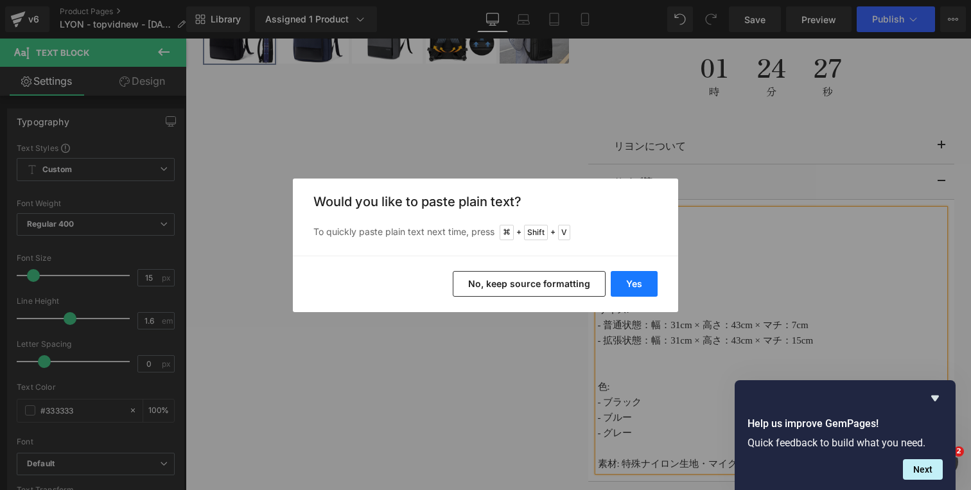
click at [629, 279] on button "Yes" at bounding box center [634, 284] width 47 height 26
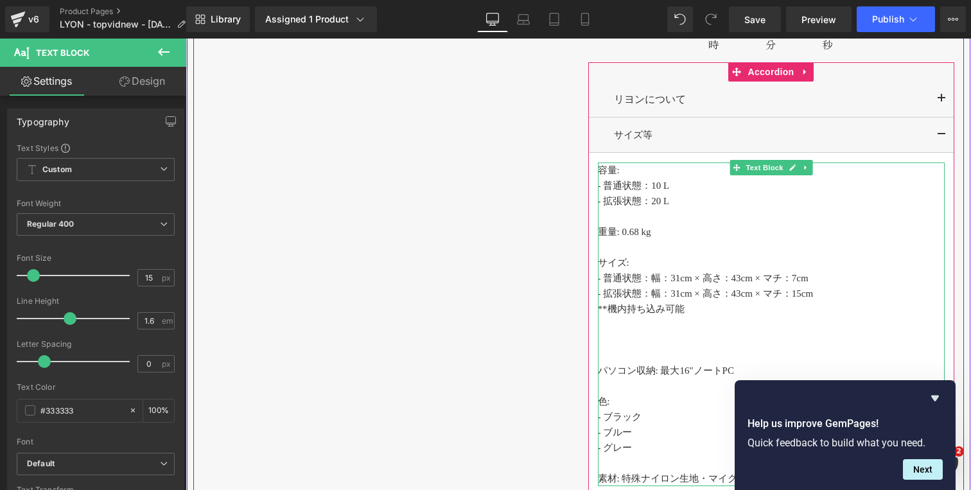
scroll to position [1123, 0]
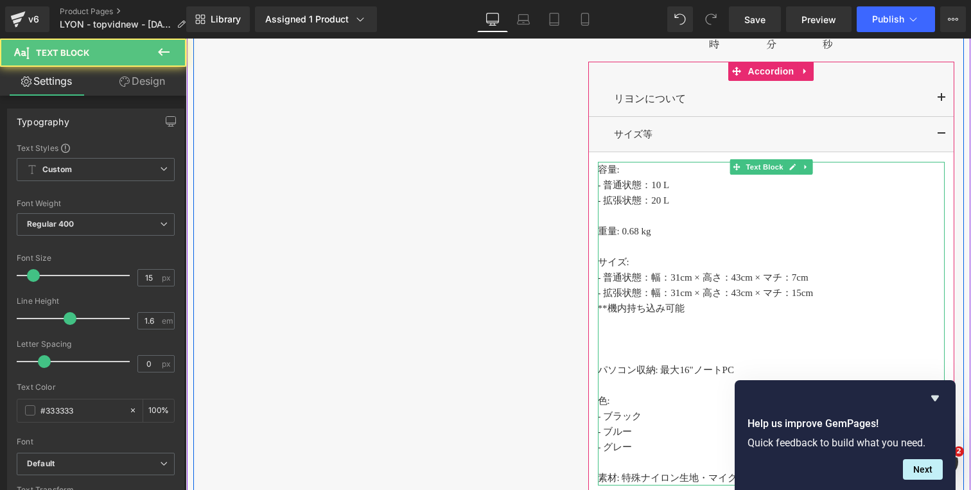
click at [628, 350] on p at bounding box center [771, 354] width 347 height 15
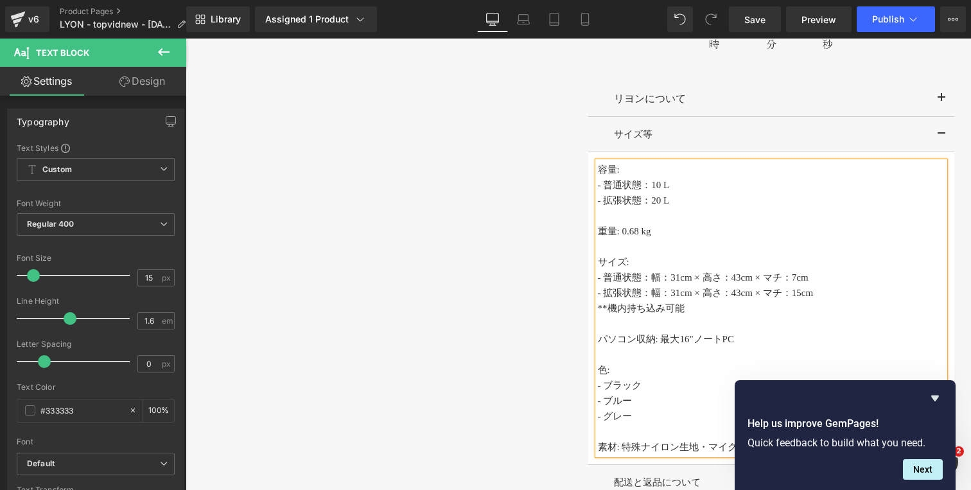
click at [674, 282] on p "- 普通状態：幅：31cm × 高さ：43cm × マチ：7cm" at bounding box center [771, 277] width 347 height 15
click at [700, 281] on p "- 普通状態：幅 31cm × 高さ：43cm × マチ：7cm" at bounding box center [771, 277] width 347 height 15
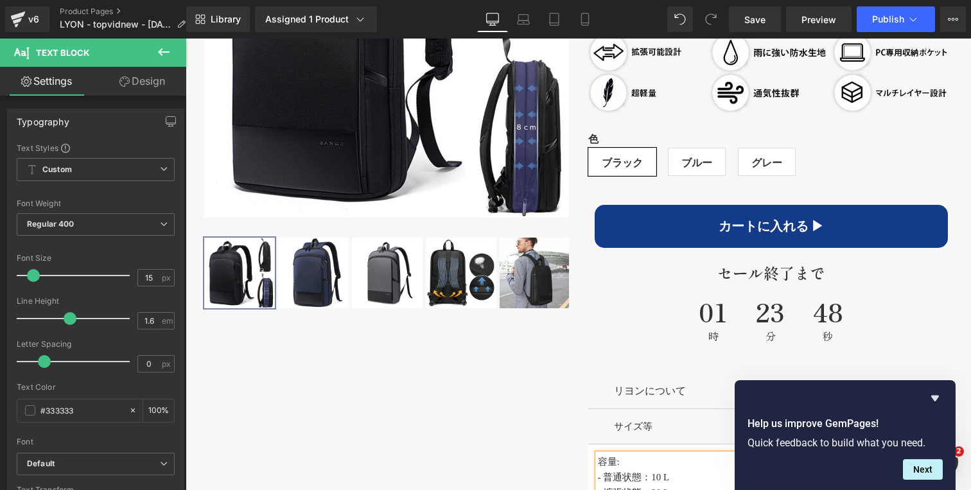
scroll to position [750, 0]
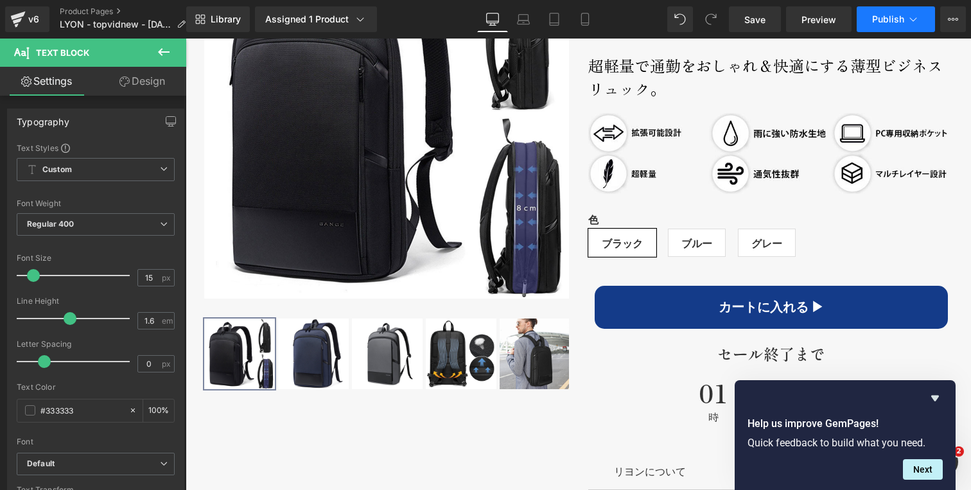
click at [914, 26] on button "Publish" at bounding box center [896, 19] width 78 height 26
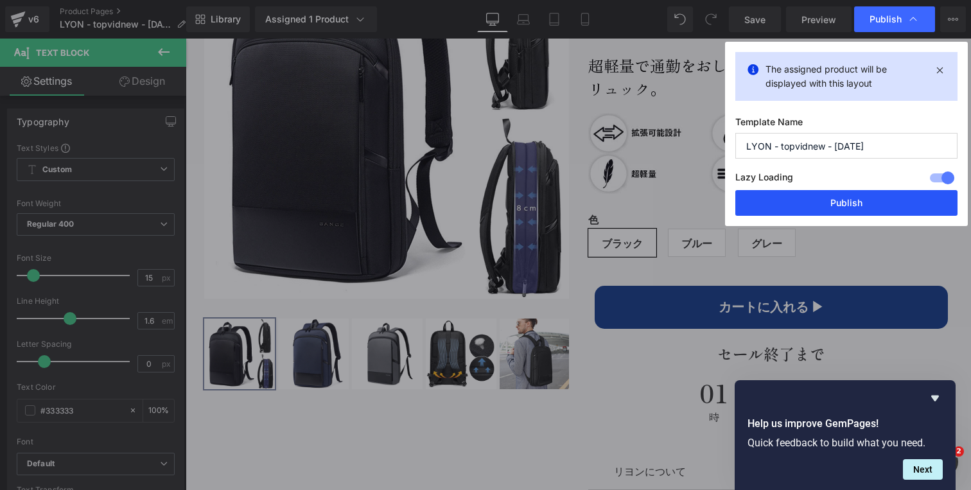
click at [832, 207] on button "Publish" at bounding box center [846, 203] width 222 height 26
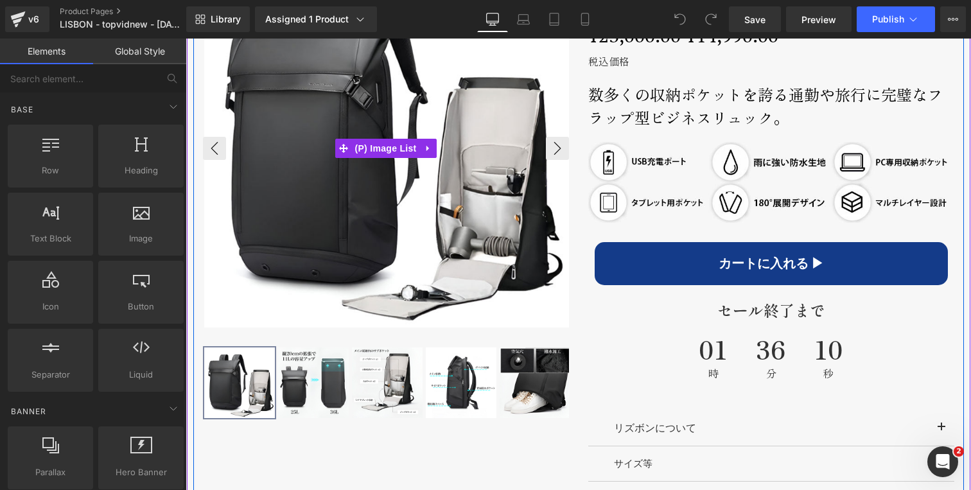
scroll to position [721, 0]
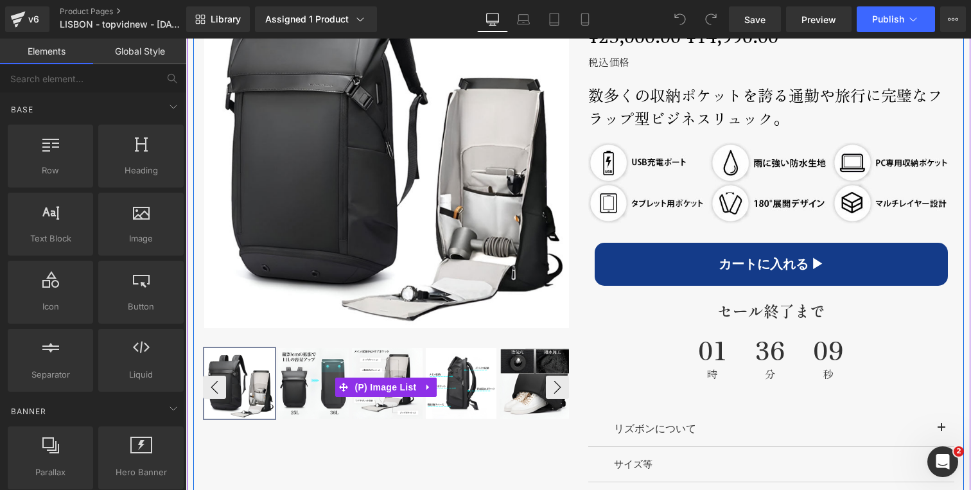
click at [403, 376] on img at bounding box center [387, 383] width 71 height 71
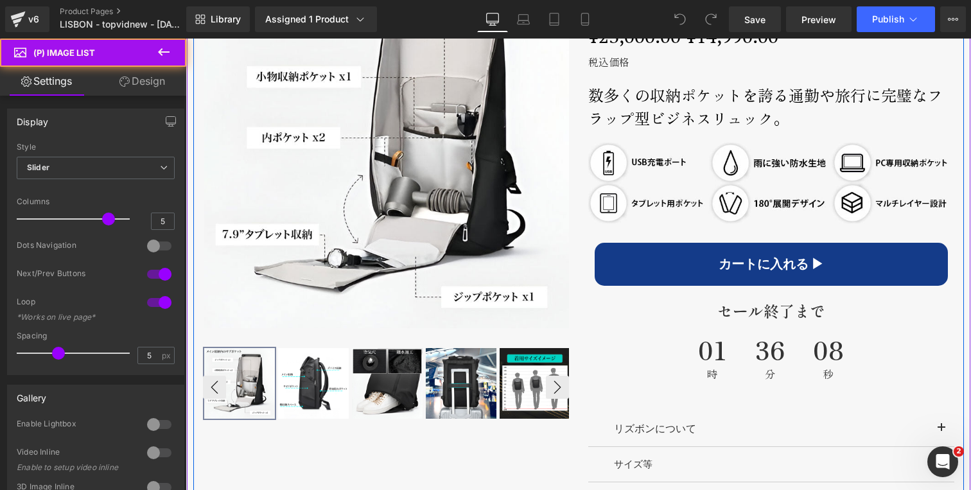
click at [315, 369] on img at bounding box center [313, 383] width 71 height 71
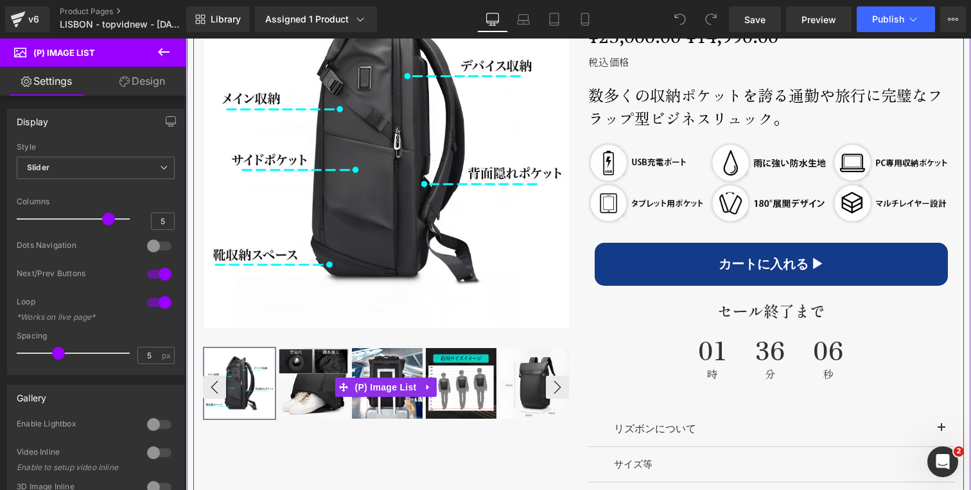
click at [315, 369] on img at bounding box center [313, 383] width 71 height 71
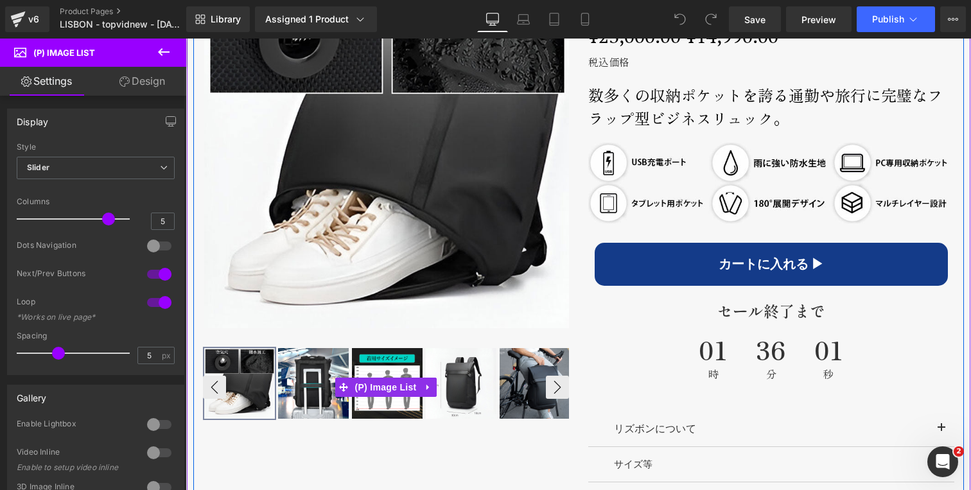
click at [315, 369] on img at bounding box center [313, 383] width 71 height 71
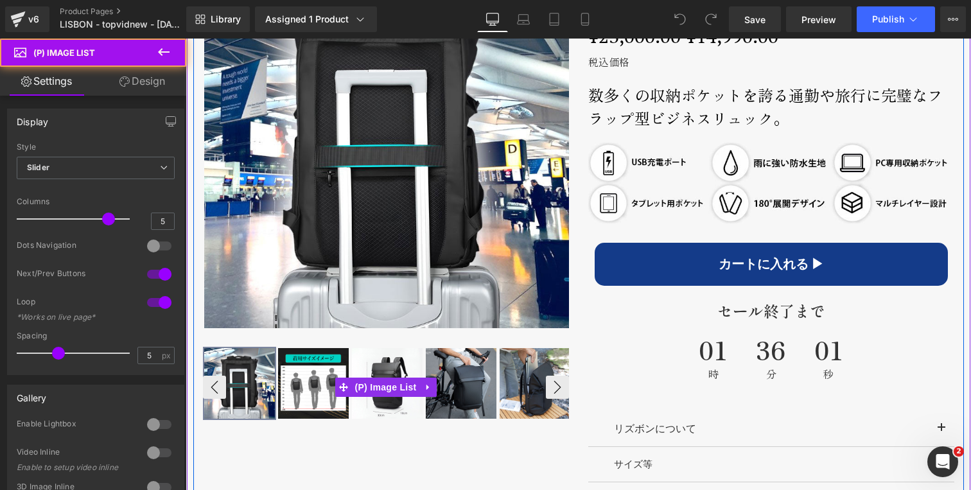
click at [315, 369] on img at bounding box center [313, 383] width 71 height 71
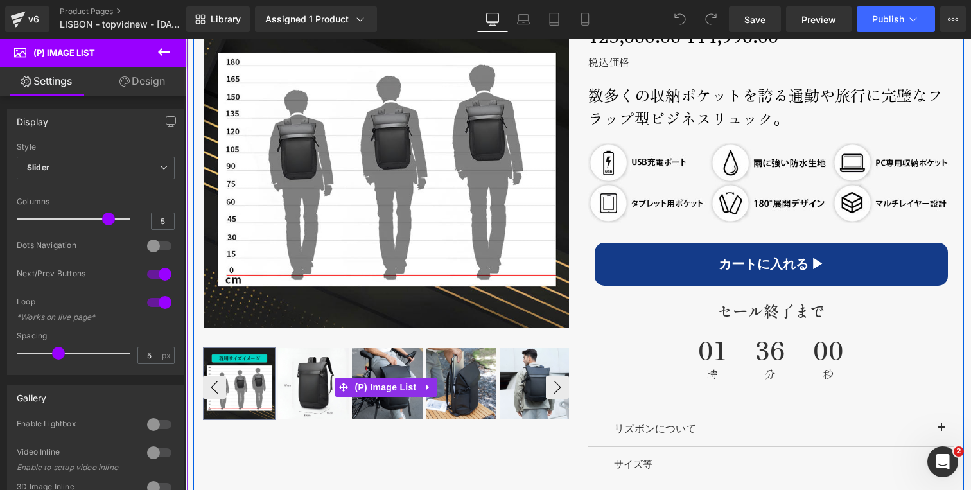
click at [315, 369] on img at bounding box center [313, 383] width 71 height 71
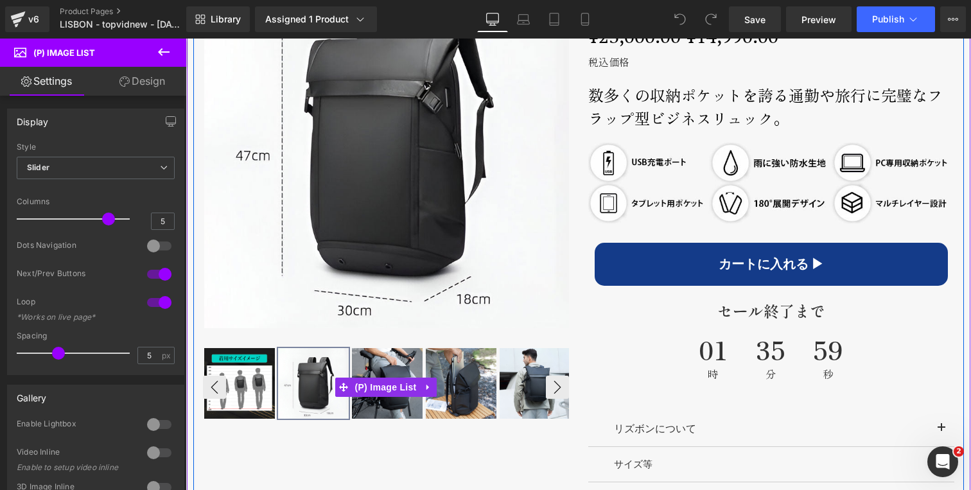
click at [385, 359] on img at bounding box center [387, 383] width 71 height 71
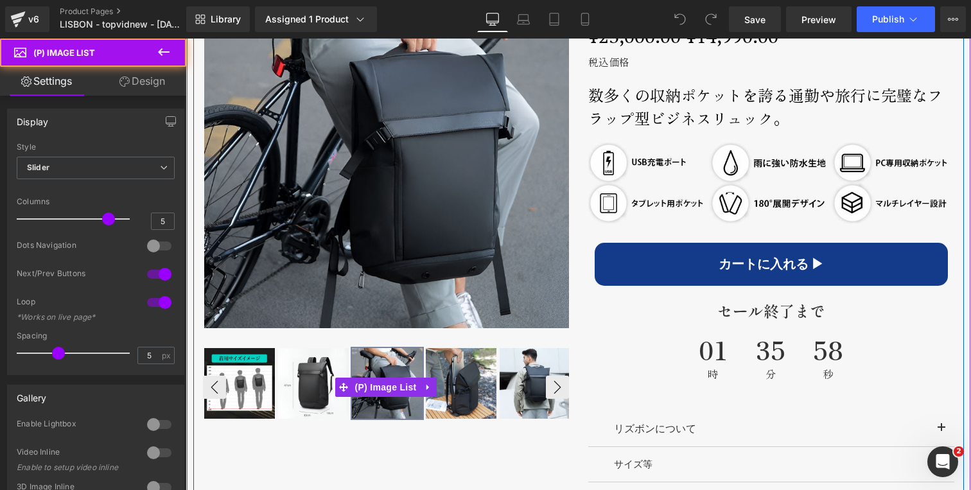
click at [463, 361] on img at bounding box center [461, 383] width 71 height 71
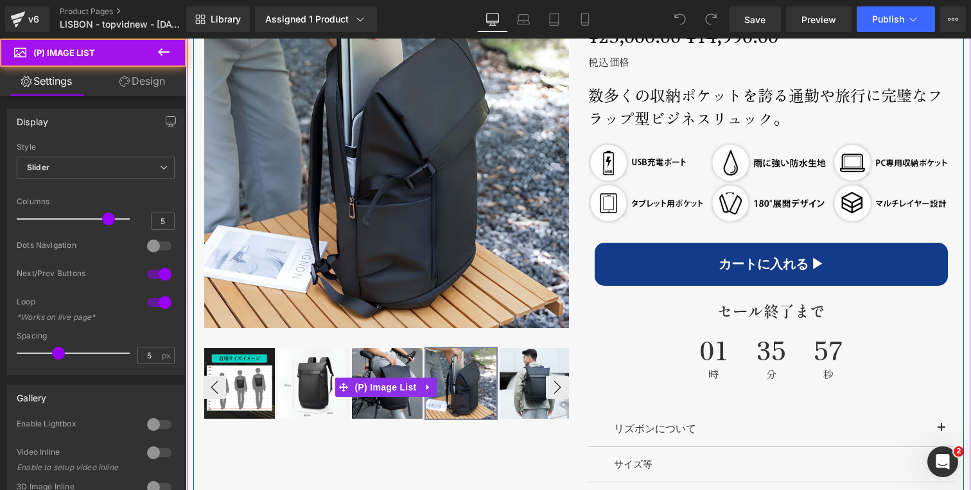
click at [528, 364] on img at bounding box center [535, 383] width 71 height 71
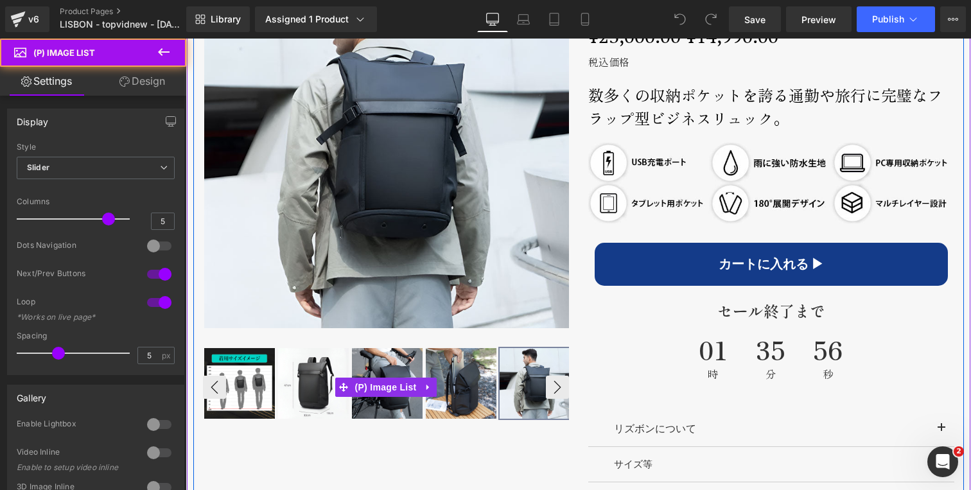
click at [552, 380] on img at bounding box center [535, 383] width 71 height 71
click at [551, 384] on img at bounding box center [535, 383] width 71 height 71
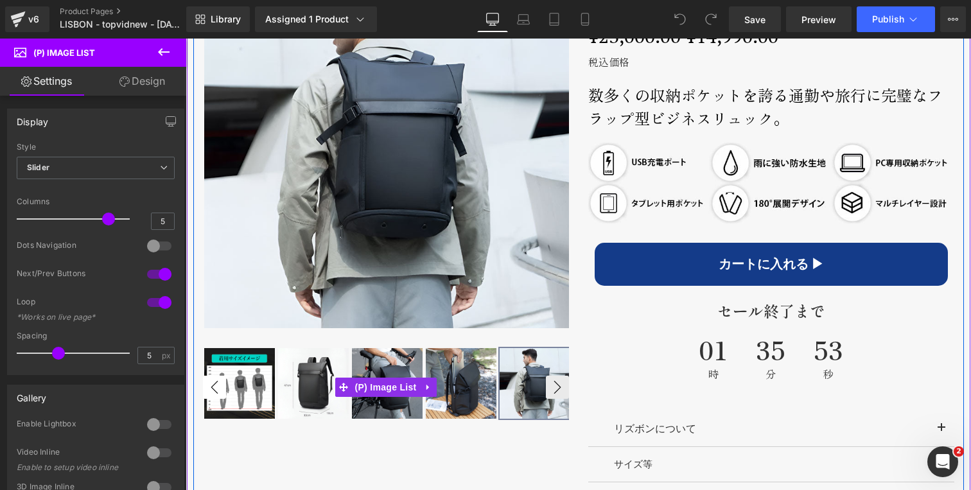
click at [218, 386] on button "‹" at bounding box center [214, 387] width 23 height 23
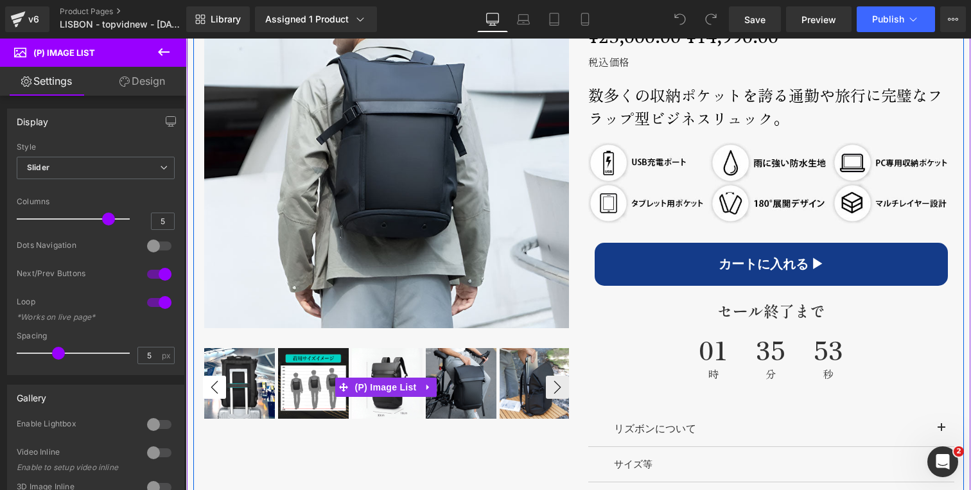
click at [218, 386] on button "‹" at bounding box center [214, 387] width 23 height 23
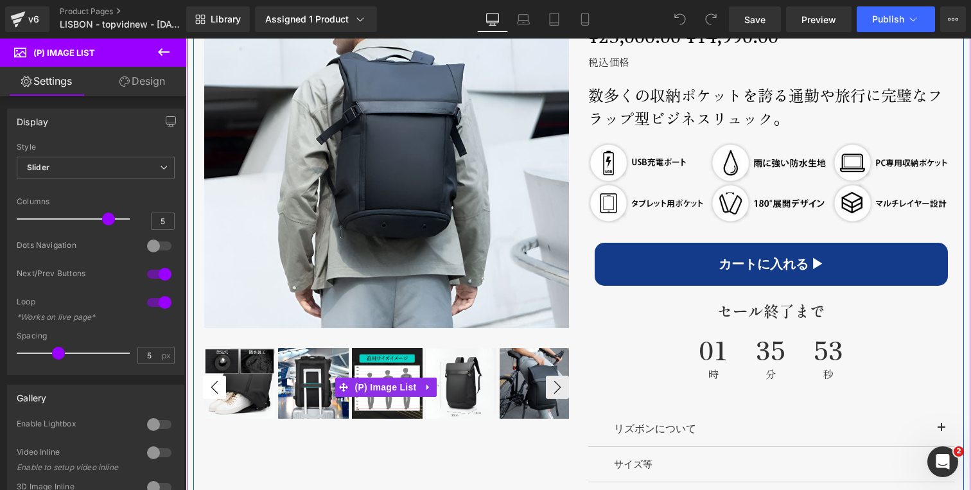
click at [218, 386] on button "‹" at bounding box center [214, 387] width 23 height 23
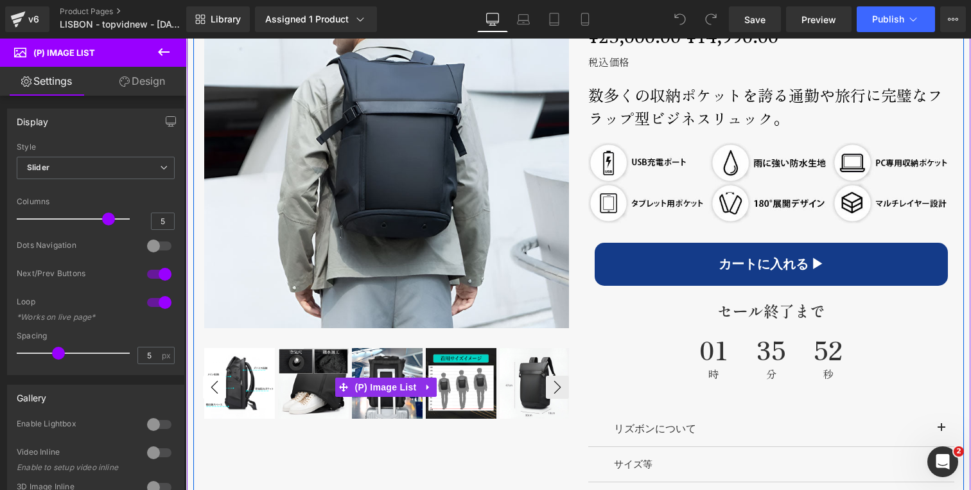
click at [218, 386] on button "‹" at bounding box center [214, 387] width 23 height 23
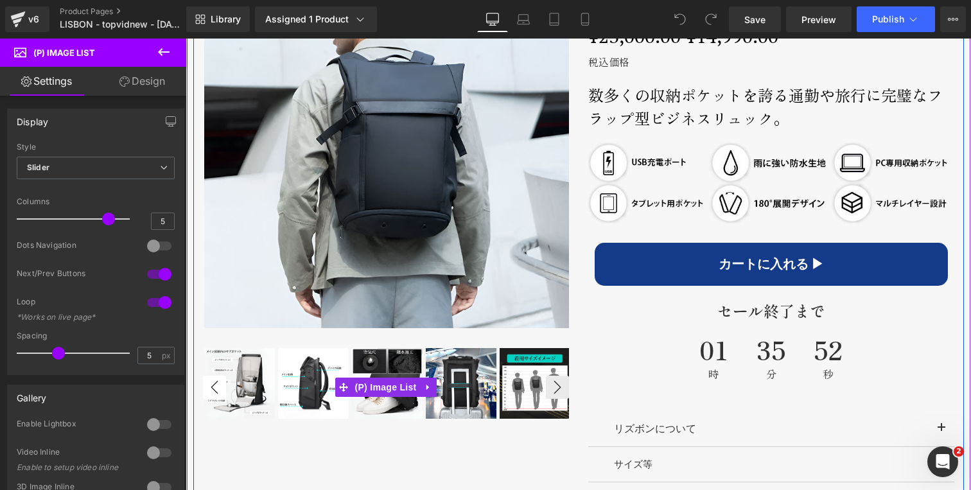
click at [218, 386] on button "‹" at bounding box center [214, 387] width 23 height 23
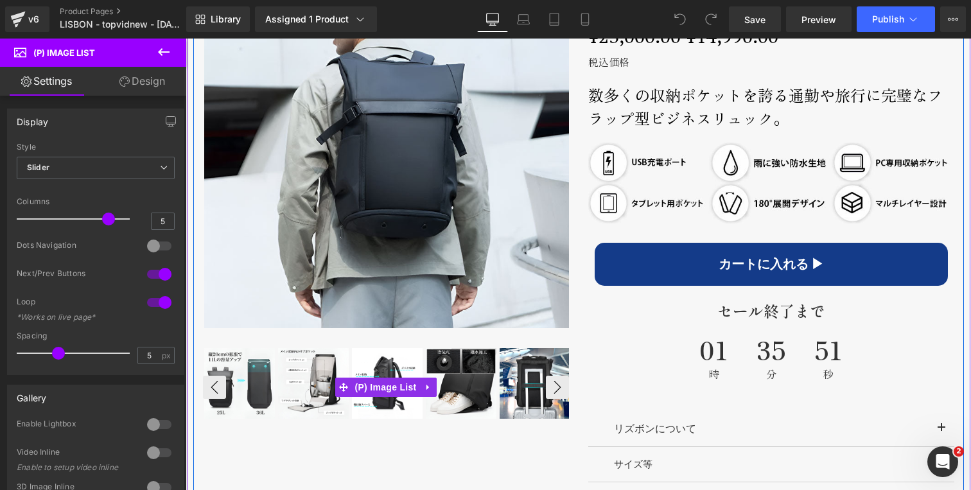
click at [333, 353] on img at bounding box center [313, 383] width 71 height 71
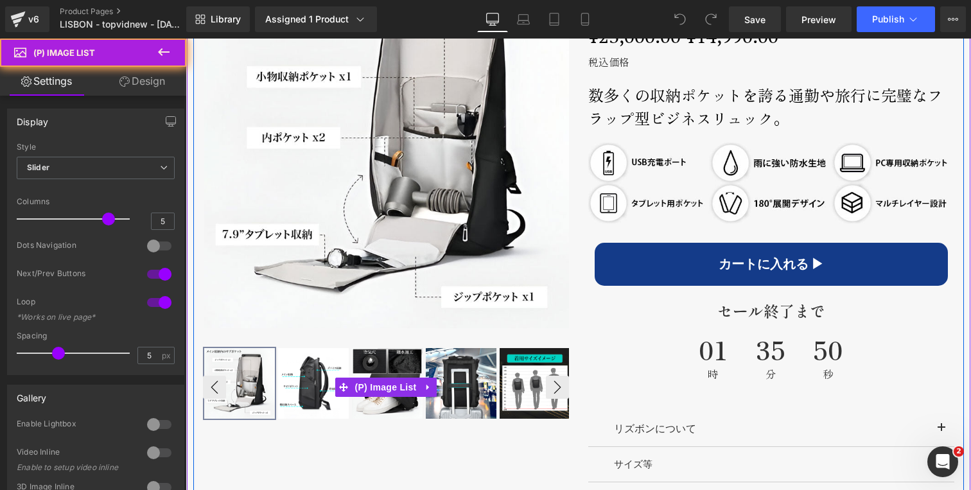
click at [320, 367] on img at bounding box center [313, 383] width 71 height 71
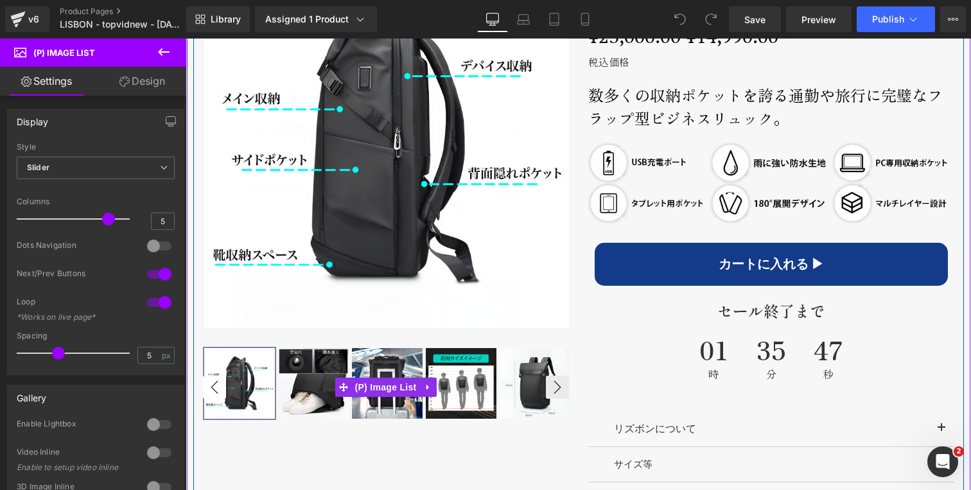
click at [209, 387] on button "‹" at bounding box center [214, 387] width 23 height 23
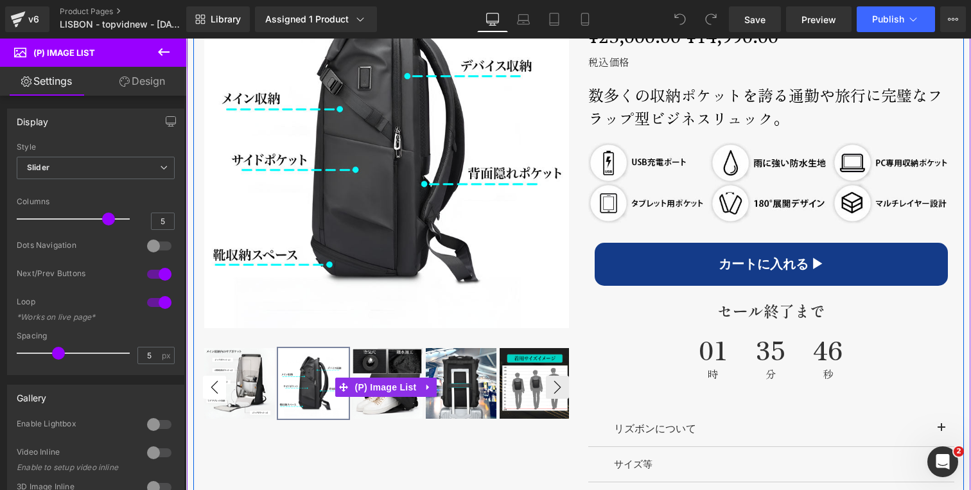
click at [209, 387] on button "‹" at bounding box center [214, 387] width 23 height 23
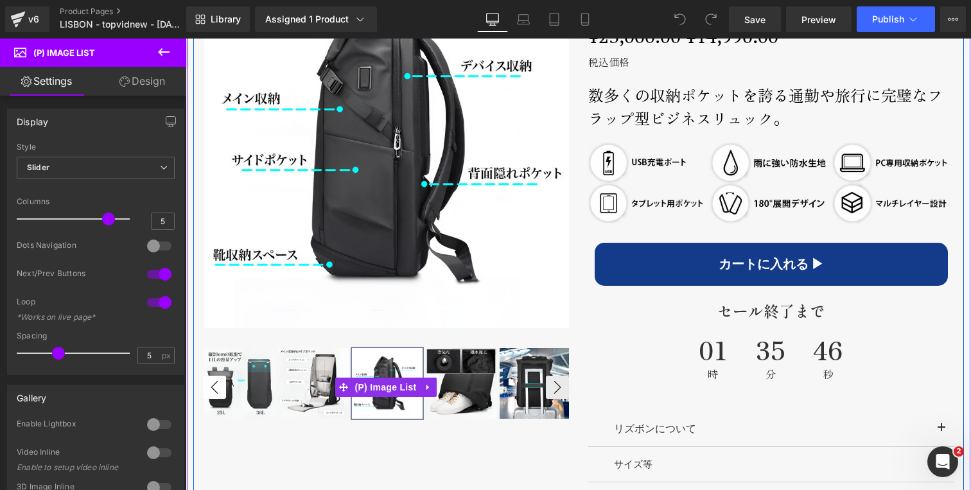
click at [209, 387] on button "‹" at bounding box center [214, 387] width 23 height 23
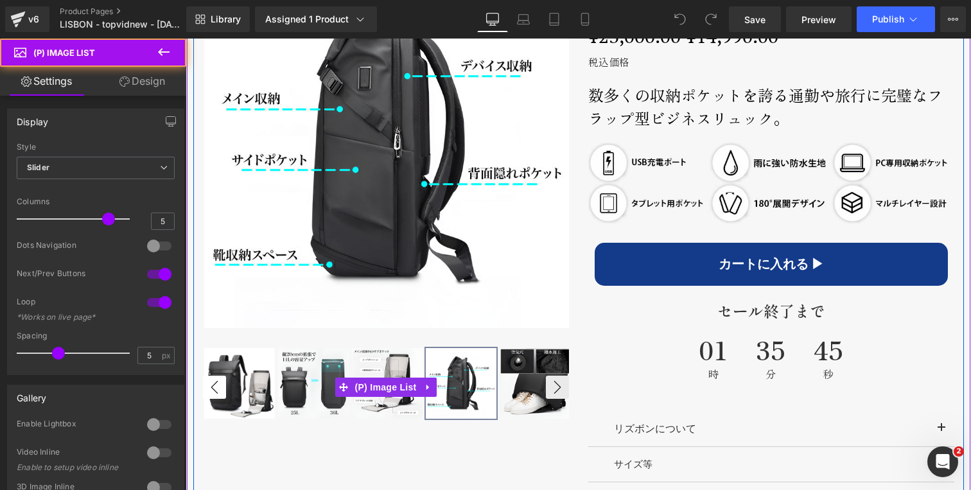
click at [209, 387] on img at bounding box center [239, 383] width 71 height 71
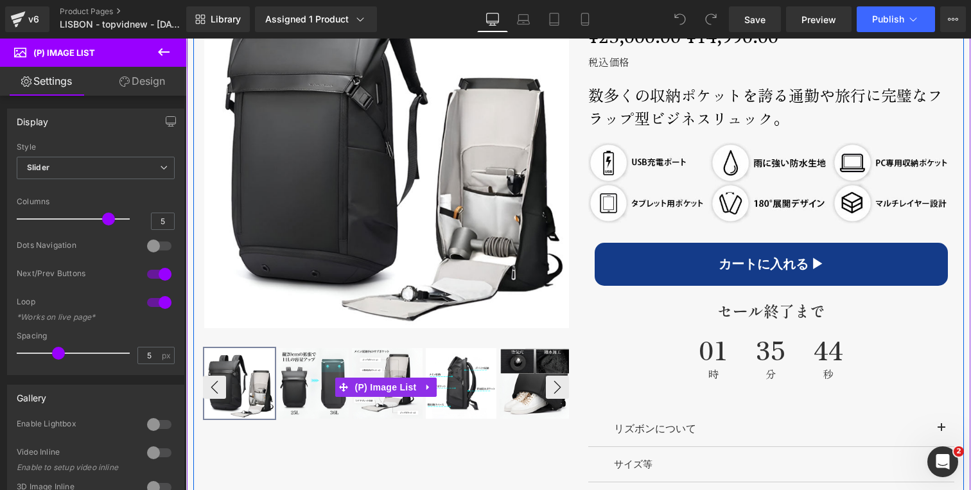
click at [300, 390] on img at bounding box center [313, 383] width 71 height 71
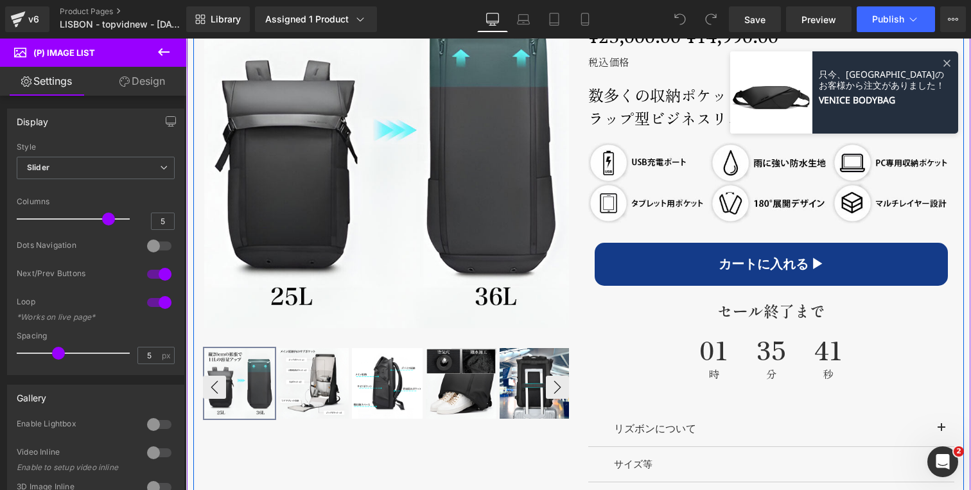
click at [300, 390] on img at bounding box center [313, 383] width 71 height 71
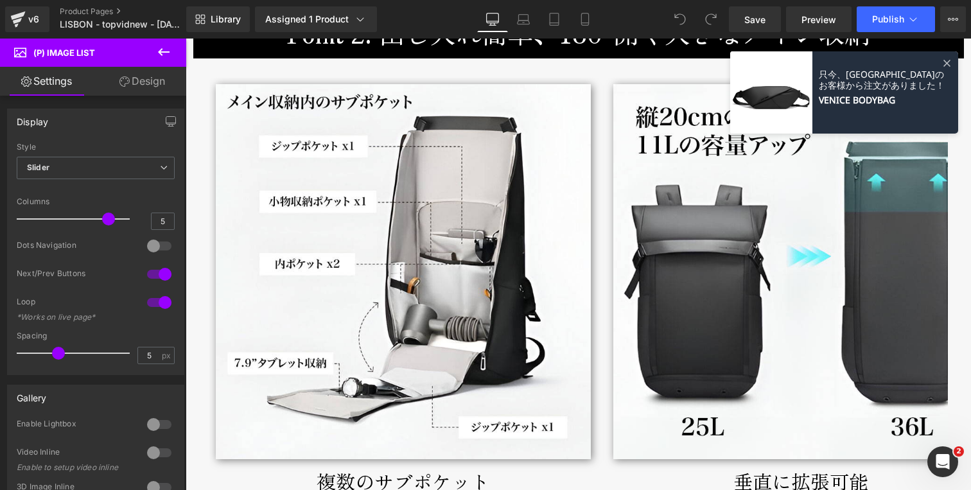
scroll to position [2778, 0]
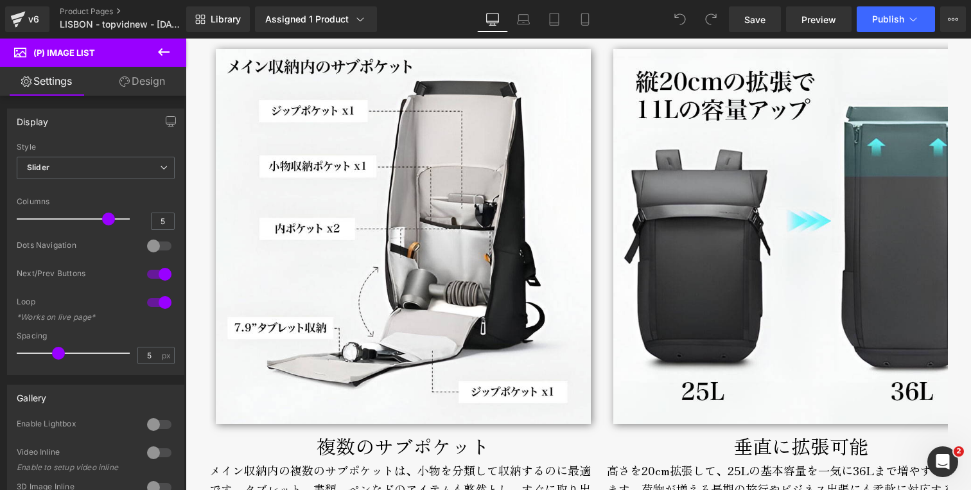
click at [530, 3] on div "Library Assigned 1 Product Product Preview LISBON BACKPACK Manage assigned prod…" at bounding box center [578, 19] width 785 height 39
click at [524, 13] on icon at bounding box center [523, 19] width 13 height 13
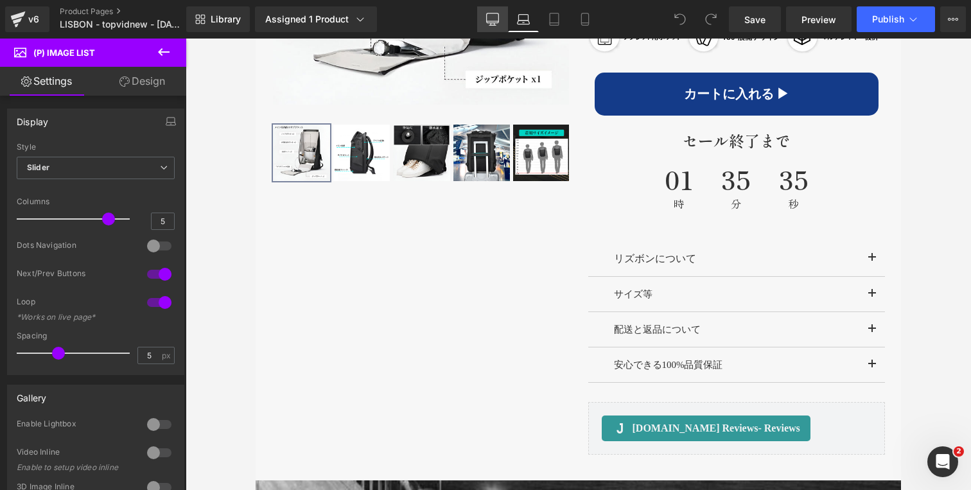
click at [490, 20] on icon at bounding box center [492, 19] width 13 height 13
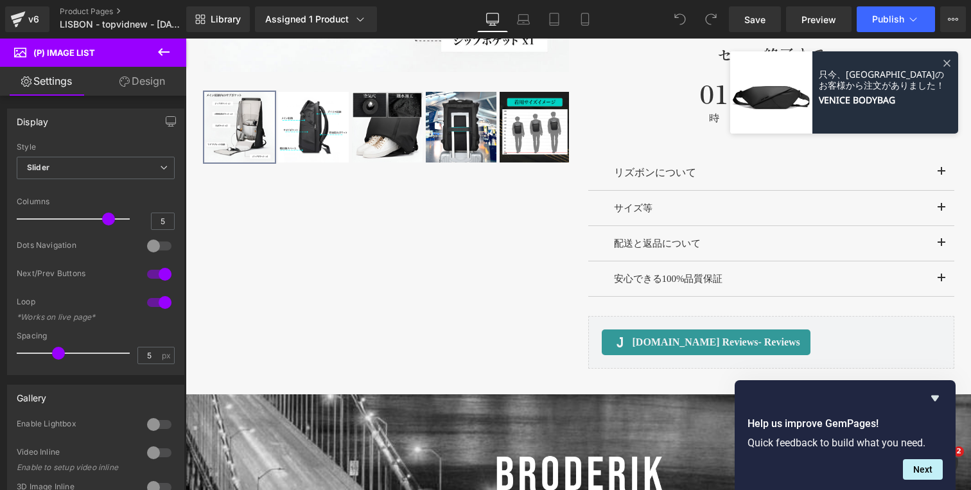
scroll to position [918, 0]
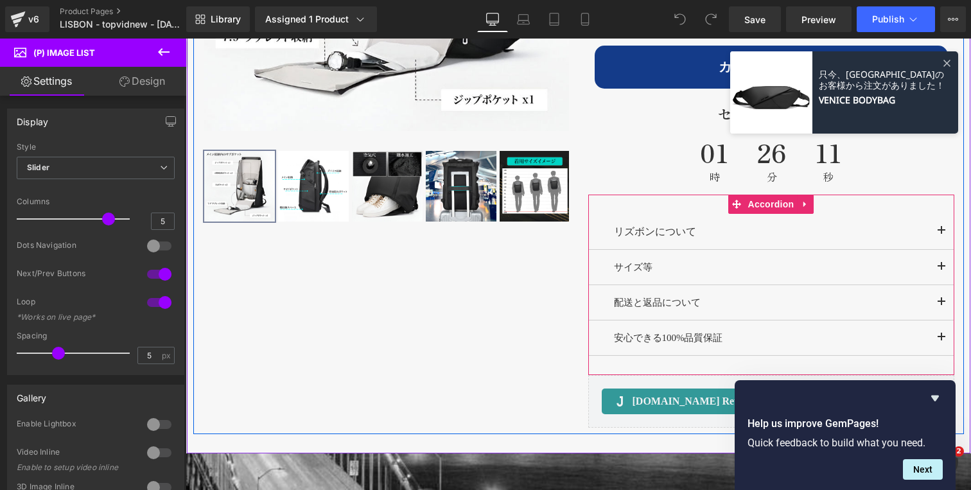
click at [942, 270] on span "button" at bounding box center [942, 270] width 0 height 0
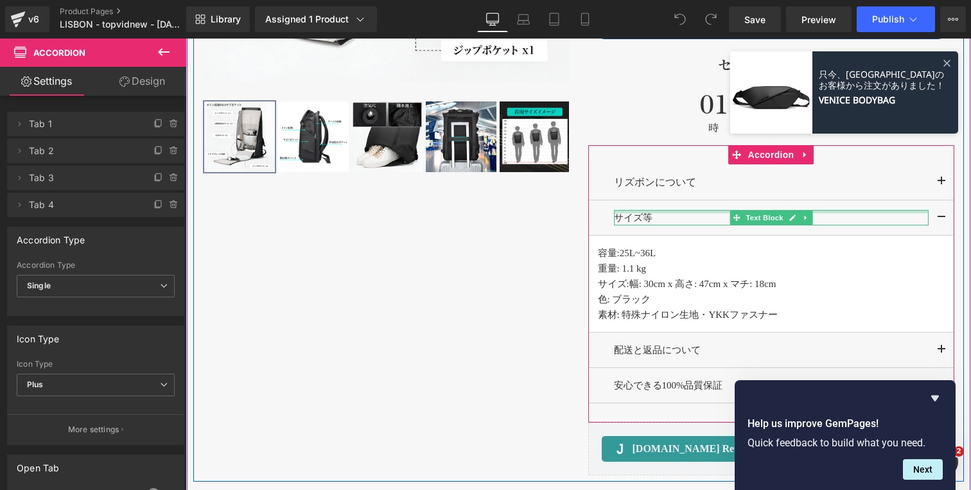
scroll to position [968, 0]
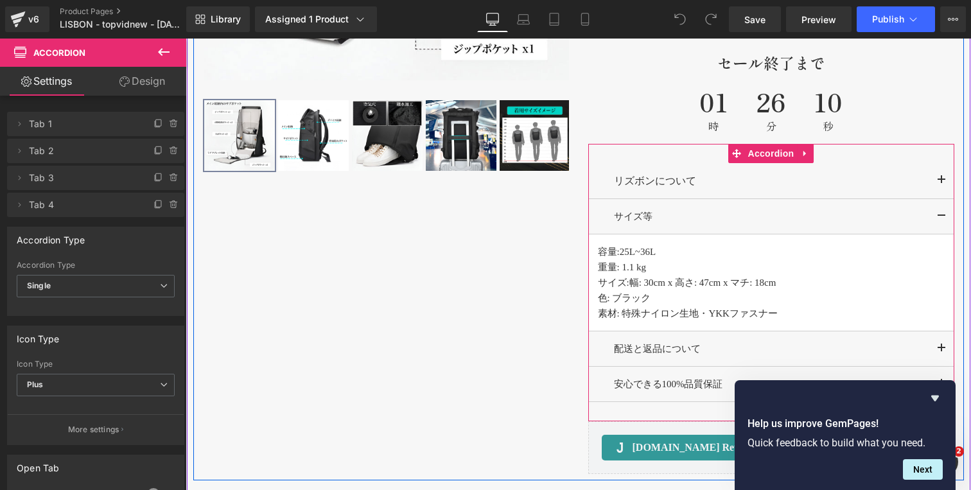
click at [672, 250] on p "容量: 25L~36L" at bounding box center [771, 251] width 347 height 15
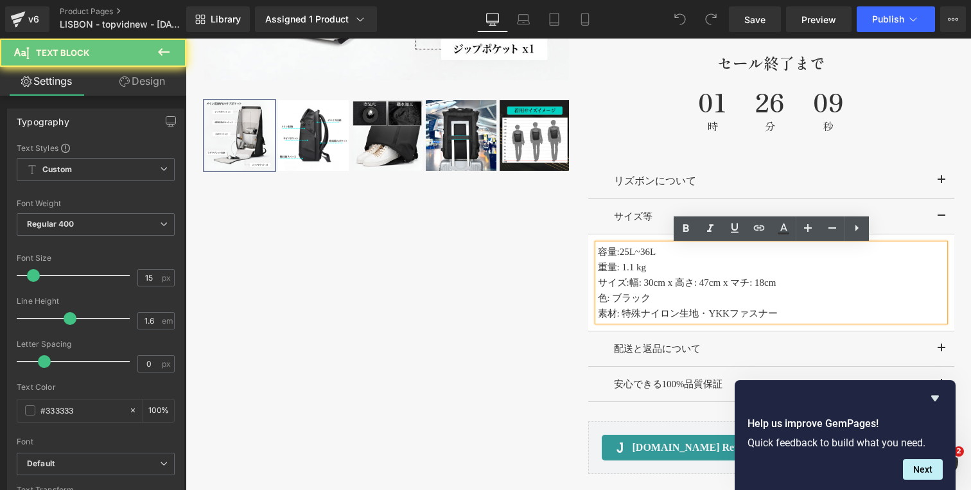
click at [669, 252] on p "容量: 25L~36L" at bounding box center [771, 251] width 347 height 15
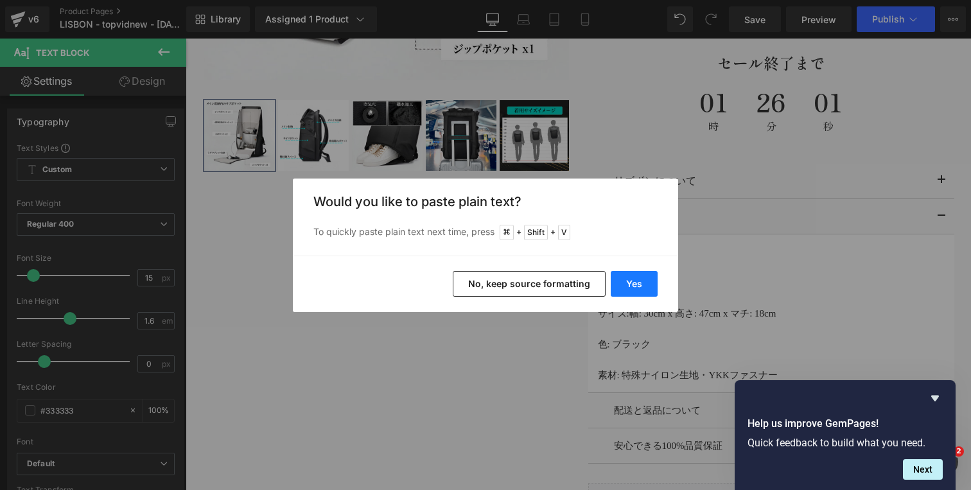
click at [640, 284] on button "Yes" at bounding box center [634, 284] width 47 height 26
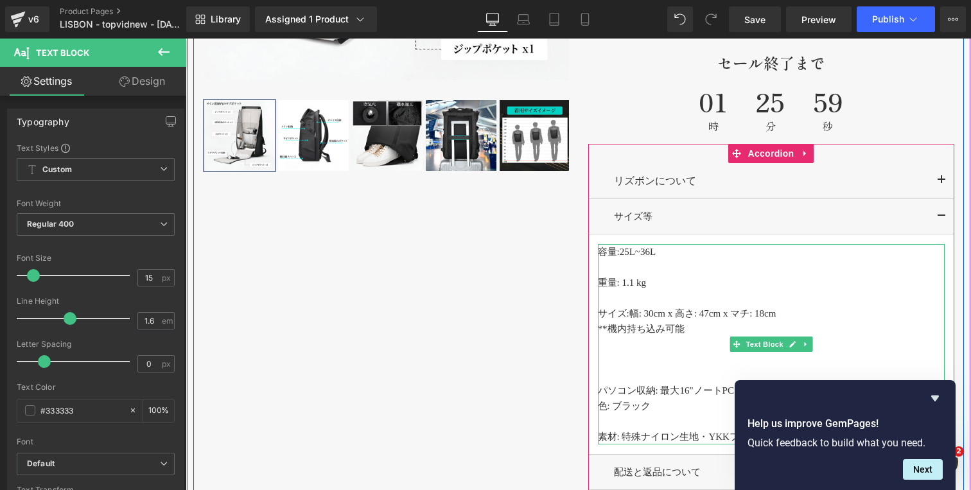
click at [702, 315] on span "幅: 30cm x 高さ: 47cm x マチ: 18cm" at bounding box center [702, 313] width 147 height 10
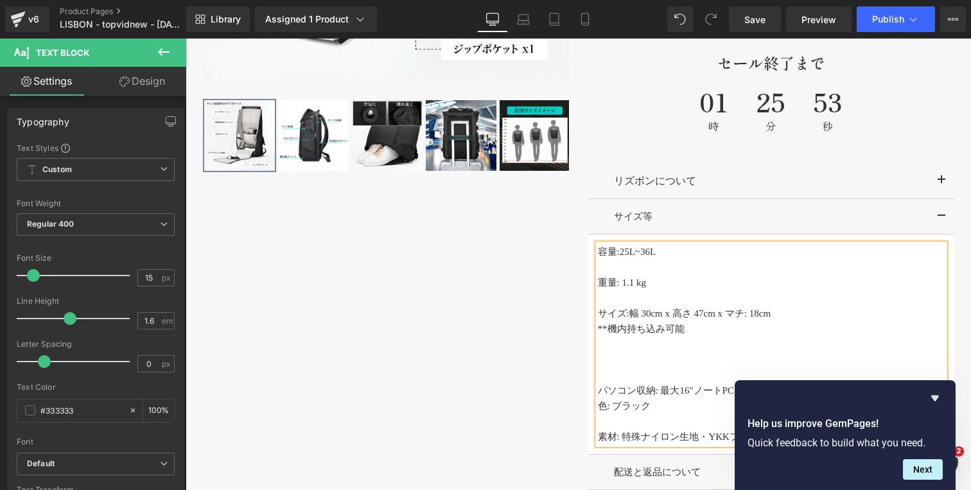
click at [755, 319] on span "幅 30cm x 高さ 47cm x マチ: 18cm" at bounding box center [699, 313] width 141 height 10
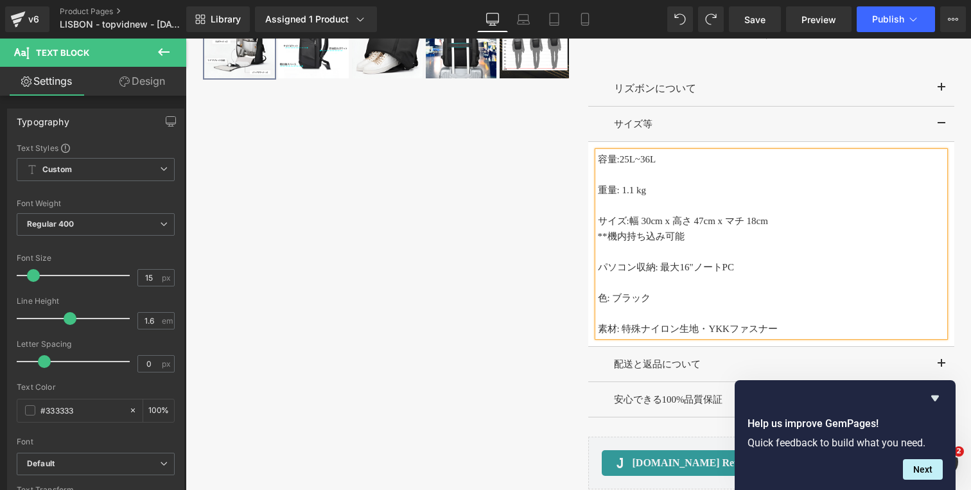
scroll to position [1062, 0]
click at [658, 247] on p at bounding box center [771, 250] width 347 height 15
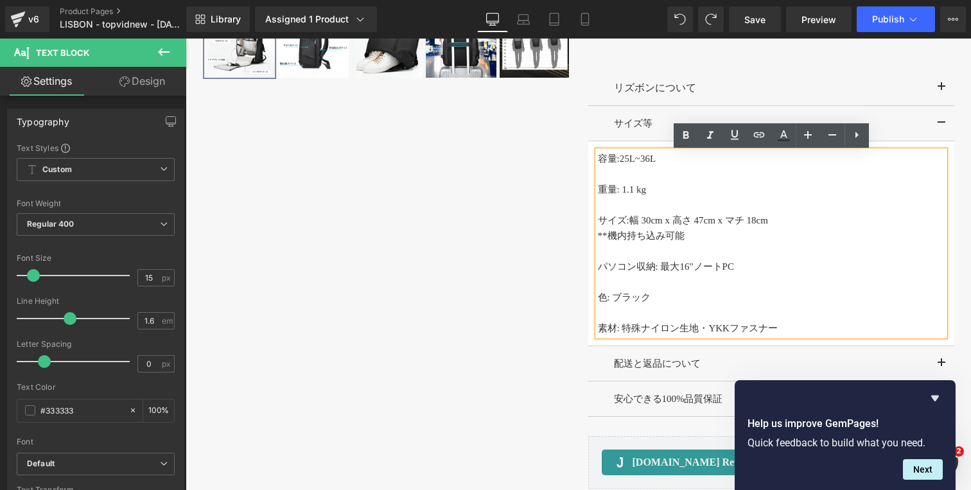
click at [661, 202] on p at bounding box center [771, 204] width 347 height 15
click at [654, 281] on p at bounding box center [771, 281] width 347 height 15
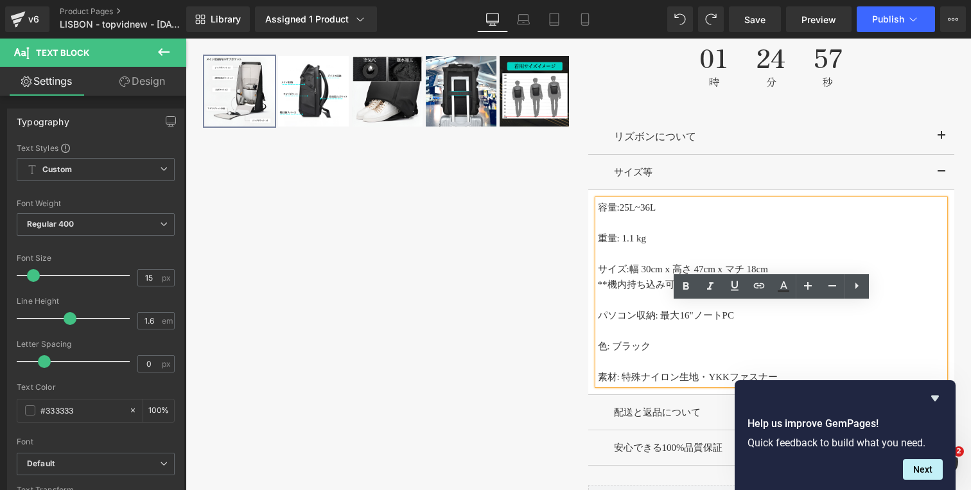
scroll to position [1089, 0]
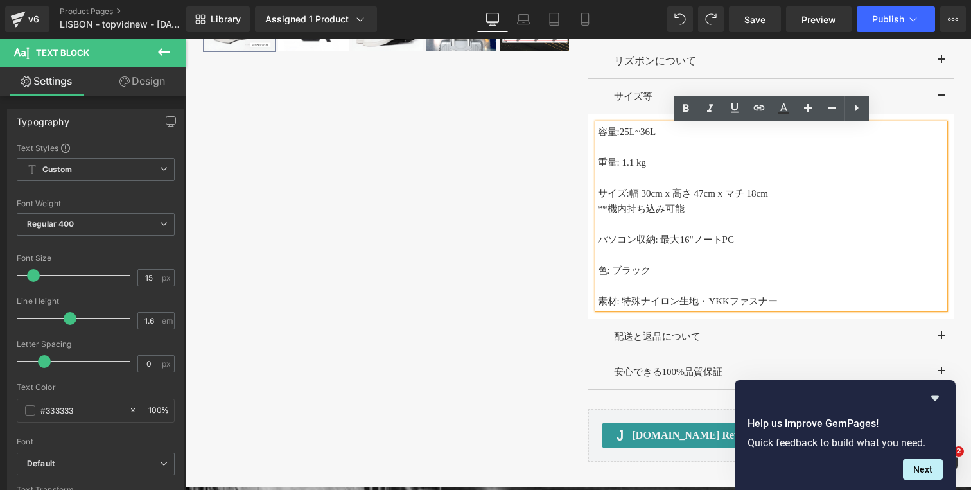
click at [690, 243] on p "パソコン収納: 最大16"ノートPC" at bounding box center [771, 239] width 347 height 15
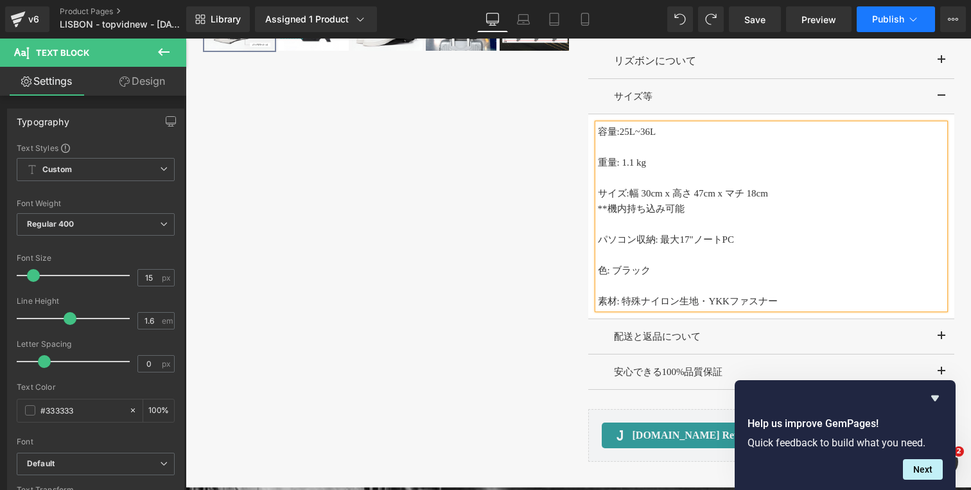
click at [888, 9] on button "Publish" at bounding box center [896, 19] width 78 height 26
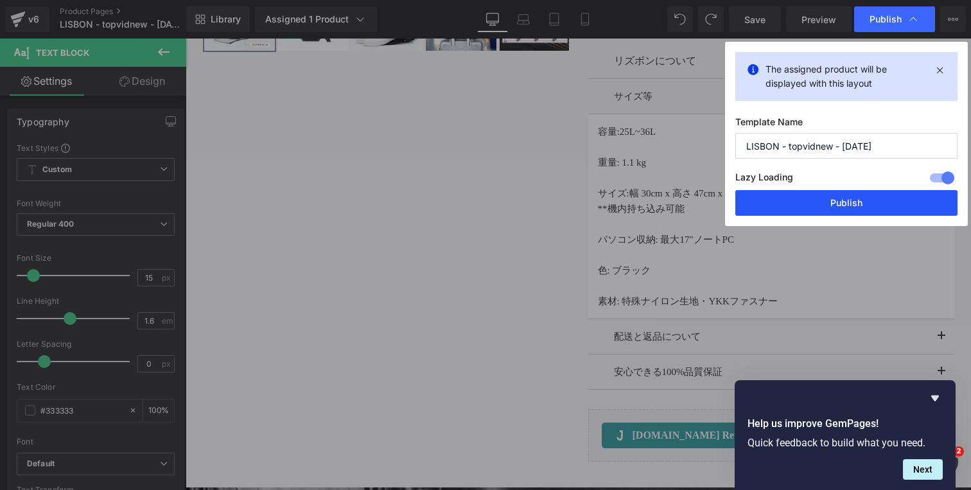
click at [814, 198] on button "Publish" at bounding box center [846, 203] width 222 height 26
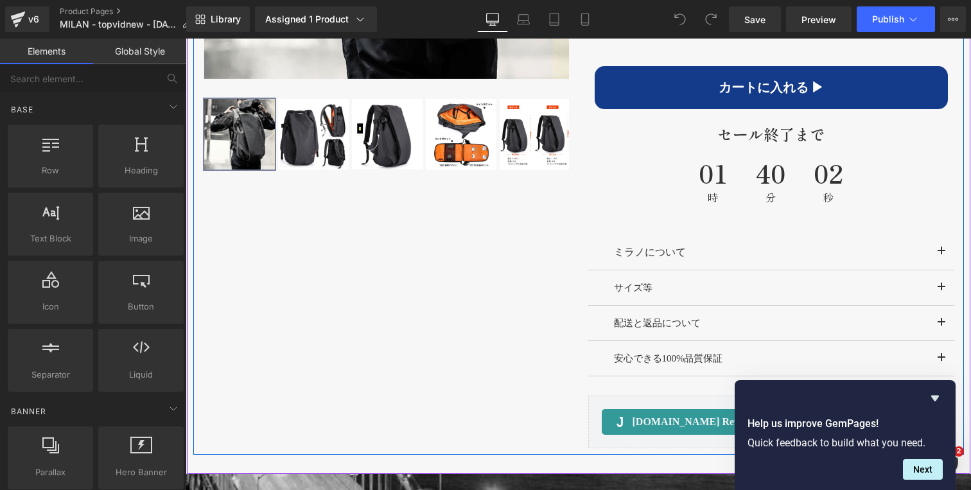
scroll to position [821, 0]
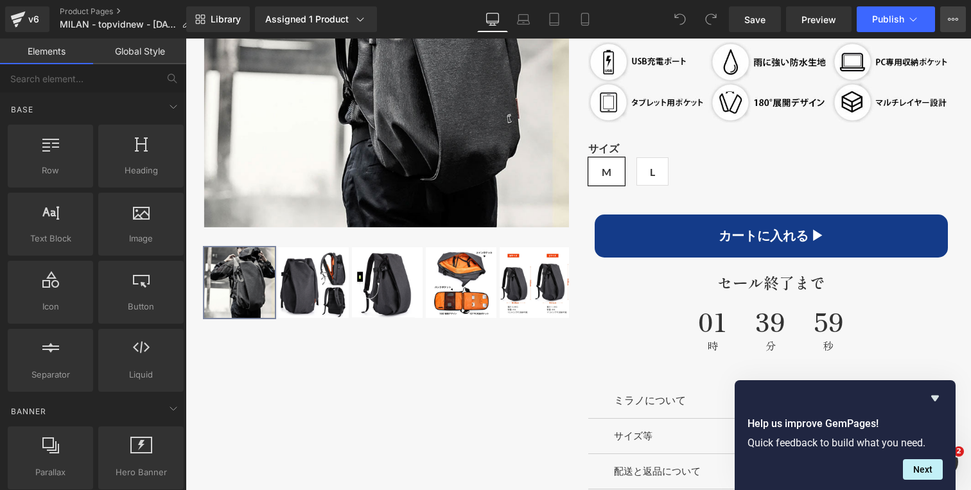
click at [956, 23] on icon at bounding box center [953, 19] width 10 height 10
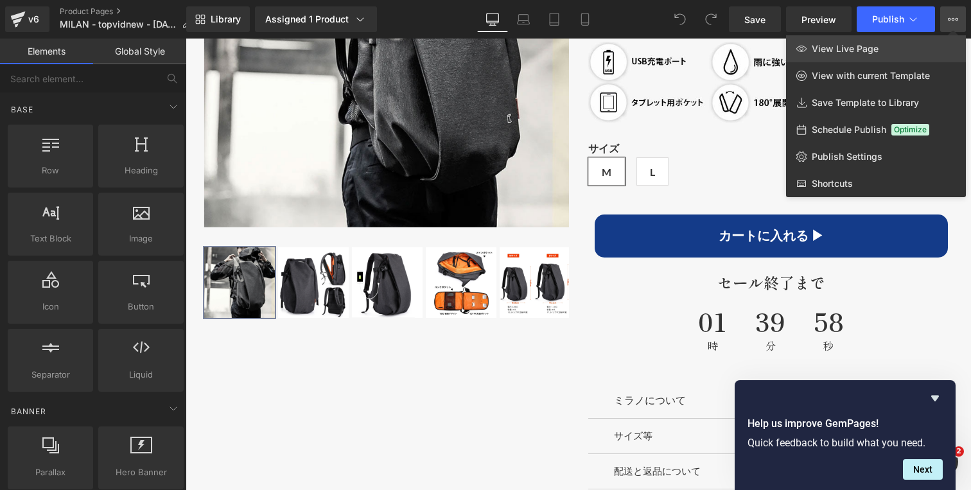
click at [864, 48] on span "View Live Page" at bounding box center [845, 49] width 67 height 12
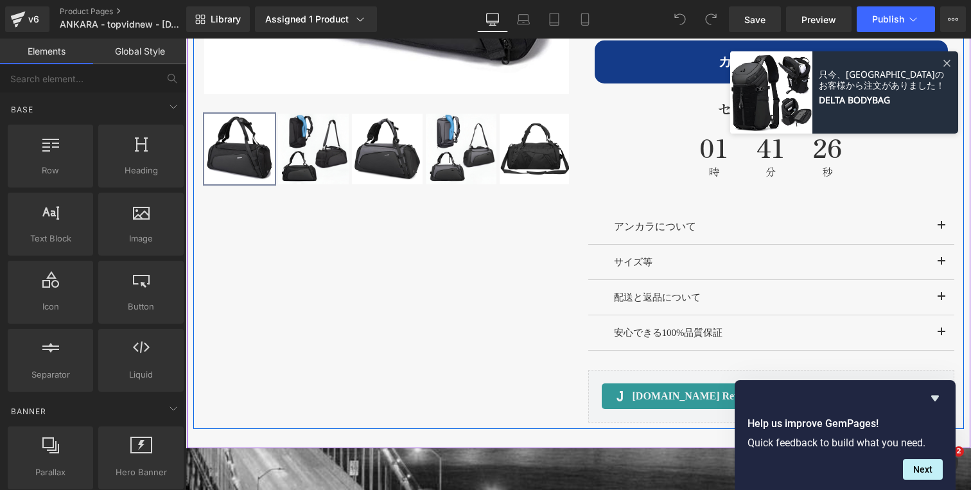
scroll to position [964, 0]
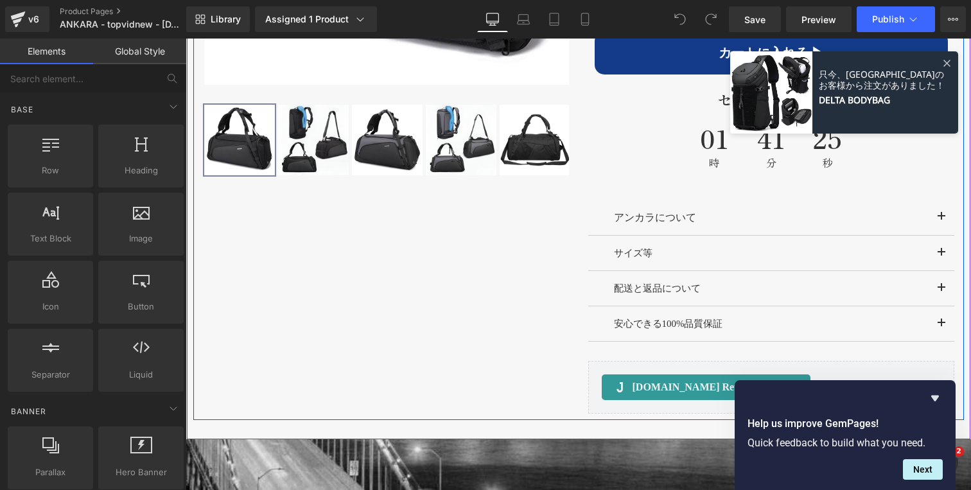
click at [945, 250] on button "button" at bounding box center [942, 253] width 26 height 35
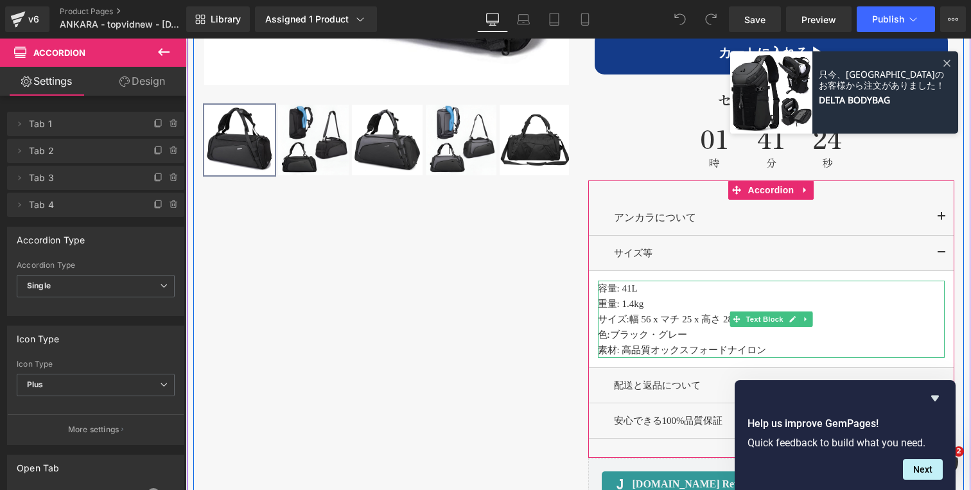
click at [647, 293] on p "容量: 41L" at bounding box center [771, 288] width 347 height 15
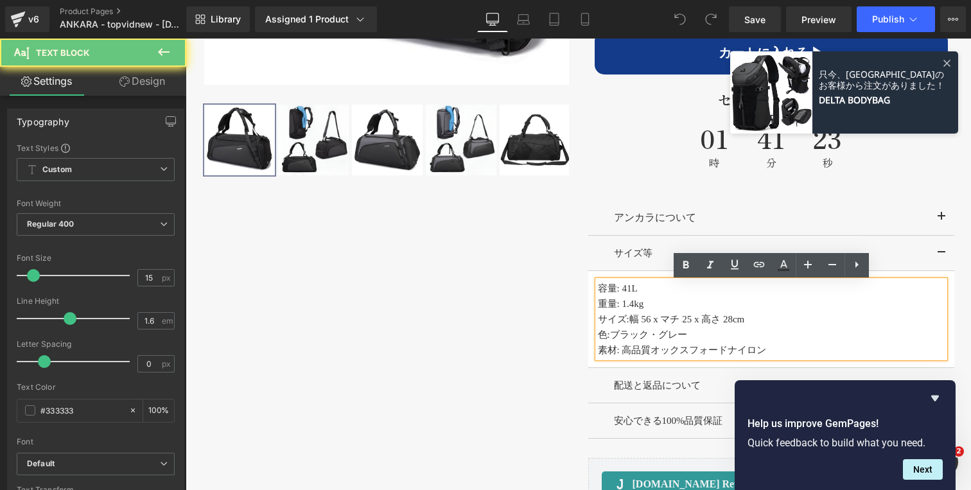
click at [641, 292] on p "容量: 41L" at bounding box center [771, 288] width 347 height 15
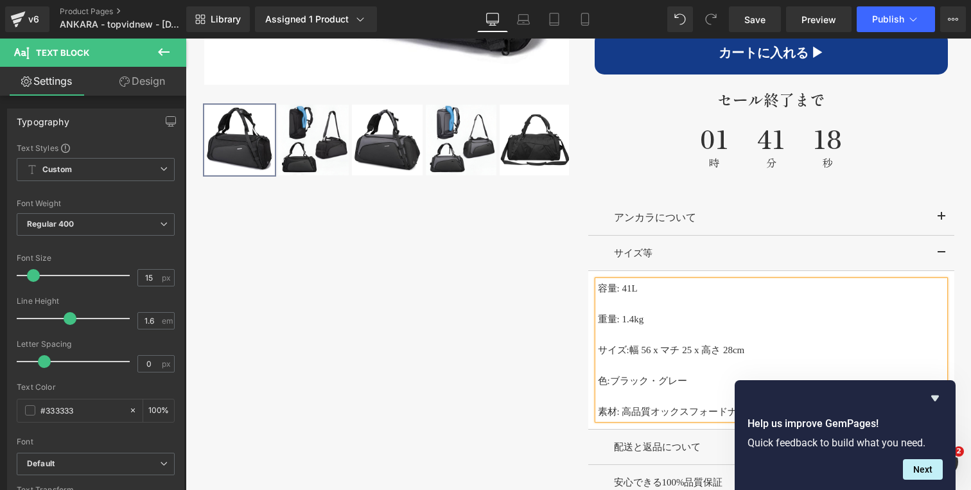
click at [762, 356] on p "サイズ: 幅 56 x マチ 25 x 高さ 28cm" at bounding box center [771, 349] width 347 height 15
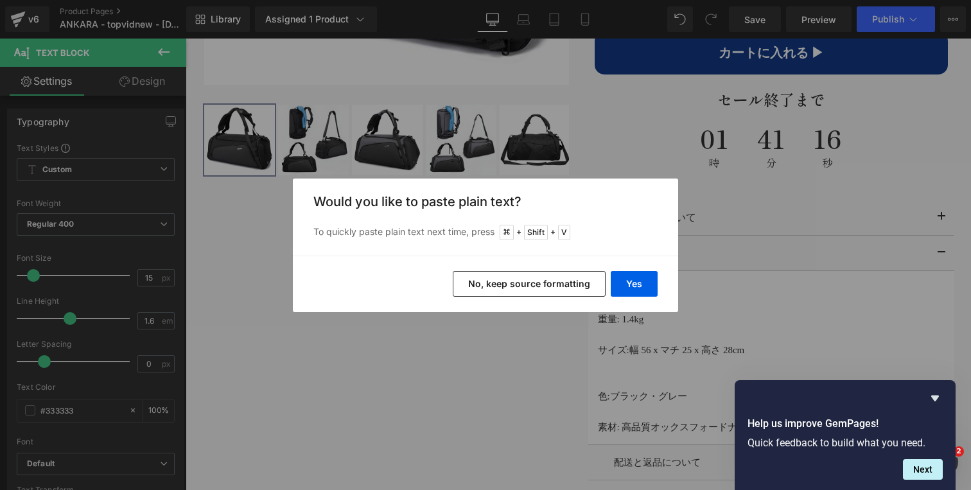
click at [634, 265] on div "Yes No, keep source formatting" at bounding box center [485, 284] width 385 height 57
click at [634, 276] on button "Yes" at bounding box center [634, 284] width 47 height 26
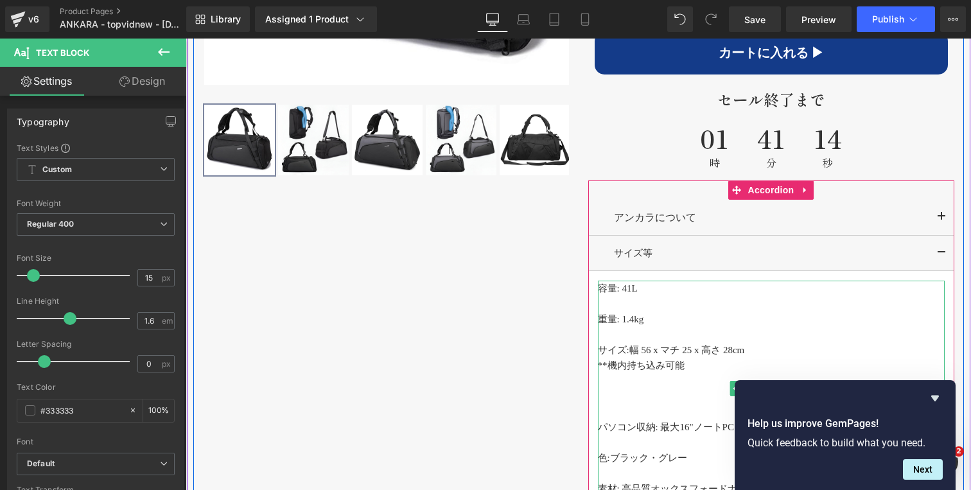
click at [603, 442] on p at bounding box center [771, 442] width 347 height 15
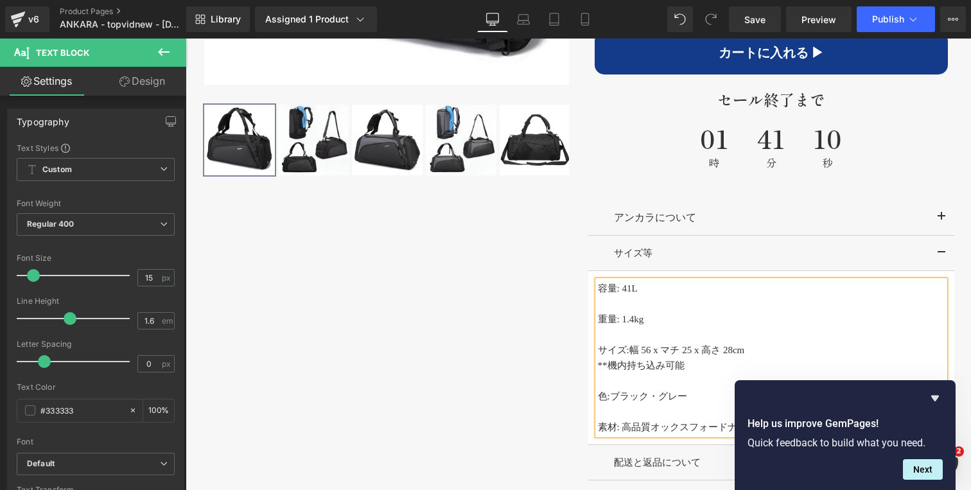
click at [559, 349] on div "‹" at bounding box center [578, 142] width 771 height 906
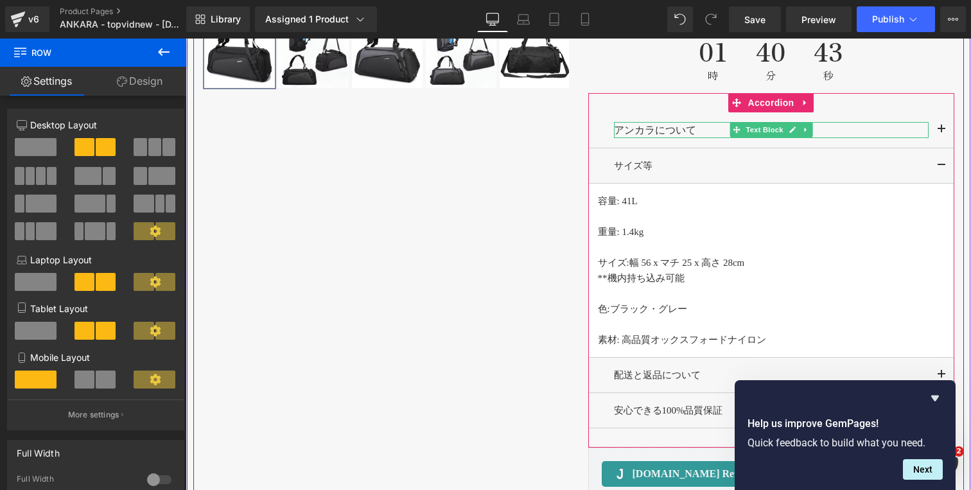
scroll to position [1056, 0]
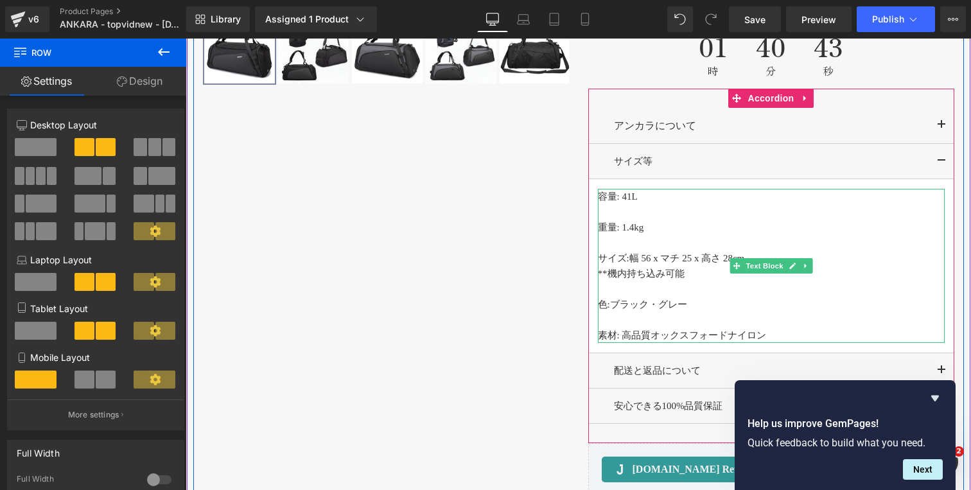
click at [653, 259] on span "幅 56 x マチ 25 x 高さ 28cm" at bounding box center [687, 258] width 116 height 10
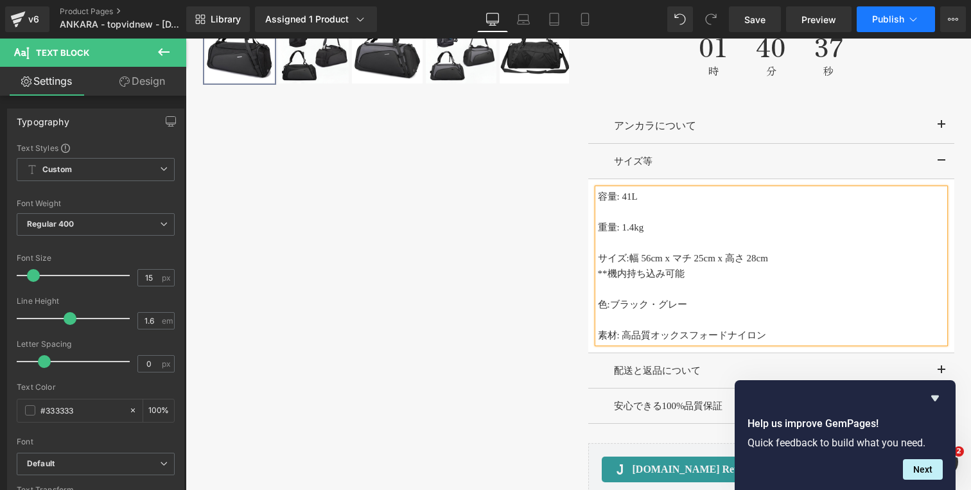
click at [900, 17] on span "Publish" at bounding box center [888, 19] width 32 height 10
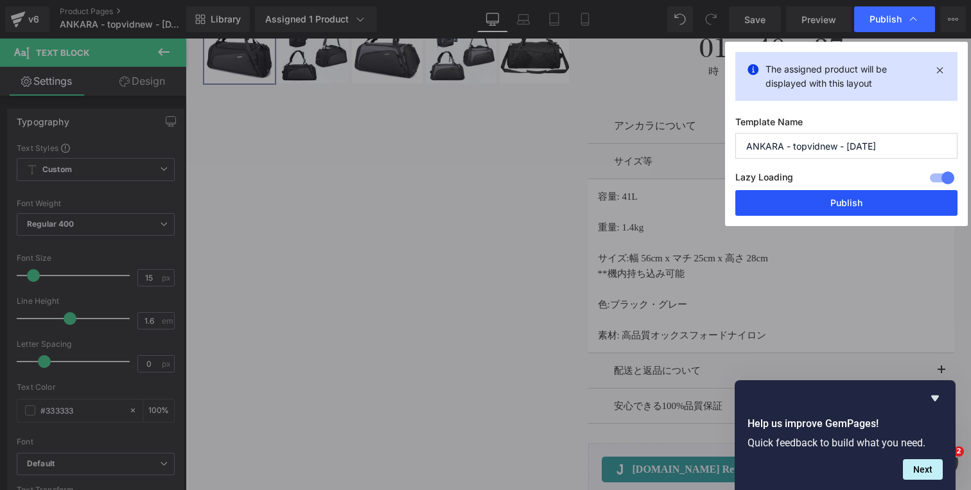
click at [819, 200] on button "Publish" at bounding box center [846, 203] width 222 height 26
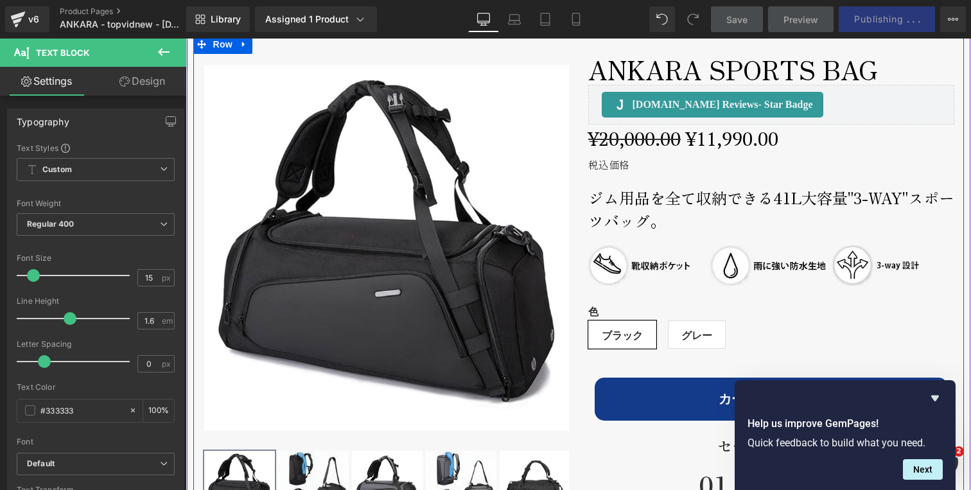
scroll to position [609, 0]
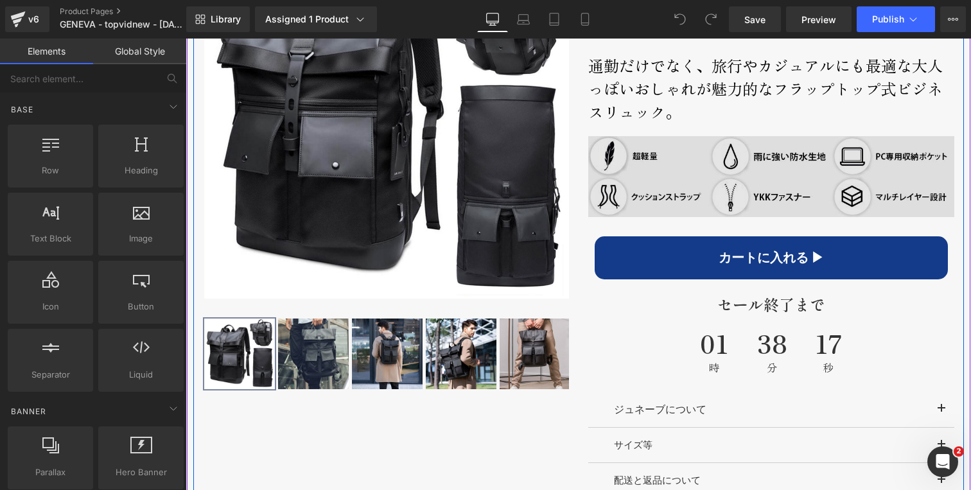
scroll to position [852, 0]
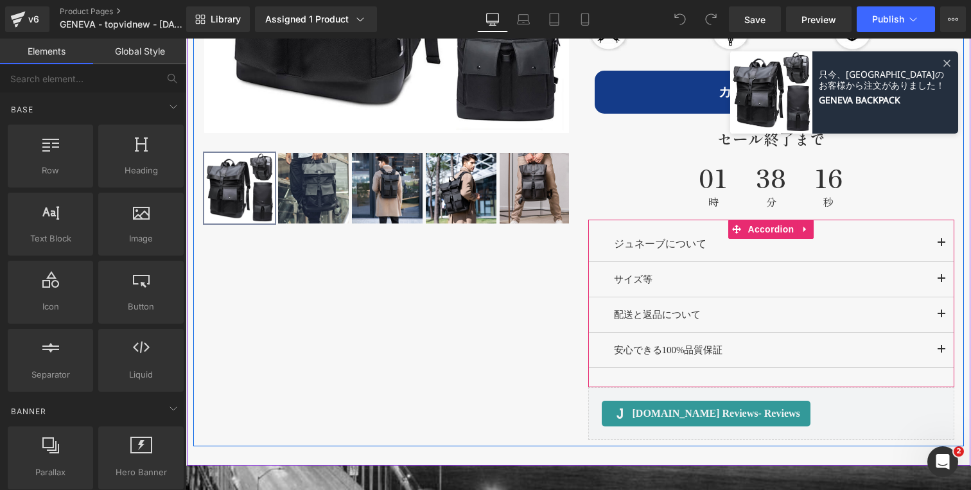
click at [942, 283] on span "button" at bounding box center [942, 283] width 0 height 0
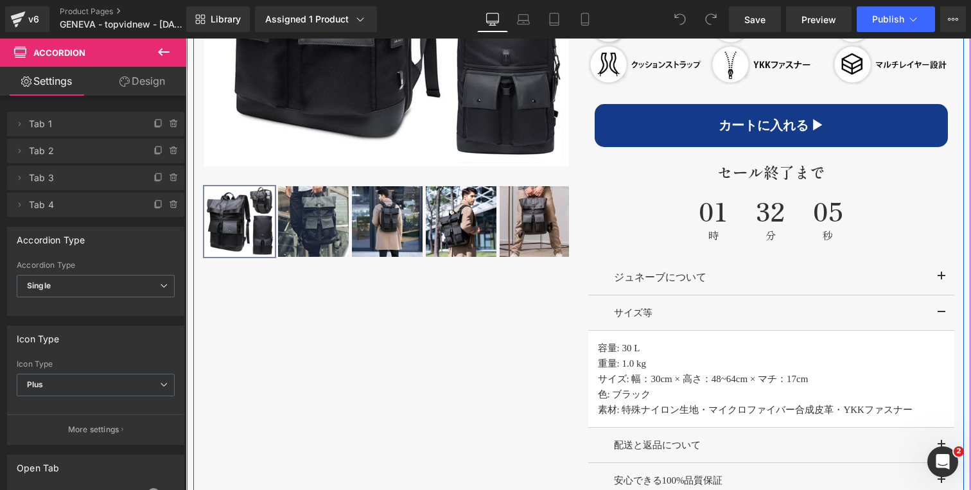
scroll to position [889, 0]
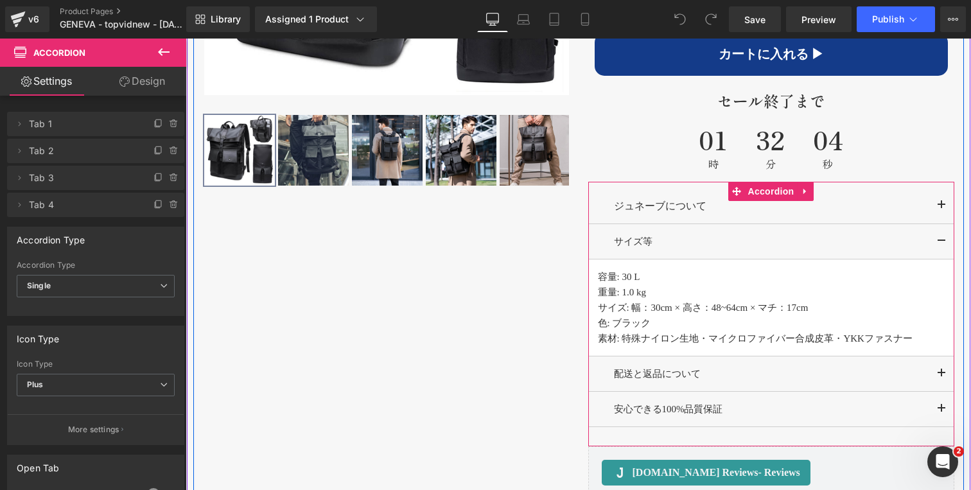
click at [642, 283] on p "容量: 30 L" at bounding box center [771, 276] width 347 height 15
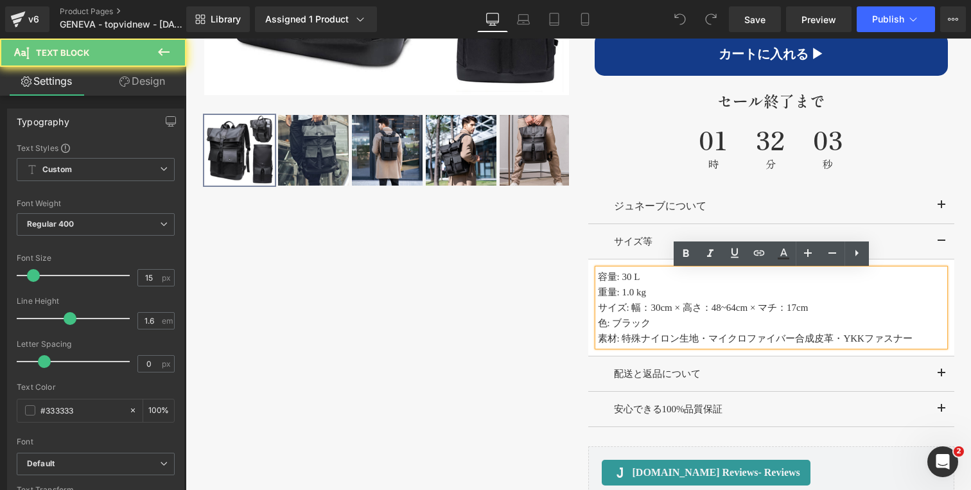
click at [651, 283] on p "容量: 30 L" at bounding box center [771, 276] width 347 height 15
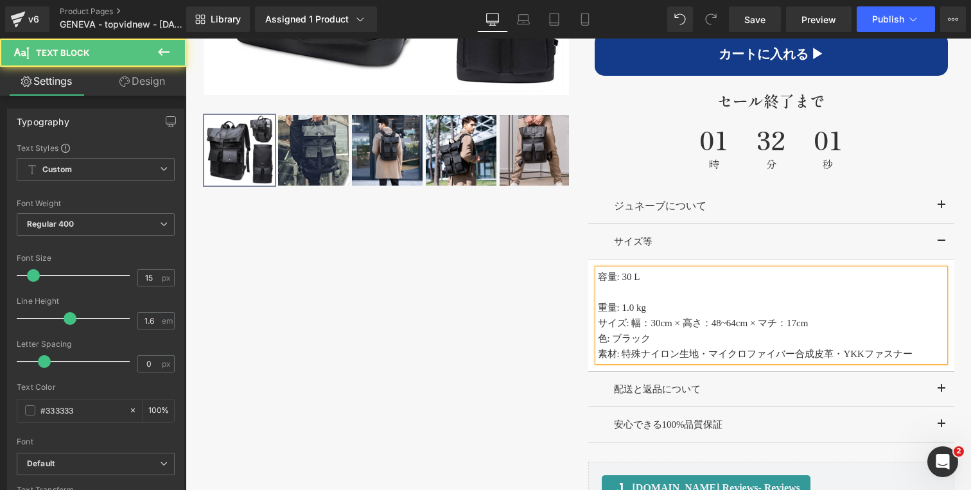
click at [665, 315] on p "重量: 1.0 kg" at bounding box center [771, 307] width 347 height 15
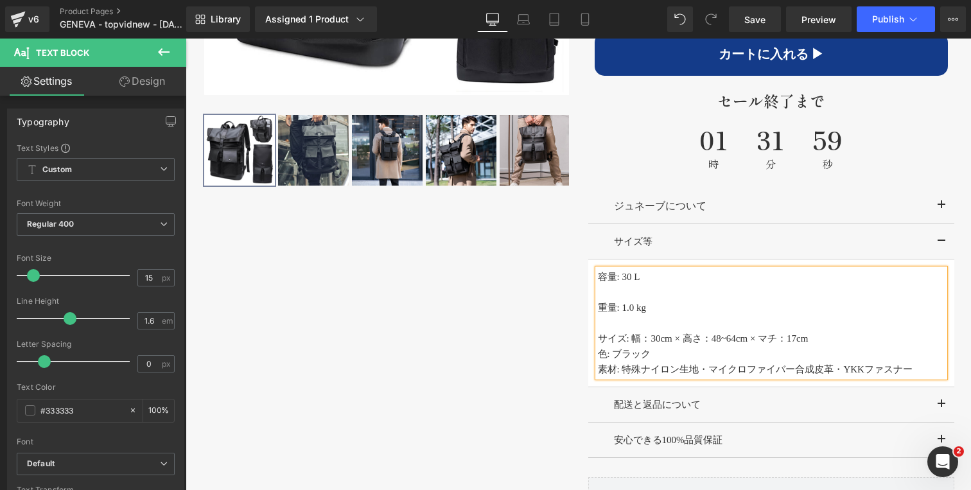
click at [834, 346] on p "サイズ: 幅：30cm × 高さ：48~64cm × マチ：17cm" at bounding box center [771, 338] width 347 height 15
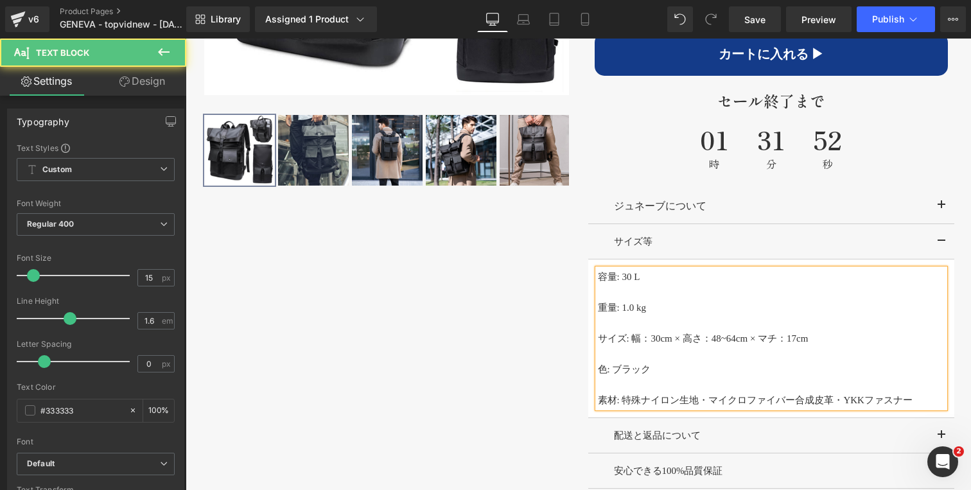
click at [653, 339] on p "サイズ: 幅：30cm × 高さ：48~64cm × マチ：17cm" at bounding box center [771, 338] width 347 height 15
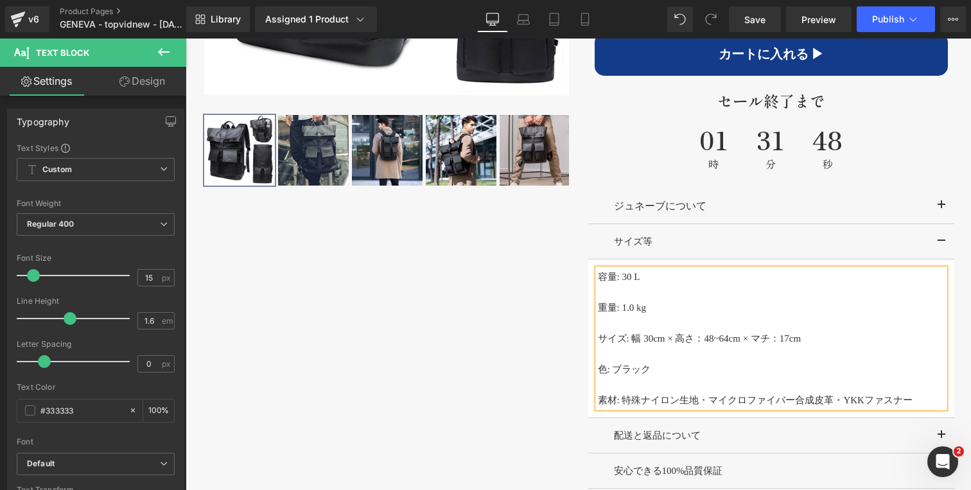
click at [710, 341] on p "サイズ: 幅 30cm × 高さ：48~64cm × マチ：17cm" at bounding box center [771, 338] width 347 height 15
click at [789, 344] on p "サイズ: 幅 30cm × 高さ 48~64cm × マチ：17cm" at bounding box center [771, 338] width 347 height 15
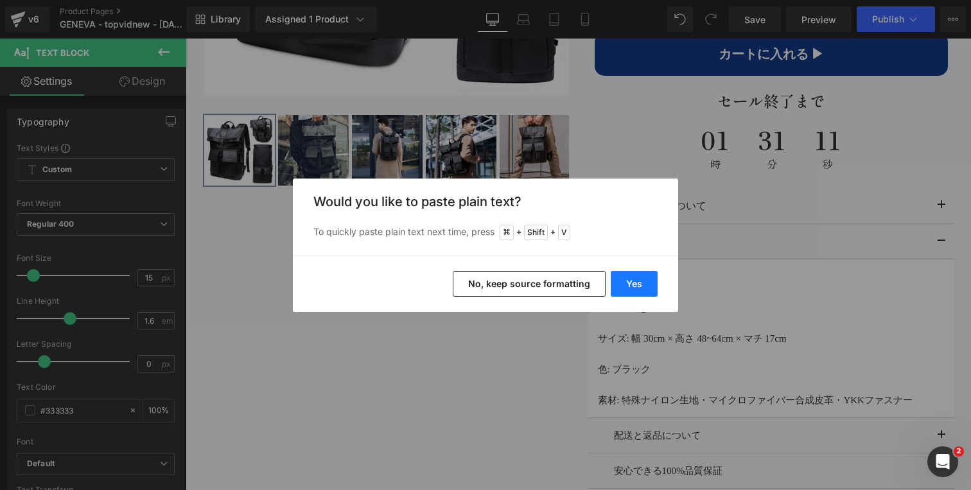
click at [651, 286] on button "Yes" at bounding box center [634, 284] width 47 height 26
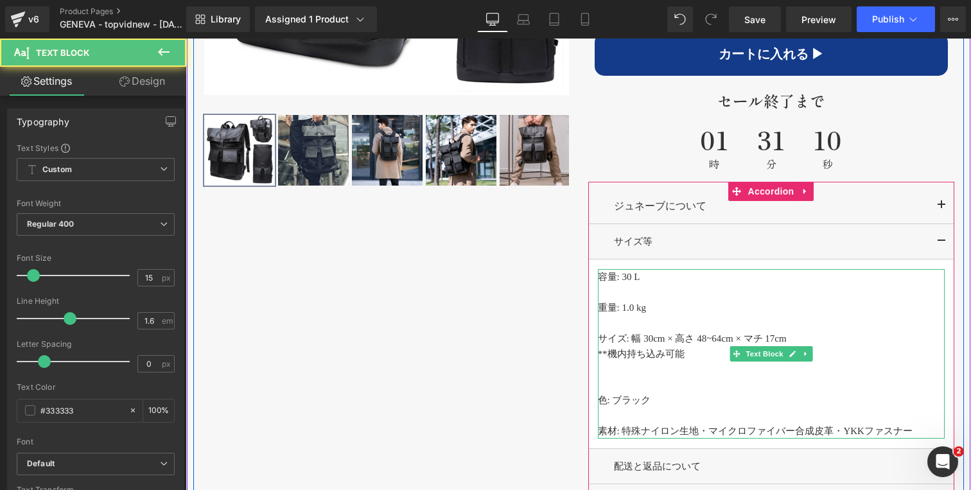
click at [620, 390] on p at bounding box center [771, 384] width 347 height 15
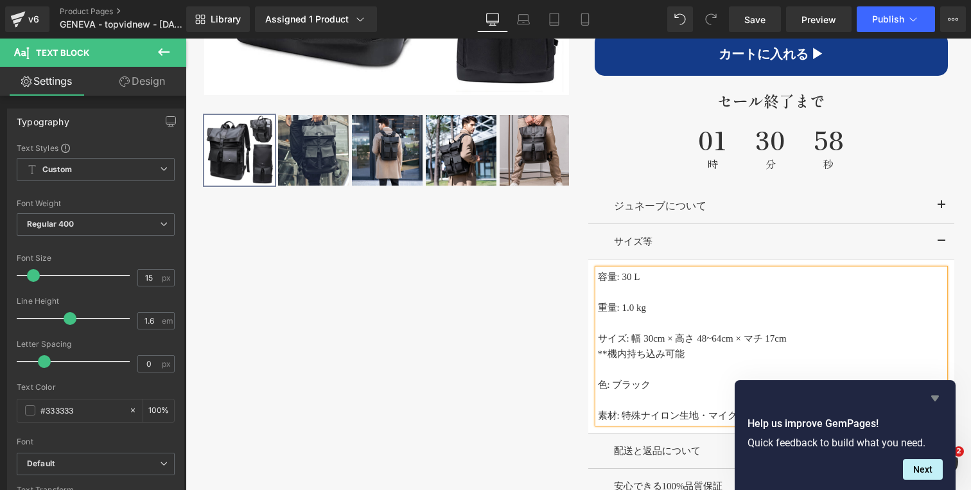
click at [936, 401] on icon "Hide survey" at bounding box center [934, 397] width 15 height 15
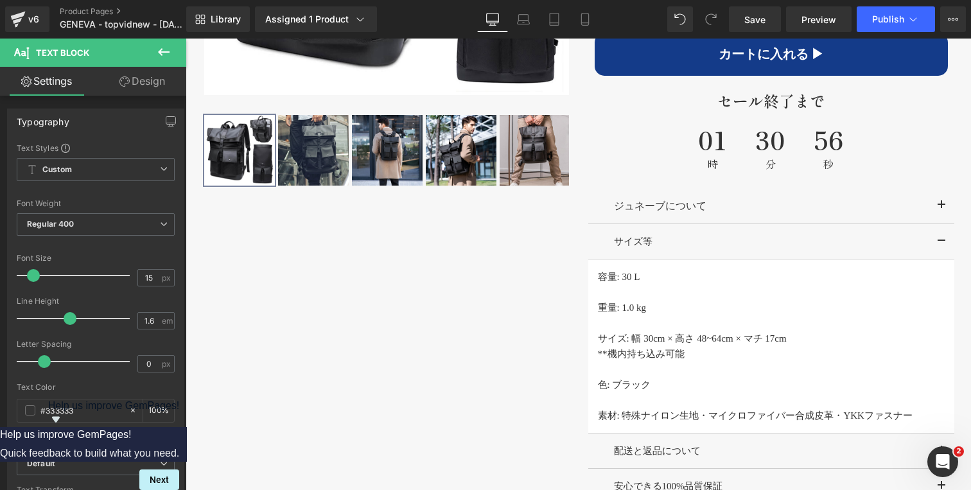
click at [60, 423] on icon "Show survey - Help us improve GemPages!" at bounding box center [56, 420] width 8 height 6
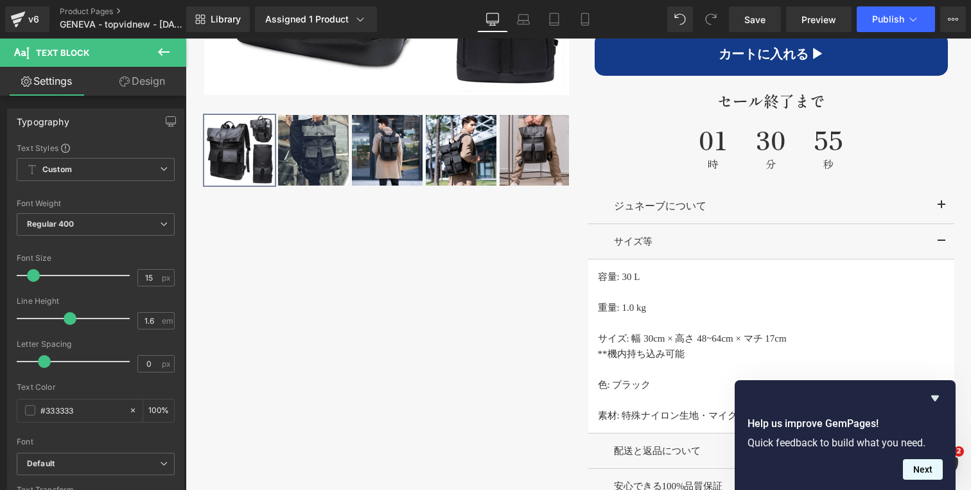
click at [919, 467] on button "Next" at bounding box center [923, 469] width 40 height 21
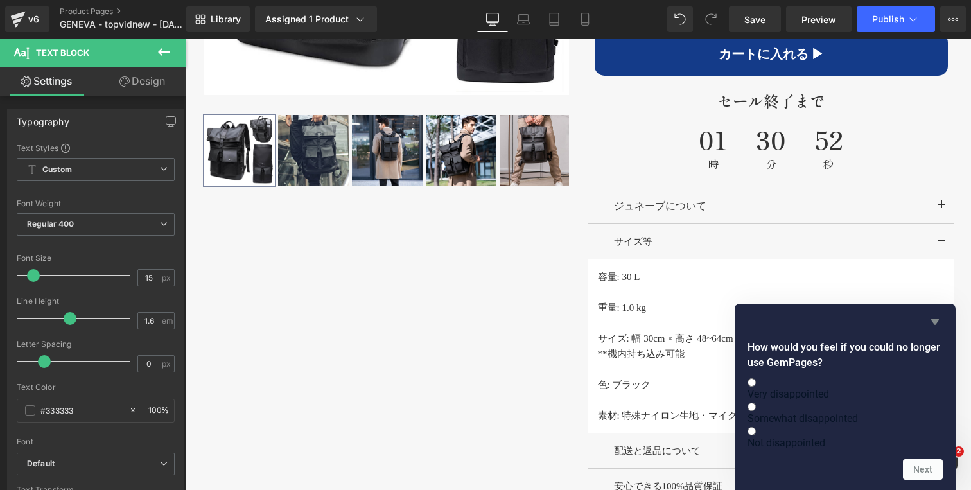
click at [931, 314] on icon "Hide survey" at bounding box center [934, 321] width 15 height 15
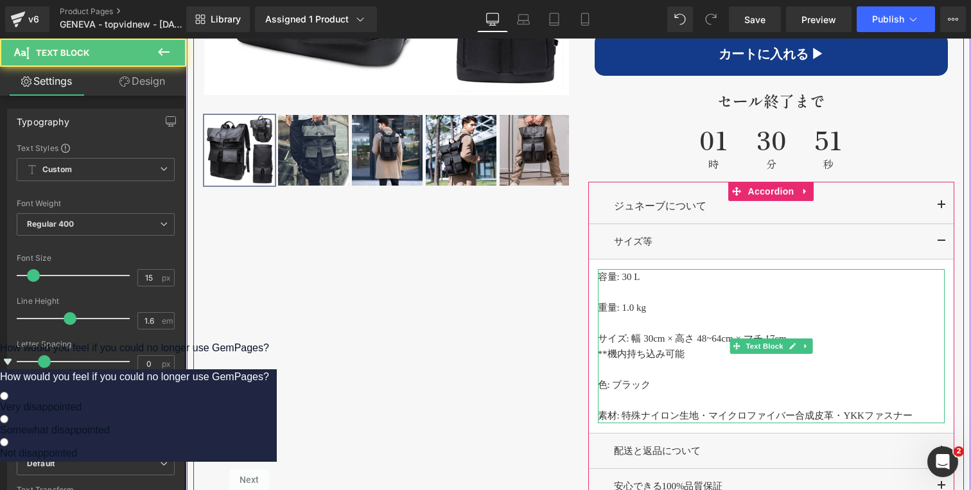
click at [657, 380] on p "色: ブラック" at bounding box center [771, 384] width 347 height 15
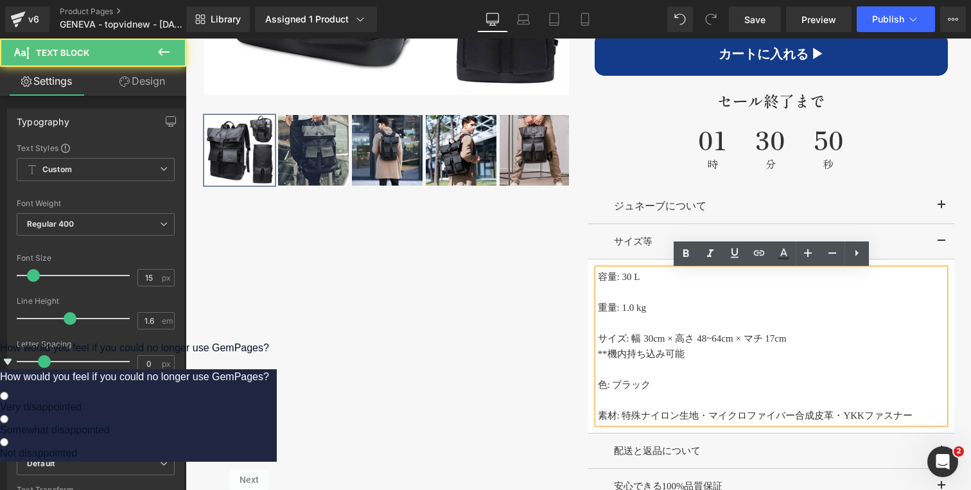
click at [664, 374] on p at bounding box center [771, 369] width 347 height 15
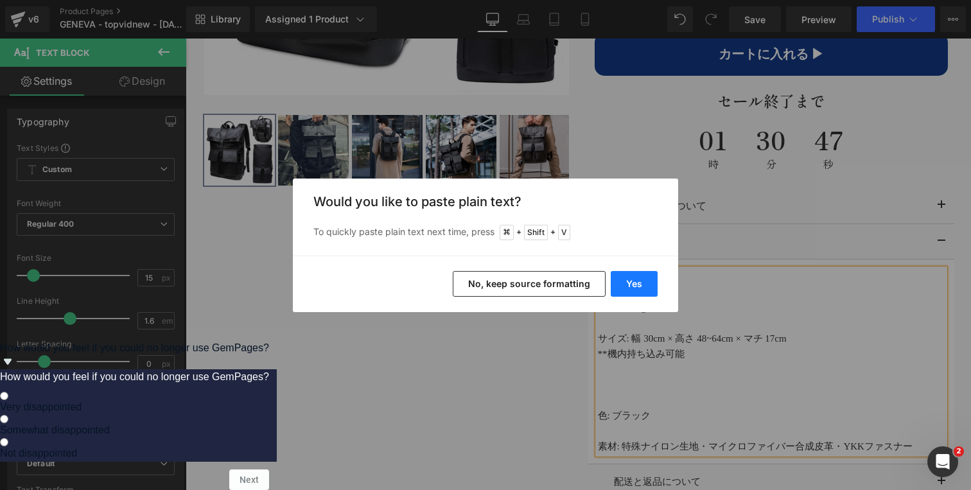
click at [645, 280] on button "Yes" at bounding box center [634, 284] width 47 height 26
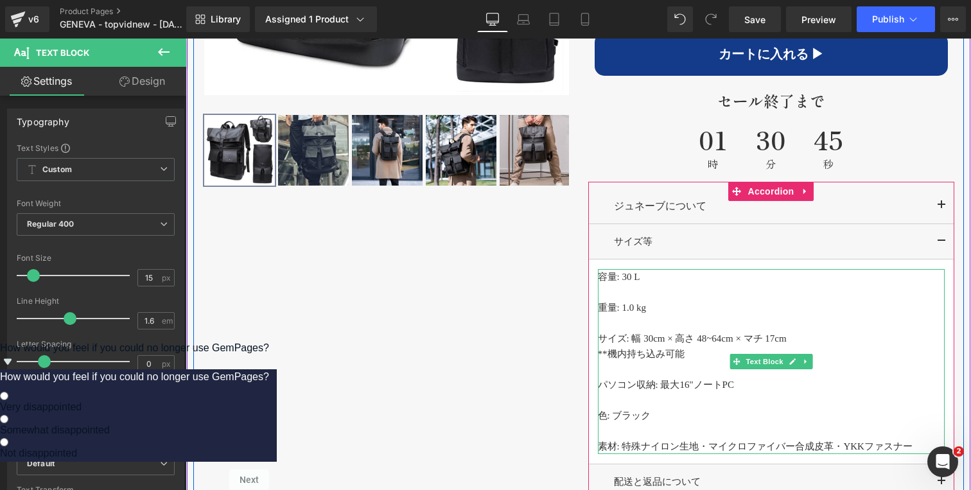
click at [622, 399] on p at bounding box center [771, 399] width 347 height 15
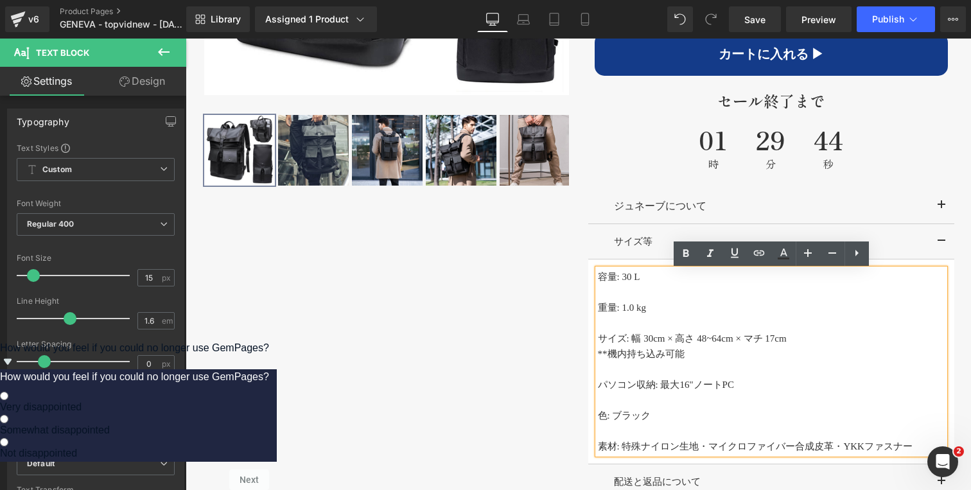
click at [744, 386] on p "パソコン収納: 最大16"ノートPC" at bounding box center [771, 384] width 347 height 15
click at [601, 356] on p "**機内持ち込み可能" at bounding box center [771, 353] width 347 height 15
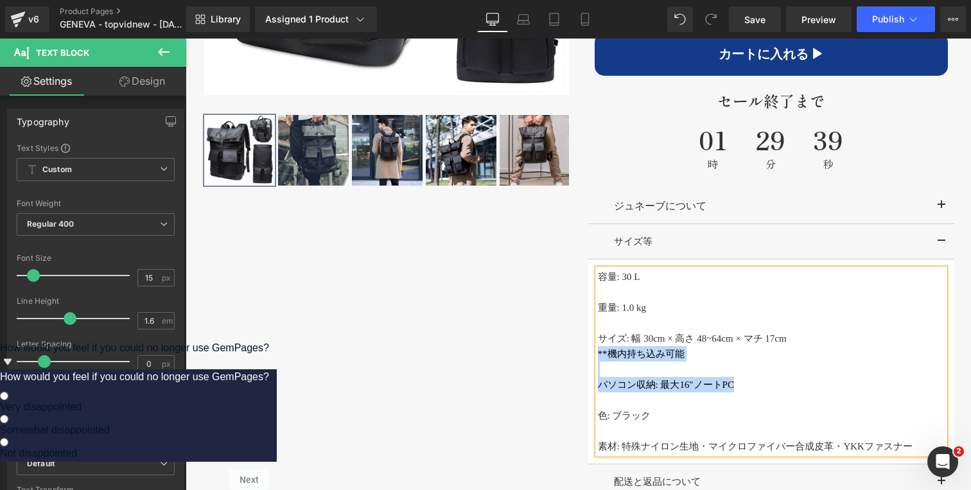
copy div "**機内持ち込み可能 パソコン収納: 最大16"ノートPC"
click at [543, 335] on div "‹" at bounding box center [578, 156] width 771 height 915
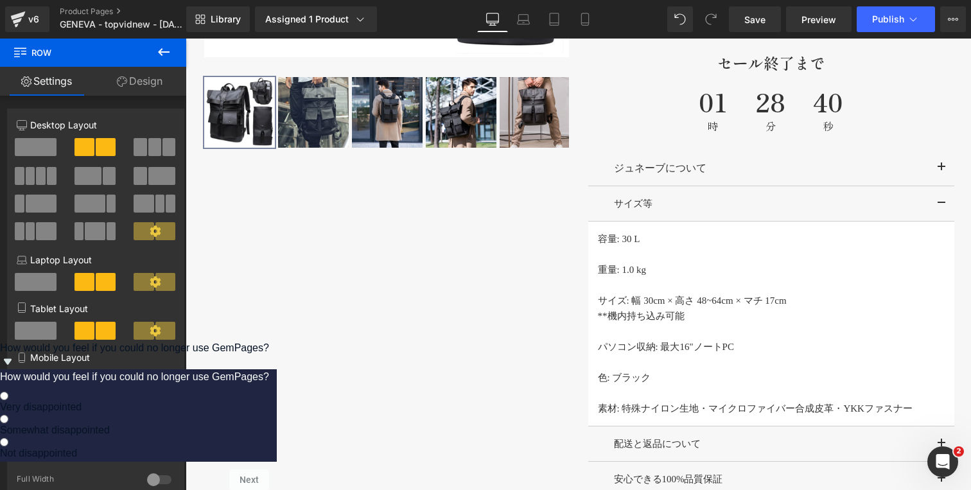
scroll to position [937, 0]
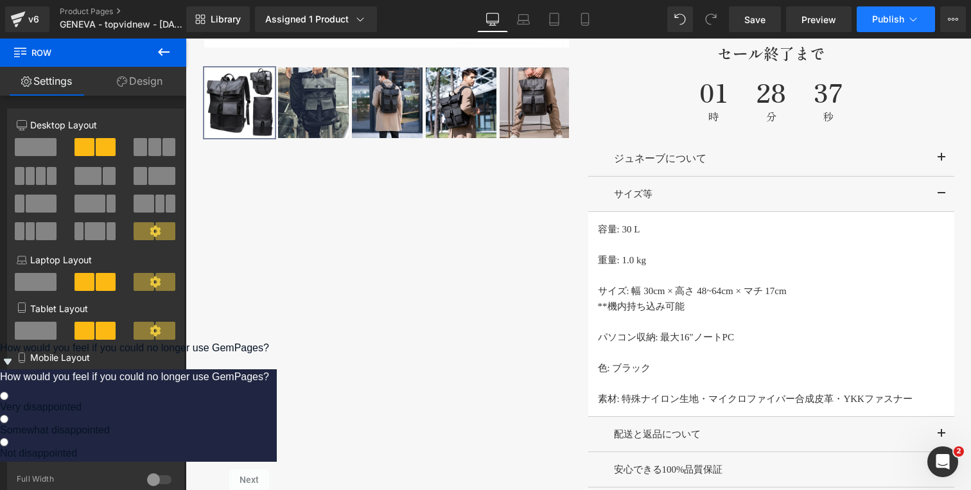
click at [893, 19] on span "Publish" at bounding box center [888, 19] width 32 height 10
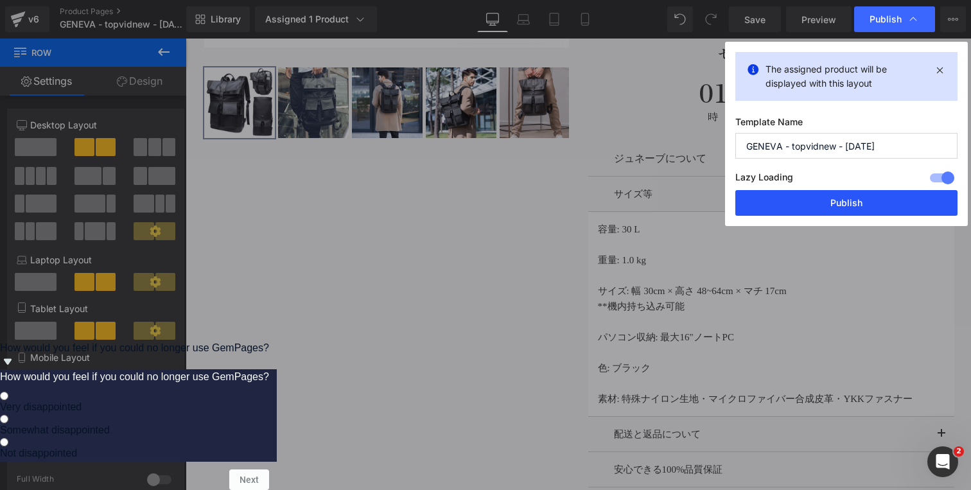
click at [814, 211] on button "Publish" at bounding box center [846, 203] width 222 height 26
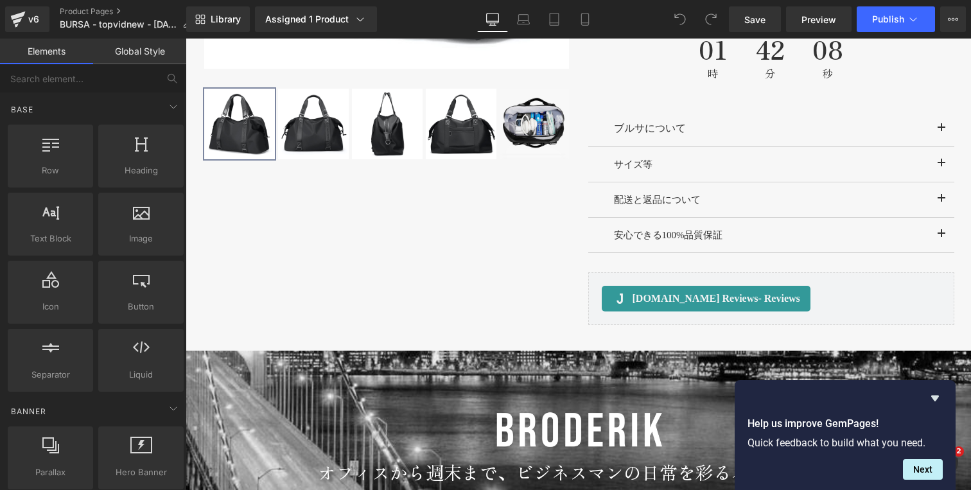
scroll to position [1011, 0]
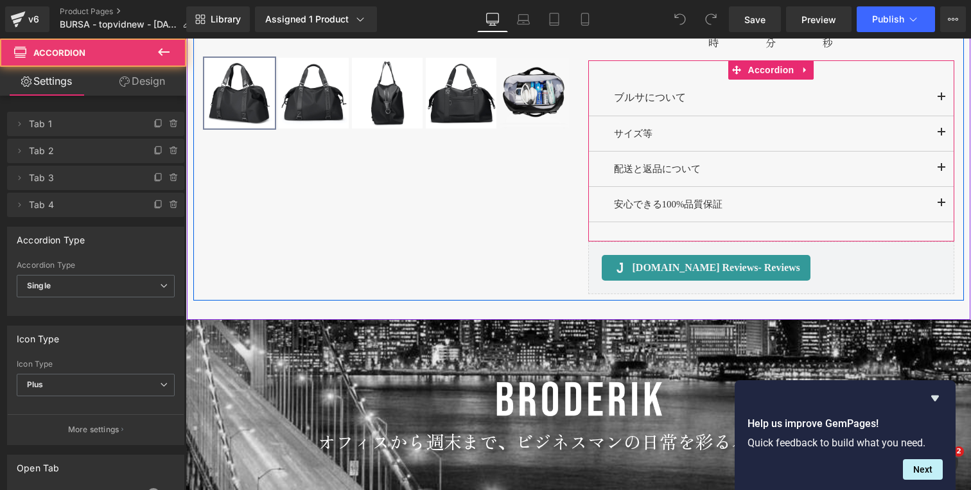
click at [942, 136] on span "button" at bounding box center [942, 136] width 0 height 0
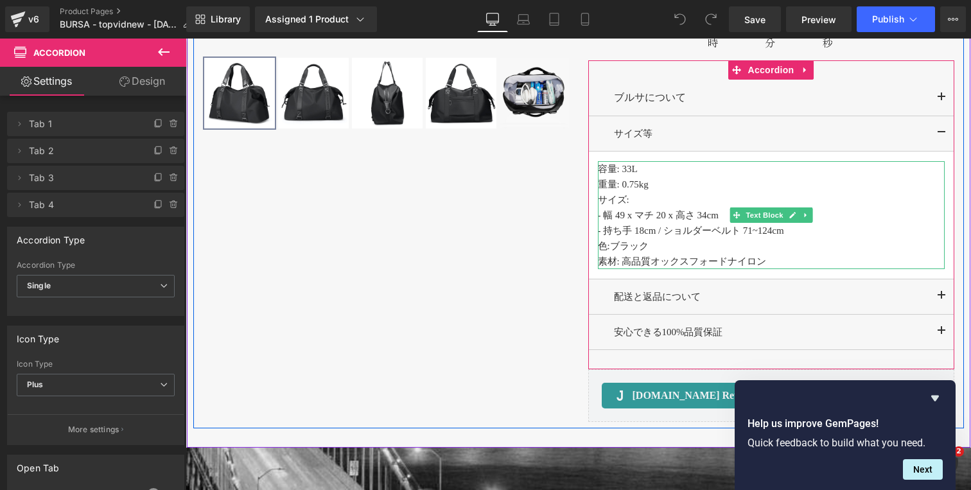
click at [652, 171] on p "容量: 33L" at bounding box center [771, 168] width 347 height 15
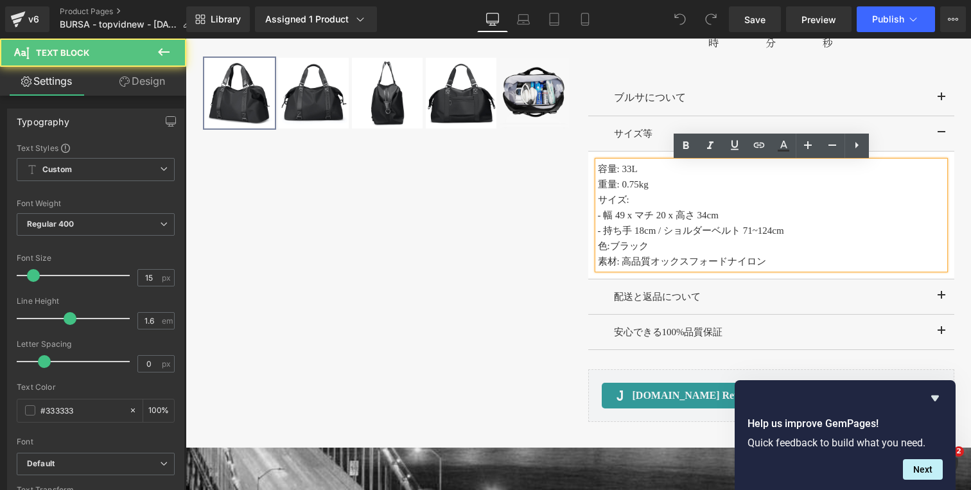
click at [649, 171] on p "容量: 33L" at bounding box center [771, 168] width 347 height 15
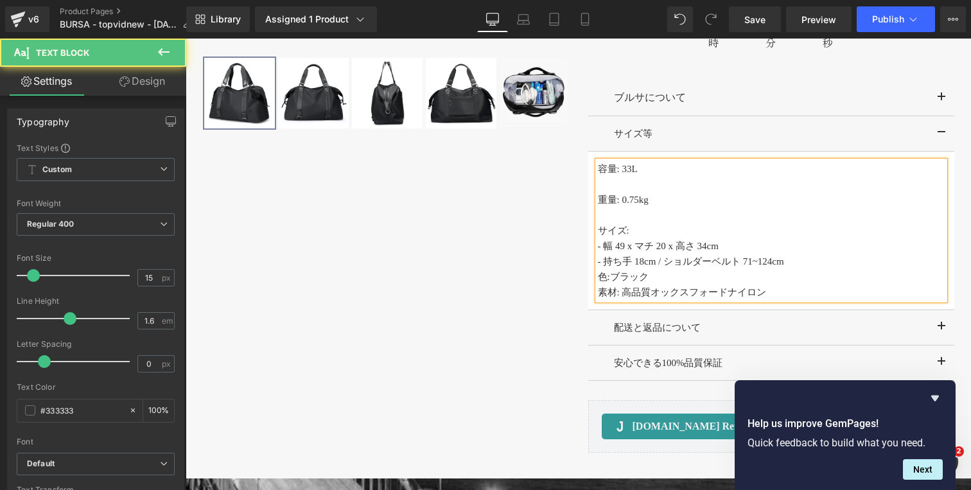
click at [807, 268] on p "- 持ち手 18cm / ショルダーベルト 71~124cm" at bounding box center [771, 261] width 347 height 15
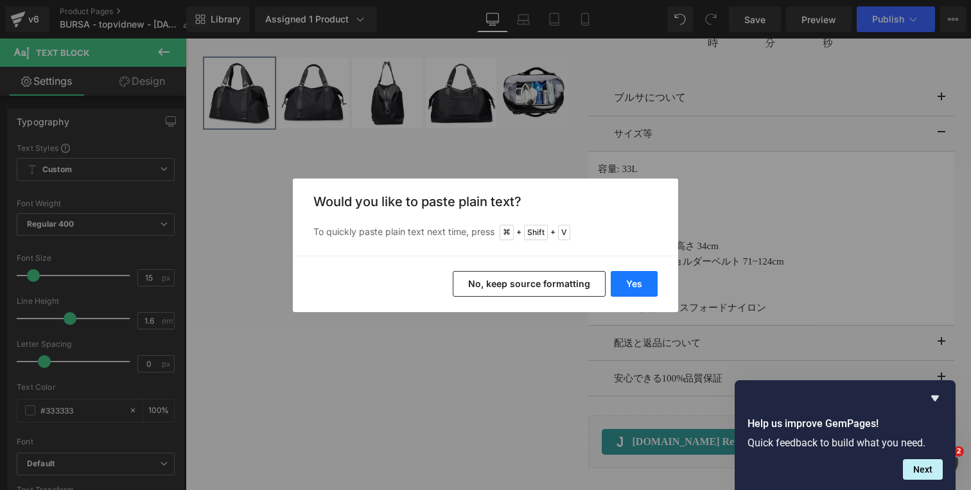
click at [636, 285] on button "Yes" at bounding box center [634, 284] width 47 height 26
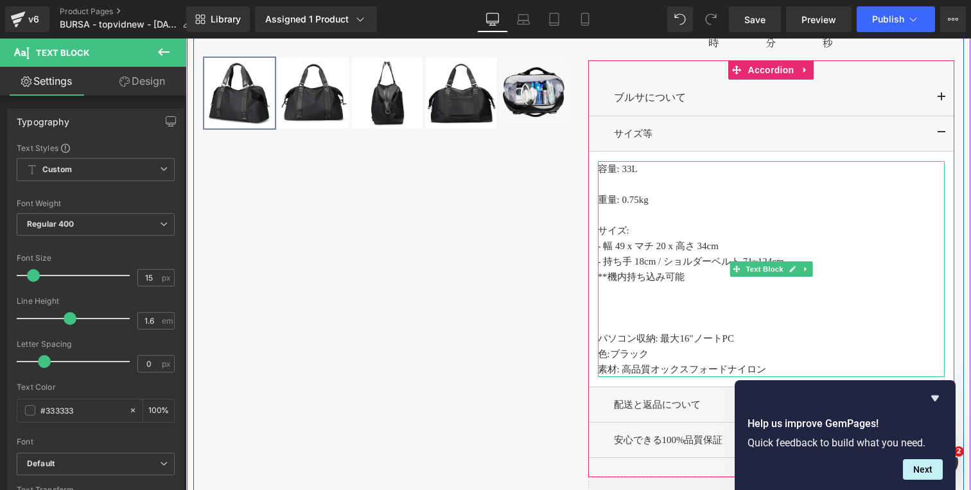
click at [629, 322] on p at bounding box center [771, 322] width 347 height 15
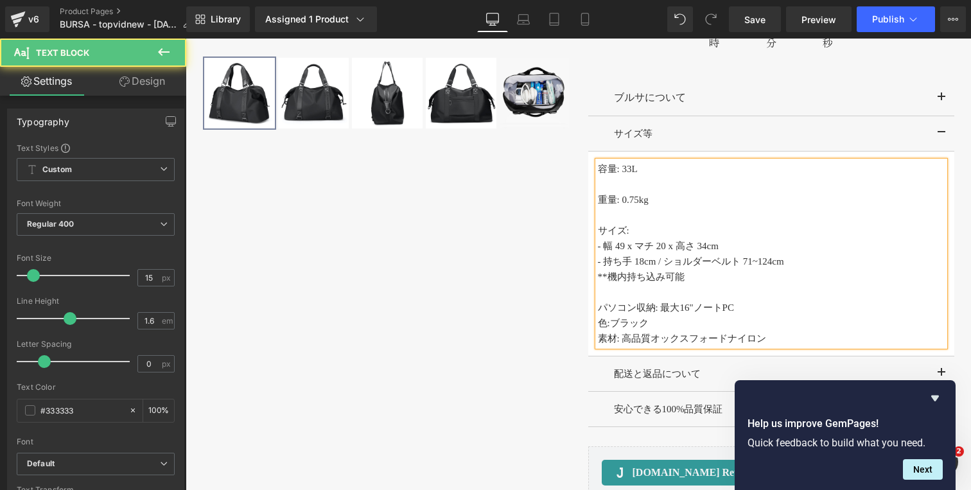
click at [746, 313] on p "パソコン収納: 最大16"ノートPC" at bounding box center [771, 307] width 347 height 15
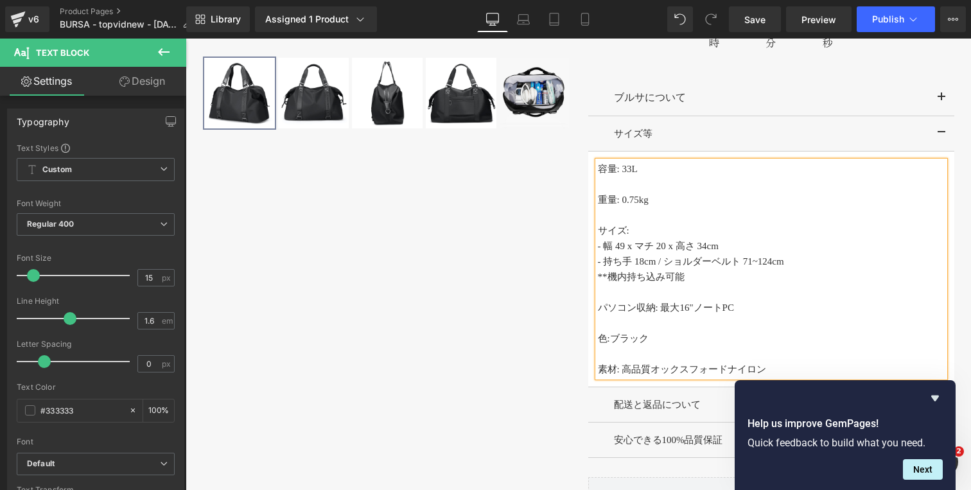
click at [545, 338] on div "‹" at bounding box center [578, 89] width 771 height 895
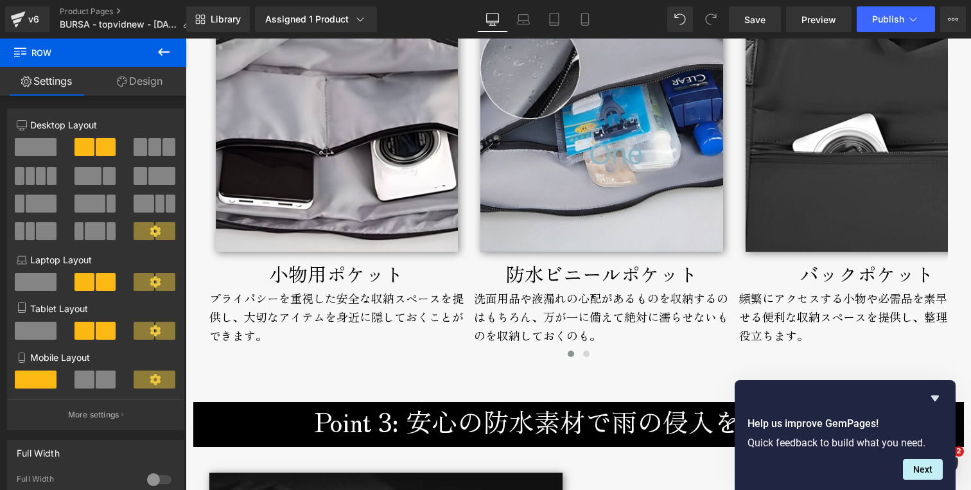
scroll to position [2500, 0]
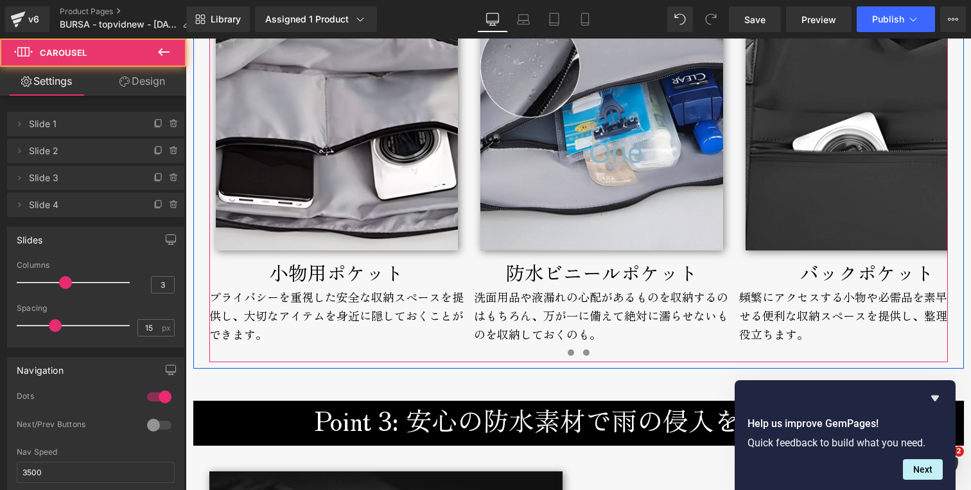
click at [586, 354] on span at bounding box center [586, 352] width 6 height 6
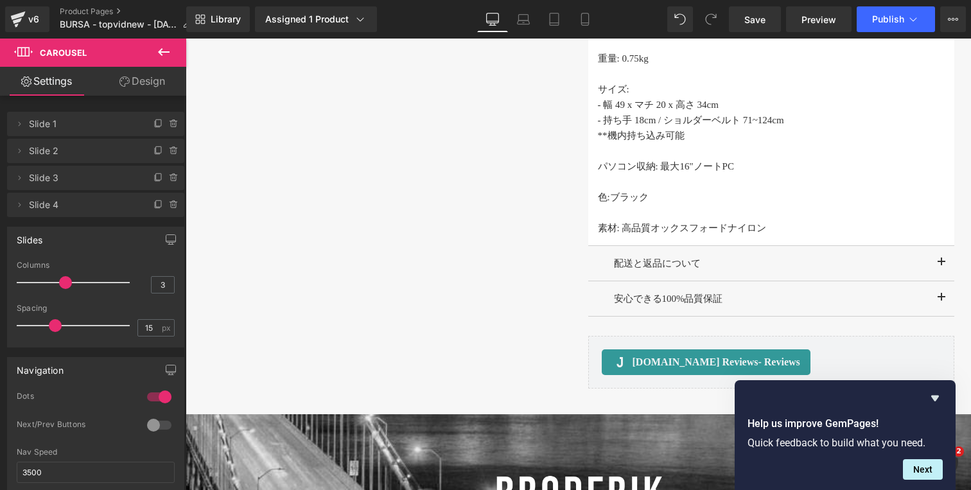
scroll to position [1098, 0]
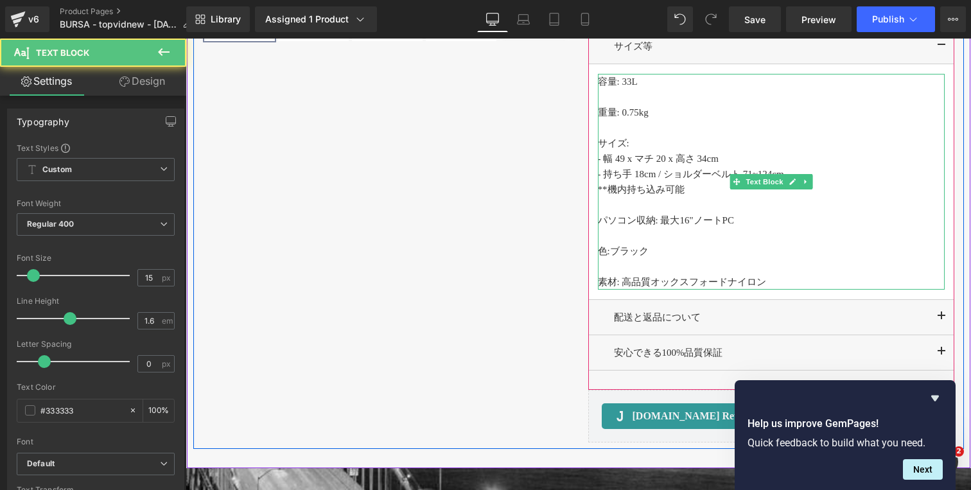
click at [606, 233] on p at bounding box center [771, 235] width 347 height 15
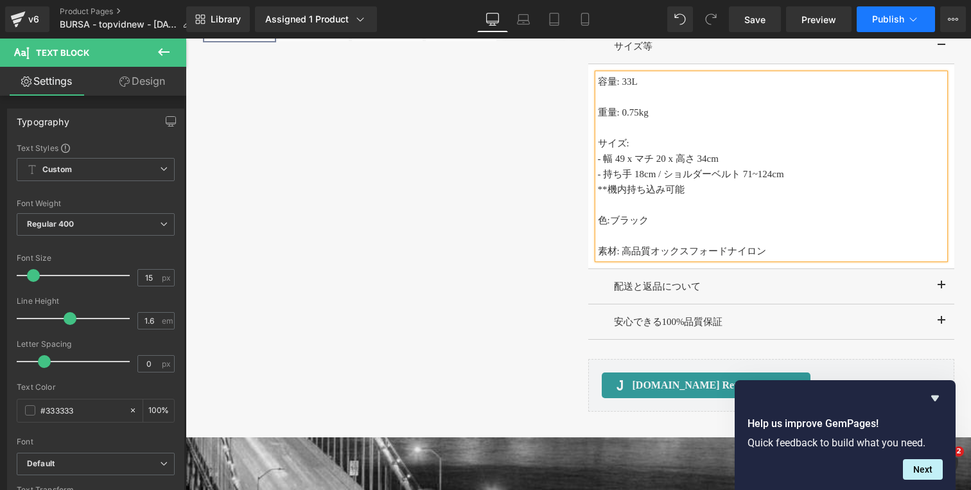
click at [895, 19] on span "Publish" at bounding box center [888, 19] width 32 height 10
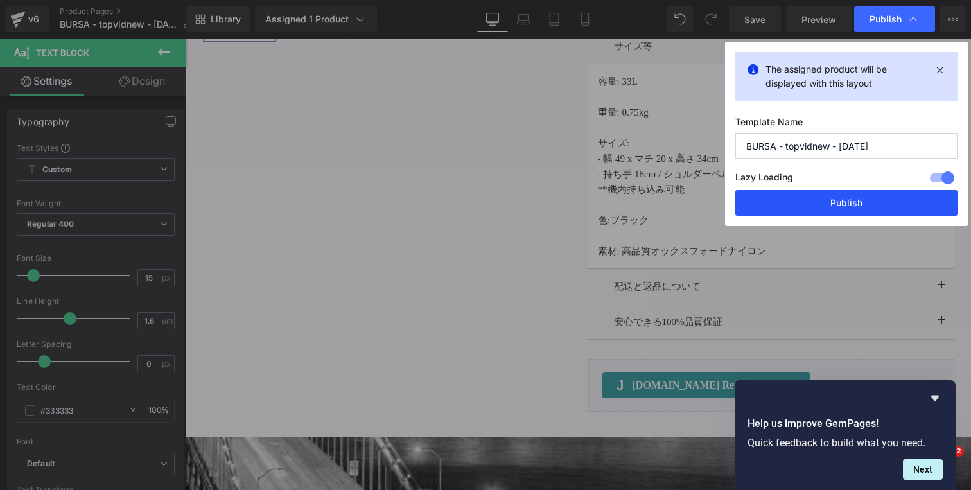
drag, startPoint x: 830, startPoint y: 205, endPoint x: 626, endPoint y: 152, distance: 210.3
click at [830, 205] on button "Publish" at bounding box center [846, 203] width 222 height 26
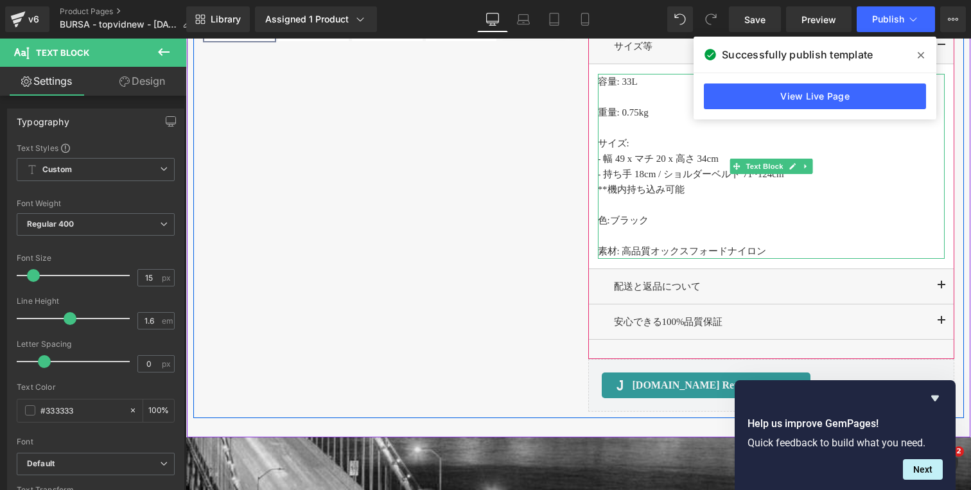
click at [628, 159] on span "- 幅 49 x マチ 20 x 高さ 34cm" at bounding box center [658, 158] width 121 height 10
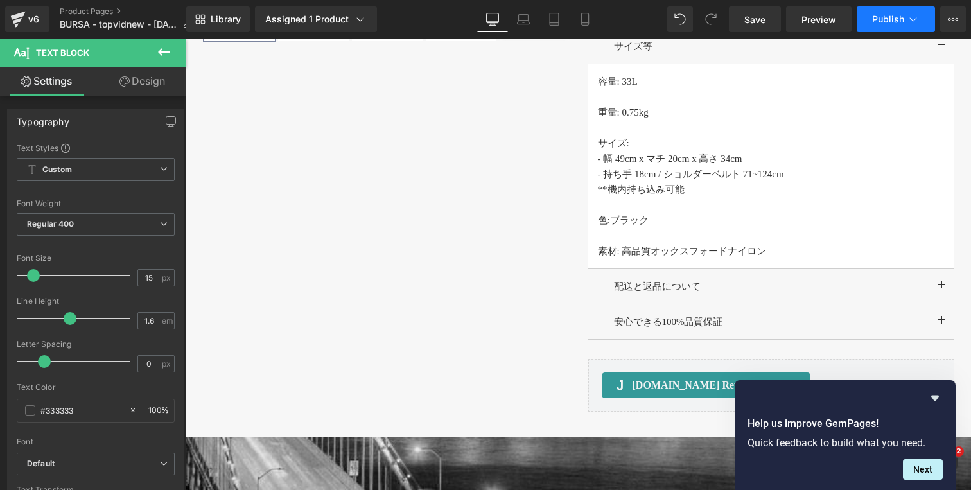
click at [897, 22] on span "Publish" at bounding box center [888, 19] width 32 height 10
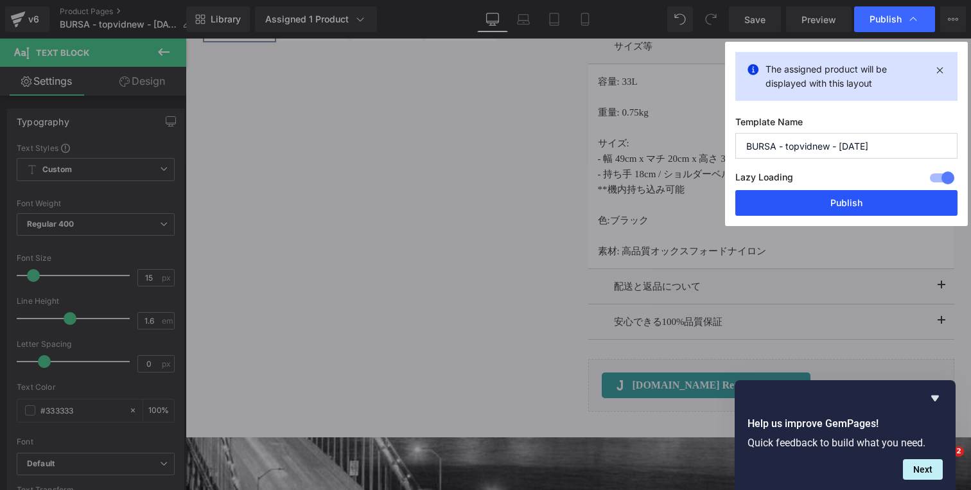
click at [804, 200] on button "Publish" at bounding box center [846, 203] width 222 height 26
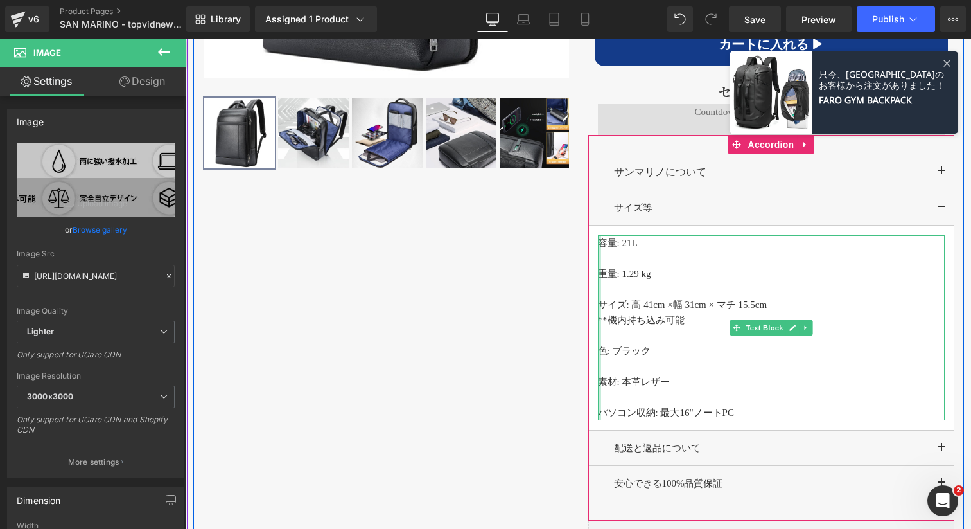
drag, startPoint x: 600, startPoint y: 318, endPoint x: 611, endPoint y: 326, distance: 13.7
click at [600, 318] on div "容量: 21L 重量: 1.29 kg サイズ: 高 41cm × 幅 31cm × マチ 15.5cm **機内持ち込み可能 色: ブラック 素材: 本革レ…" at bounding box center [771, 327] width 347 height 185
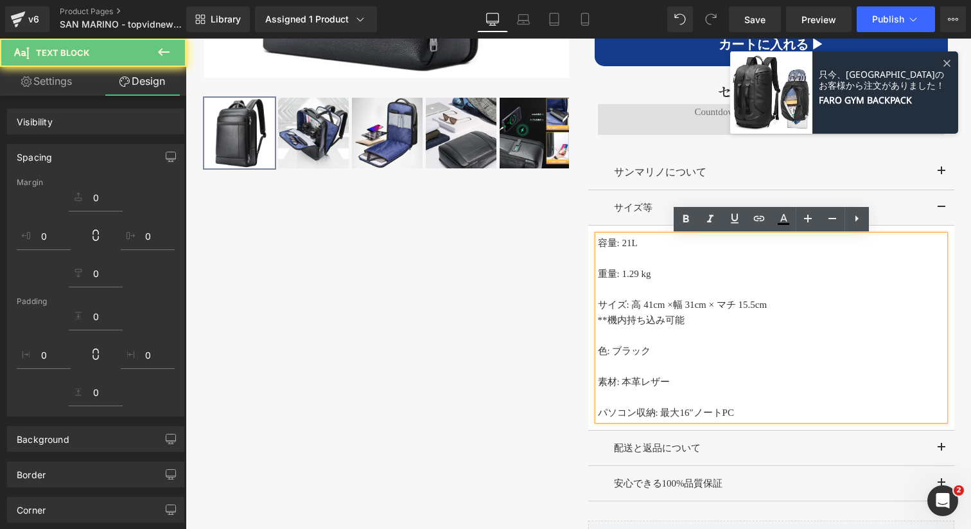
click at [610, 324] on p "**機内持ち込み可能" at bounding box center [771, 319] width 347 height 15
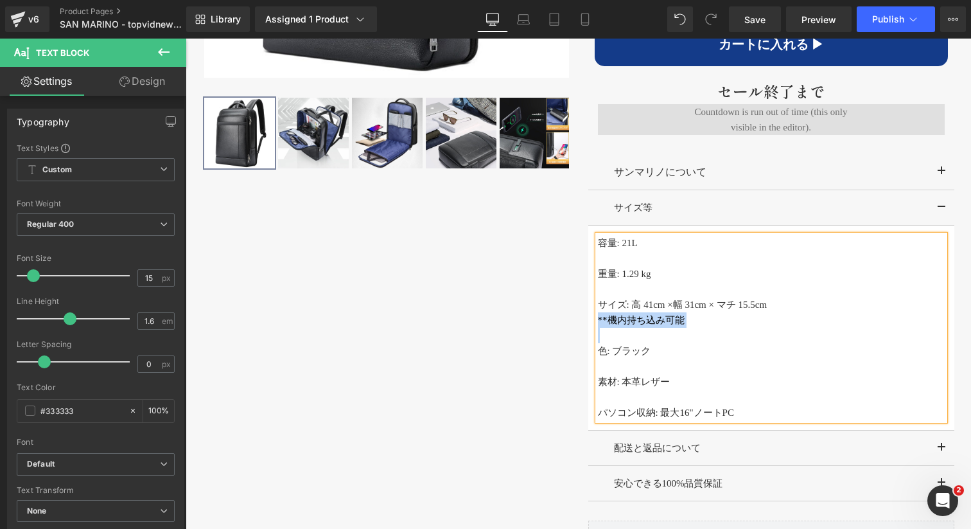
copy p "**機内持ち込み可能"
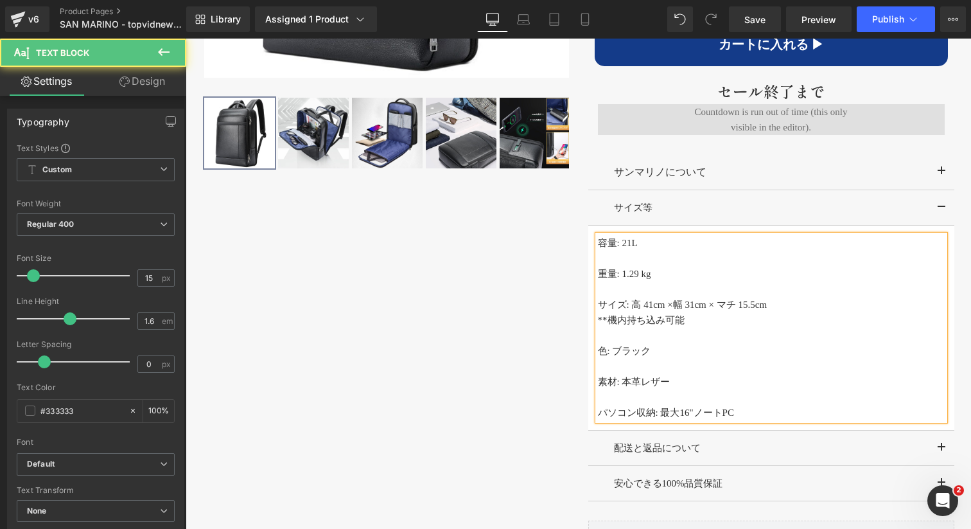
click at [744, 414] on p "パソコン収納: 最大16"ノートPC" at bounding box center [771, 412] width 347 height 15
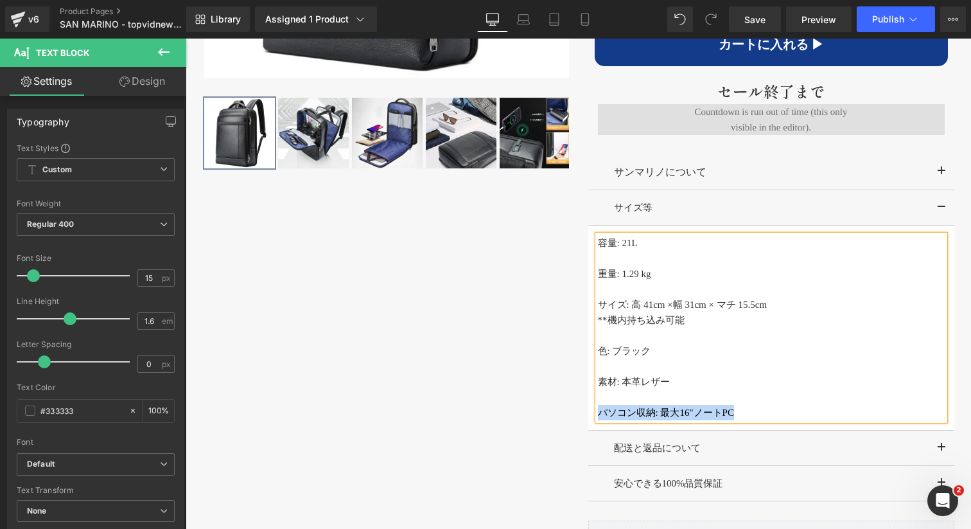
copy p "パソコン収納: 最大16"ノートPC"
click at [406, 353] on div "‹" at bounding box center [578, 130] width 771 height 898
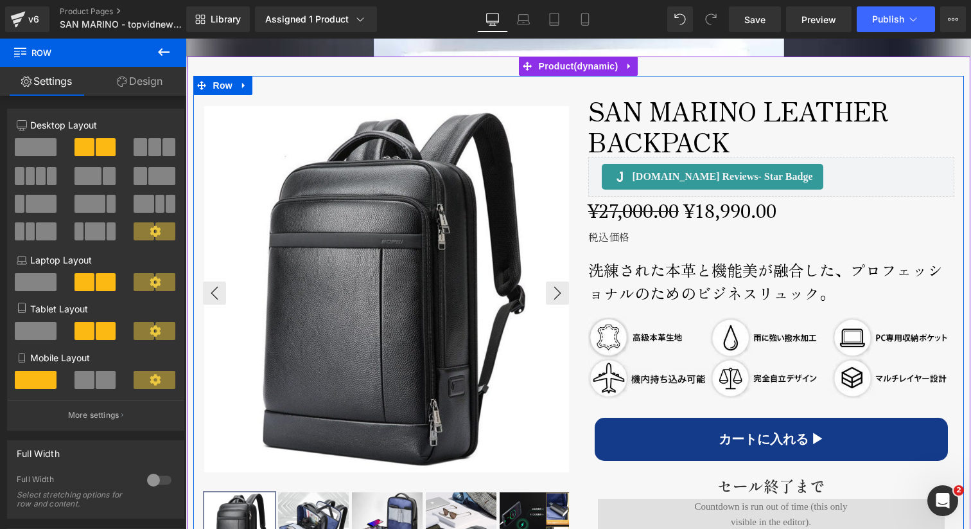
scroll to position [561, 0]
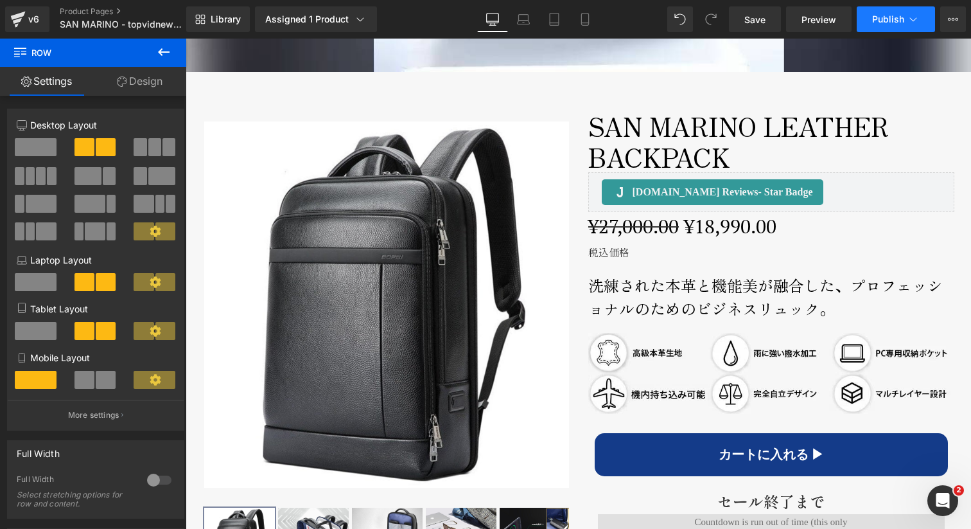
click at [891, 21] on span "Publish" at bounding box center [888, 19] width 32 height 10
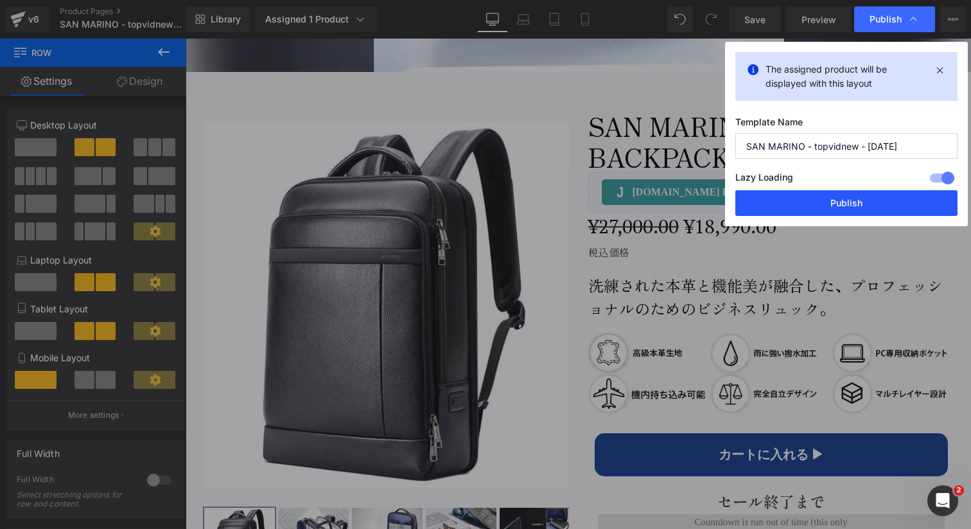
click at [812, 198] on button "Publish" at bounding box center [846, 203] width 222 height 26
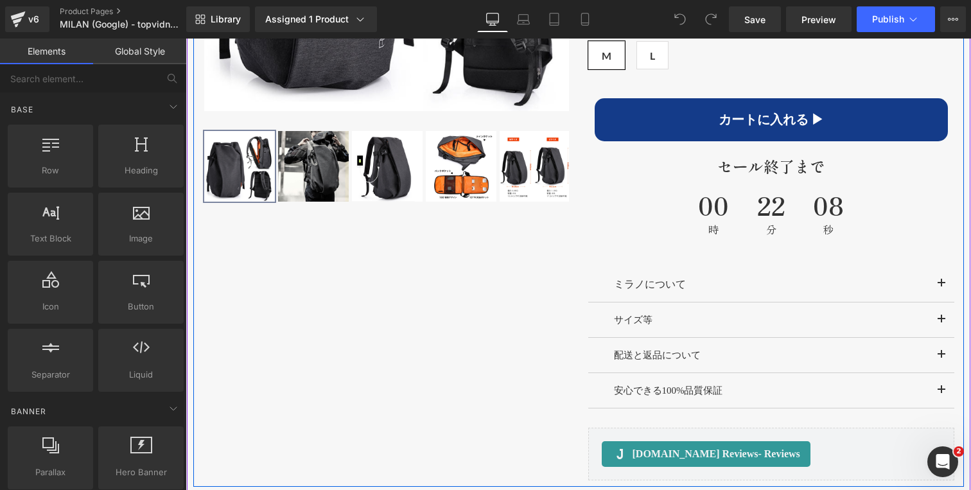
scroll to position [988, 0]
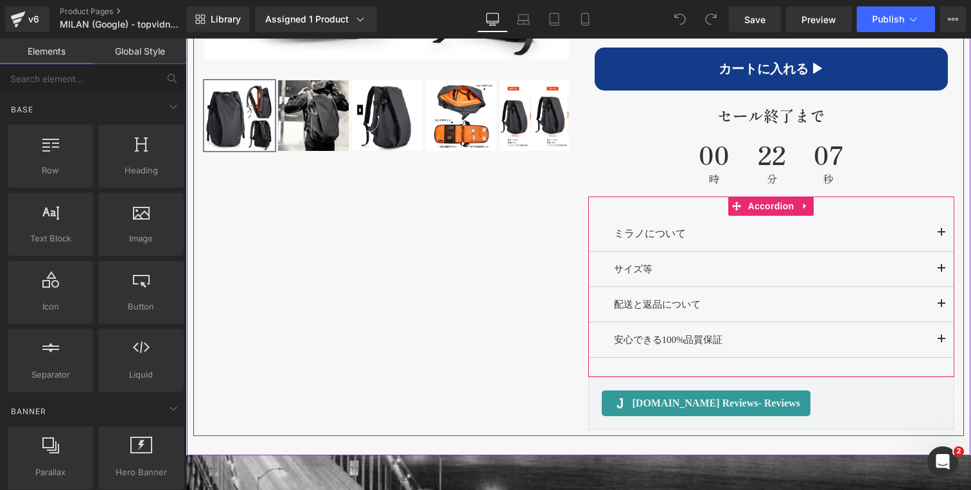
click at [942, 272] on span "button" at bounding box center [942, 272] width 0 height 0
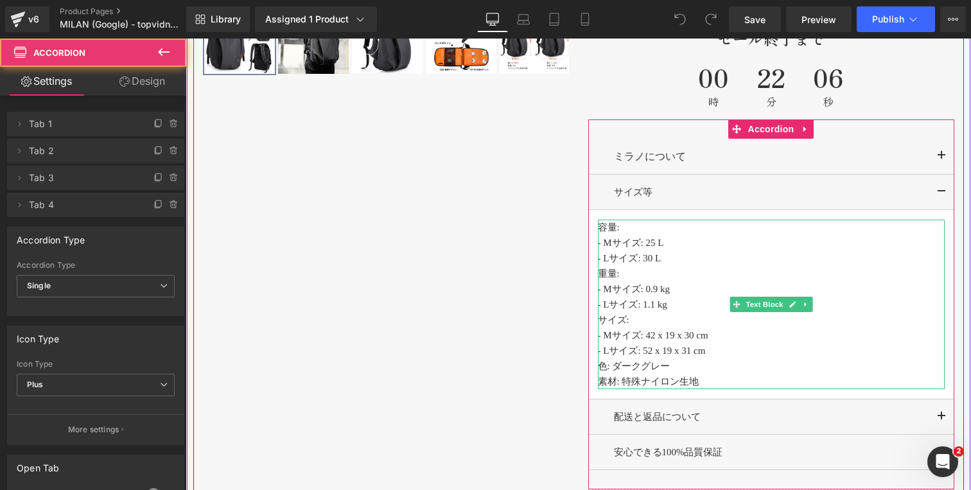
scroll to position [1098, 0]
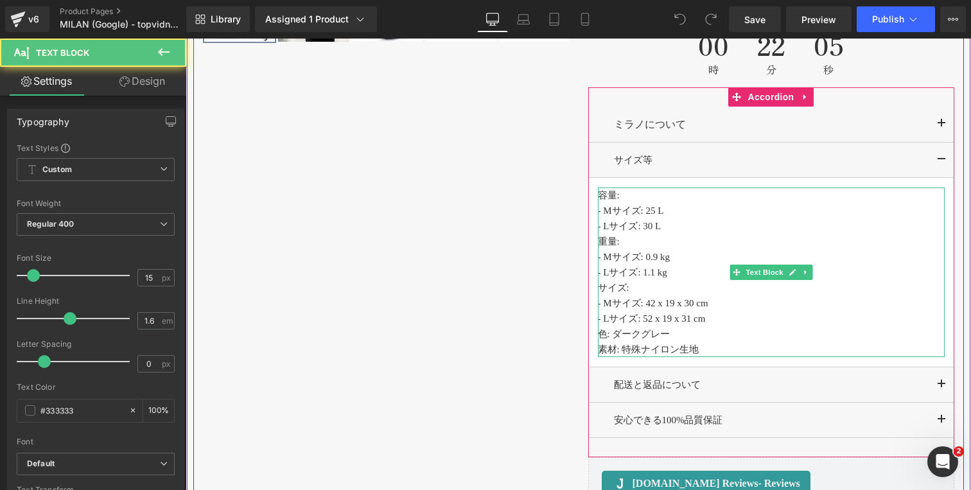
click at [678, 228] on p "- Lサイズ: 30 L" at bounding box center [771, 225] width 347 height 15
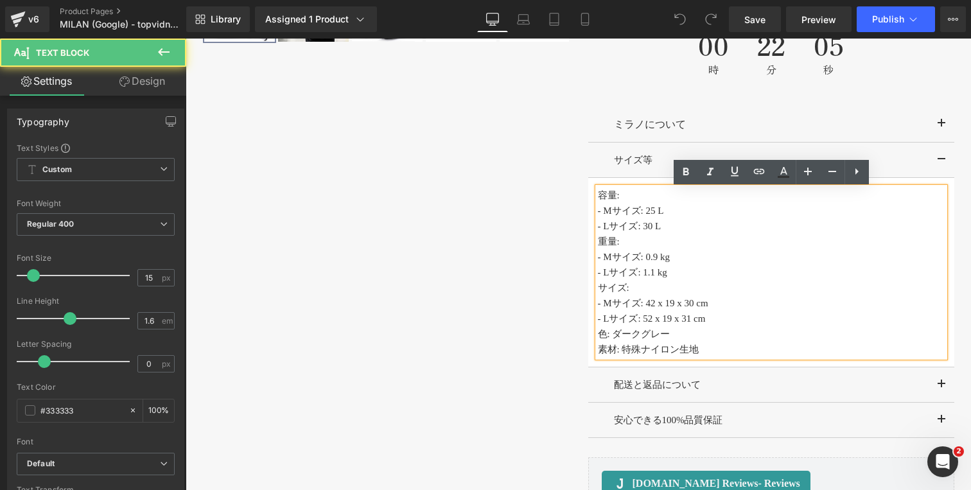
click at [669, 229] on p "- Lサイズ: 30 L" at bounding box center [771, 225] width 347 height 15
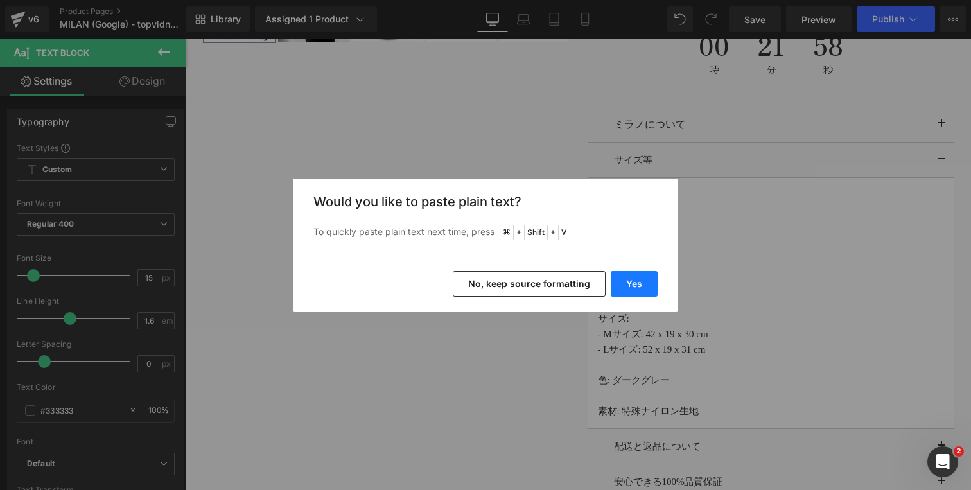
click at [633, 276] on button "Yes" at bounding box center [634, 284] width 47 height 26
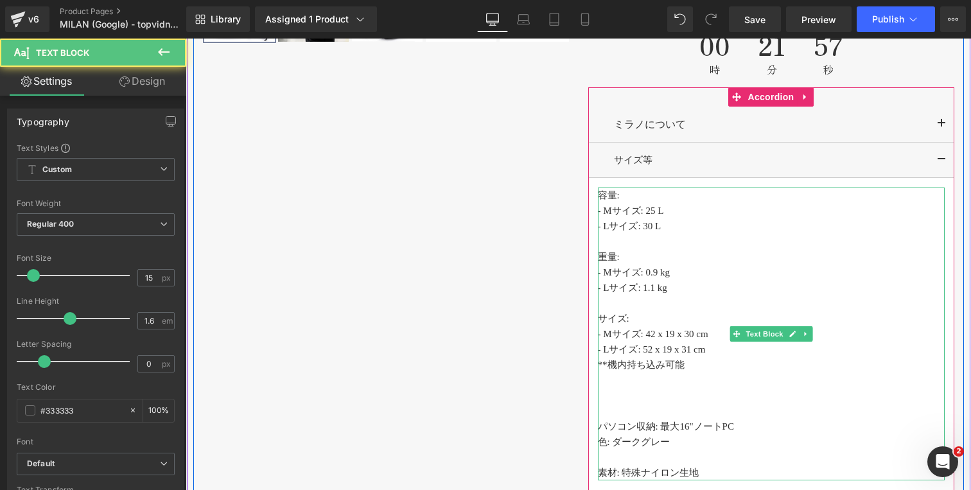
click at [756, 427] on p "パソコン収納: 最大16"ノートPC" at bounding box center [771, 426] width 347 height 15
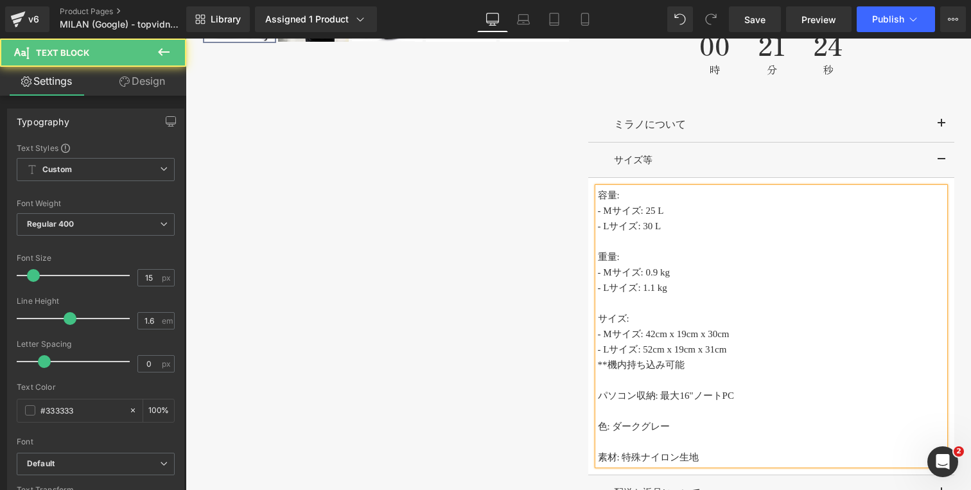
click at [679, 309] on p at bounding box center [771, 302] width 347 height 15
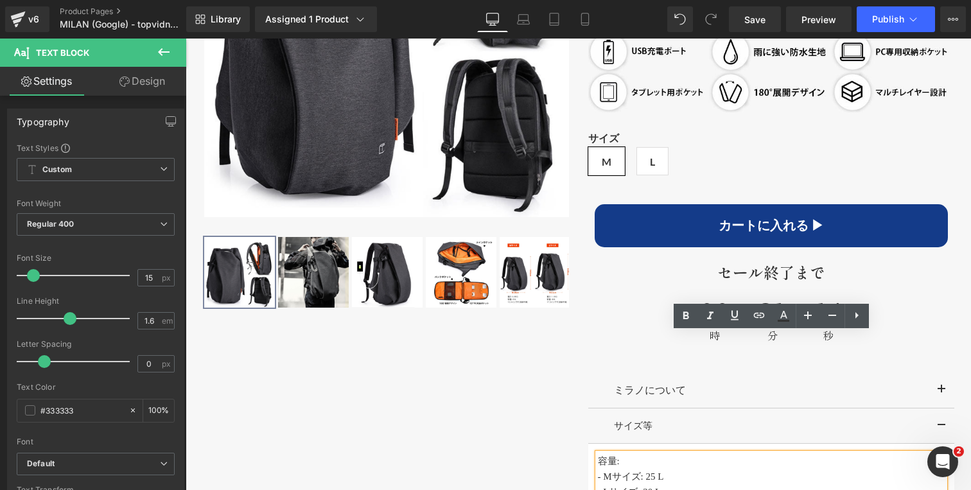
scroll to position [782, 0]
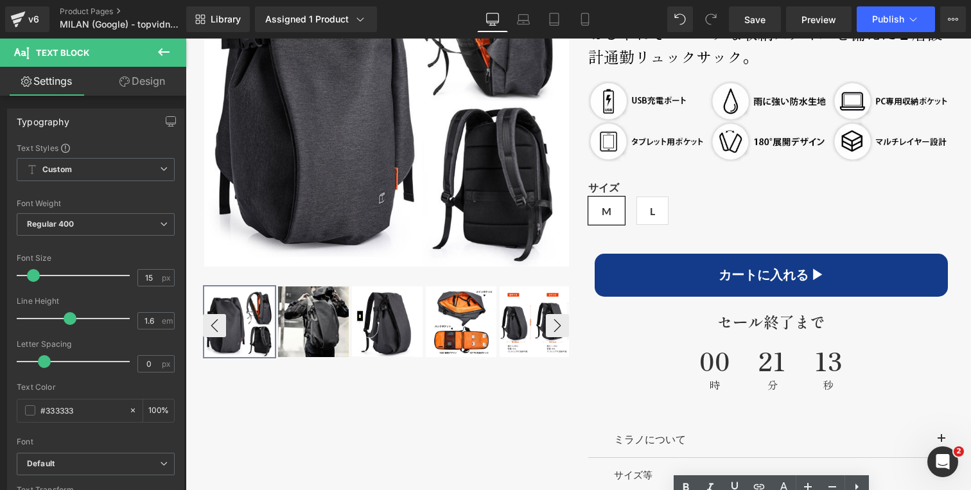
click at [516, 326] on img at bounding box center [535, 321] width 71 height 71
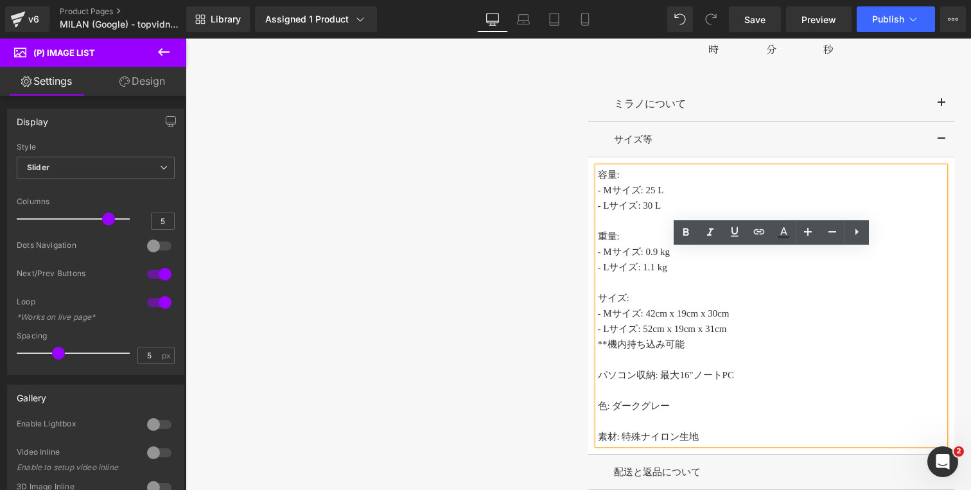
scroll to position [1149, 0]
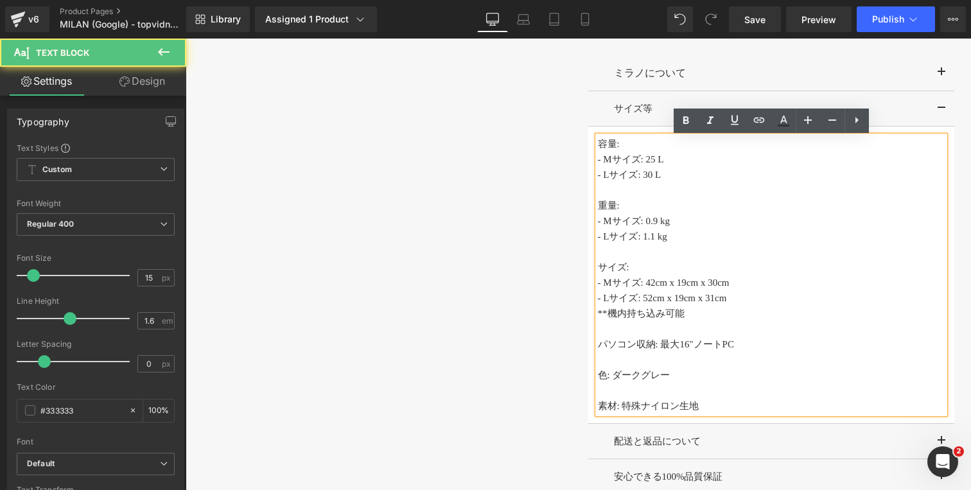
click at [662, 346] on span "パソコン収納: 最大16"ノートPC" at bounding box center [666, 344] width 136 height 10
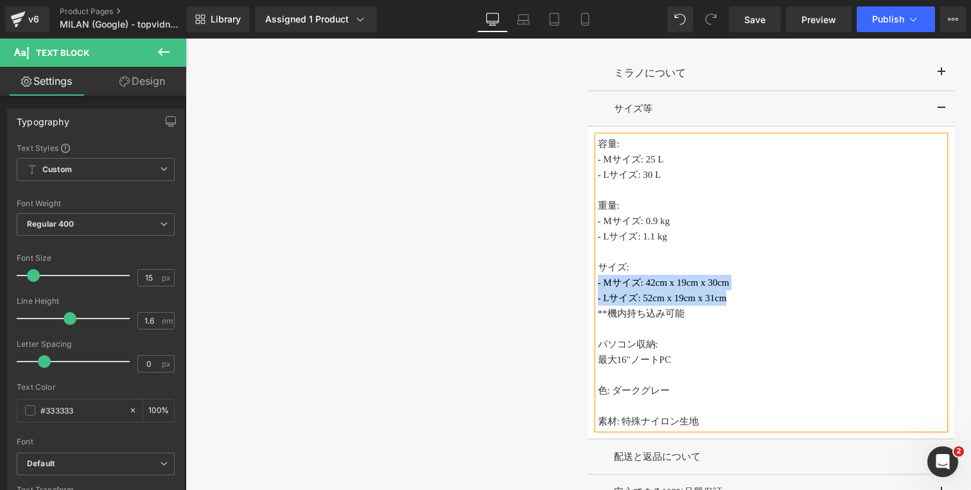
copy div "- Mサイズ: 42cm x 19cm x 30cm - Lサイズ: 52cm x 19cm x 31cm"
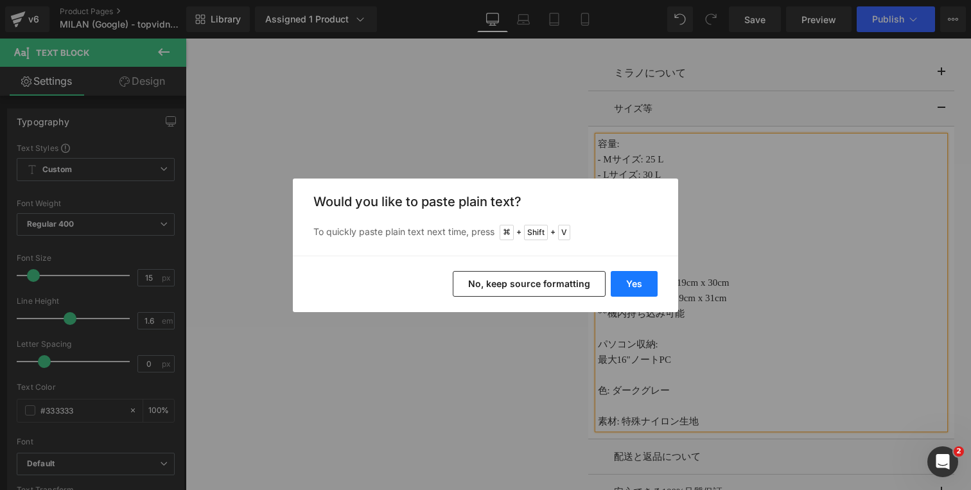
click at [633, 285] on button "Yes" at bounding box center [634, 284] width 47 height 26
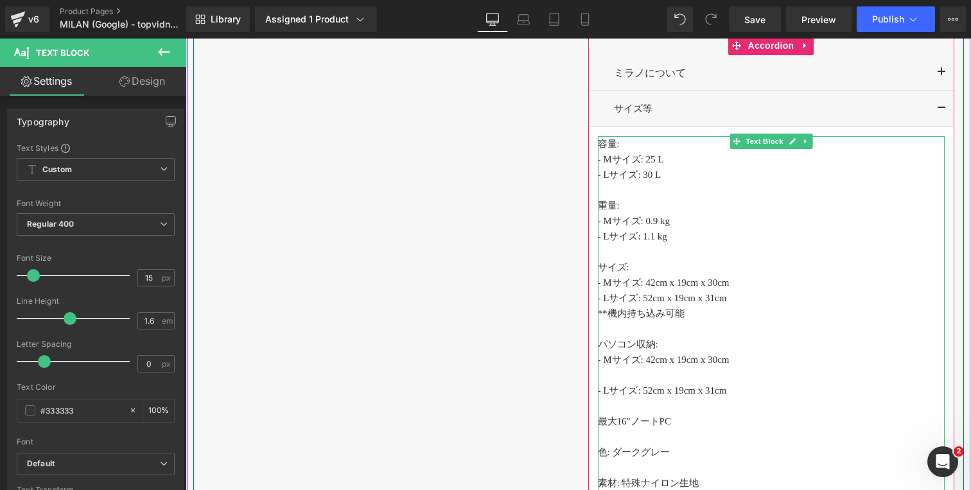
click at [628, 373] on p at bounding box center [771, 374] width 347 height 15
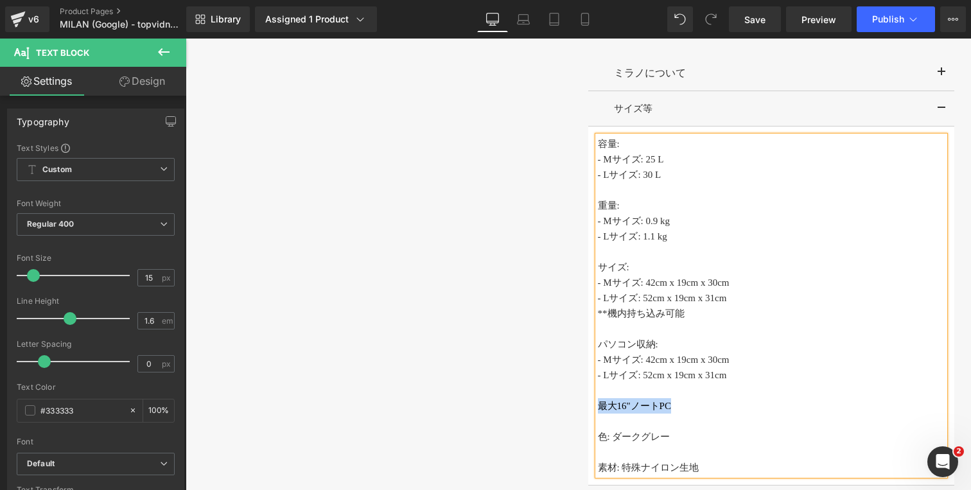
copy span "最大16"ノートPC"
click at [649, 361] on span "- Mサイズ: 42cm x 19cm x 30cm" at bounding box center [664, 360] width 132 height 10
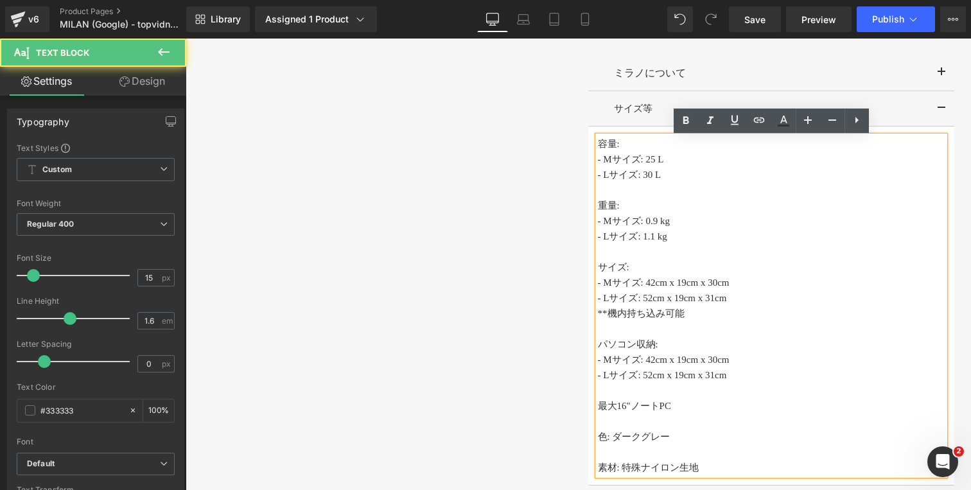
click at [730, 364] on span "- Mサイズ: 42cm x 19cm x 30cm" at bounding box center [664, 360] width 132 height 10
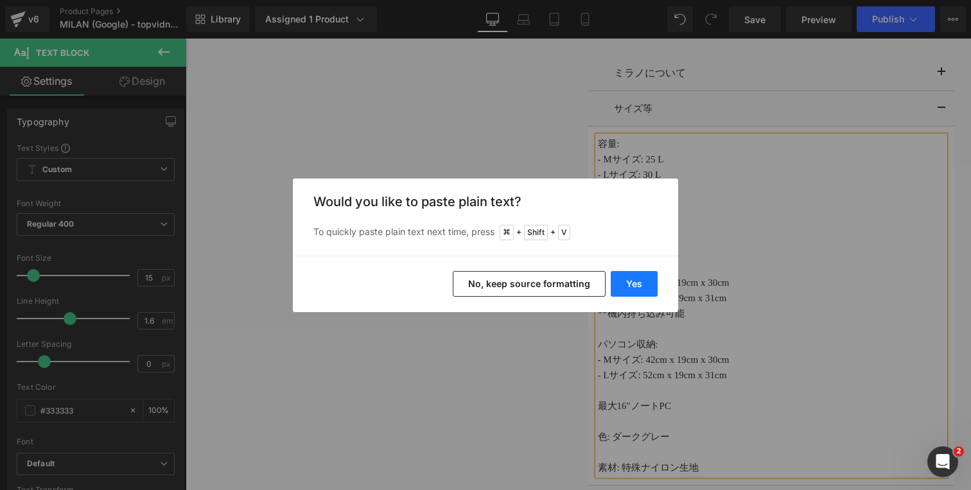
click at [635, 279] on button "Yes" at bounding box center [634, 284] width 47 height 26
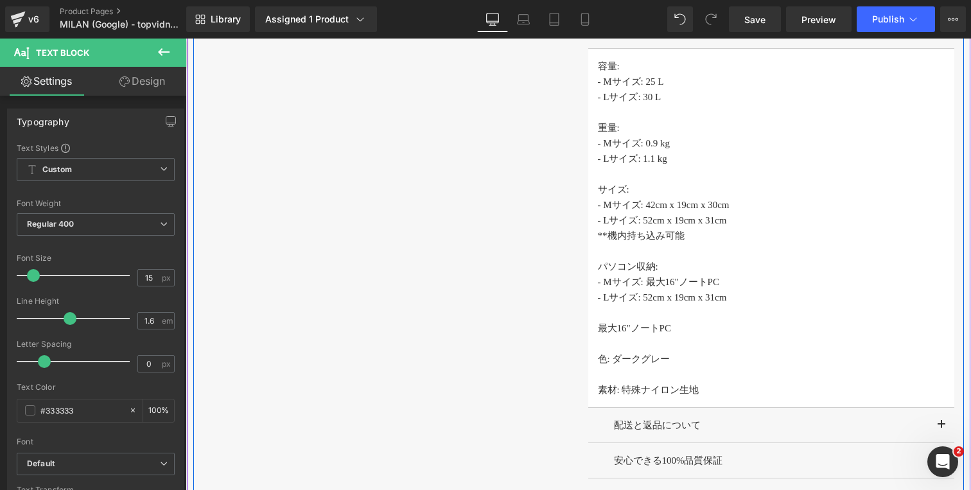
scroll to position [1231, 0]
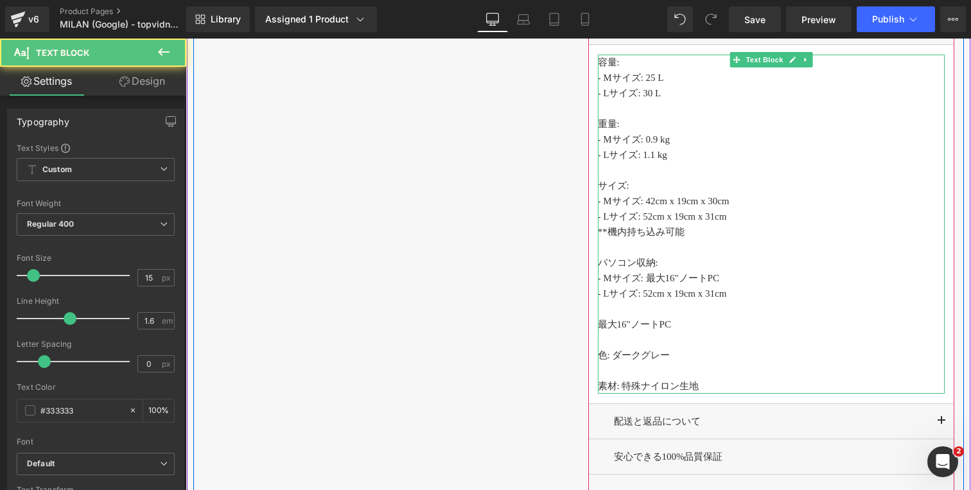
click at [673, 280] on span "- Mサイズ: 最大16"ノートPC" at bounding box center [658, 278] width 121 height 10
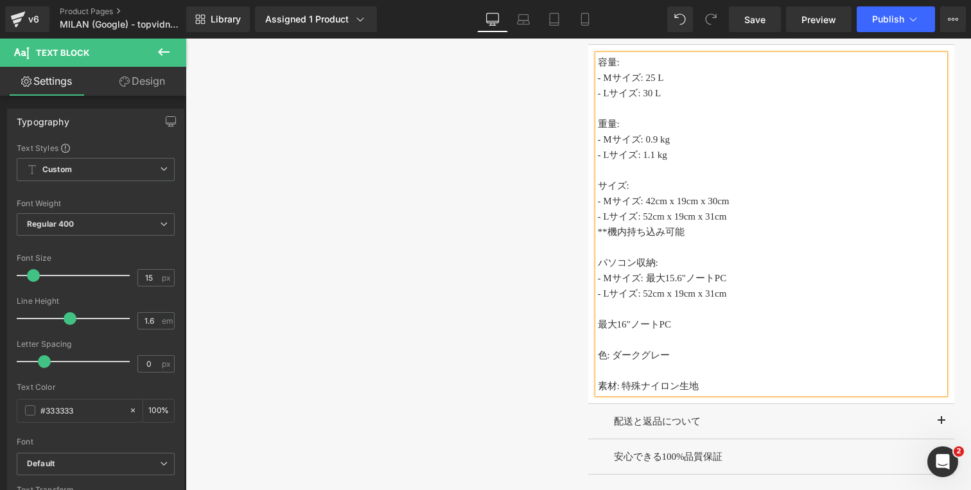
click at [780, 277] on p "- Mサイズ: 最大15.6"ノートPC" at bounding box center [771, 277] width 347 height 15
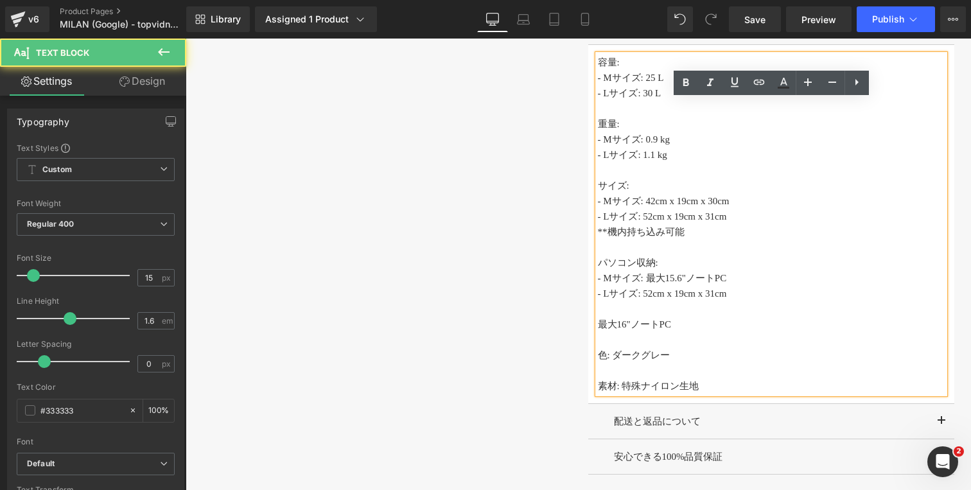
copy span "最大15.6"ノートPC"
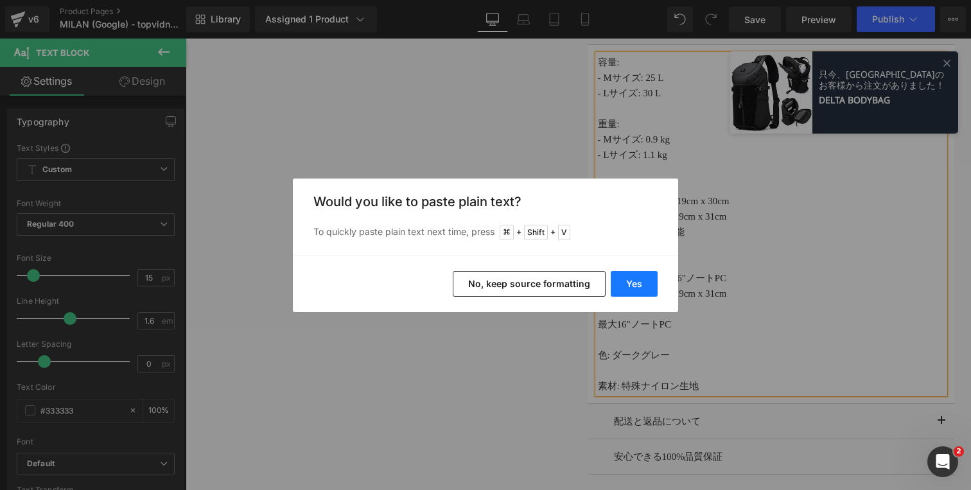
click at [647, 274] on button "Yes" at bounding box center [634, 284] width 47 height 26
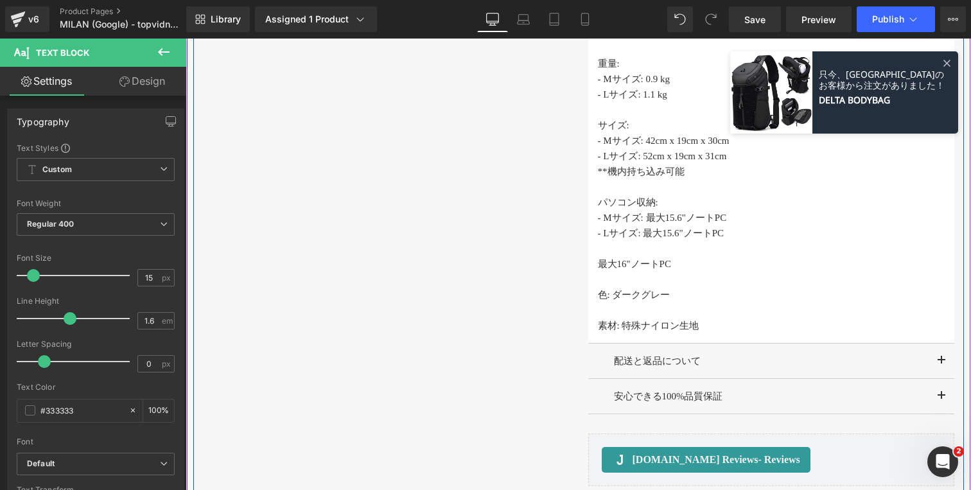
scroll to position [1295, 0]
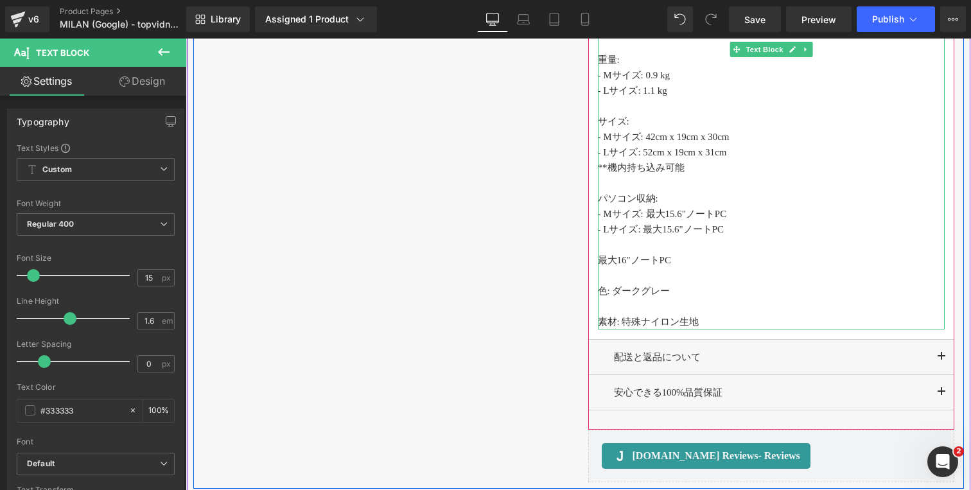
click at [644, 229] on span "- Lサイズ: 最大15.6"ノートPC" at bounding box center [661, 229] width 127 height 10
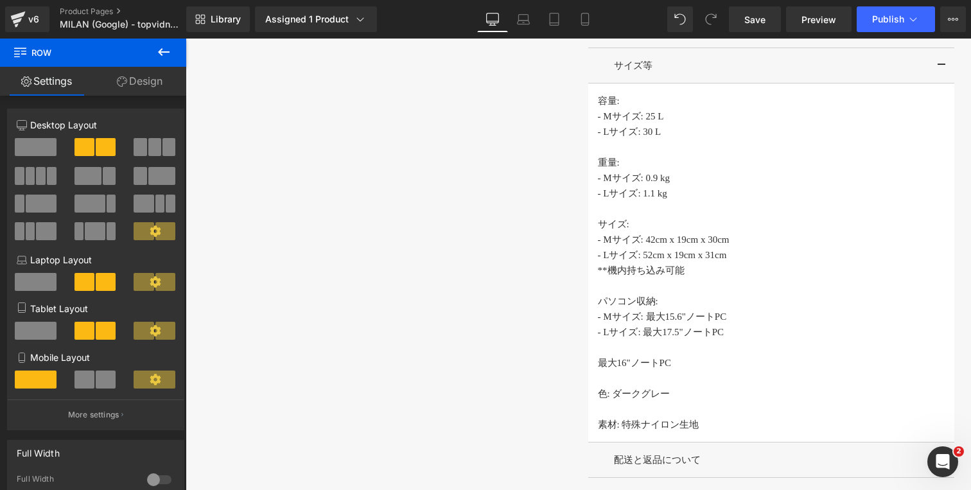
scroll to position [1191, 0]
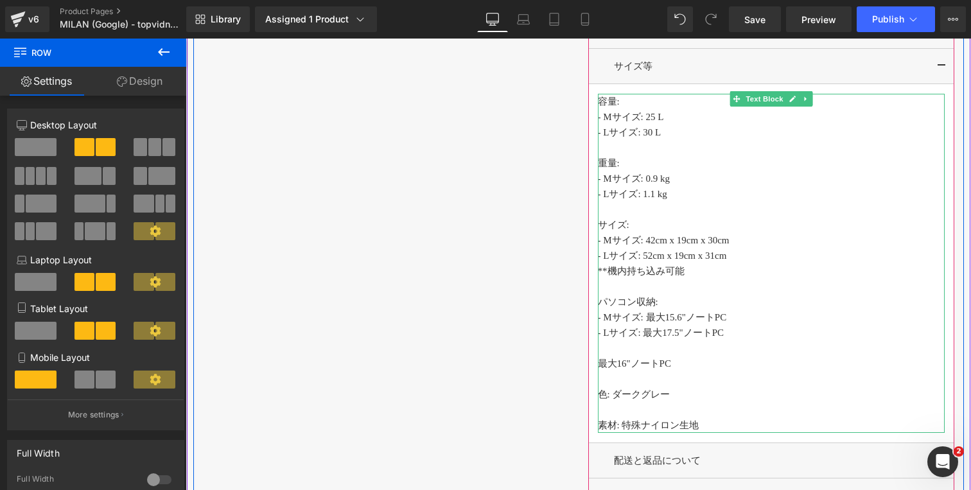
click at [606, 377] on p at bounding box center [771, 378] width 347 height 15
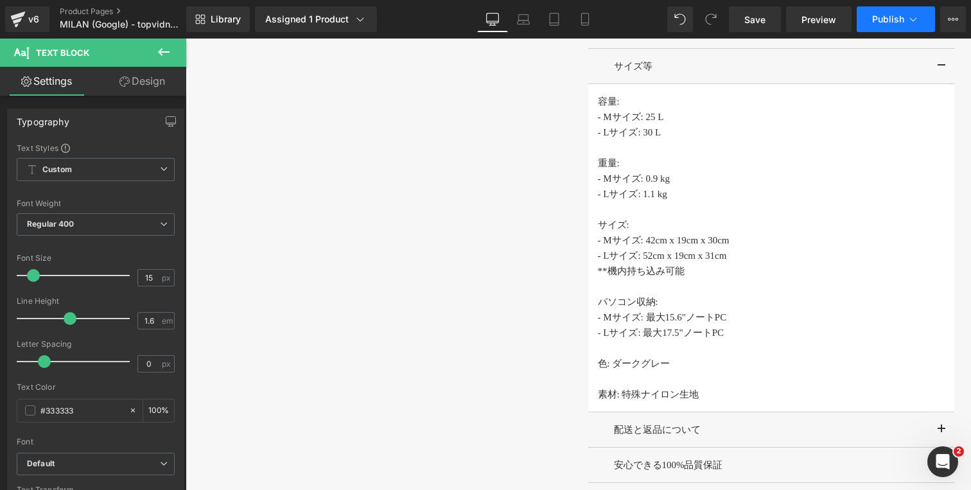
click at [898, 20] on span "Publish" at bounding box center [888, 19] width 32 height 10
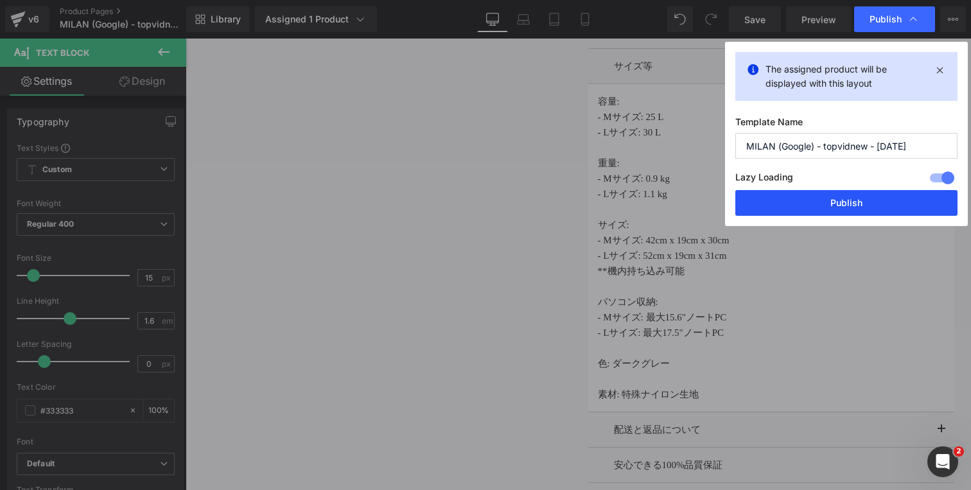
click at [821, 198] on button "Publish" at bounding box center [846, 203] width 222 height 26
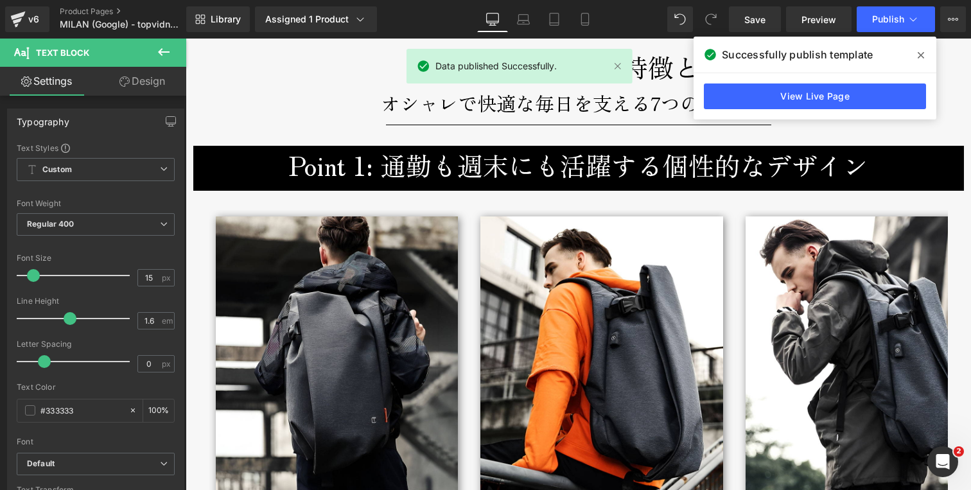
scroll to position [1855, 0]
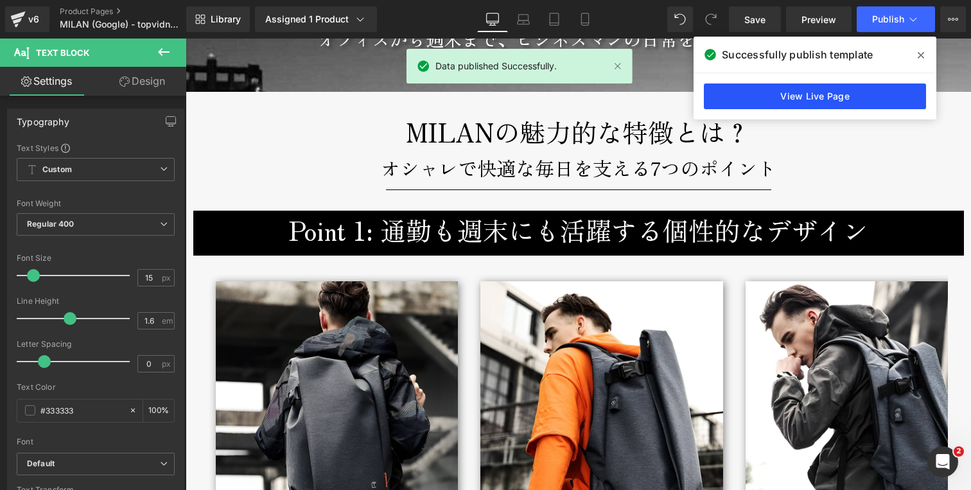
click at [842, 103] on link "View Live Page" at bounding box center [815, 96] width 222 height 26
